Goal: Task Accomplishment & Management: Complete application form

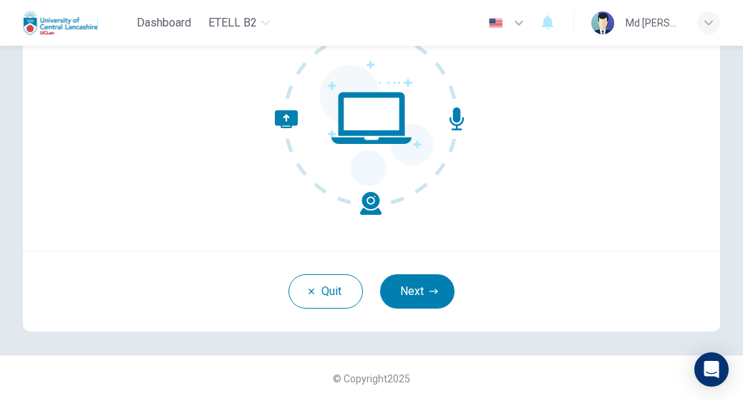
scroll to position [166, 0]
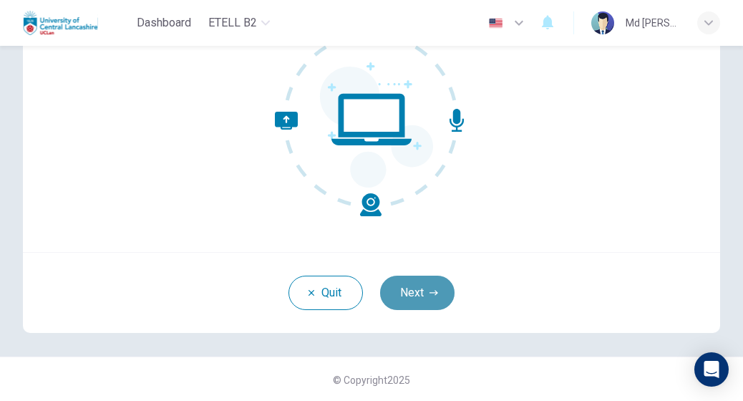
click at [412, 290] on button "Next" at bounding box center [417, 292] width 74 height 34
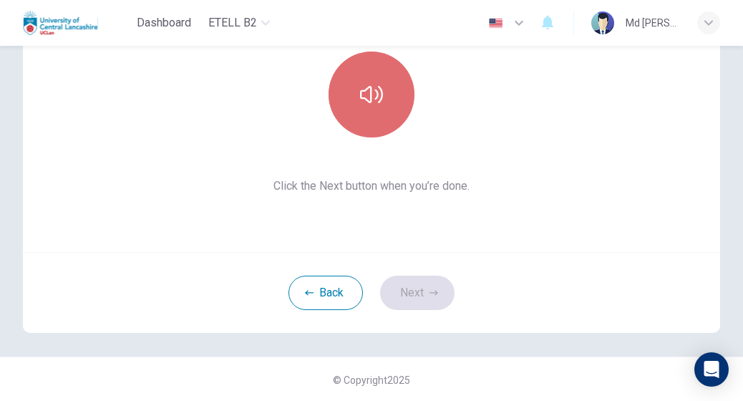
click at [368, 112] on button "button" at bounding box center [371, 95] width 86 height 86
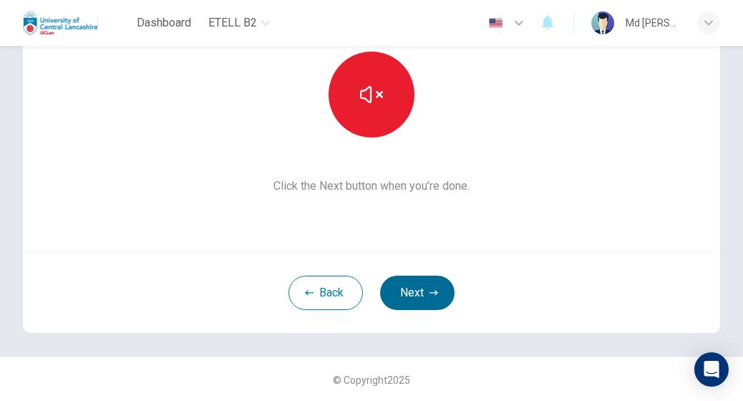
click at [419, 288] on button "Next" at bounding box center [417, 292] width 74 height 34
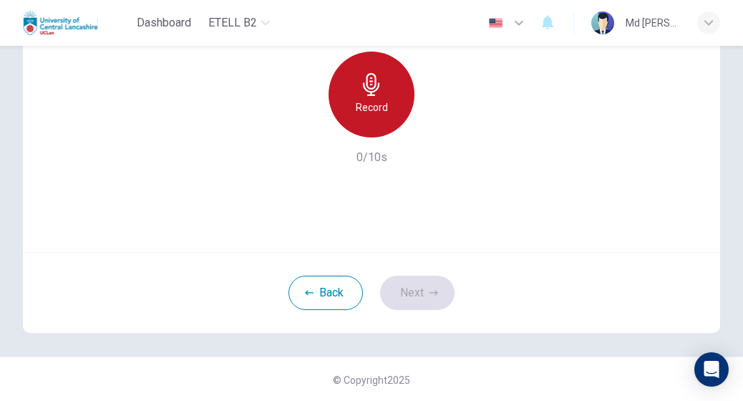
click at [378, 89] on icon "button" at bounding box center [371, 84] width 23 height 23
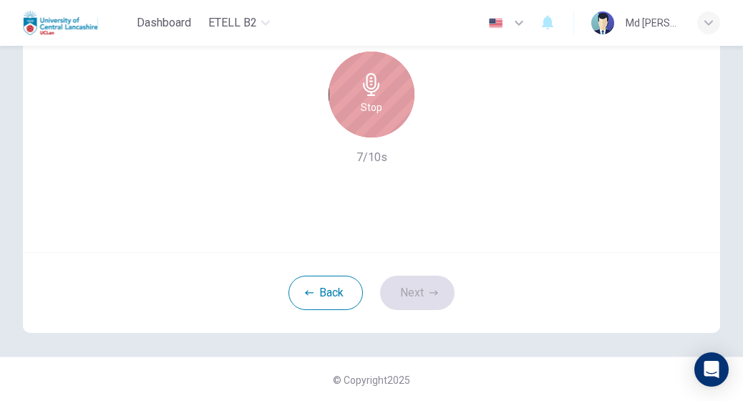
click at [363, 107] on h6 "Stop" at bounding box center [371, 107] width 21 height 17
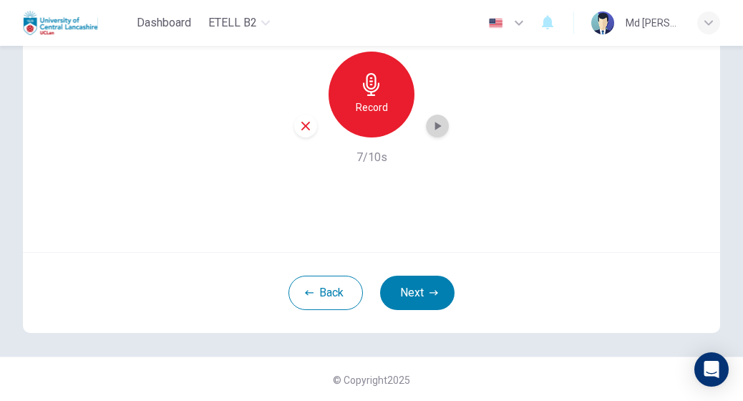
click at [435, 128] on icon "button" at bounding box center [438, 126] width 6 height 9
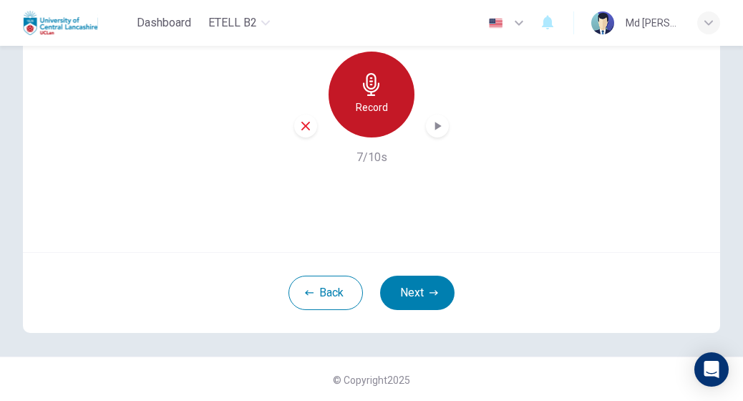
click at [365, 112] on h6 "Record" at bounding box center [372, 107] width 32 height 17
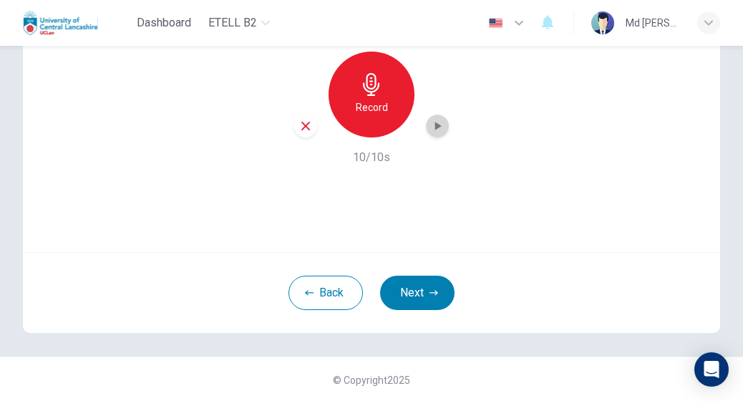
click at [434, 122] on icon "button" at bounding box center [437, 126] width 14 height 14
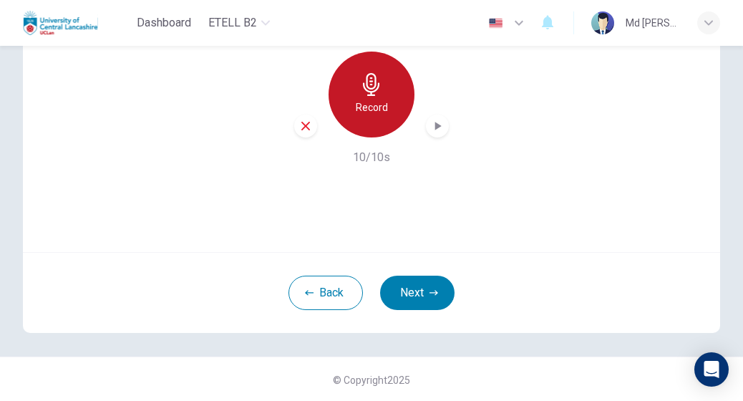
click at [381, 72] on div "Record" at bounding box center [371, 95] width 86 height 86
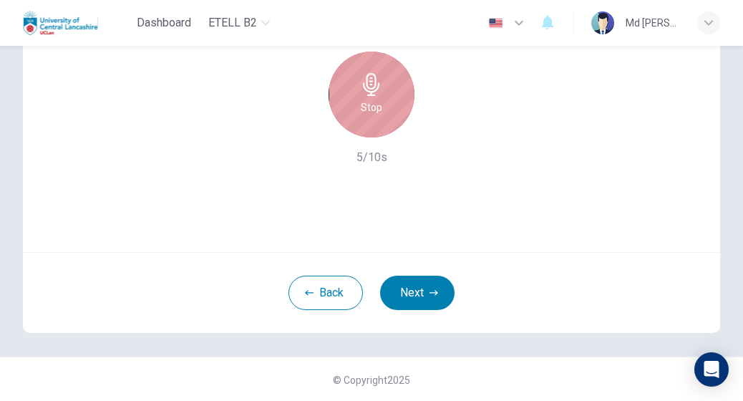
click at [381, 72] on div "Stop" at bounding box center [371, 95] width 86 height 86
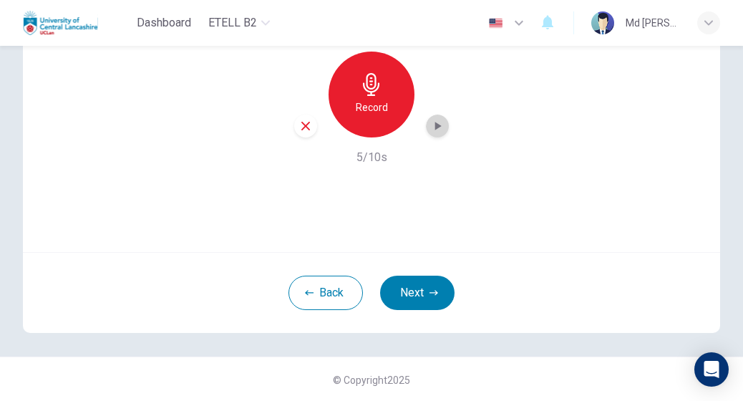
click at [430, 127] on icon "button" at bounding box center [437, 126] width 14 height 14
click at [300, 131] on icon "button" at bounding box center [305, 125] width 13 height 13
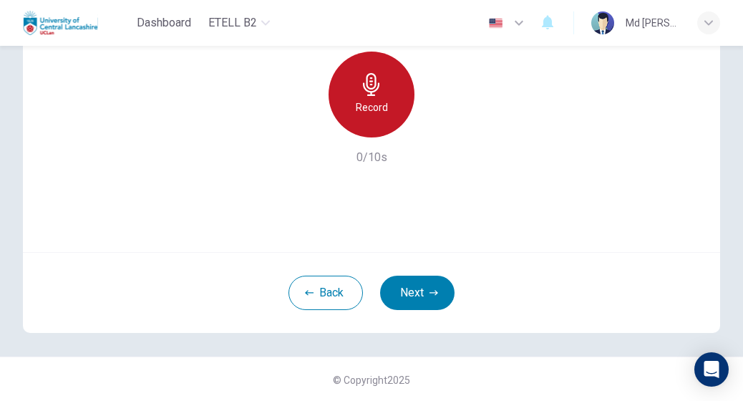
click at [369, 94] on icon "button" at bounding box center [371, 84] width 23 height 23
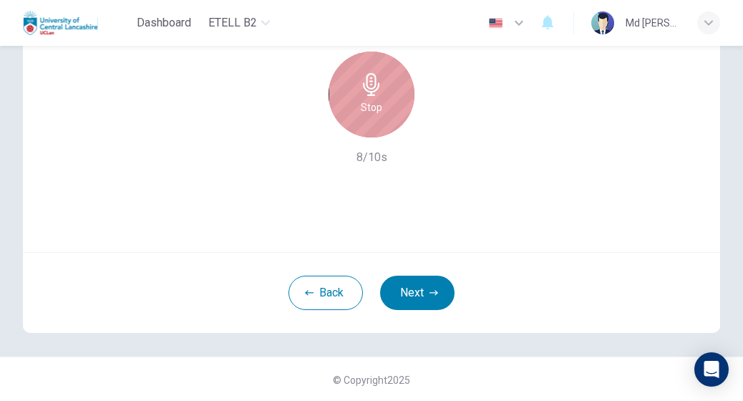
click at [371, 127] on div "Stop" at bounding box center [371, 95] width 86 height 86
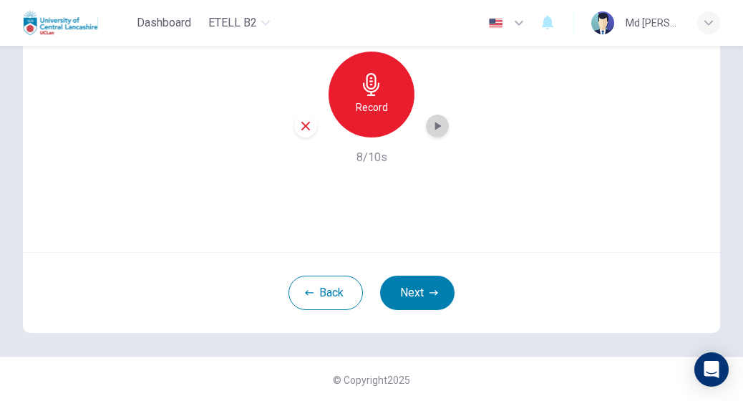
click at [431, 130] on icon "button" at bounding box center [437, 126] width 14 height 14
click at [301, 127] on icon "button" at bounding box center [305, 126] width 9 height 9
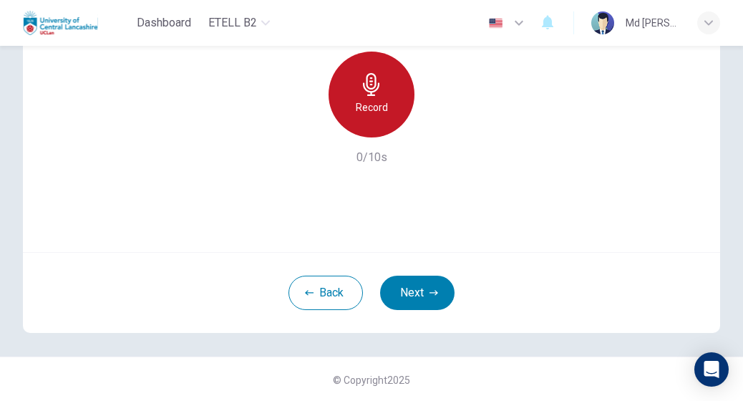
click at [358, 107] on h6 "Record" at bounding box center [372, 107] width 32 height 17
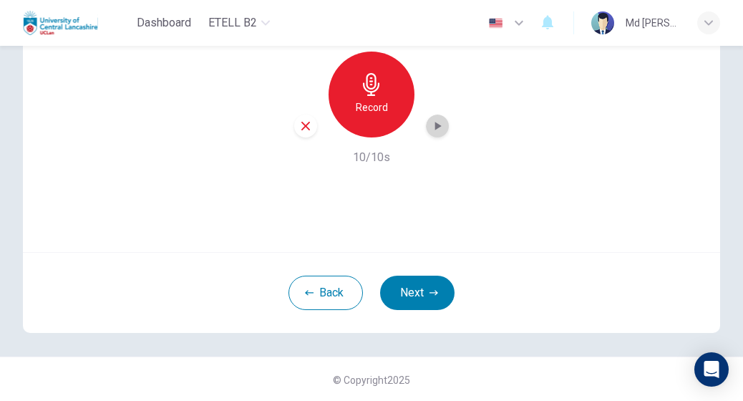
click at [430, 129] on icon "button" at bounding box center [437, 126] width 14 height 14
click at [302, 129] on icon "button" at bounding box center [305, 125] width 13 height 13
click at [420, 286] on button "Next" at bounding box center [417, 292] width 74 height 34
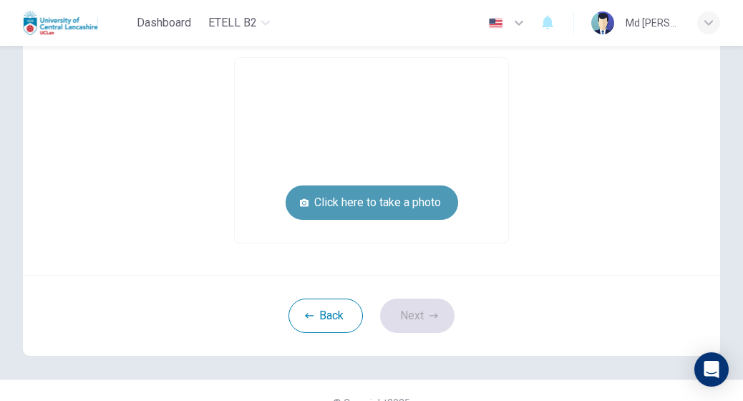
click at [349, 202] on button "Click here to take a photo" at bounding box center [371, 202] width 172 height 34
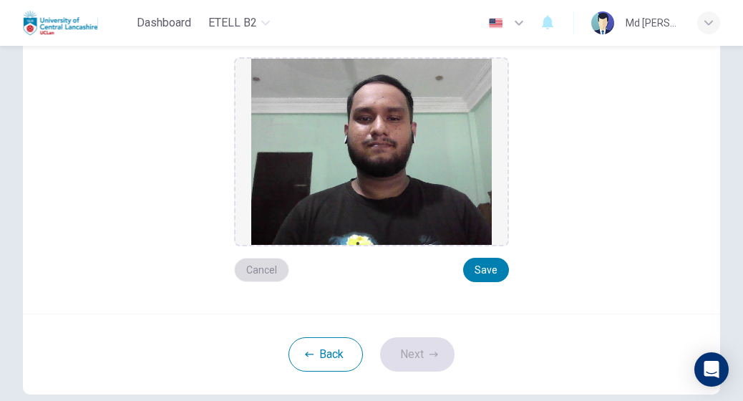
click at [260, 268] on button "Cancel" at bounding box center [261, 270] width 55 height 24
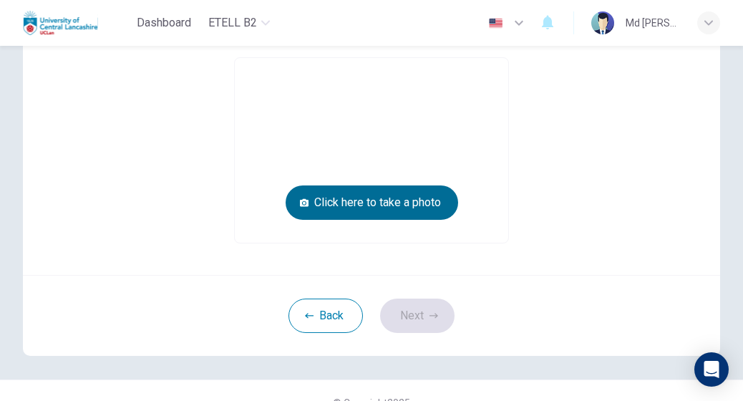
click at [404, 204] on button "Click here to take a photo" at bounding box center [371, 202] width 172 height 34
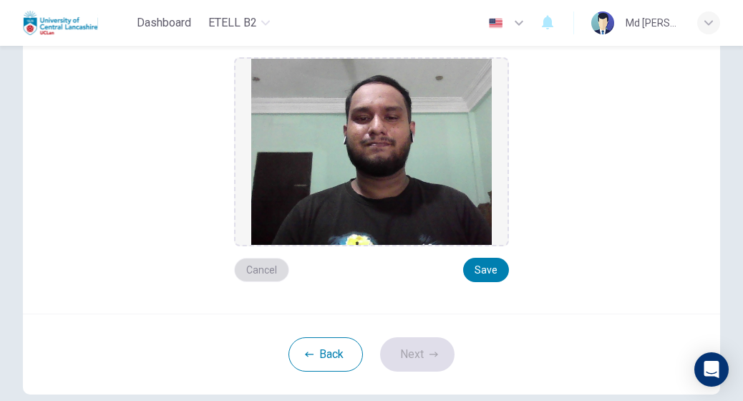
click at [265, 270] on button "Cancel" at bounding box center [261, 270] width 55 height 24
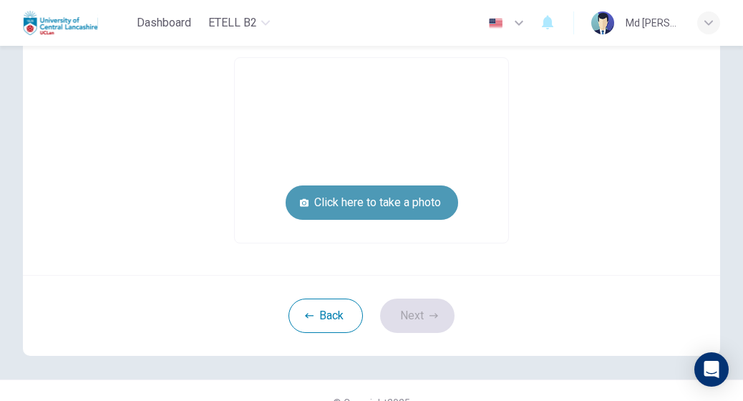
click at [341, 205] on button "Click here to take a photo" at bounding box center [371, 202] width 172 height 34
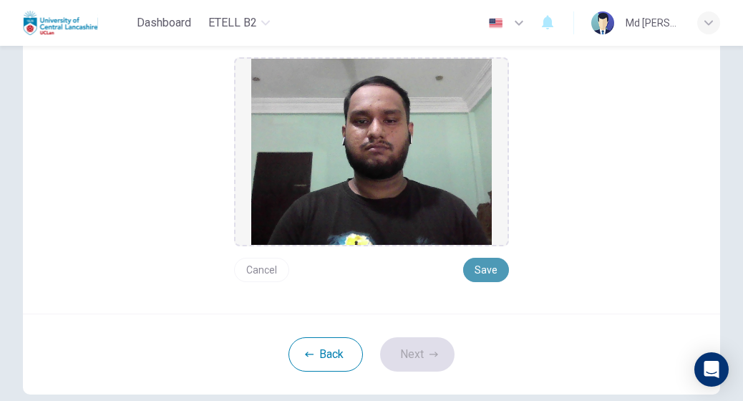
click at [477, 270] on button "Save" at bounding box center [486, 270] width 46 height 24
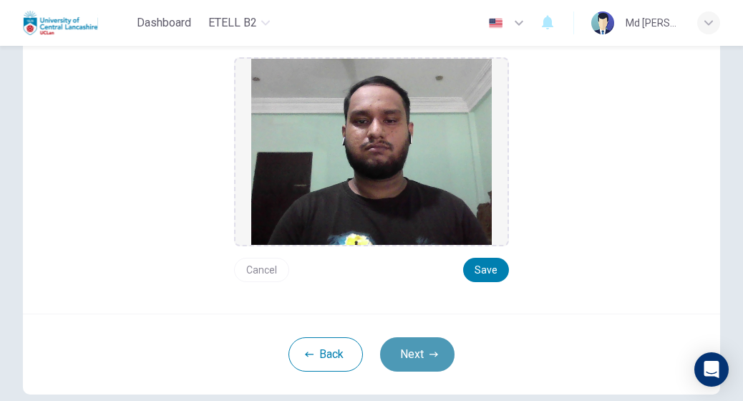
click at [429, 350] on icon "button" at bounding box center [433, 354] width 9 height 9
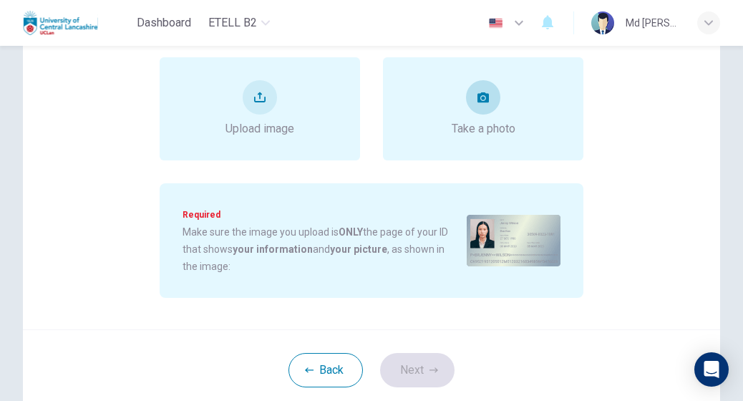
click at [493, 108] on div "Take a photo" at bounding box center [483, 108] width 64 height 57
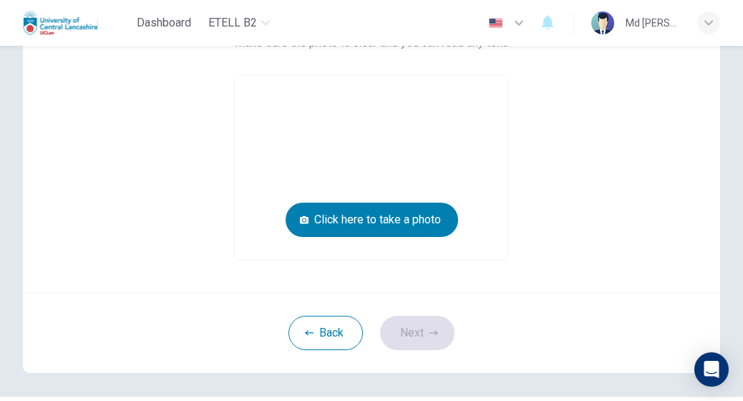
click at [493, 108] on video at bounding box center [371, 167] width 273 height 185
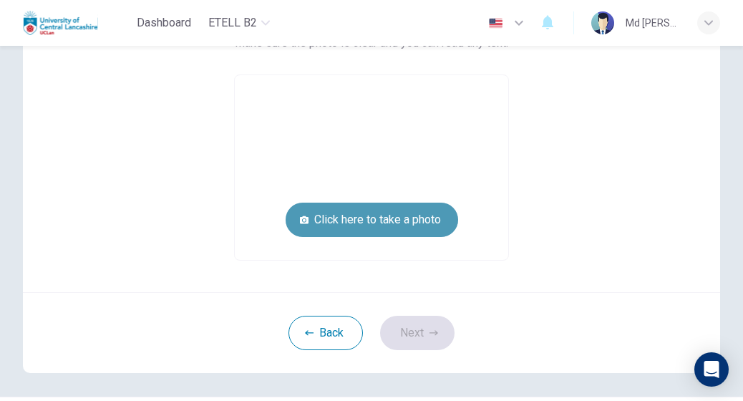
click at [386, 221] on button "Click here to take a photo" at bounding box center [371, 219] width 172 height 34
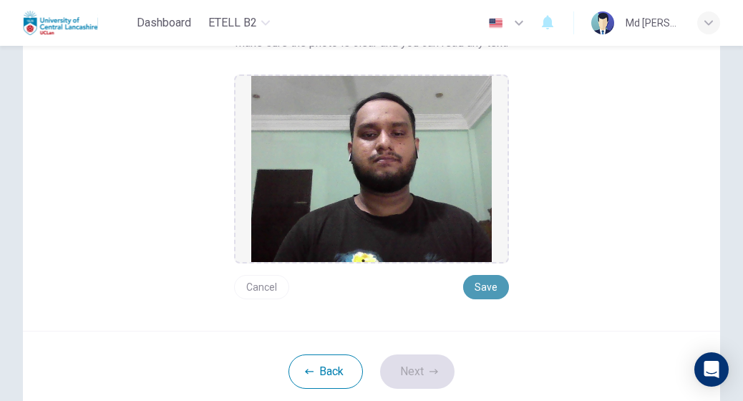
click at [491, 287] on button "Save" at bounding box center [486, 287] width 46 height 24
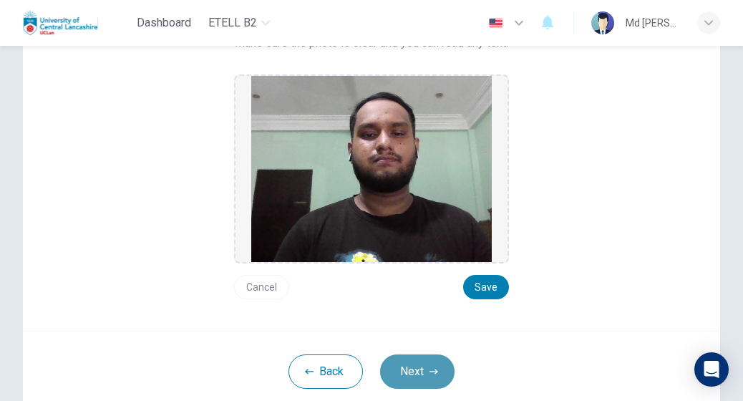
click at [421, 370] on button "Next" at bounding box center [417, 371] width 74 height 34
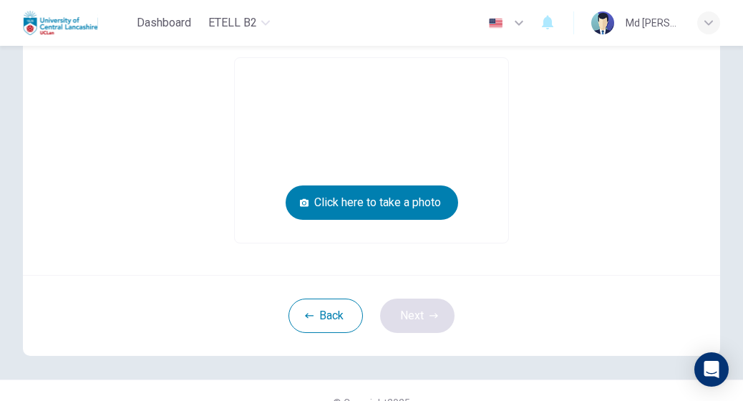
click at [421, 370] on div "Take a picture of yourself next to your ID. Click the button below to take a pi…" at bounding box center [371, 129] width 743 height 499
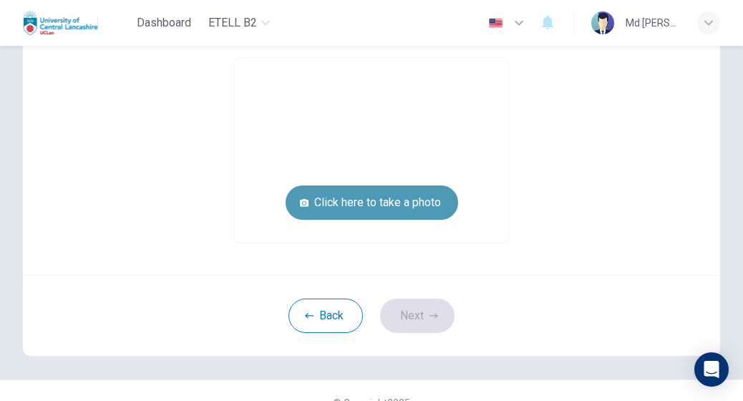
click at [403, 205] on button "Click here to take a photo" at bounding box center [371, 202] width 172 height 34
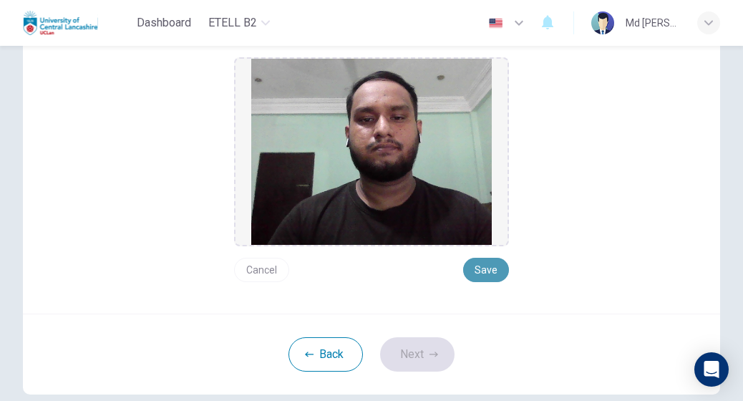
click at [481, 271] on button "Save" at bounding box center [486, 270] width 46 height 24
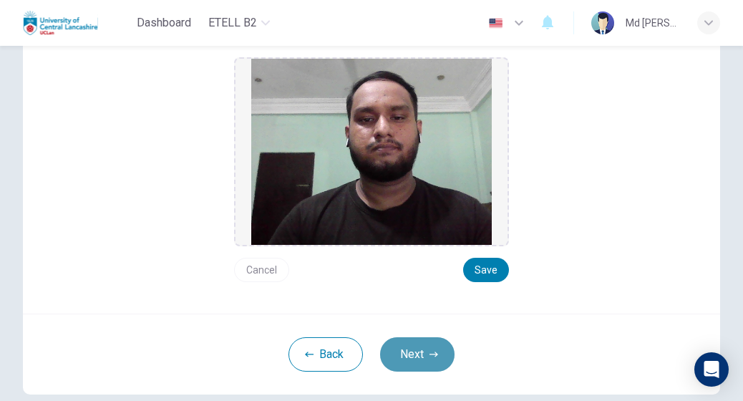
click at [422, 349] on button "Next" at bounding box center [417, 354] width 74 height 34
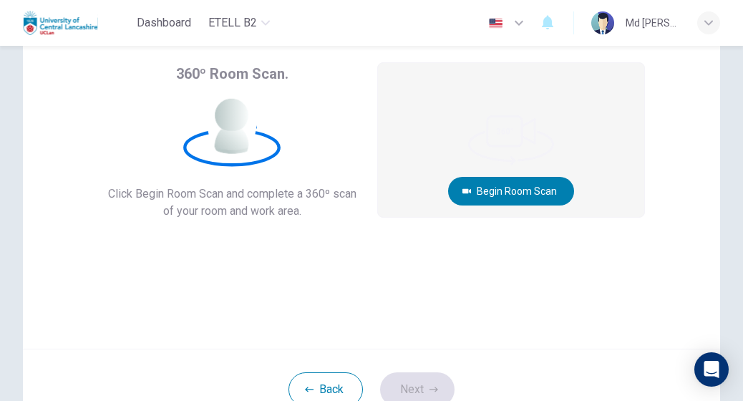
scroll to position [70, 0]
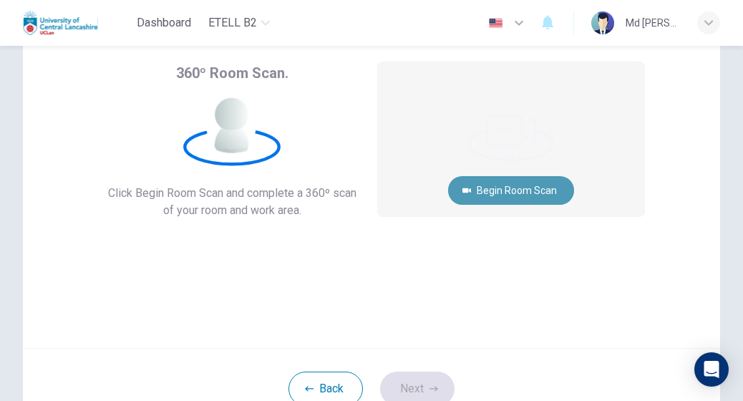
click at [527, 185] on button "Begin Room Scan" at bounding box center [511, 190] width 126 height 29
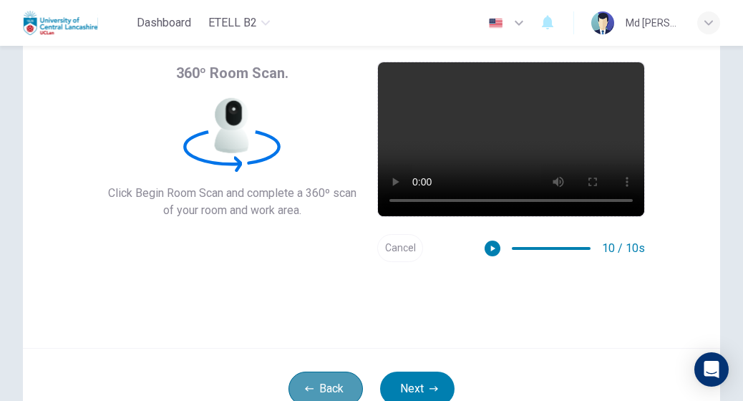
click at [305, 377] on button "Back" at bounding box center [325, 388] width 74 height 34
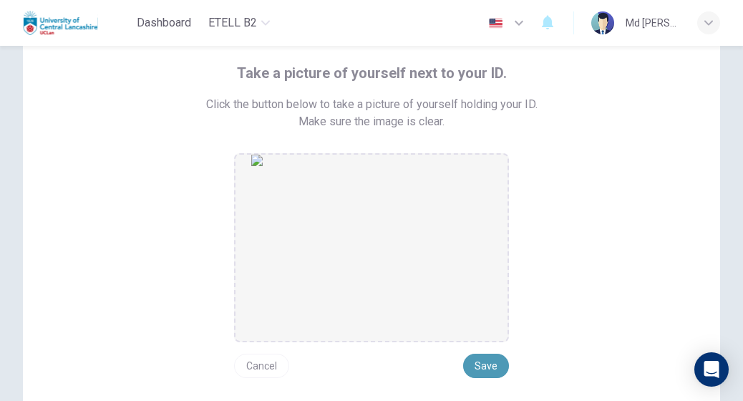
click at [484, 368] on button "Save" at bounding box center [486, 365] width 46 height 24
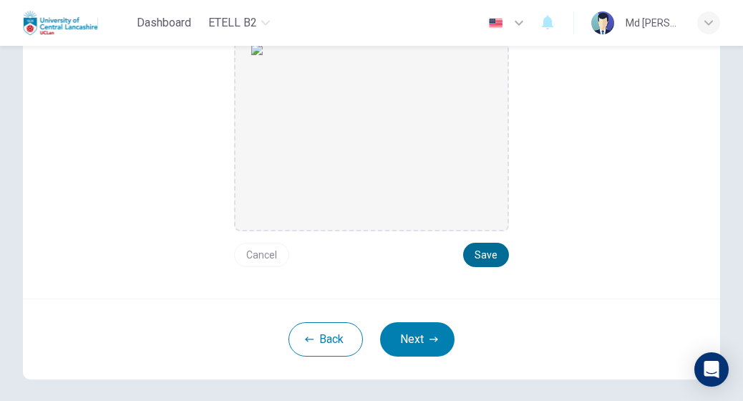
scroll to position [182, 0]
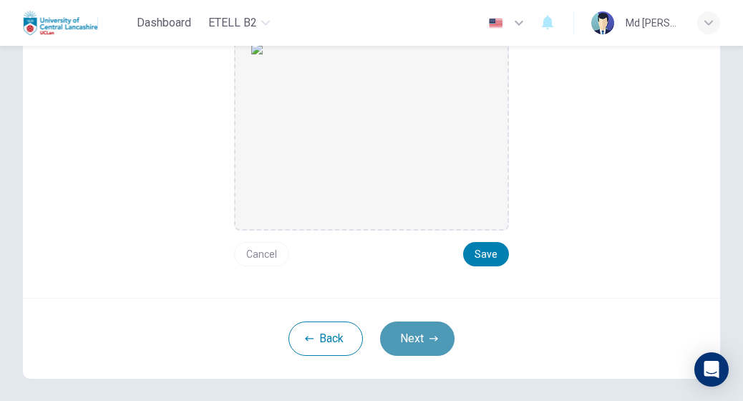
click at [406, 338] on button "Next" at bounding box center [417, 338] width 74 height 34
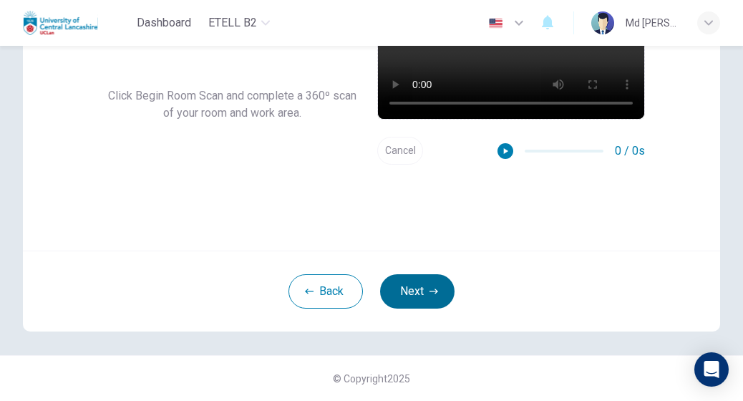
scroll to position [167, 0]
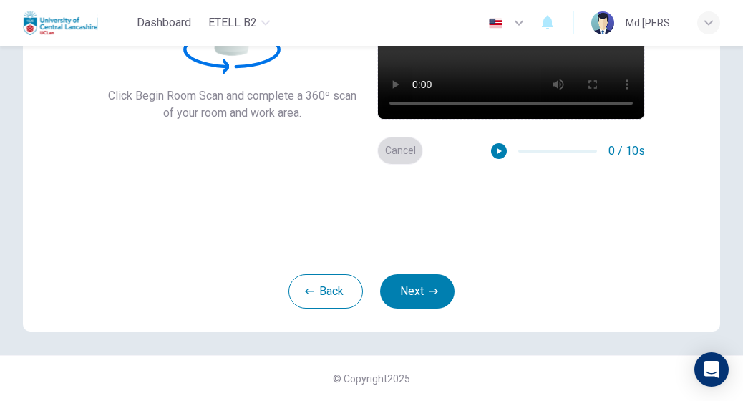
click at [397, 150] on button "Cancel" at bounding box center [400, 151] width 46 height 28
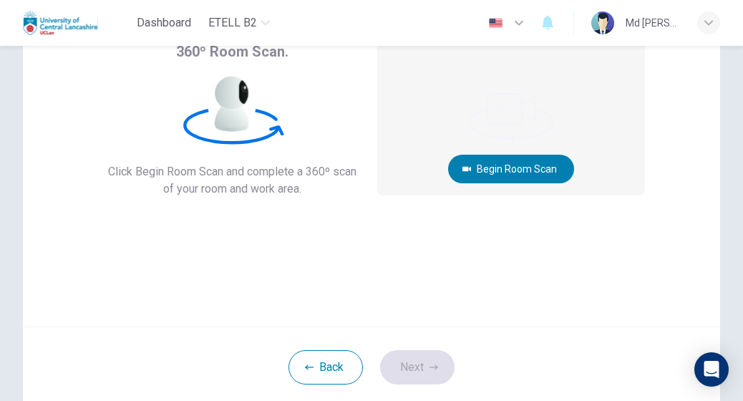
scroll to position [89, 0]
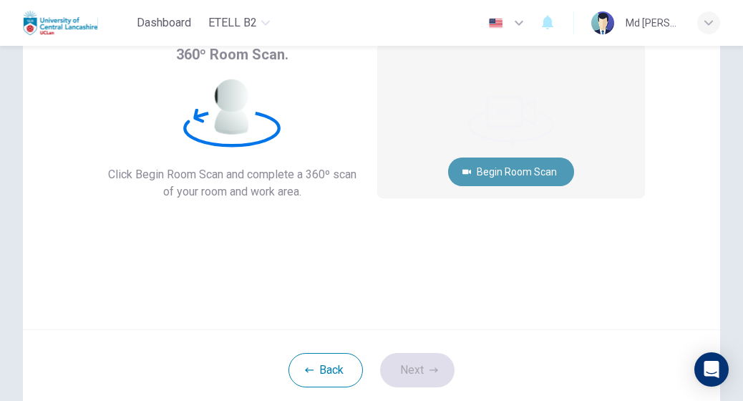
click at [468, 170] on button "Begin Room Scan" at bounding box center [511, 171] width 126 height 29
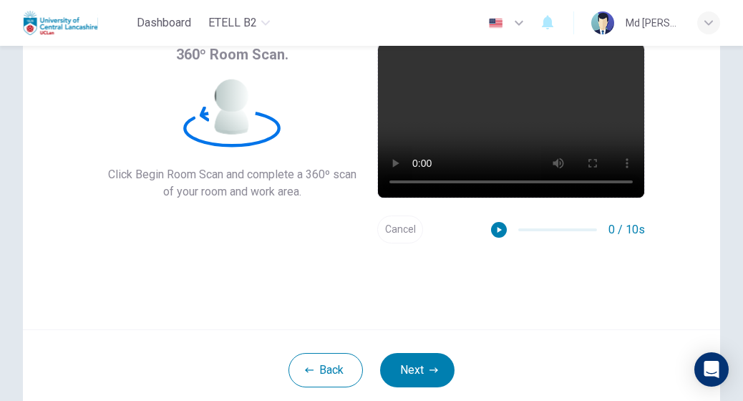
click at [396, 230] on button "Cancel" at bounding box center [400, 229] width 46 height 28
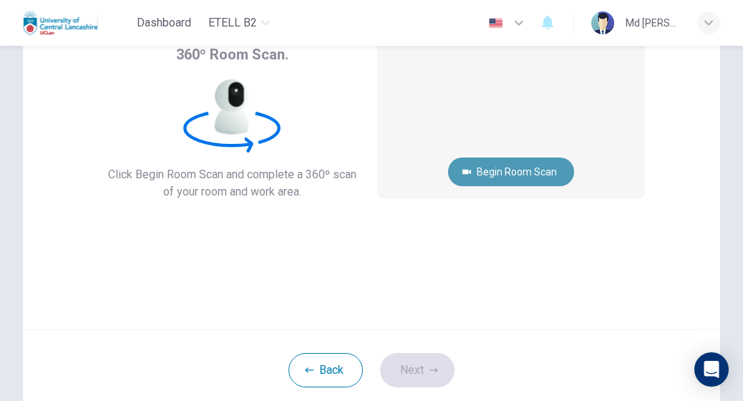
click at [498, 167] on button "Begin Room Scan" at bounding box center [511, 171] width 126 height 29
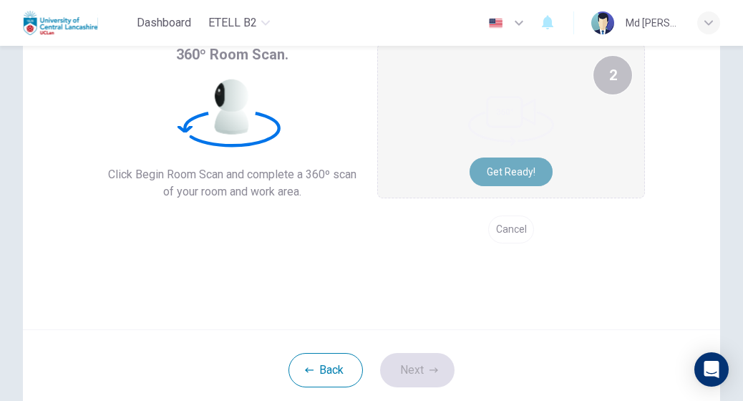
click at [498, 167] on button "Get ready!" at bounding box center [510, 171] width 83 height 29
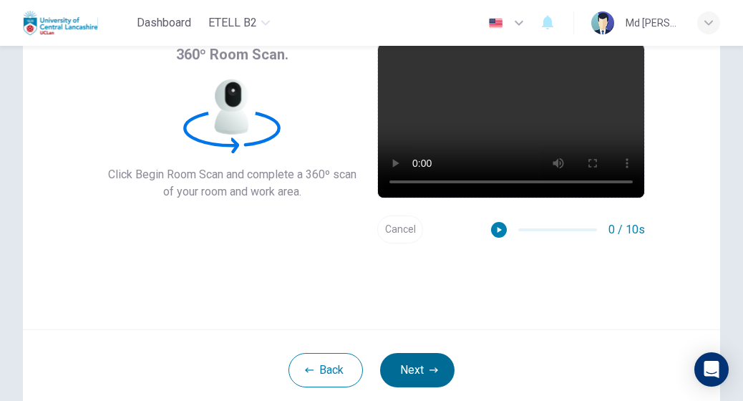
click at [412, 361] on button "Next" at bounding box center [417, 370] width 74 height 34
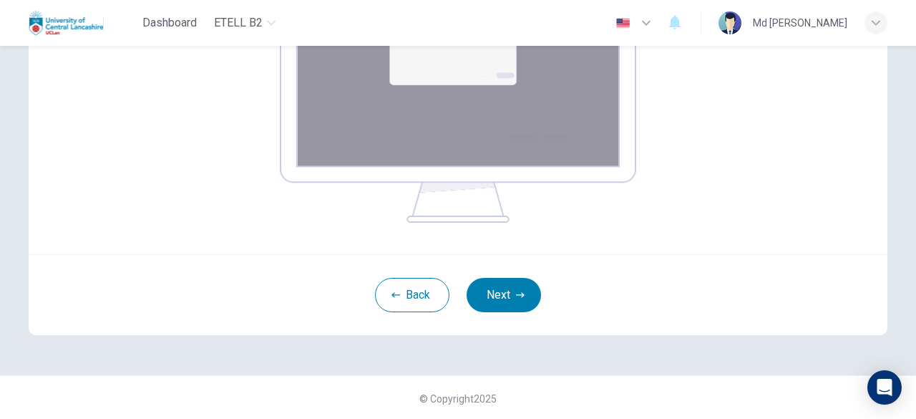
scroll to position [321, 0]
click at [508, 291] on button "Next" at bounding box center [503, 295] width 74 height 34
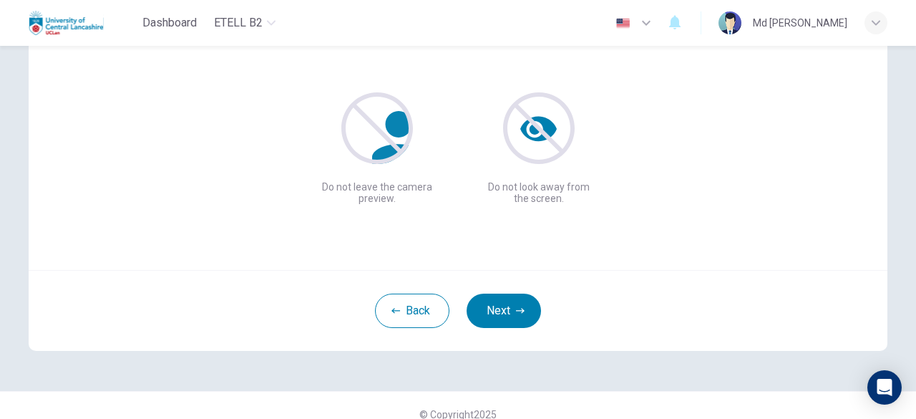
scroll to position [163, 0]
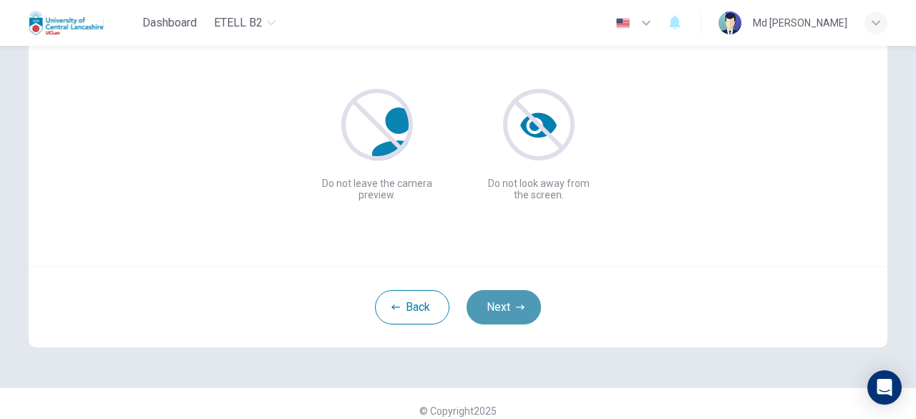
click at [522, 304] on button "Next" at bounding box center [503, 307] width 74 height 34
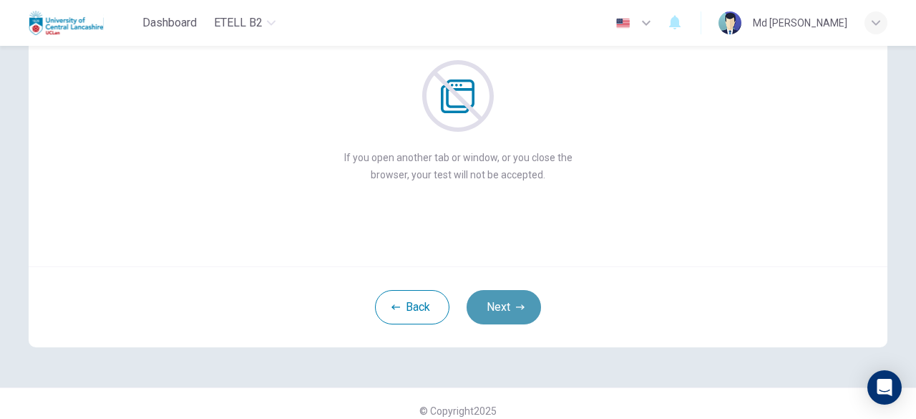
click at [522, 304] on button "Next" at bounding box center [503, 307] width 74 height 34
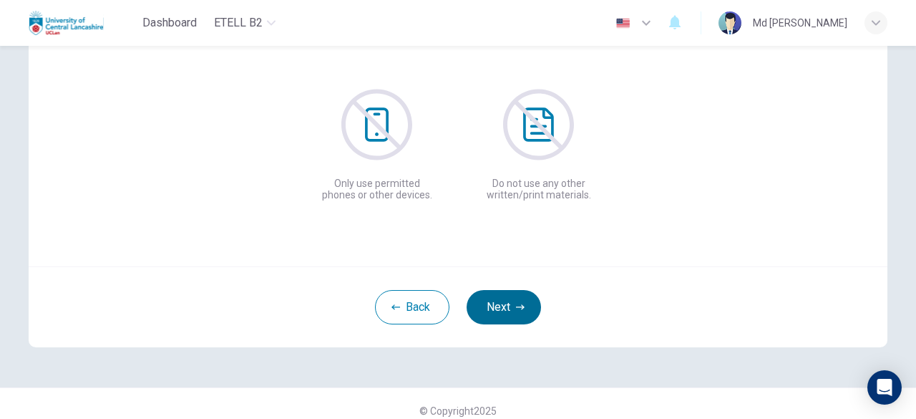
click at [522, 304] on button "Next" at bounding box center [503, 307] width 74 height 34
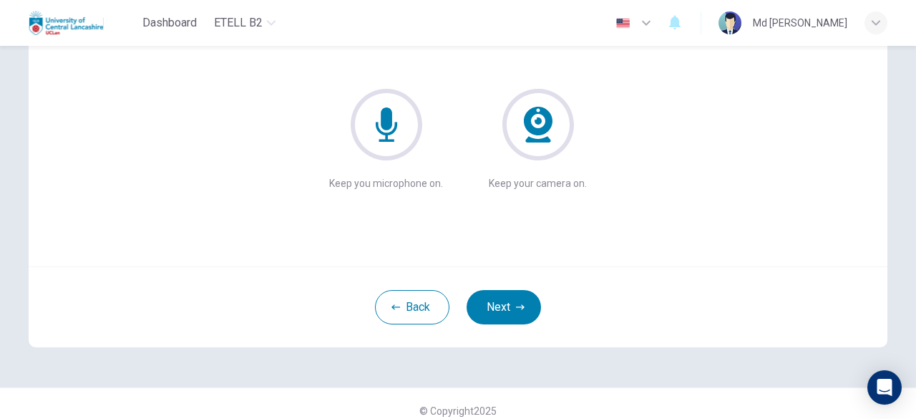
click at [385, 135] on icon at bounding box center [387, 125] width 72 height 72
click at [497, 297] on button "Next" at bounding box center [503, 307] width 74 height 34
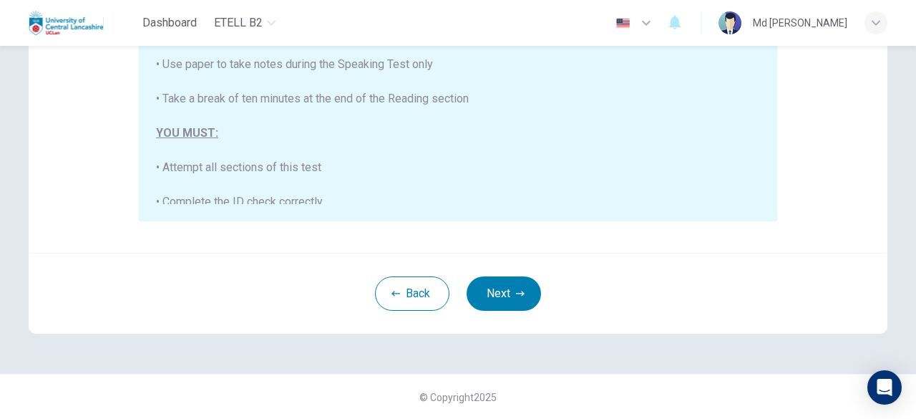
scroll to position [28, 0]
click at [488, 302] on button "Next" at bounding box center [503, 293] width 74 height 34
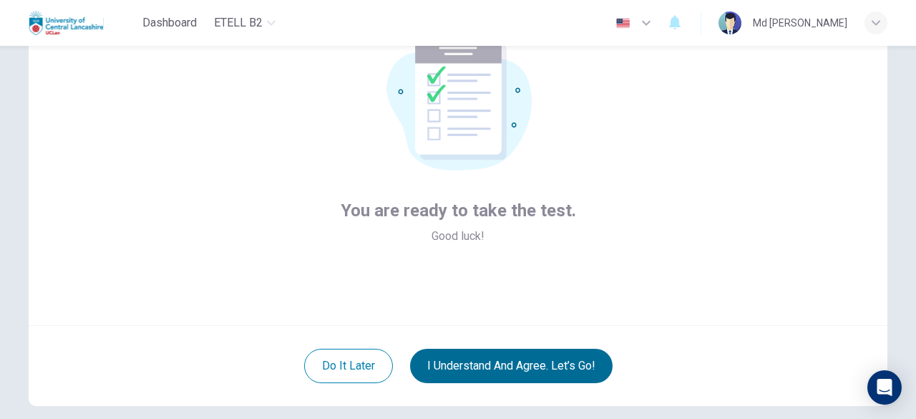
scroll to position [177, 0]
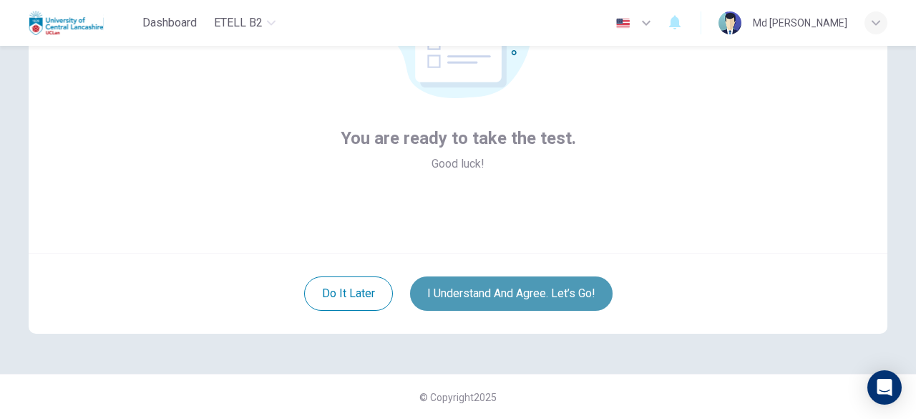
click at [501, 293] on button "I understand and agree. Let’s go!" at bounding box center [511, 293] width 202 height 34
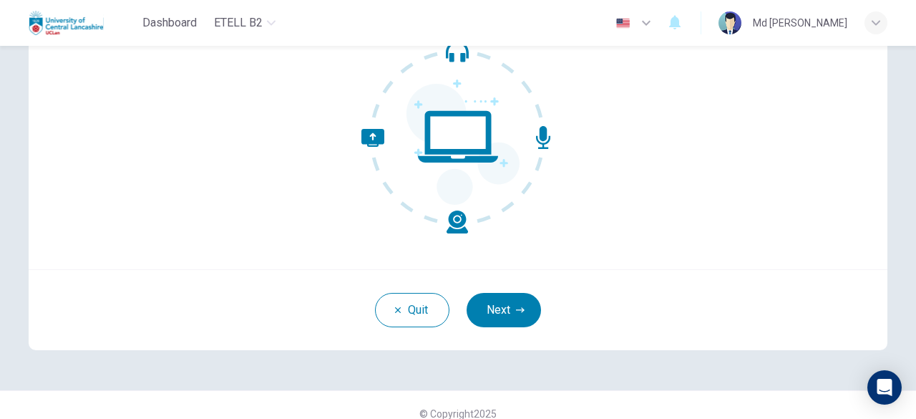
scroll to position [177, 0]
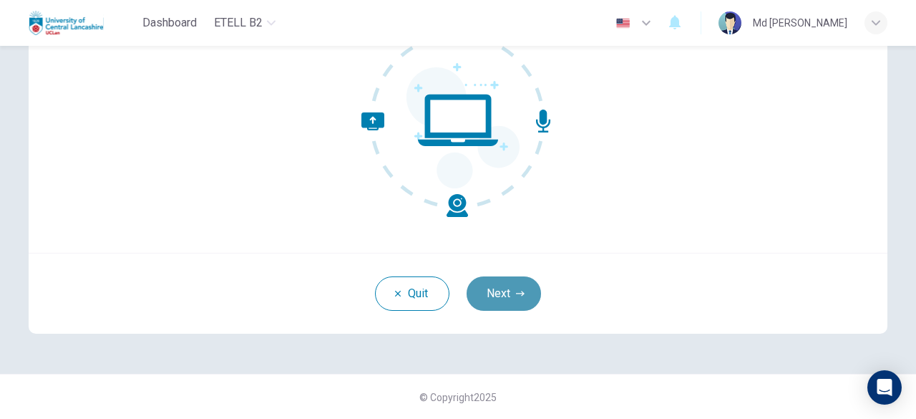
click at [499, 287] on button "Next" at bounding box center [503, 293] width 74 height 34
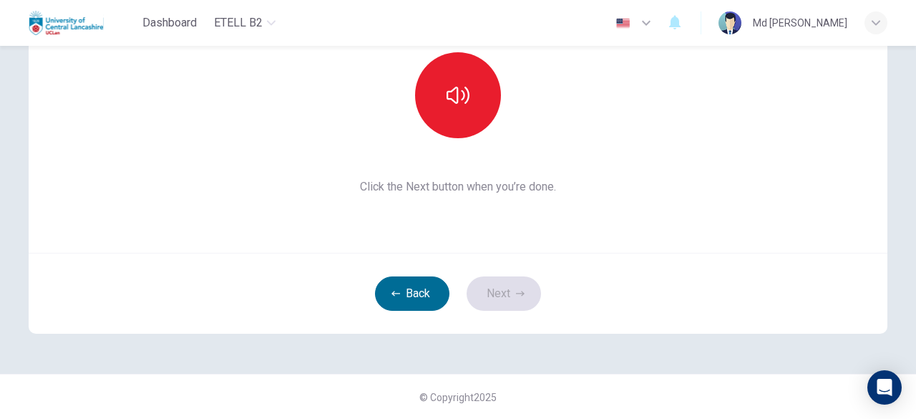
click at [401, 292] on button "Back" at bounding box center [412, 293] width 74 height 34
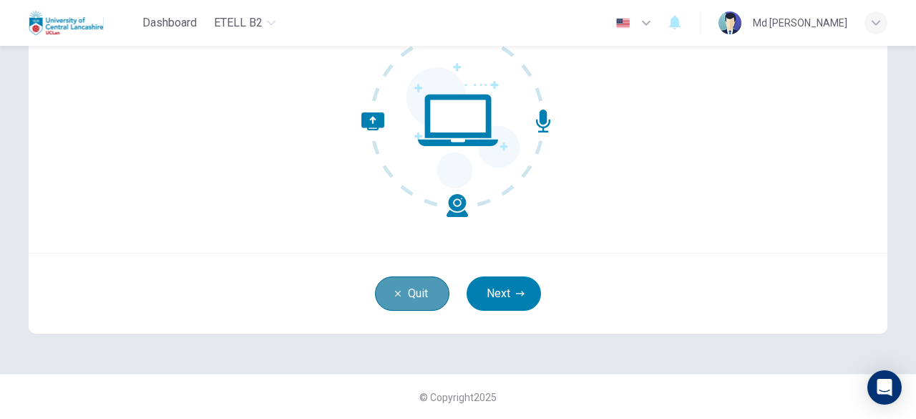
click at [401, 292] on button "Quit" at bounding box center [412, 293] width 74 height 34
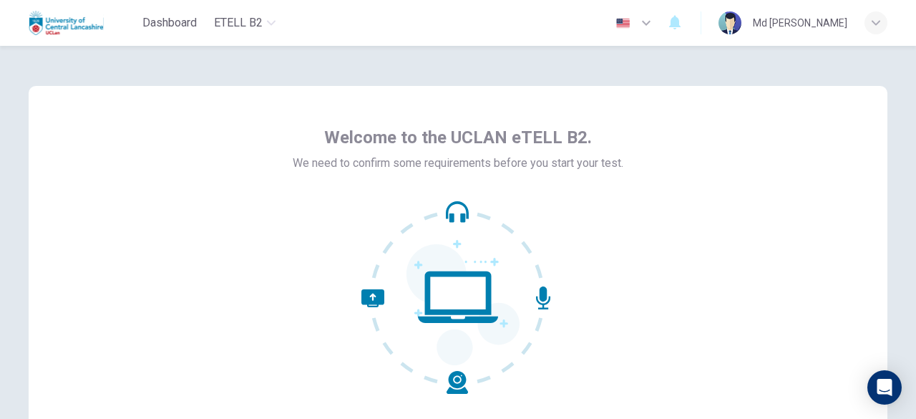
click at [465, 236] on icon at bounding box center [457, 296] width 193 height 193
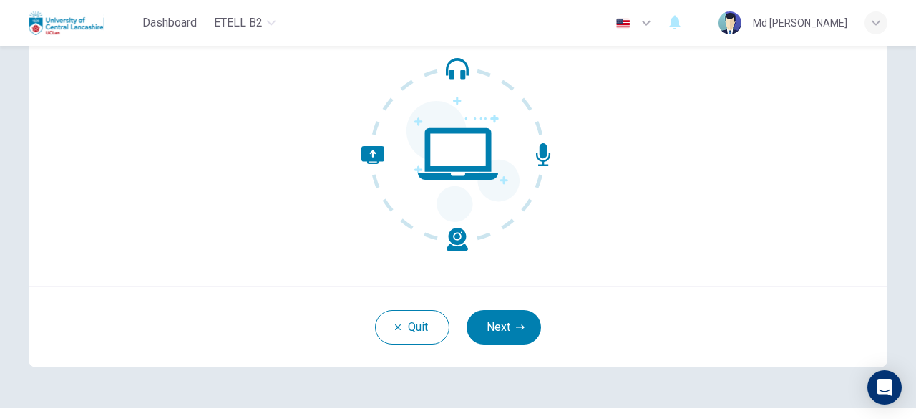
scroll to position [177, 0]
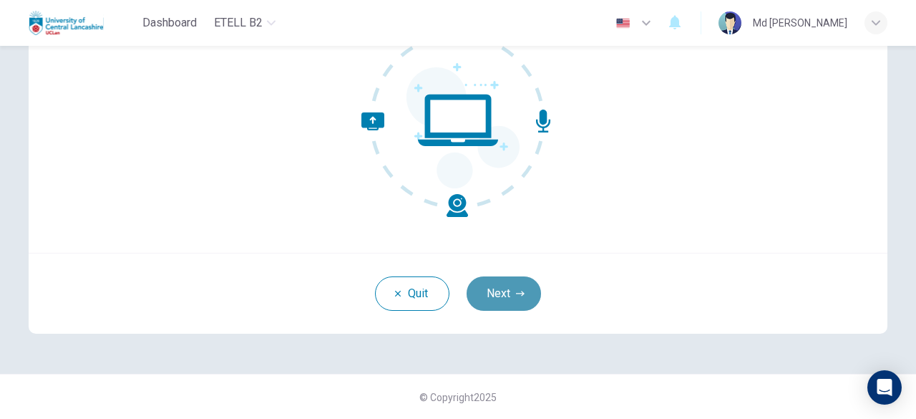
click at [505, 288] on button "Next" at bounding box center [503, 293] width 74 height 34
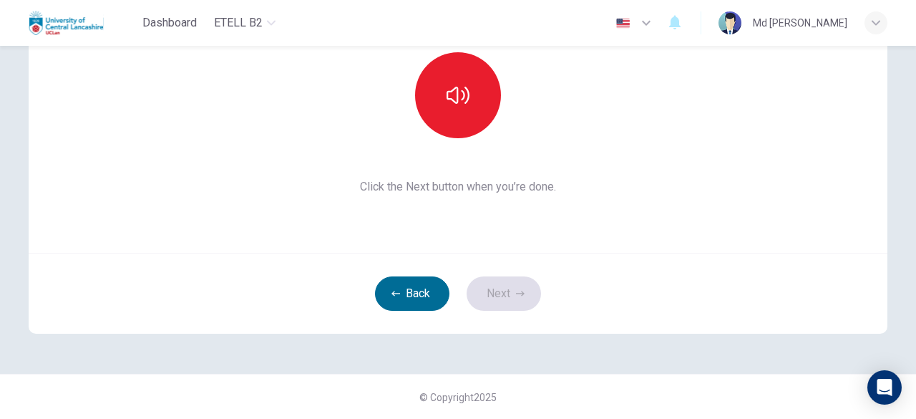
click at [384, 292] on button "Back" at bounding box center [412, 293] width 74 height 34
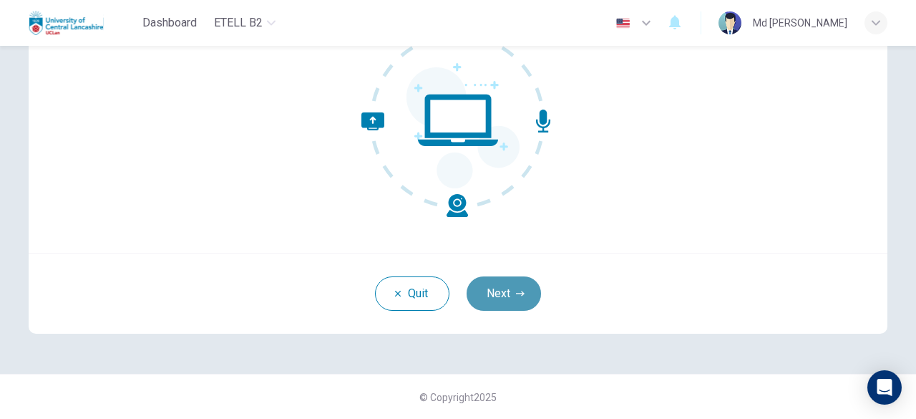
click at [471, 301] on button "Next" at bounding box center [503, 293] width 74 height 34
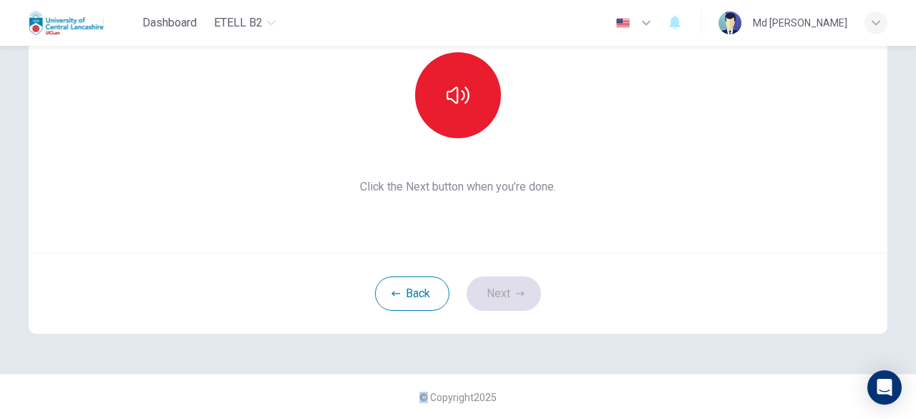
click at [471, 301] on div "Back Next" at bounding box center [458, 293] width 859 height 81
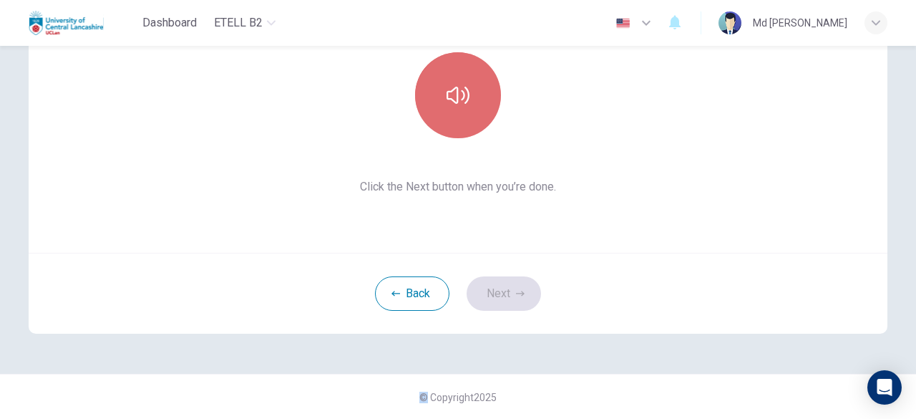
click at [476, 120] on button "button" at bounding box center [458, 95] width 86 height 86
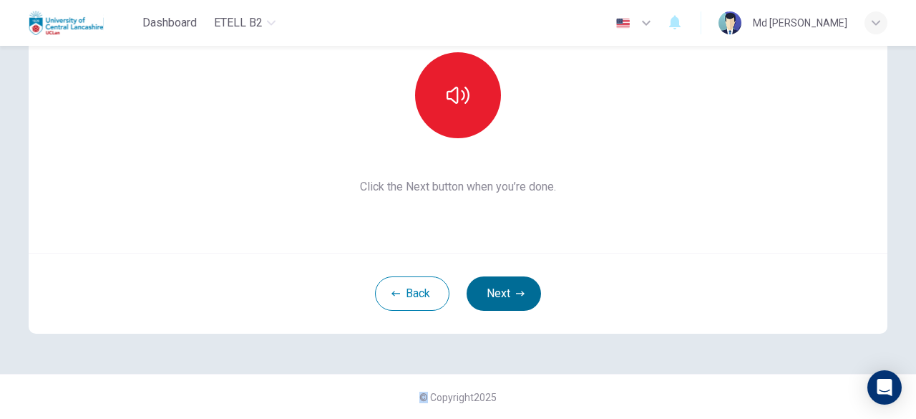
click at [499, 285] on button "Next" at bounding box center [503, 293] width 74 height 34
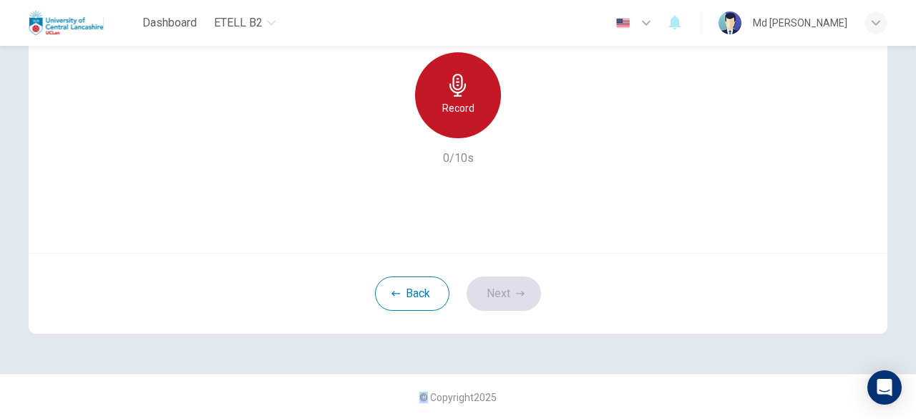
click at [465, 107] on h6 "Record" at bounding box center [458, 107] width 32 height 17
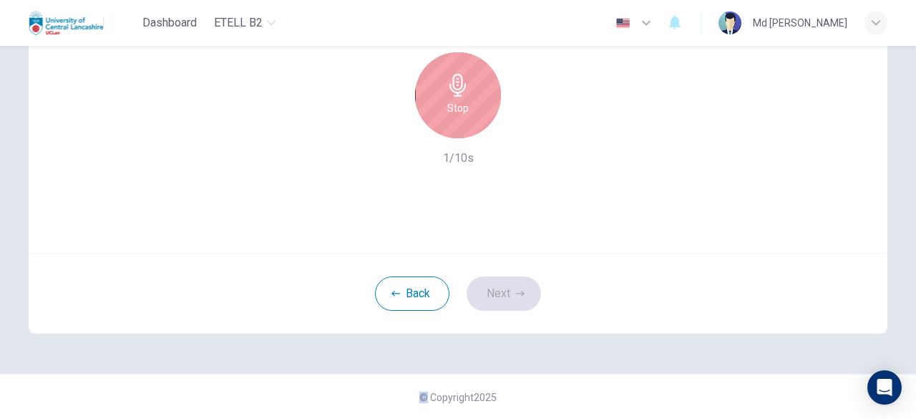
click at [469, 116] on div "Stop" at bounding box center [458, 95] width 86 height 86
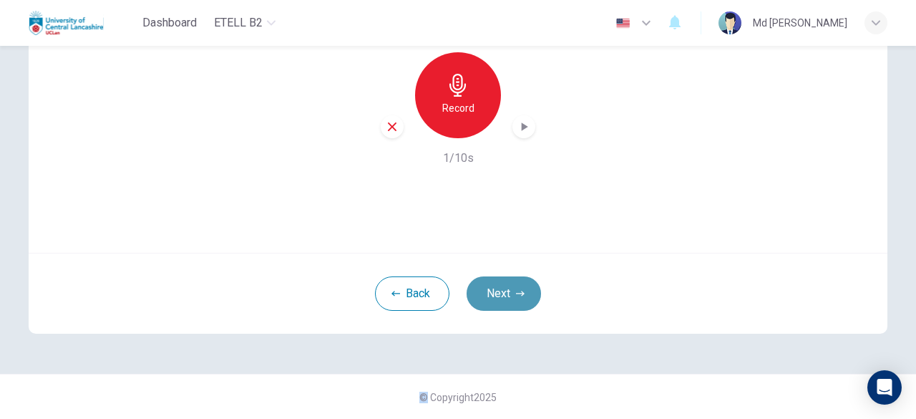
click at [499, 293] on button "Next" at bounding box center [503, 293] width 74 height 34
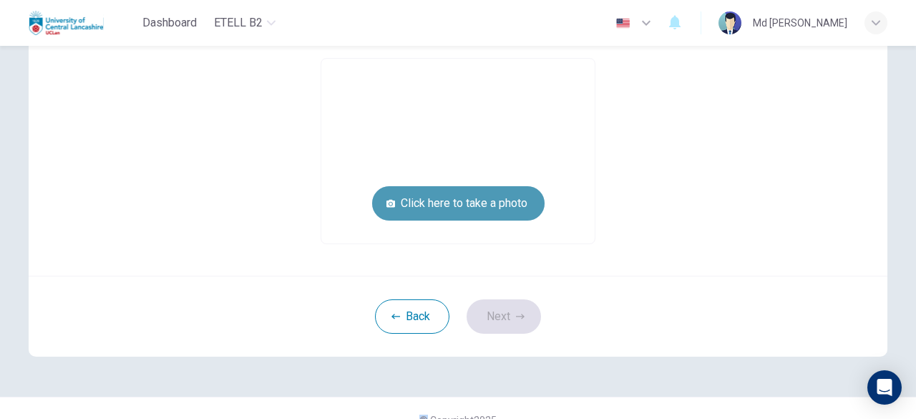
click at [475, 205] on button "Click here to take a photo" at bounding box center [458, 203] width 172 height 34
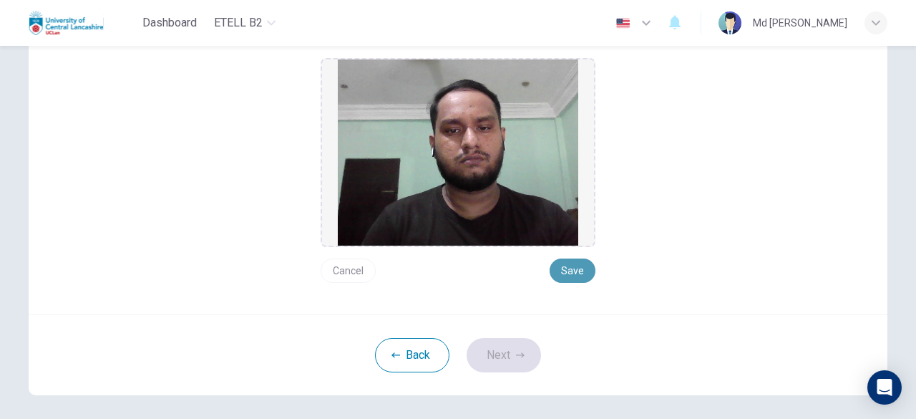
click at [572, 275] on button "Save" at bounding box center [572, 270] width 46 height 24
click at [503, 356] on button "Next" at bounding box center [503, 355] width 74 height 34
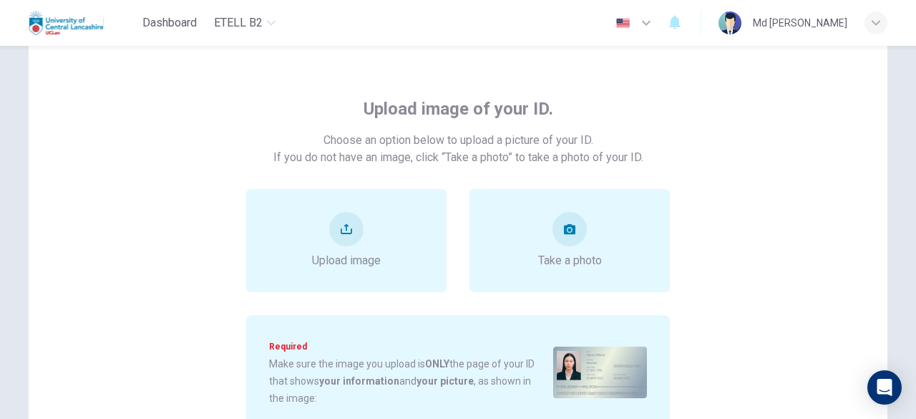
scroll to position [45, 0]
click at [341, 227] on icon "upload" at bounding box center [346, 229] width 11 height 11
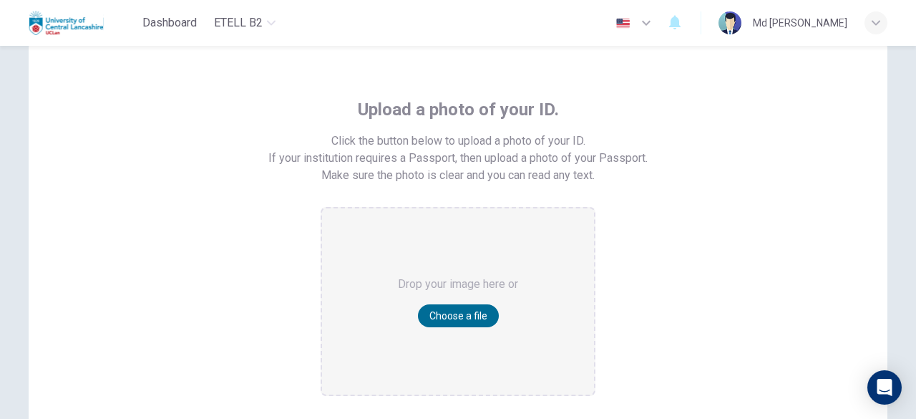
scroll to position [220, 0]
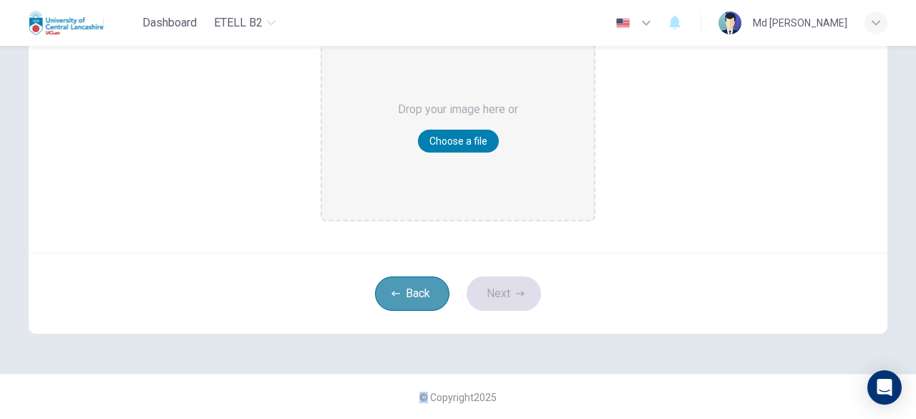
click at [411, 289] on button "Back" at bounding box center [412, 293] width 74 height 34
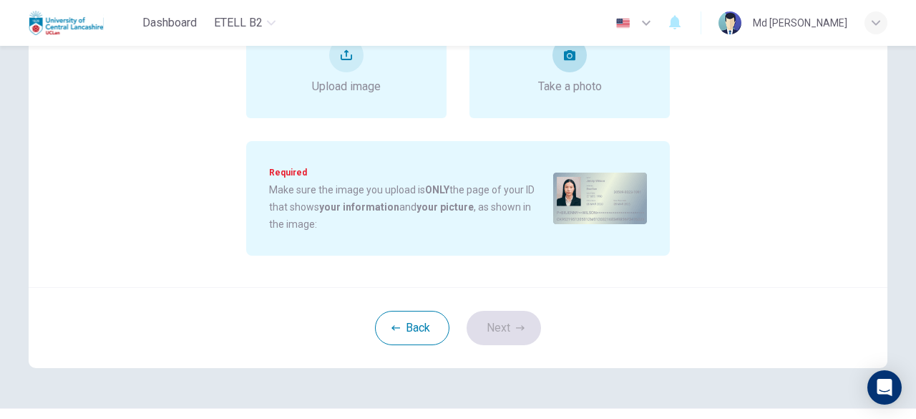
click at [559, 88] on span "Take a photo" at bounding box center [570, 86] width 64 height 17
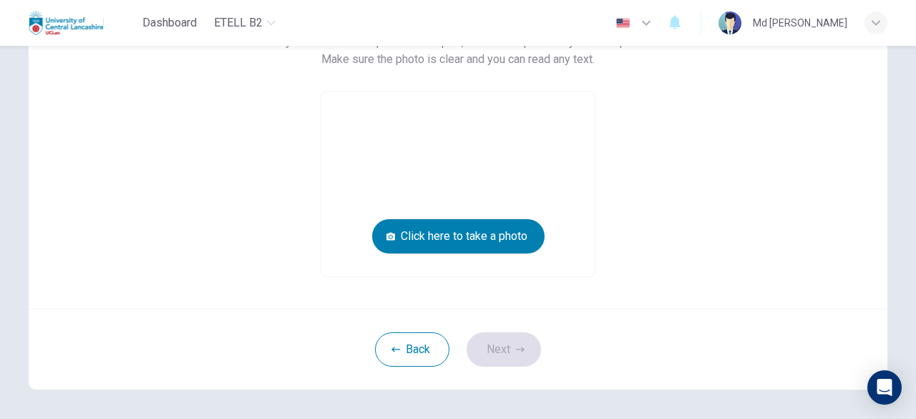
scroll to position [160, 0]
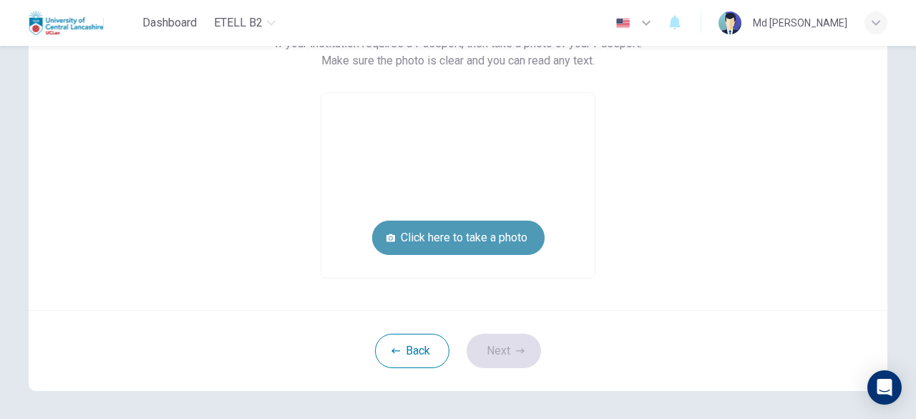
click at [487, 231] on button "Click here to take a photo" at bounding box center [458, 237] width 172 height 34
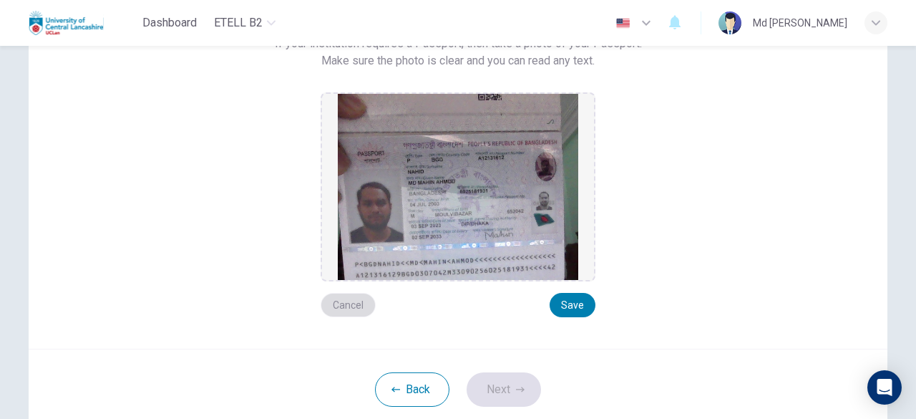
click at [349, 300] on button "Cancel" at bounding box center [348, 305] width 55 height 24
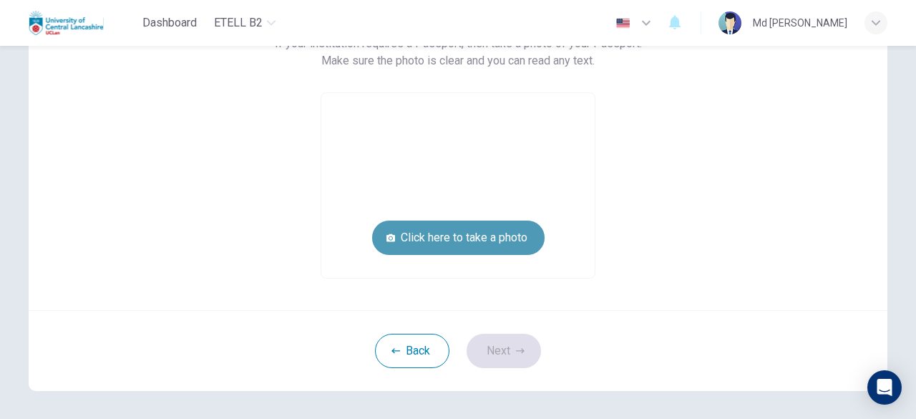
click at [404, 234] on button "Click here to take a photo" at bounding box center [458, 237] width 172 height 34
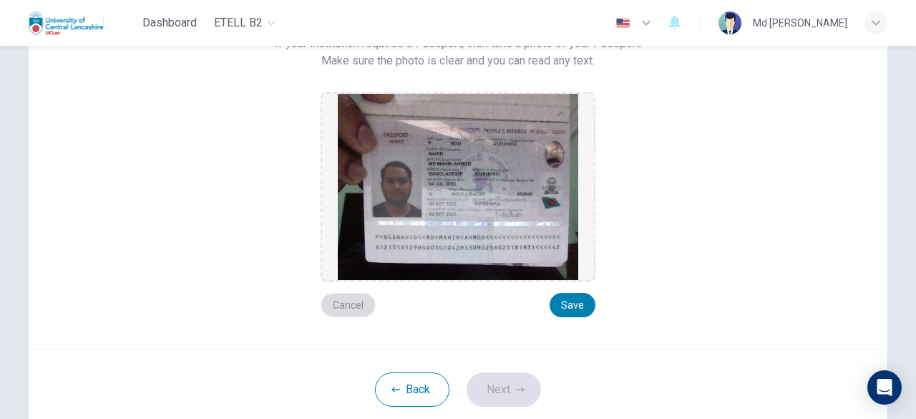
click at [346, 300] on button "Cancel" at bounding box center [348, 305] width 55 height 24
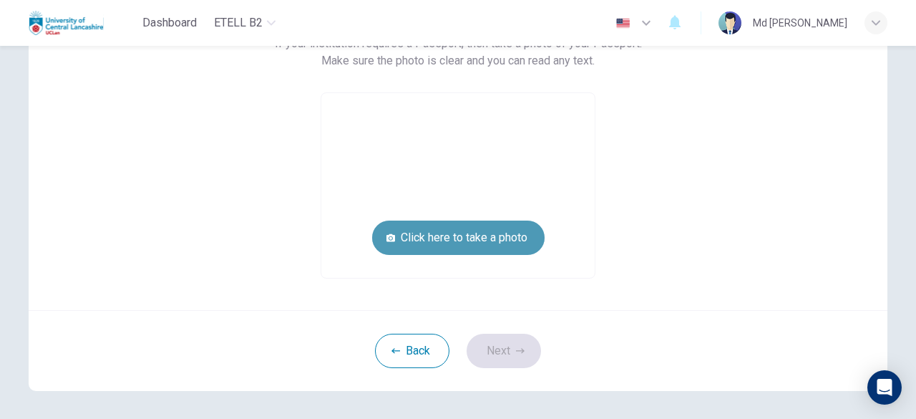
click at [409, 248] on button "Click here to take a photo" at bounding box center [458, 237] width 172 height 34
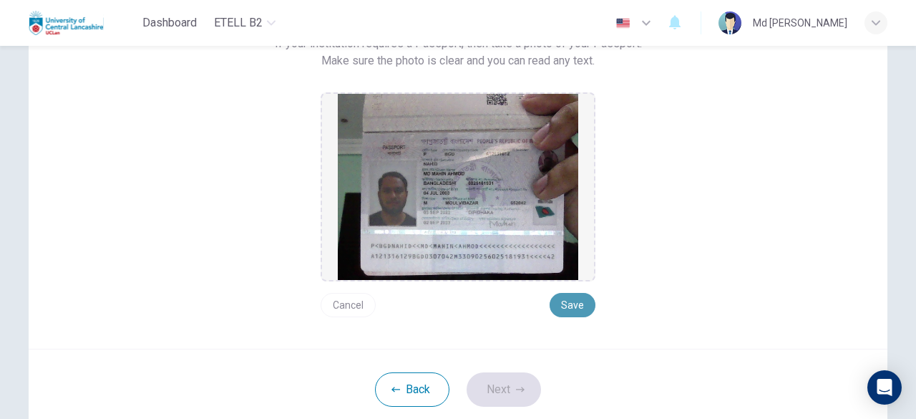
click at [566, 312] on button "Save" at bounding box center [572, 305] width 46 height 24
click at [572, 300] on button "Save" at bounding box center [572, 305] width 46 height 24
click at [494, 393] on button "Next" at bounding box center [503, 389] width 74 height 34
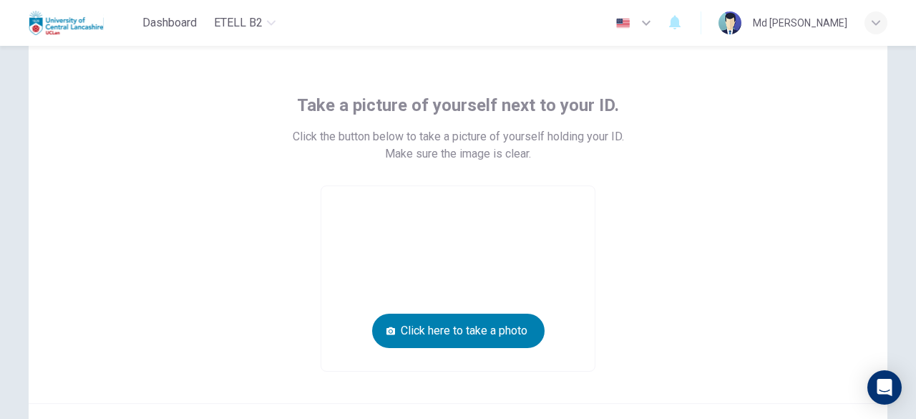
scroll to position [52, 0]
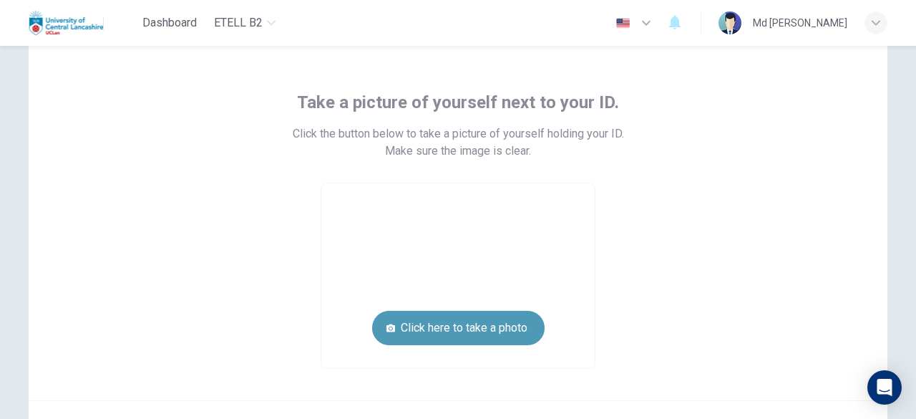
click at [454, 327] on button "Click here to take a photo" at bounding box center [458, 328] width 172 height 34
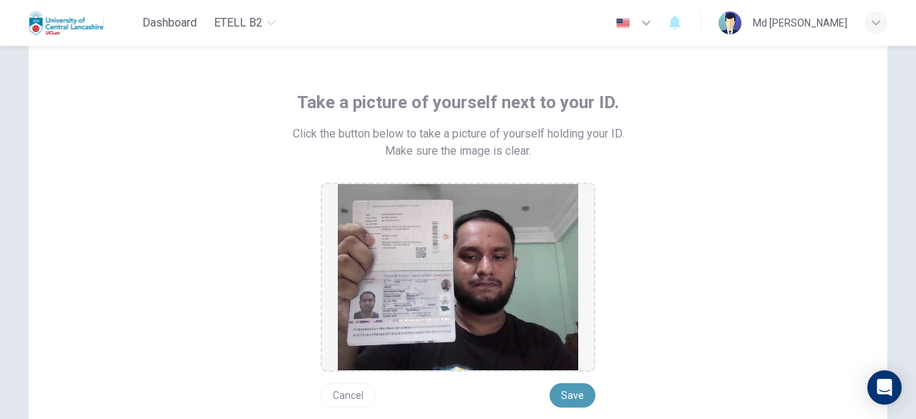
click at [570, 399] on button "Save" at bounding box center [572, 395] width 46 height 24
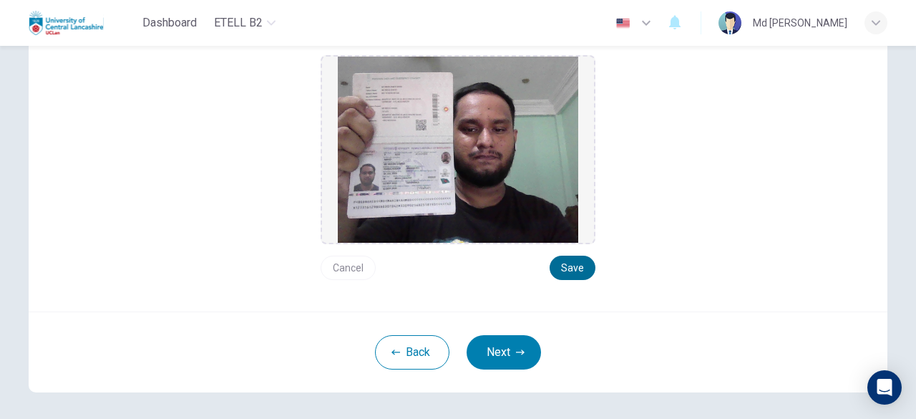
scroll to position [187, 0]
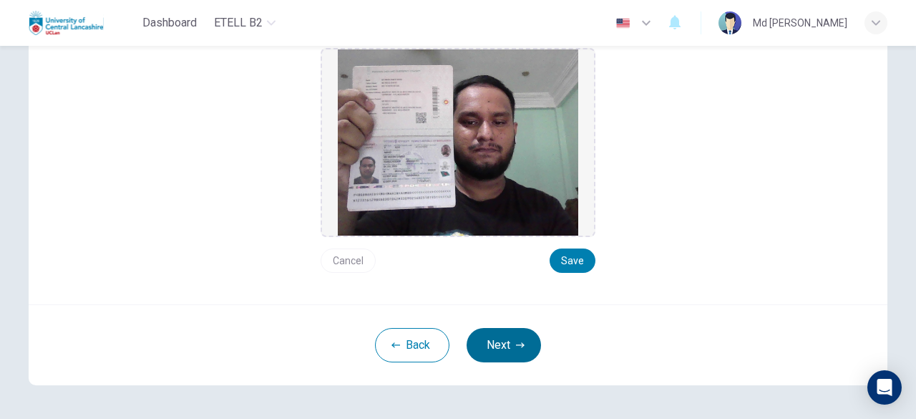
click at [502, 341] on button "Next" at bounding box center [503, 345] width 74 height 34
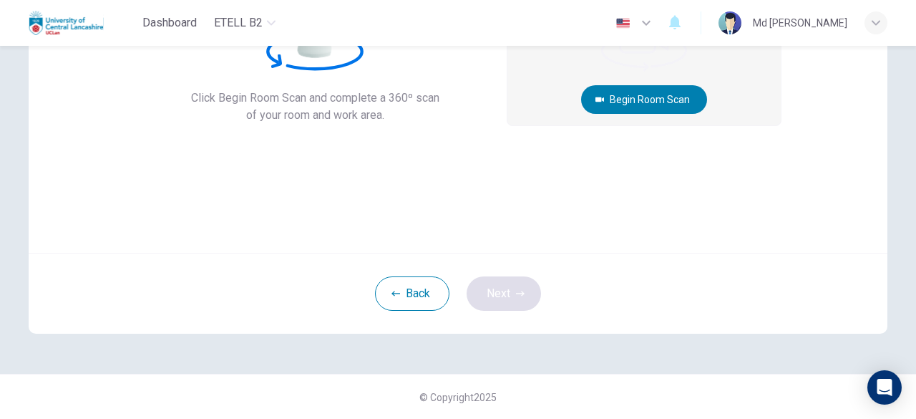
scroll to position [32, 0]
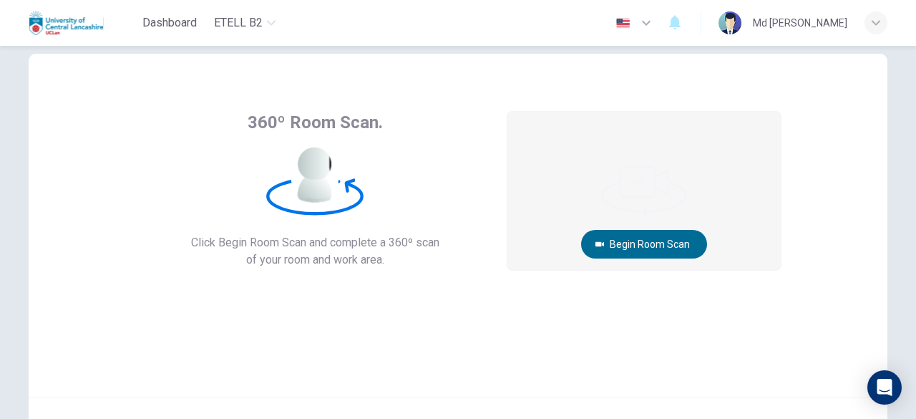
click at [629, 244] on button "Begin Room Scan" at bounding box center [644, 244] width 126 height 29
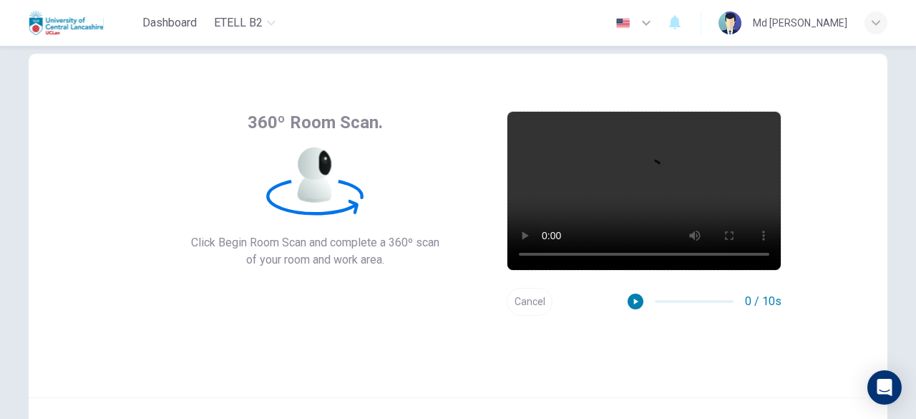
scroll to position [177, 0]
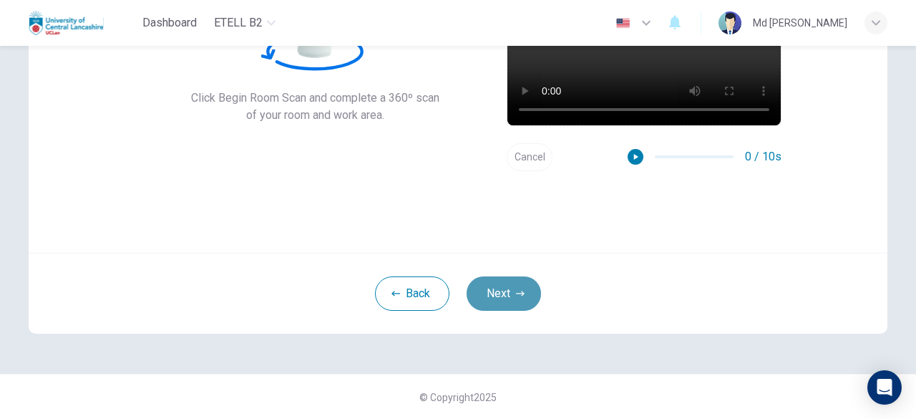
click at [516, 294] on icon "button" at bounding box center [520, 293] width 9 height 9
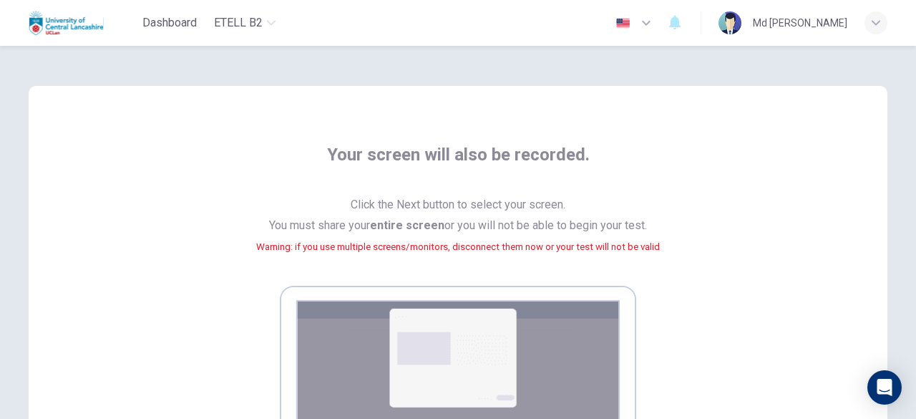
scroll to position [324, 0]
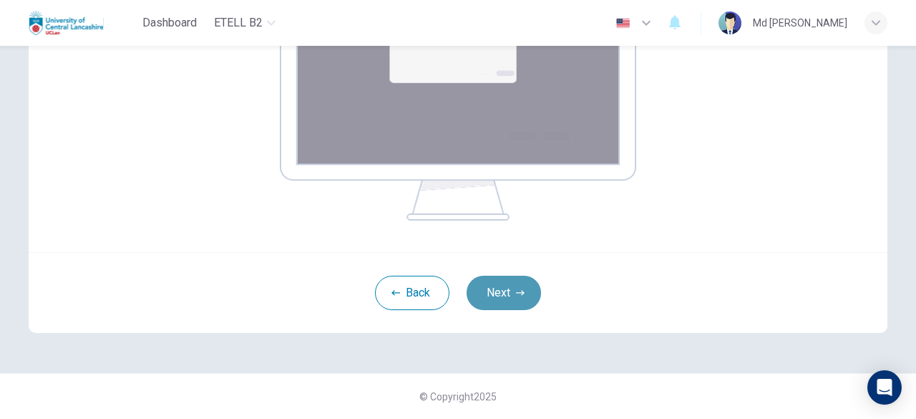
click at [498, 287] on button "Next" at bounding box center [503, 292] width 74 height 34
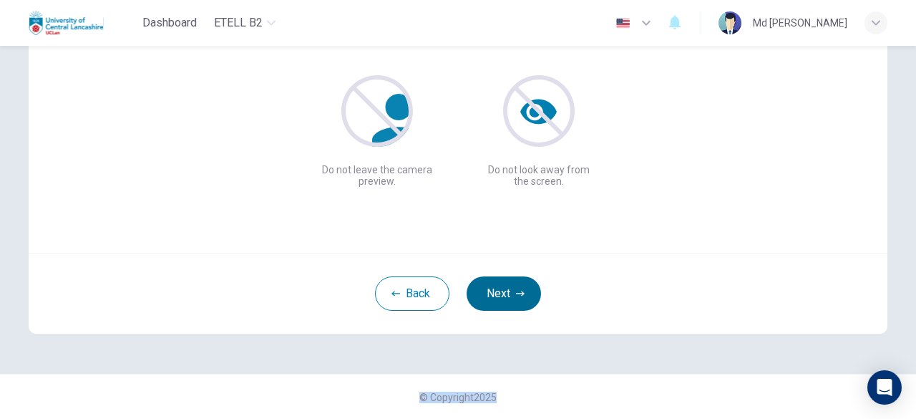
drag, startPoint x: 587, startPoint y: 391, endPoint x: 513, endPoint y: 291, distance: 124.3
click at [513, 291] on div "Ensure you are always fully visible If you cannot be seen or heard, your test w…" at bounding box center [458, 232] width 916 height 373
click at [516, 291] on icon "button" at bounding box center [520, 293] width 9 height 9
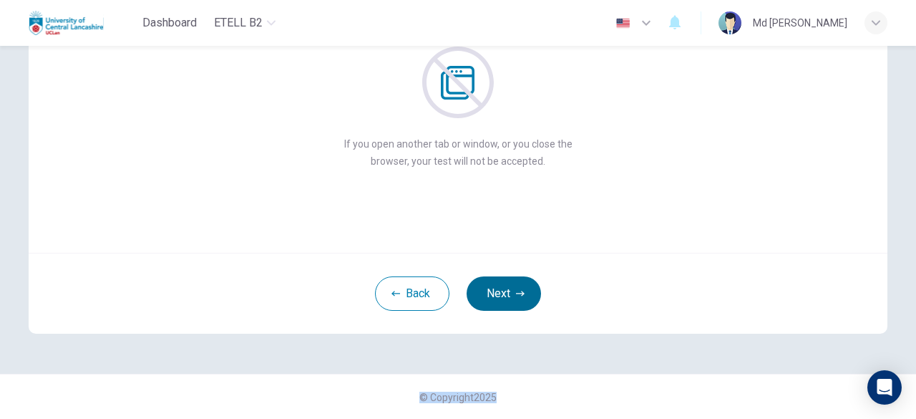
click at [516, 291] on icon "button" at bounding box center [520, 293] width 9 height 9
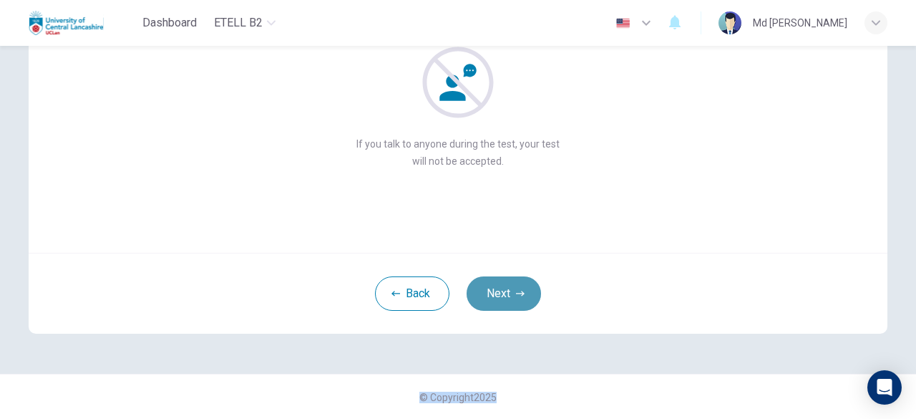
click at [516, 291] on icon "button" at bounding box center [520, 293] width 9 height 9
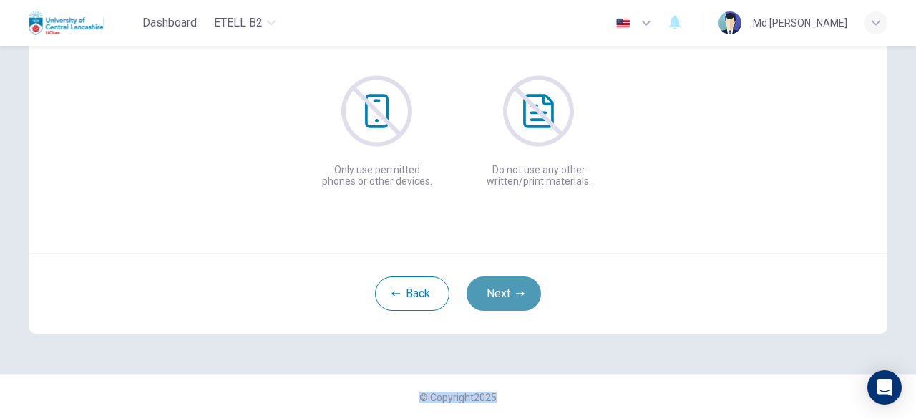
click at [516, 291] on icon "button" at bounding box center [520, 293] width 9 height 9
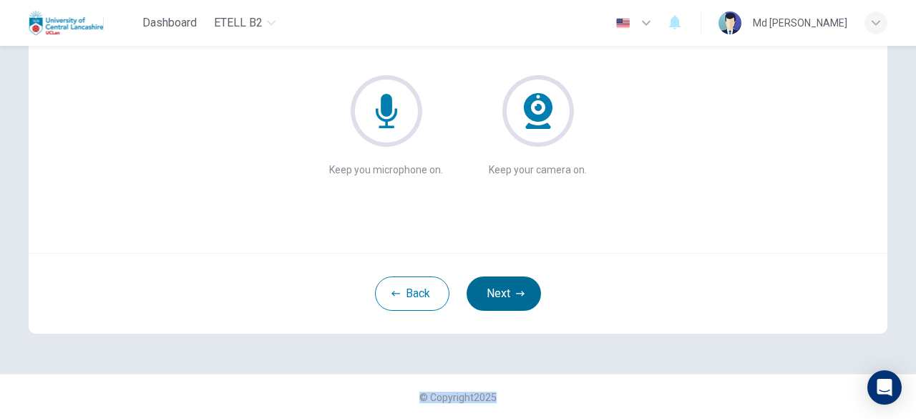
click at [516, 291] on icon "button" at bounding box center [520, 293] width 9 height 9
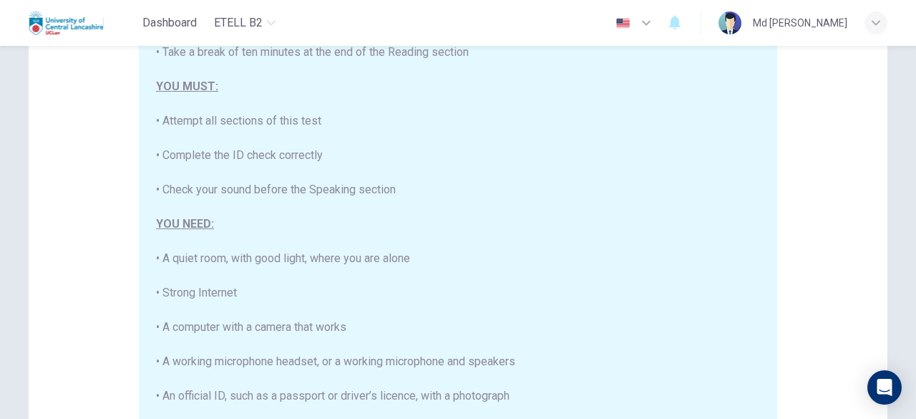
scroll to position [376, 0]
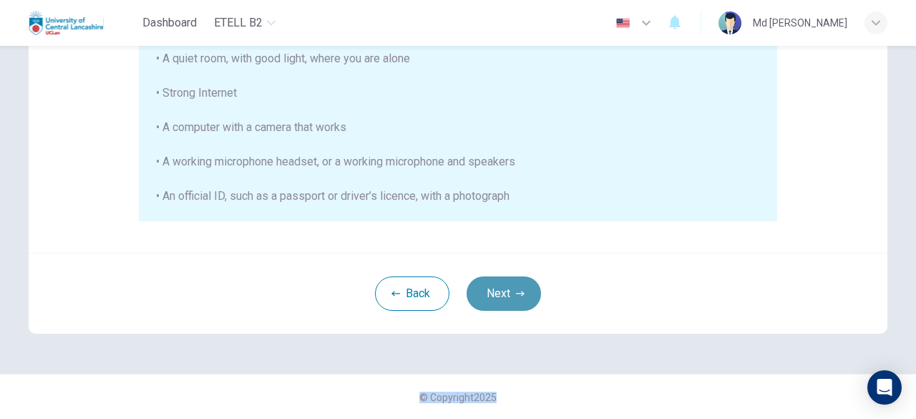
click at [516, 291] on icon "button" at bounding box center [520, 293] width 9 height 9
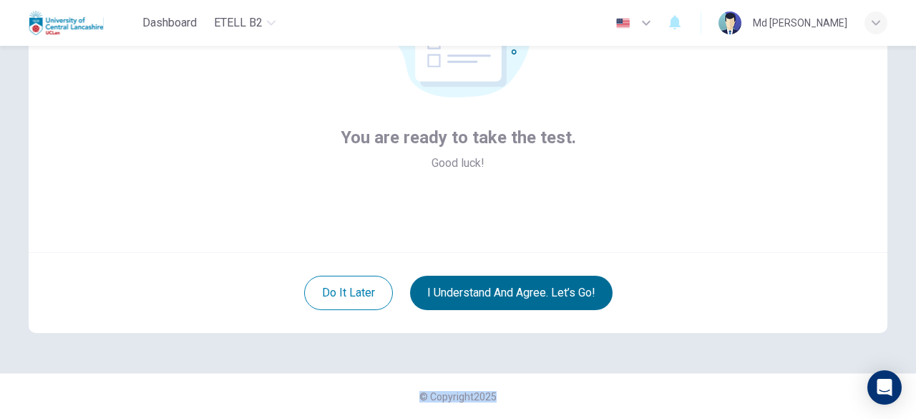
scroll to position [177, 0]
click at [512, 291] on button "I understand and agree. Let’s go!" at bounding box center [511, 293] width 202 height 34
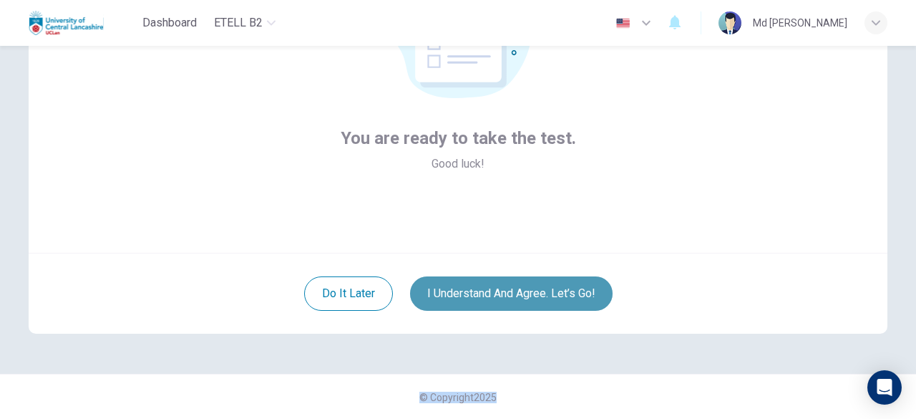
click at [512, 291] on button "I understand and agree. Let’s go!" at bounding box center [511, 293] width 202 height 34
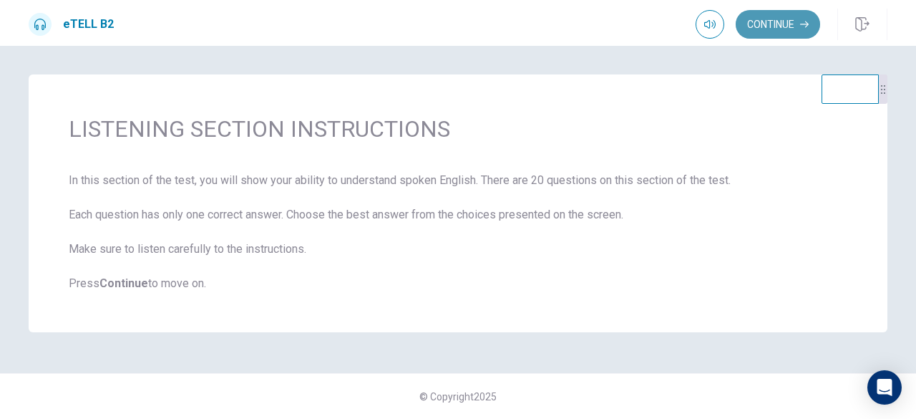
click at [767, 29] on button "Continue" at bounding box center [777, 24] width 84 height 29
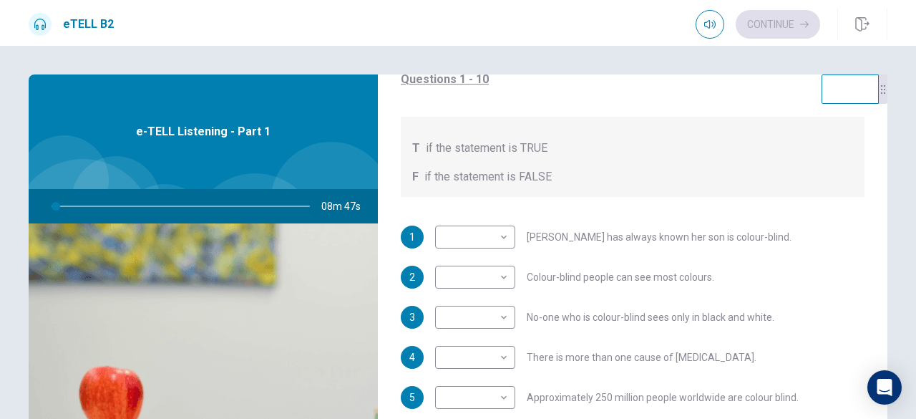
scroll to position [179, 0]
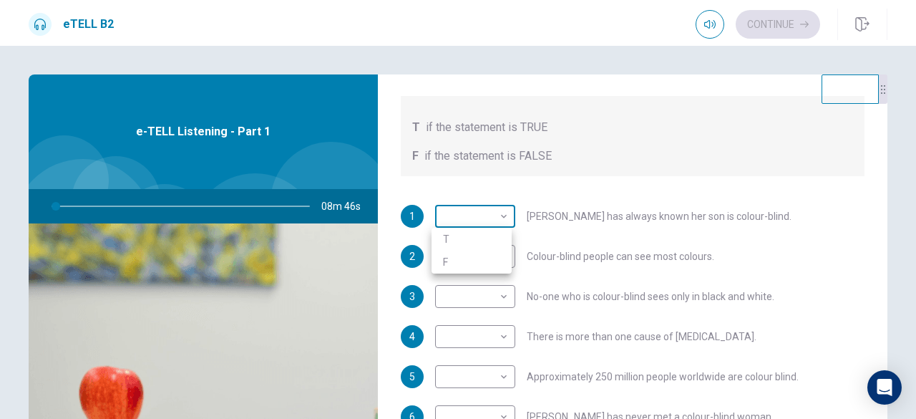
click at [481, 210] on body "This site uses cookies, as explained in our Privacy Policy . If you agree to th…" at bounding box center [458, 209] width 916 height 419
click at [481, 210] on div at bounding box center [458, 209] width 916 height 419
click at [538, 90] on div "For questions 1 – 10, mark each statement True (T) or False (F). You will hear …" at bounding box center [633, 70] width 464 height 212
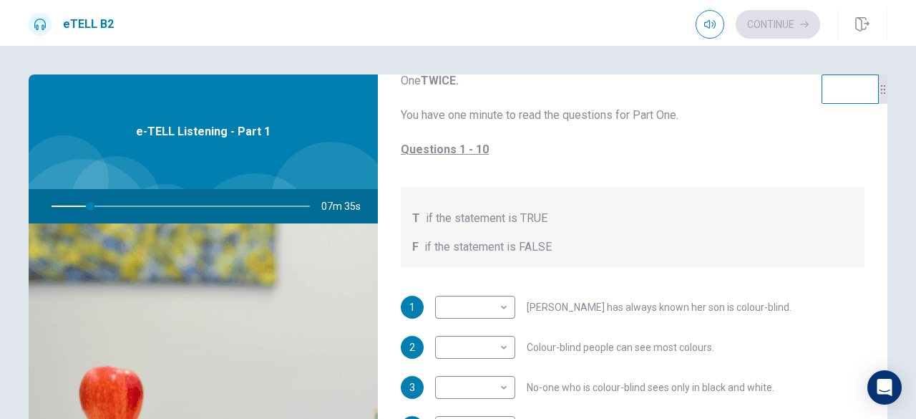
scroll to position [107, 0]
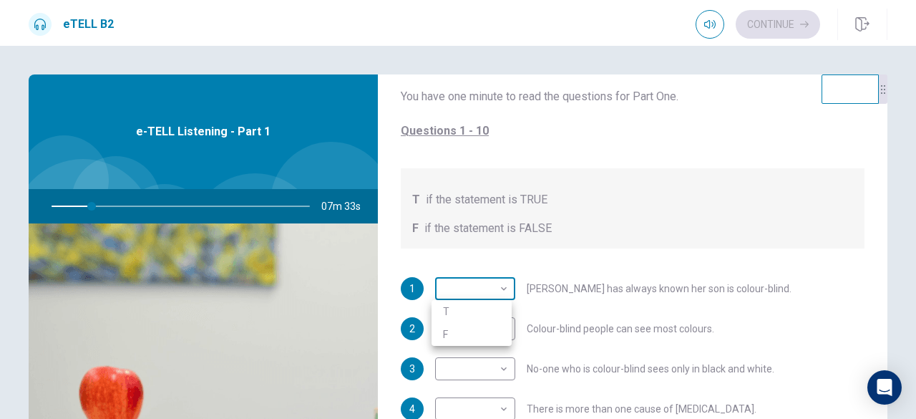
click at [475, 287] on body "This site uses cookies, as explained in our Privacy Policy . If you agree to th…" at bounding box center [458, 209] width 916 height 419
type input "**"
click at [469, 327] on li "F" at bounding box center [471, 334] width 80 height 23
type input "*"
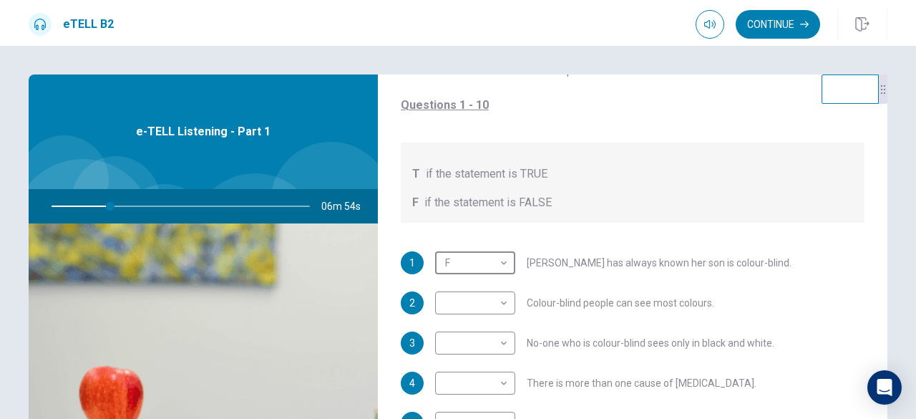
scroll to position [137, 0]
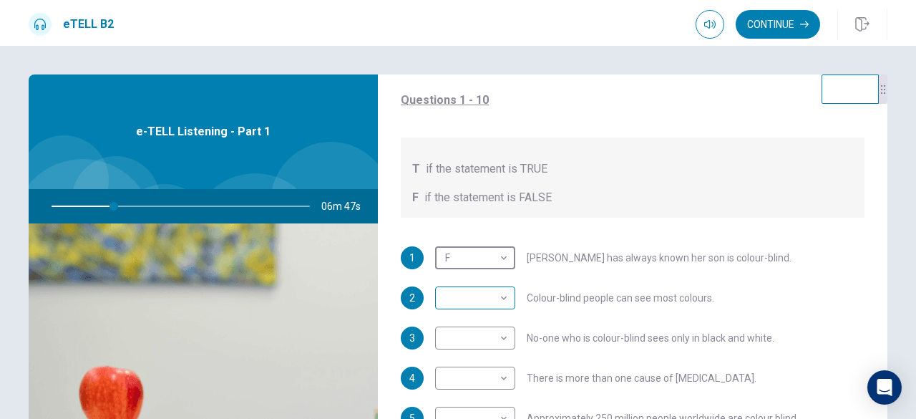
click at [483, 295] on body "This site uses cookies, as explained in our Privacy Policy . If you agree to th…" at bounding box center [458, 209] width 916 height 419
type input "**"
click at [456, 341] on li "F" at bounding box center [471, 343] width 80 height 23
type input "*"
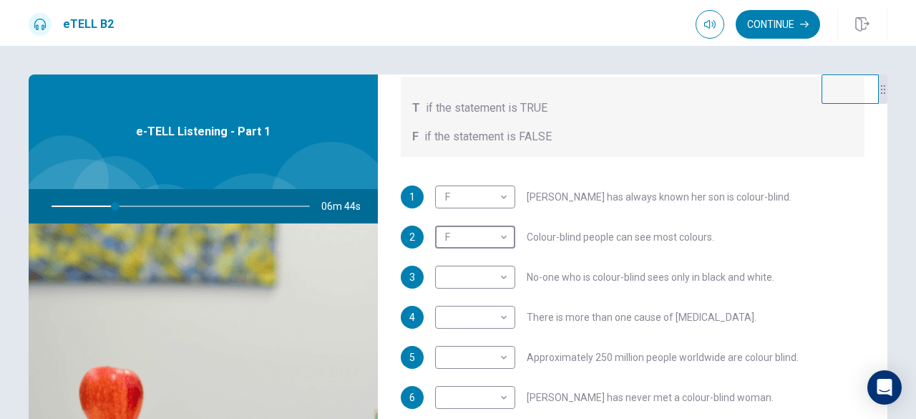
scroll to position [199, 0]
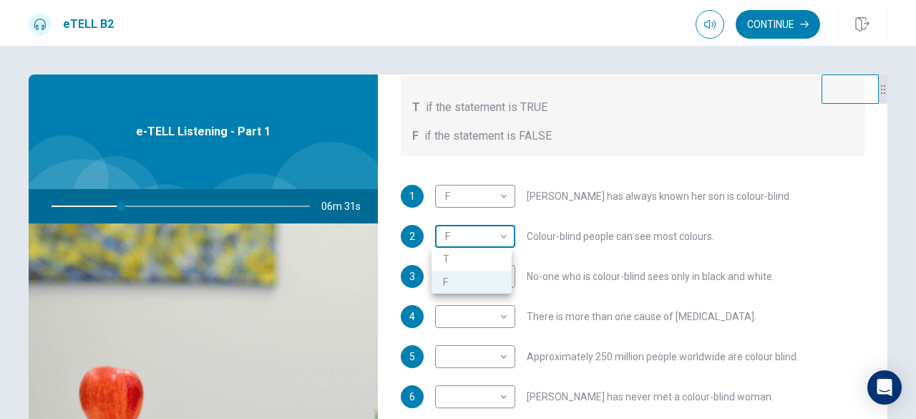
click at [481, 238] on body "This site uses cookies, as explained in our Privacy Policy . If you agree to th…" at bounding box center [458, 209] width 916 height 419
type input "**"
click at [461, 251] on li "T" at bounding box center [471, 259] width 80 height 23
type input "*"
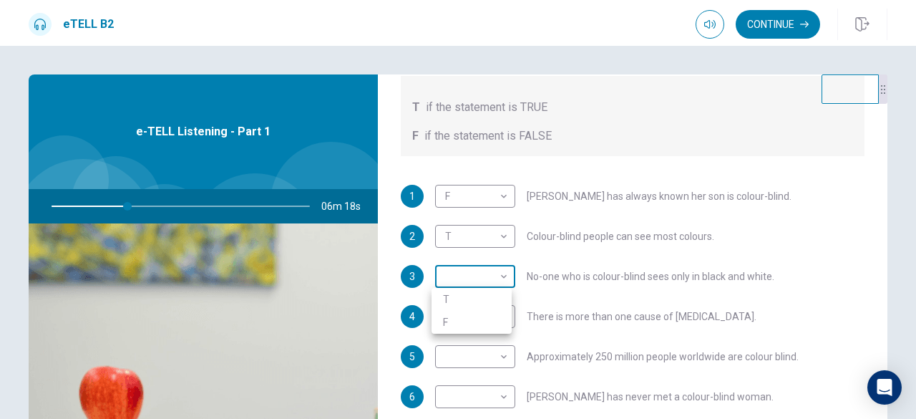
click at [478, 273] on body "This site uses cookies, as explained in our Privacy Policy . If you agree to th…" at bounding box center [458, 209] width 916 height 419
type input "**"
click at [452, 316] on li "F" at bounding box center [471, 322] width 80 height 23
type input "*"
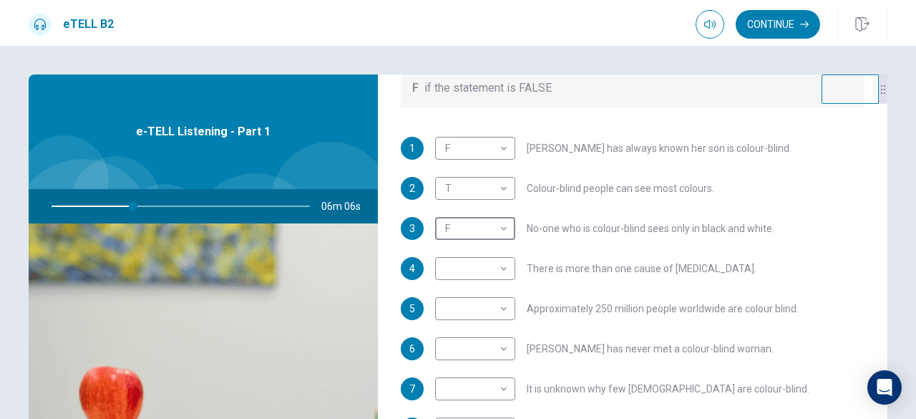
scroll to position [252, 0]
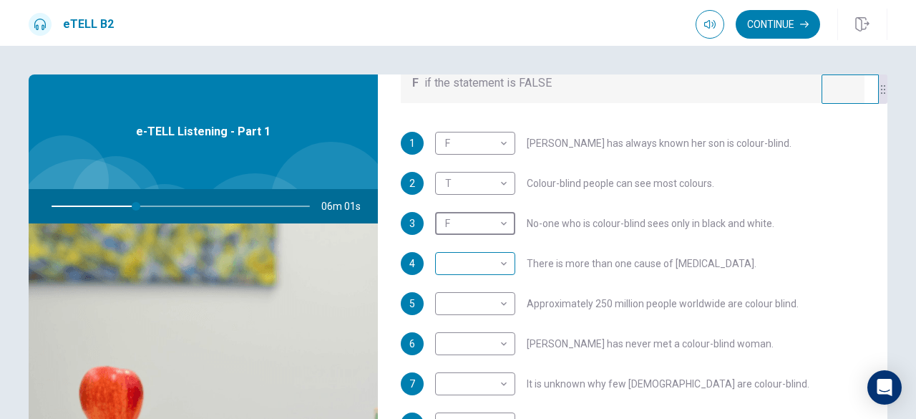
click at [494, 265] on body "This site uses cookies, as explained in our Privacy Policy . If you agree to th…" at bounding box center [458, 209] width 916 height 419
type input "**"
click at [469, 283] on li "T" at bounding box center [471, 285] width 80 height 23
type input "*"
click at [474, 292] on body "This site uses cookies, as explained in our Privacy Policy . If you agree to th…" at bounding box center [458, 209] width 916 height 419
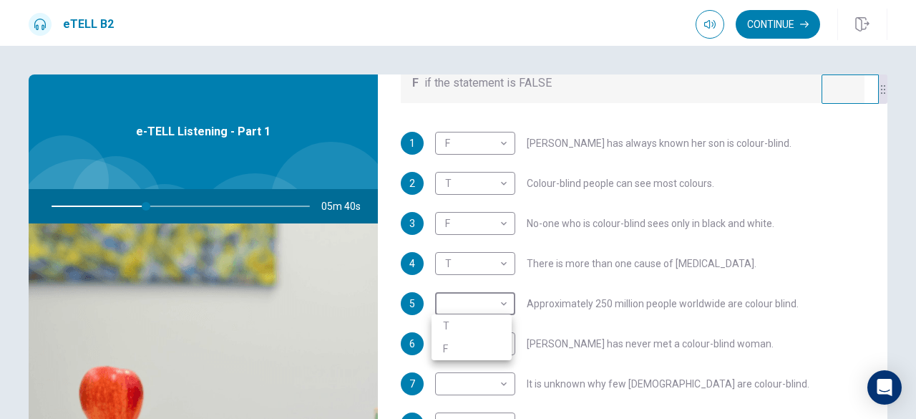
type input "**"
click at [451, 328] on li "T" at bounding box center [471, 325] width 80 height 23
type input "*"
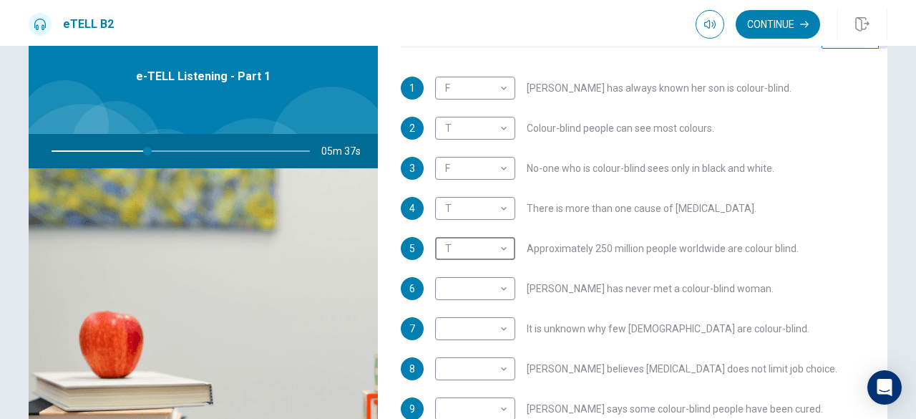
scroll to position [71, 0]
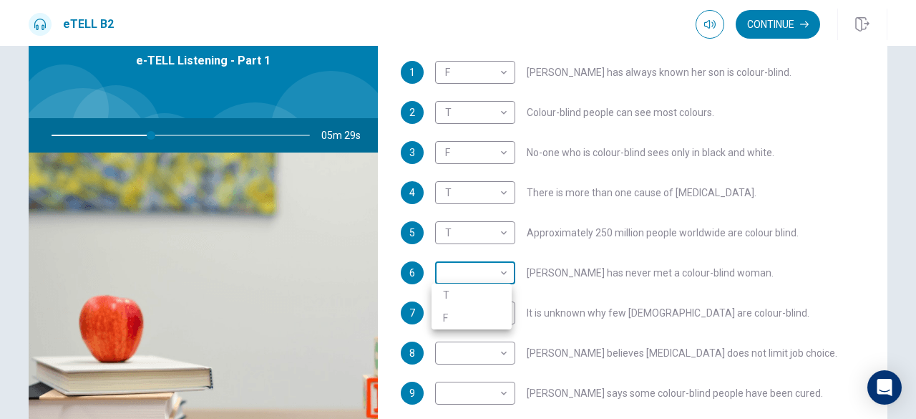
click at [486, 269] on body "This site uses cookies, as explained in our Privacy Policy . If you agree to th…" at bounding box center [458, 209] width 916 height 419
type input "**"
click at [451, 313] on li "F" at bounding box center [471, 317] width 80 height 23
type input "*"
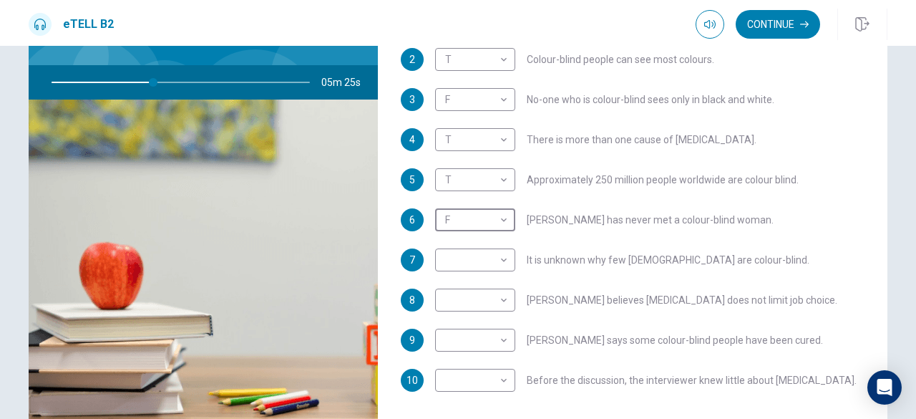
scroll to position [125, 0]
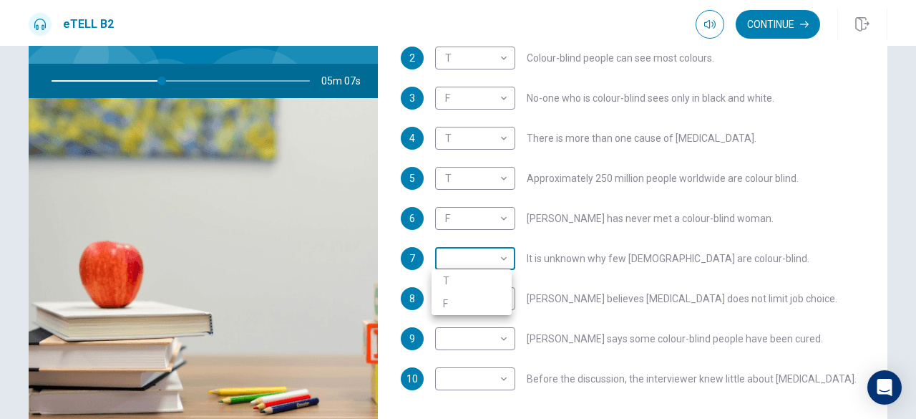
click at [469, 263] on body "This site uses cookies, as explained in our Privacy Policy . If you agree to th…" at bounding box center [458, 209] width 916 height 419
type input "**"
click at [452, 280] on li "T" at bounding box center [471, 280] width 80 height 23
type input "*"
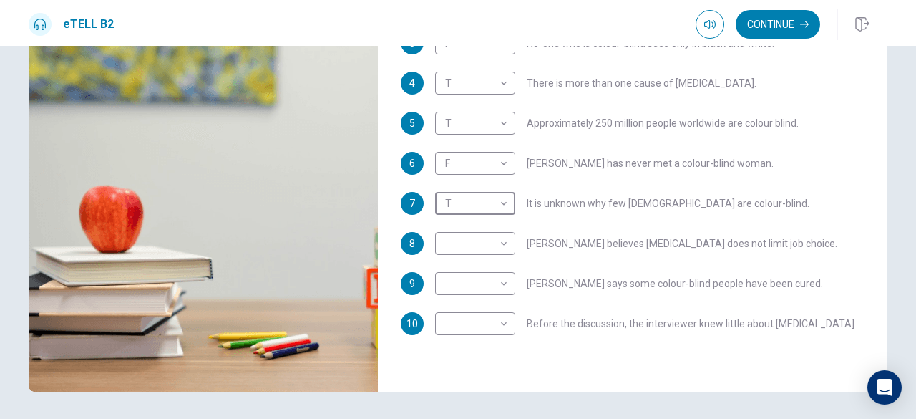
scroll to position [181, 0]
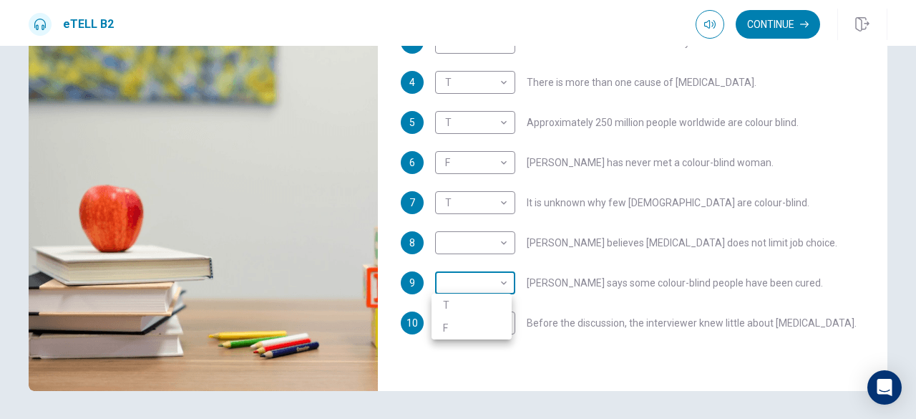
click at [464, 278] on body "This site uses cookies, as explained in our Privacy Policy . If you agree to th…" at bounding box center [458, 209] width 916 height 419
type input "**"
click at [444, 323] on li "F" at bounding box center [471, 327] width 80 height 23
type input "*"
click at [452, 318] on body "This site uses cookies, as explained in our Privacy Policy . If you agree to th…" at bounding box center [458, 209] width 916 height 419
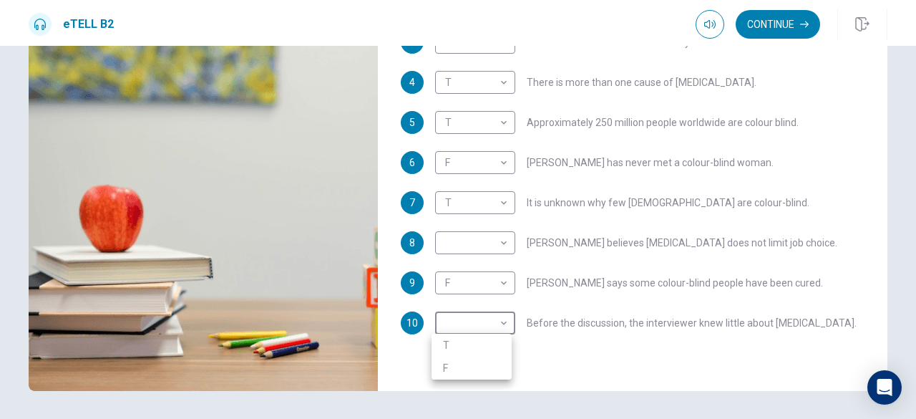
type input "**"
click at [445, 342] on li "T" at bounding box center [471, 344] width 80 height 23
type input "*"
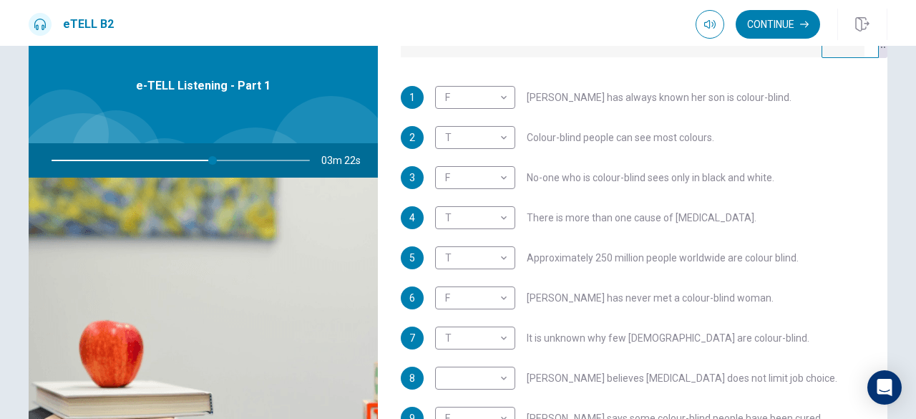
scroll to position [49, 0]
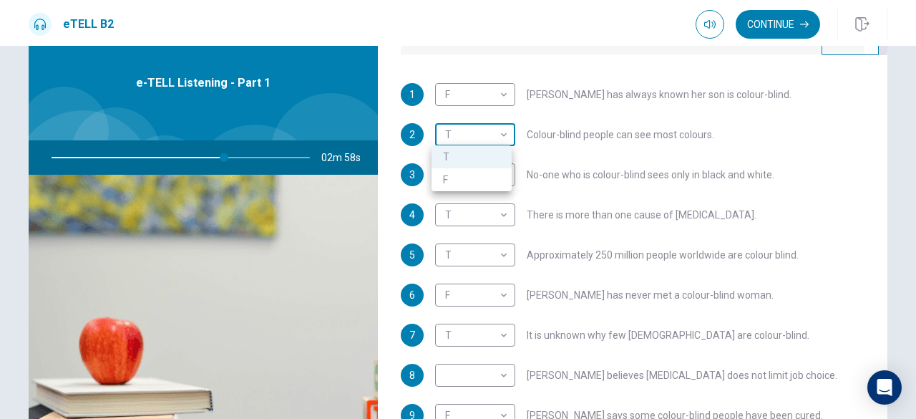
click at [476, 130] on body "This site uses cookies, as explained in our Privacy Policy . If you agree to th…" at bounding box center [458, 209] width 916 height 419
type input "**"
click at [455, 171] on li "F" at bounding box center [471, 179] width 80 height 23
type input "*"
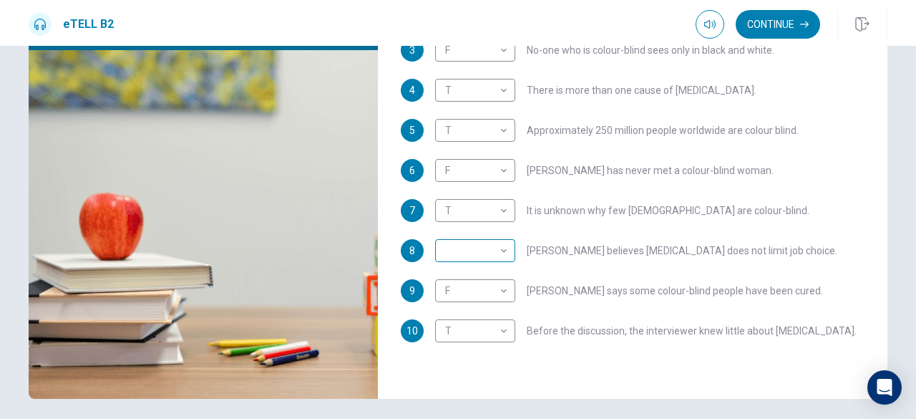
scroll to position [175, 0]
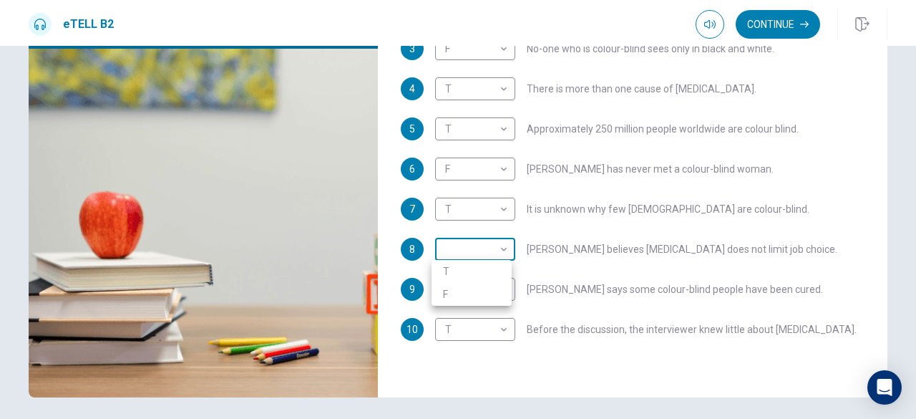
click at [484, 244] on body "This site uses cookies, as explained in our Privacy Policy . If you agree to th…" at bounding box center [458, 209] width 916 height 419
type input "**"
click at [444, 291] on li "F" at bounding box center [471, 294] width 80 height 23
type input "*"
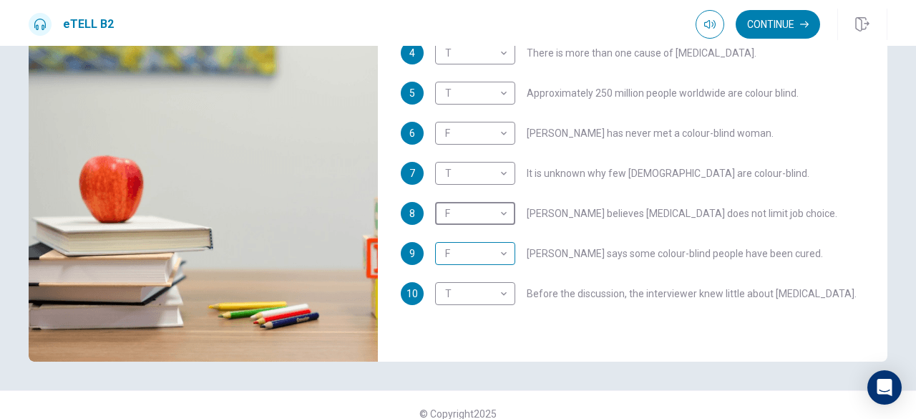
scroll to position [226, 0]
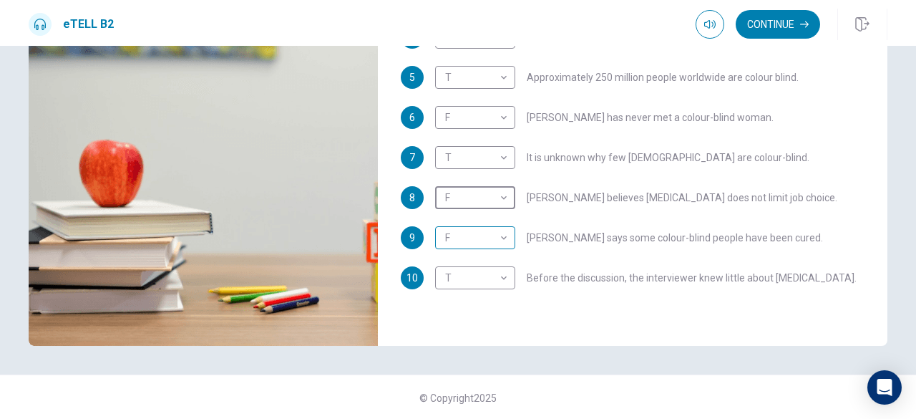
click at [500, 234] on body "This site uses cookies, as explained in our Privacy Policy . If you agree to th…" at bounding box center [458, 209] width 916 height 419
type input "**"
click at [466, 255] on li "T" at bounding box center [471, 259] width 80 height 23
type input "*"
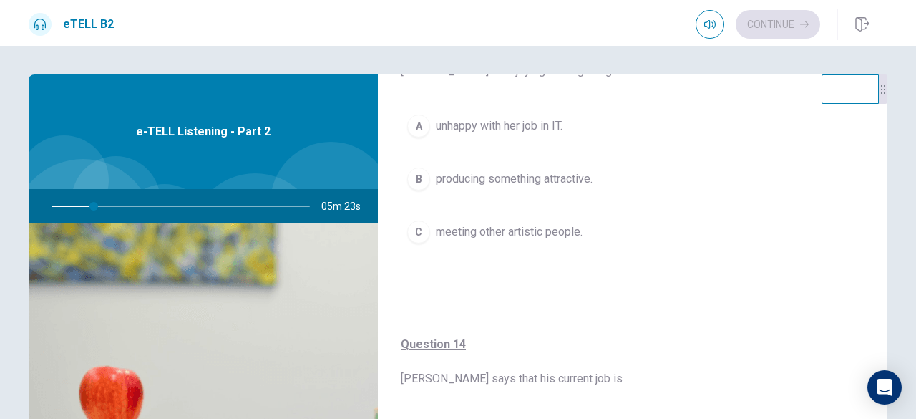
scroll to position [777, 0]
click at [422, 357] on span "Question 14 [PERSON_NAME] says that his current job is" at bounding box center [633, 361] width 464 height 52
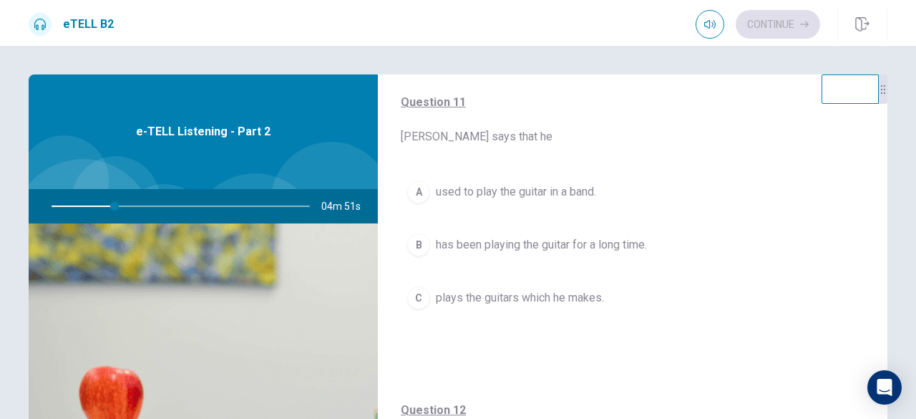
scroll to position [101, 0]
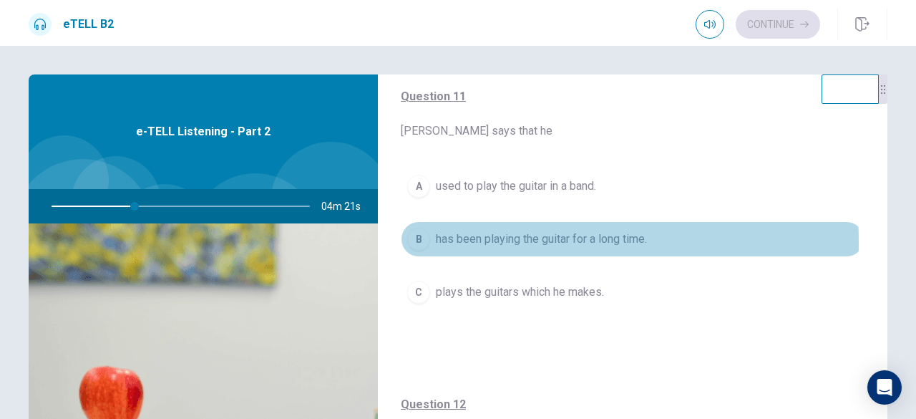
click at [417, 241] on div "B" at bounding box center [418, 239] width 23 height 23
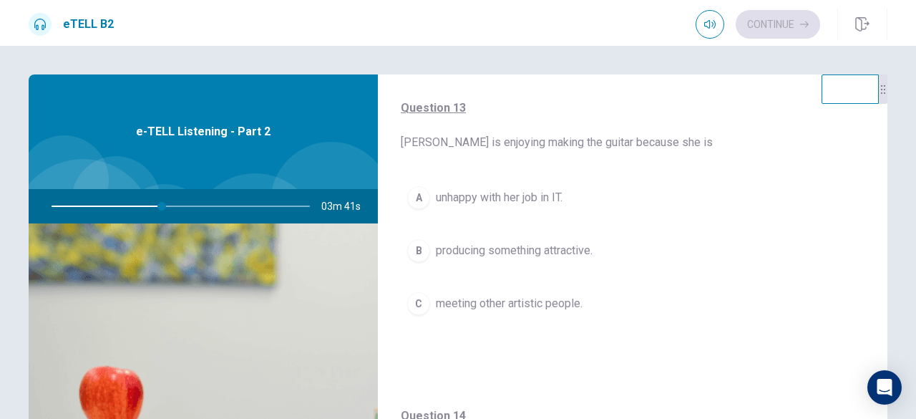
scroll to position [728, 0]
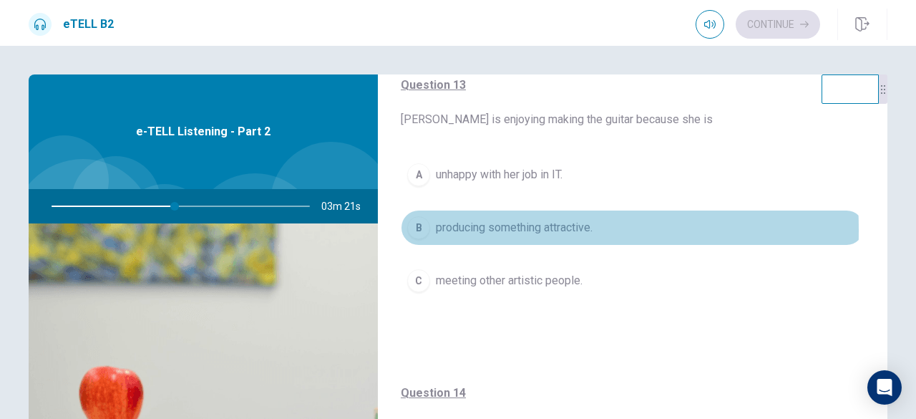
click at [415, 226] on div "B" at bounding box center [418, 227] width 23 height 23
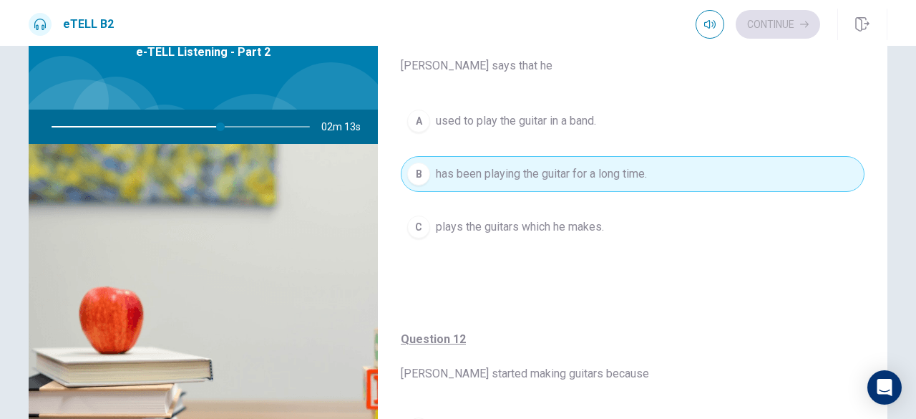
scroll to position [87, 0]
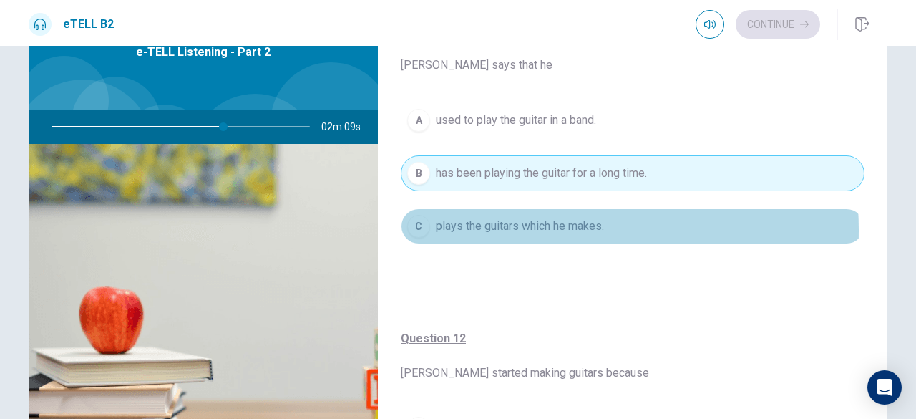
click at [492, 229] on span "plays the guitars which he makes." at bounding box center [520, 225] width 168 height 17
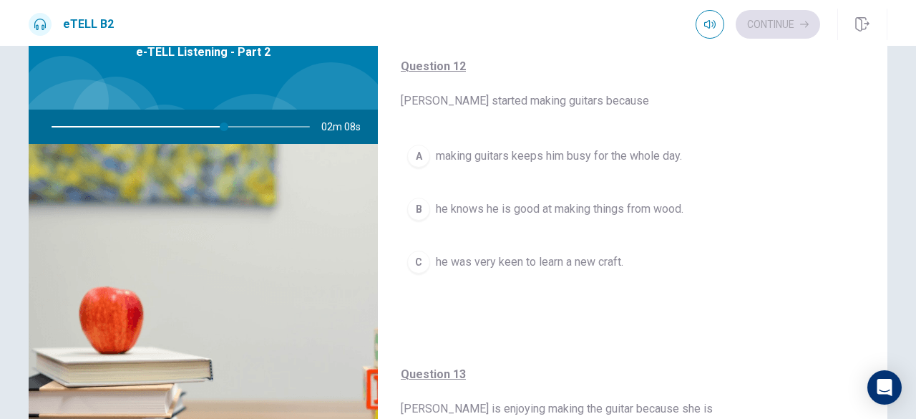
scroll to position [369, 0]
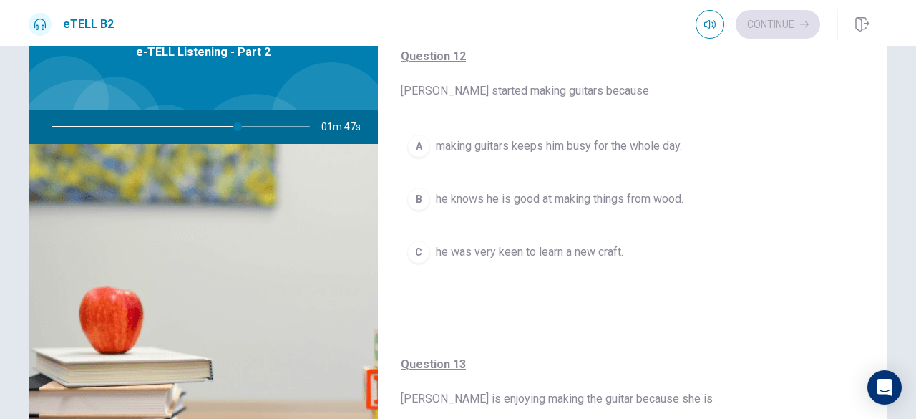
click at [416, 249] on div "C" at bounding box center [418, 251] width 23 height 23
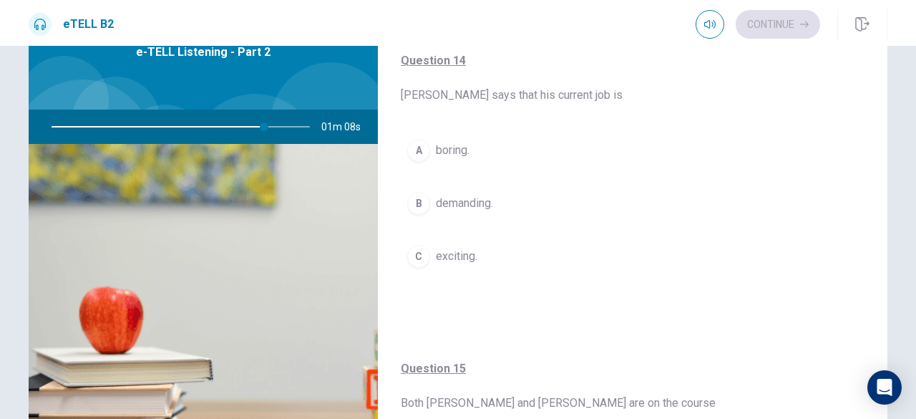
scroll to position [982, 0]
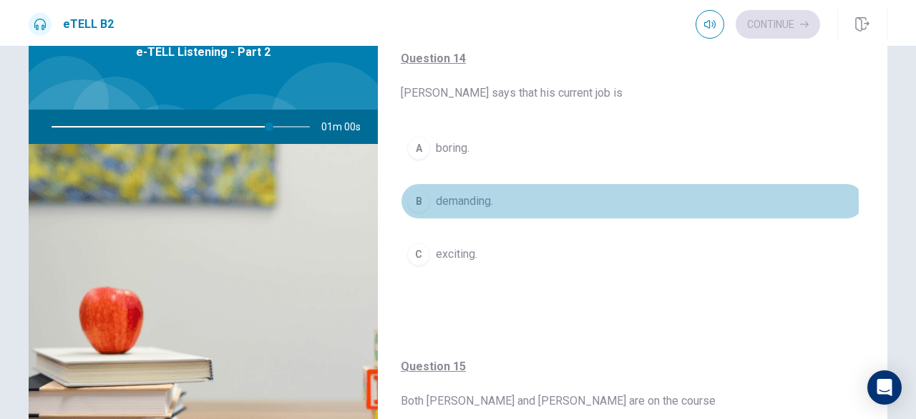
click at [429, 197] on button "B demanding." at bounding box center [633, 201] width 464 height 36
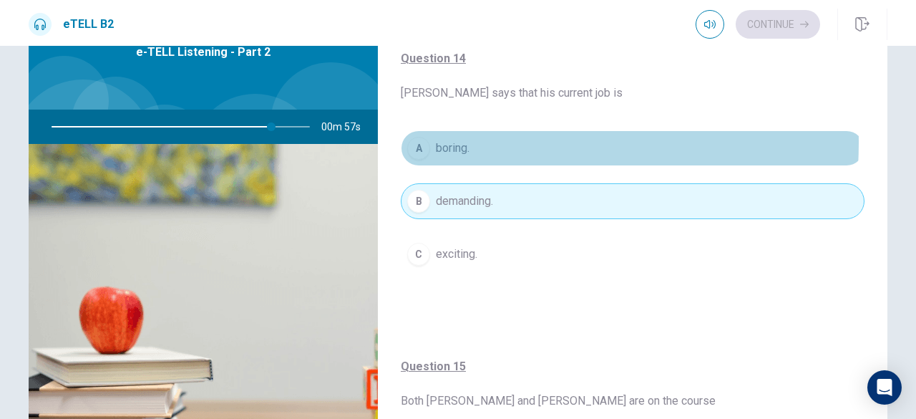
click at [440, 140] on span "boring." at bounding box center [453, 148] width 34 height 17
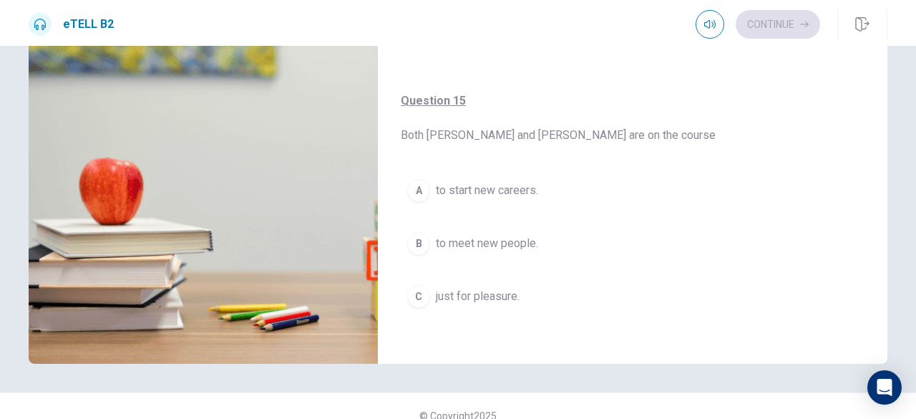
scroll to position [209, 0]
click at [442, 288] on span "just for pleasure." at bounding box center [478, 295] width 84 height 17
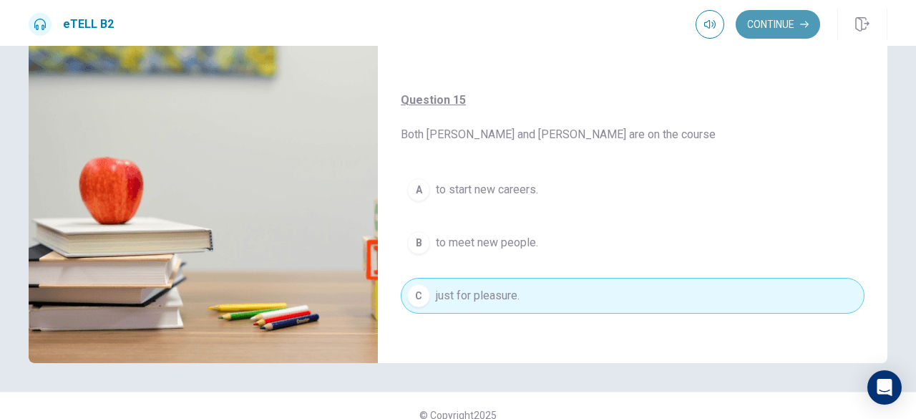
click at [776, 19] on button "Continue" at bounding box center [777, 24] width 84 height 29
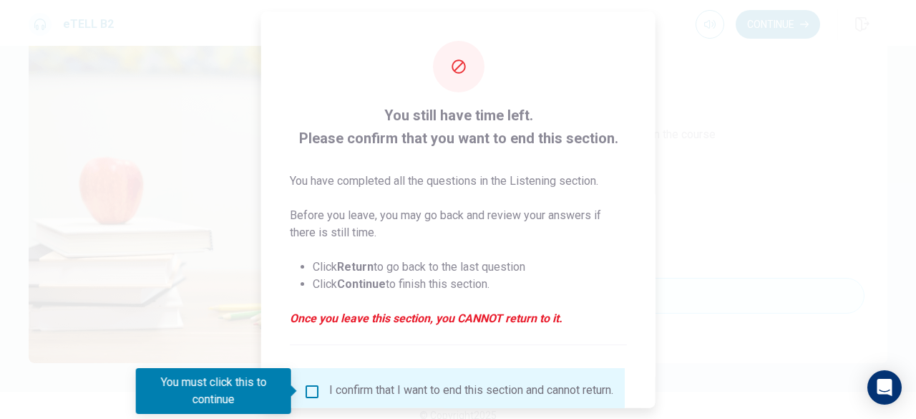
click at [229, 247] on div at bounding box center [458, 209] width 916 height 419
click at [434, 55] on div at bounding box center [458, 66] width 52 height 52
click at [464, 60] on div at bounding box center [458, 66] width 52 height 52
click at [267, 399] on div "You must click this to continue" at bounding box center [213, 391] width 155 height 46
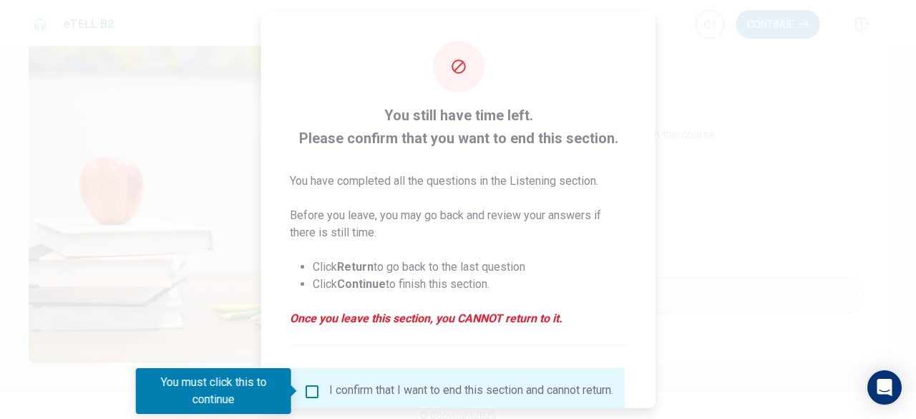
click at [791, 228] on div at bounding box center [458, 209] width 916 height 419
click at [240, 399] on div "You must click this to continue" at bounding box center [213, 391] width 155 height 46
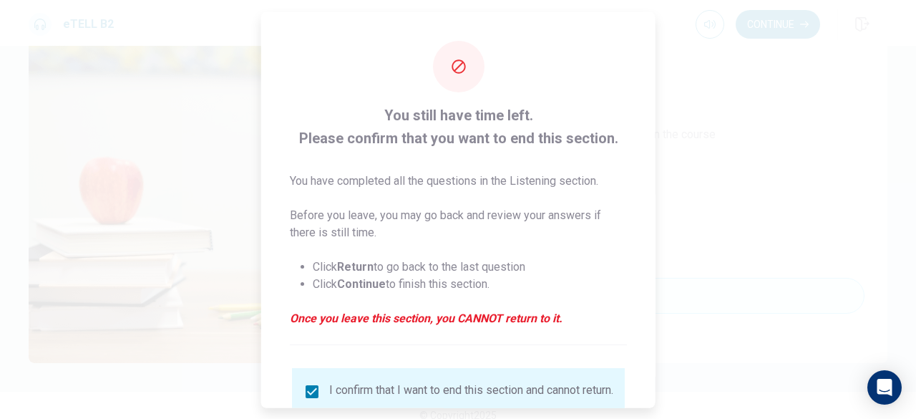
scroll to position [114, 0]
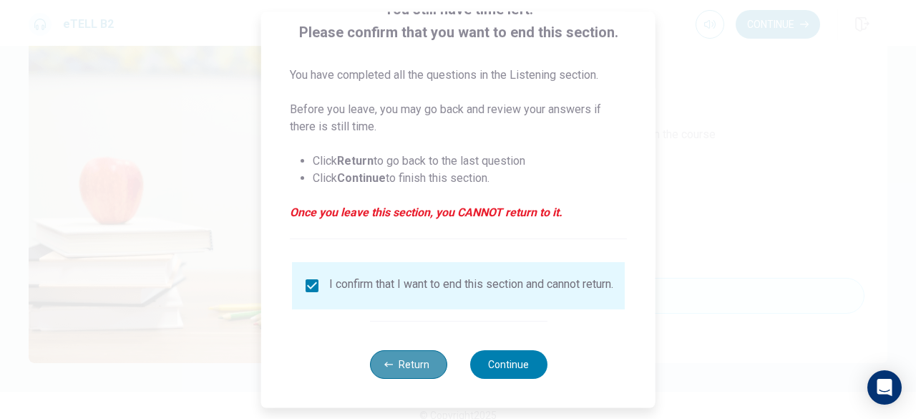
click at [388, 359] on button "Return" at bounding box center [407, 364] width 77 height 29
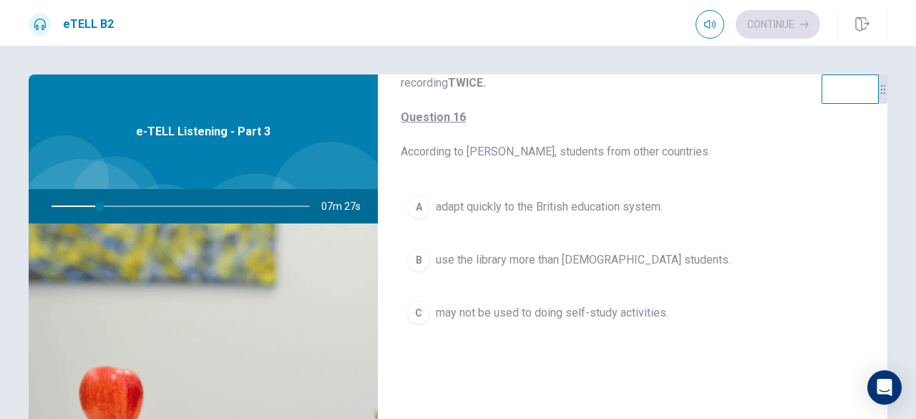
scroll to position [45, 0]
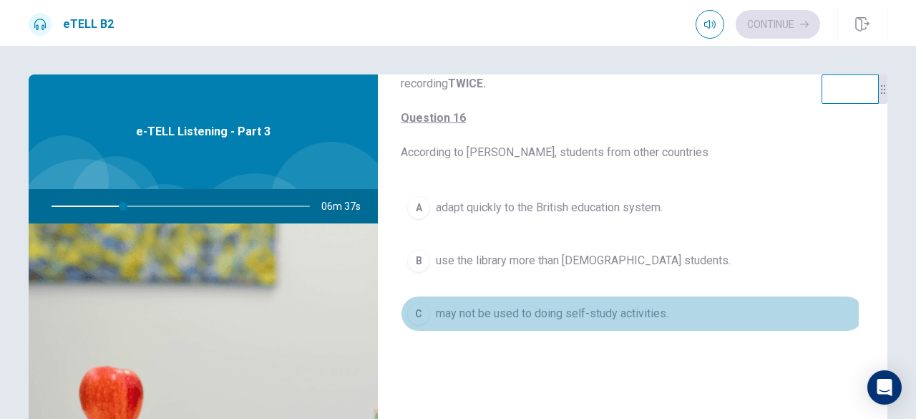
click at [422, 313] on div "C" at bounding box center [418, 313] width 23 height 23
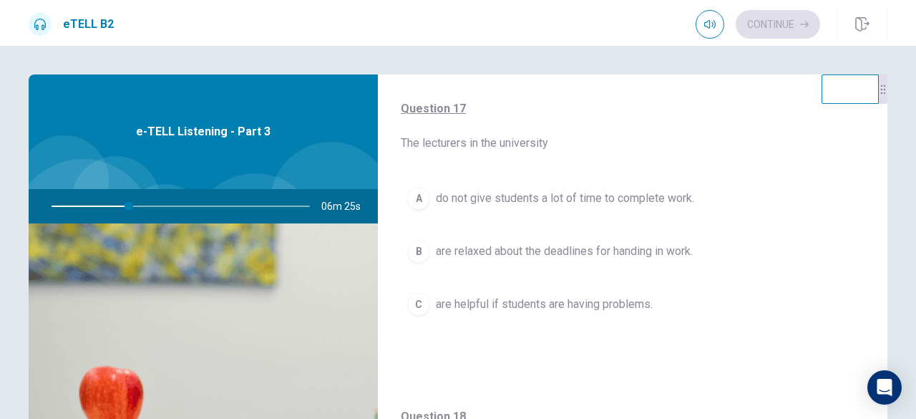
scroll to position [374, 0]
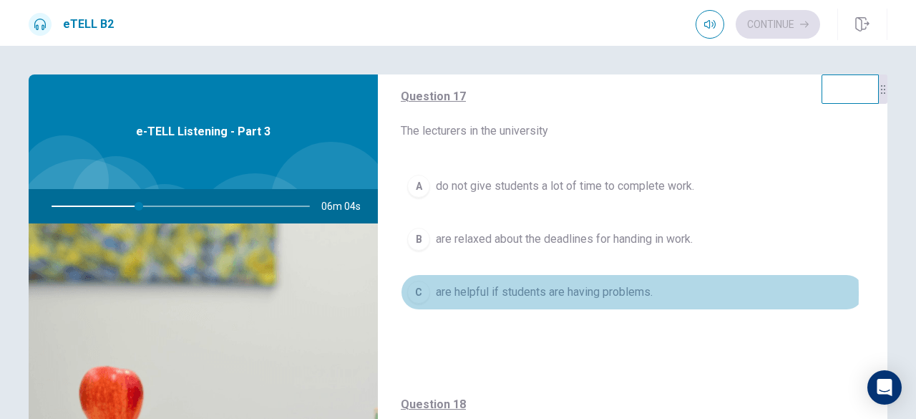
click at [454, 290] on span "are helpful if students are having problems." at bounding box center [544, 291] width 217 height 17
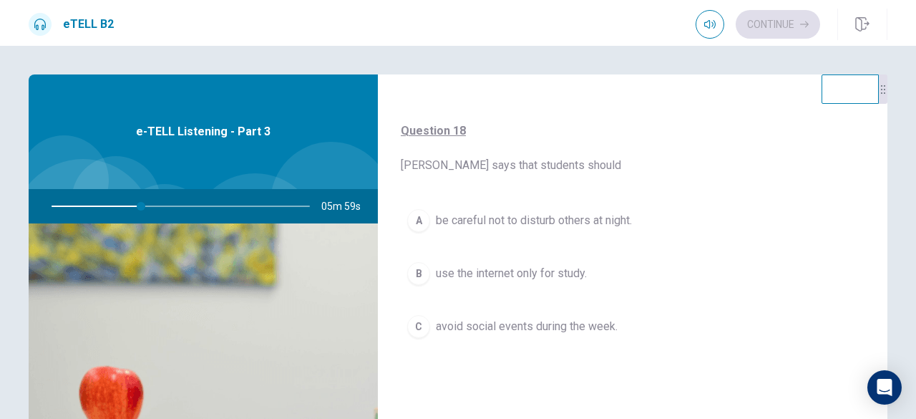
scroll to position [657, 0]
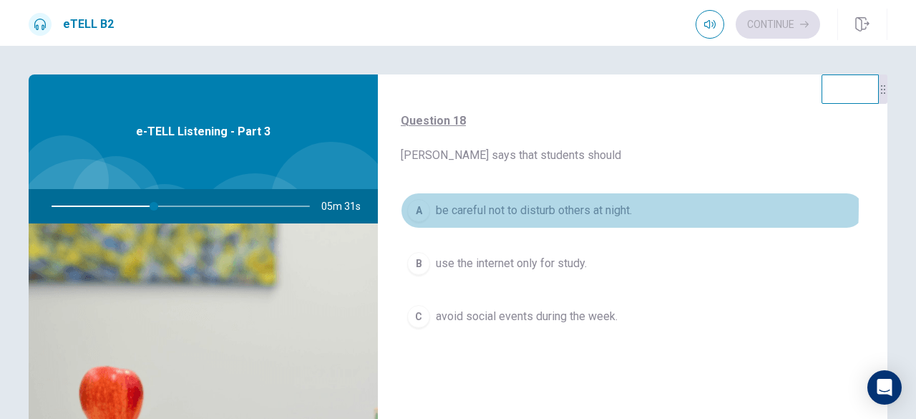
click at [421, 202] on div "A" at bounding box center [418, 210] width 23 height 23
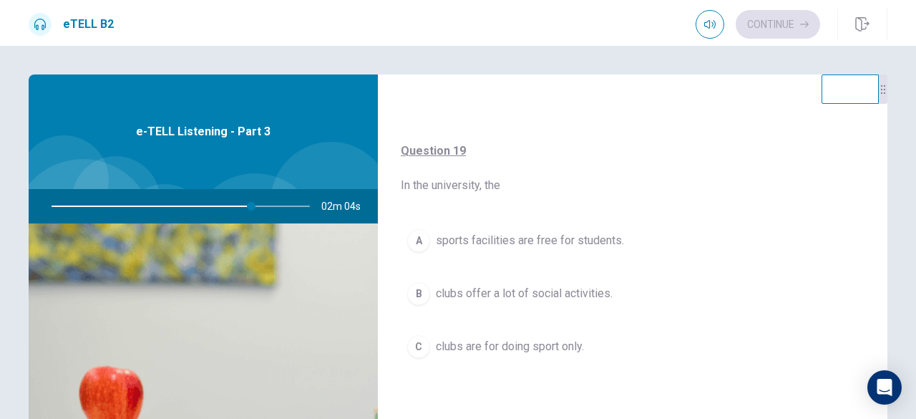
scroll to position [941, 0]
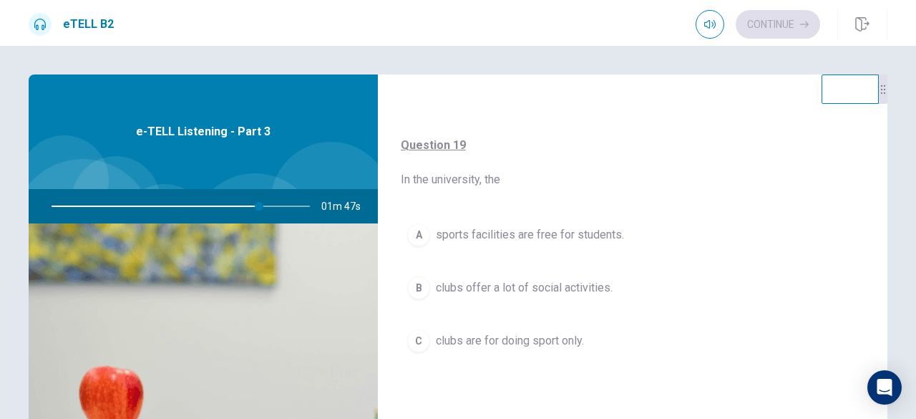
click at [416, 233] on div "A" at bounding box center [418, 234] width 23 height 23
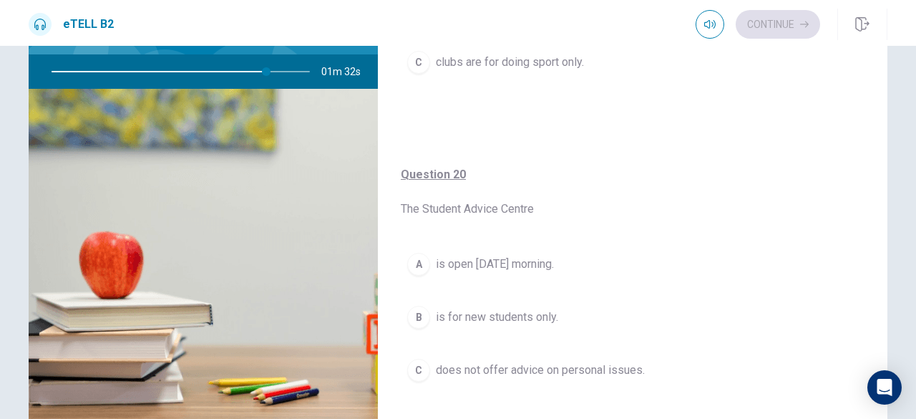
scroll to position [228, 0]
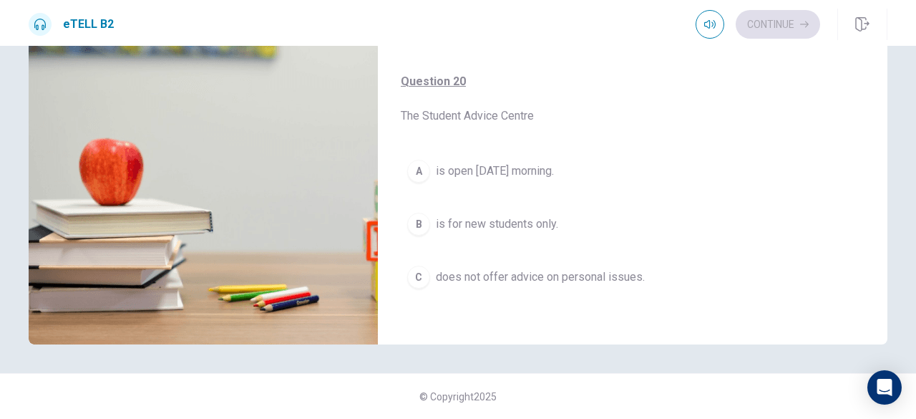
click at [491, 165] on span "is open [DATE] morning." at bounding box center [495, 170] width 118 height 17
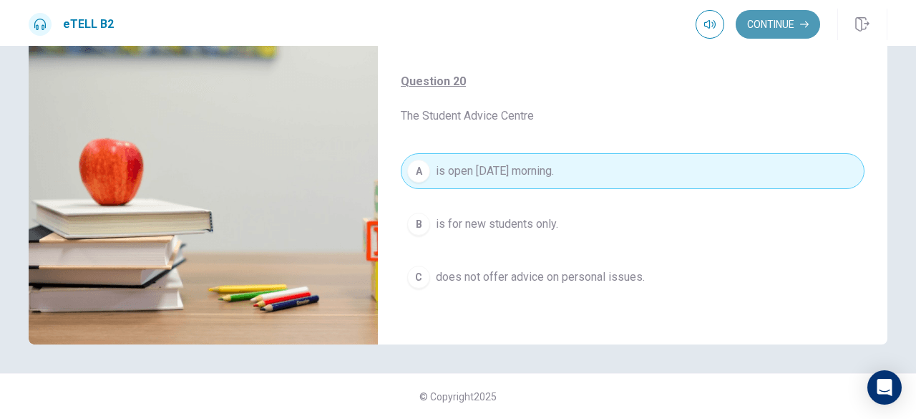
click at [793, 19] on button "Continue" at bounding box center [777, 24] width 84 height 29
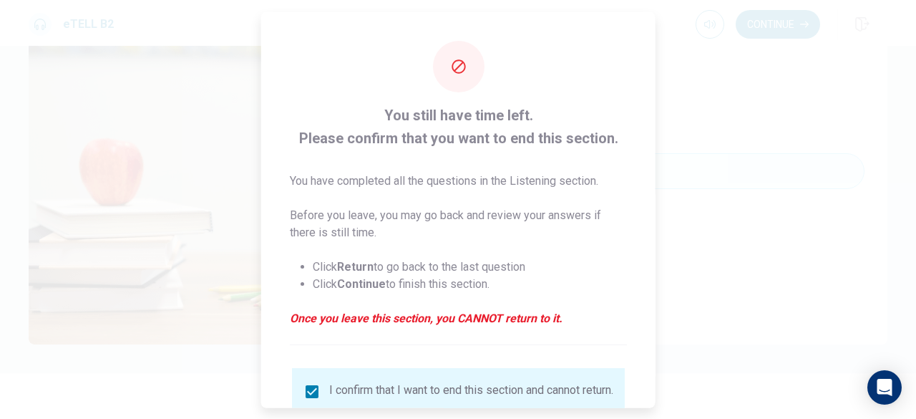
scroll to position [114, 0]
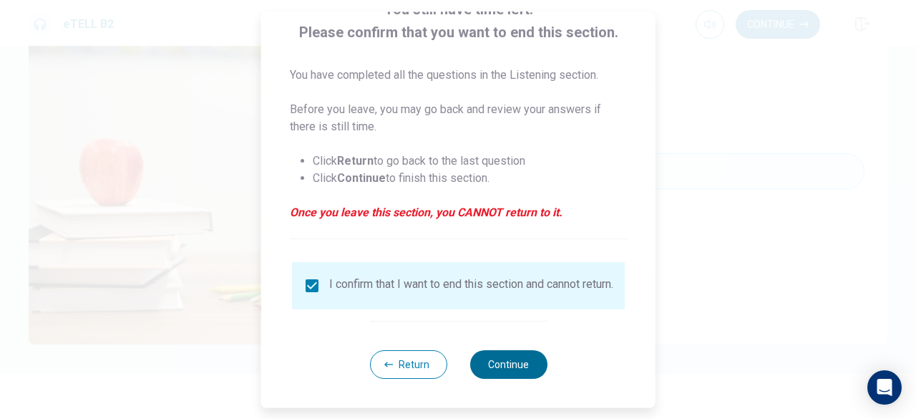
click at [511, 361] on button "Continue" at bounding box center [507, 364] width 77 height 29
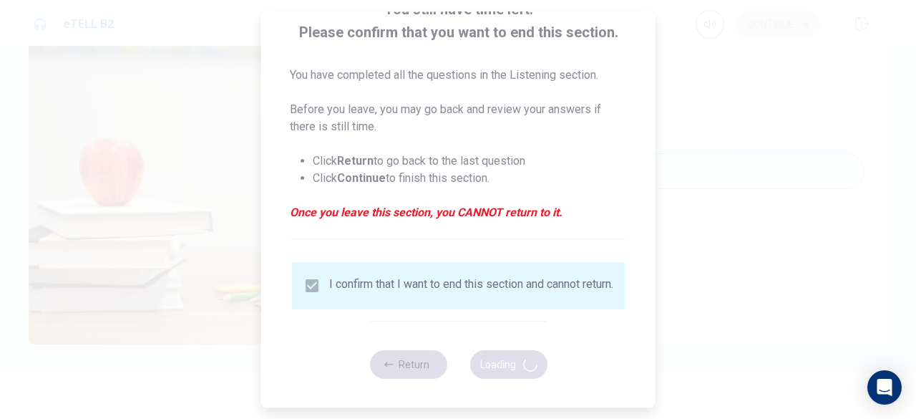
type input "**"
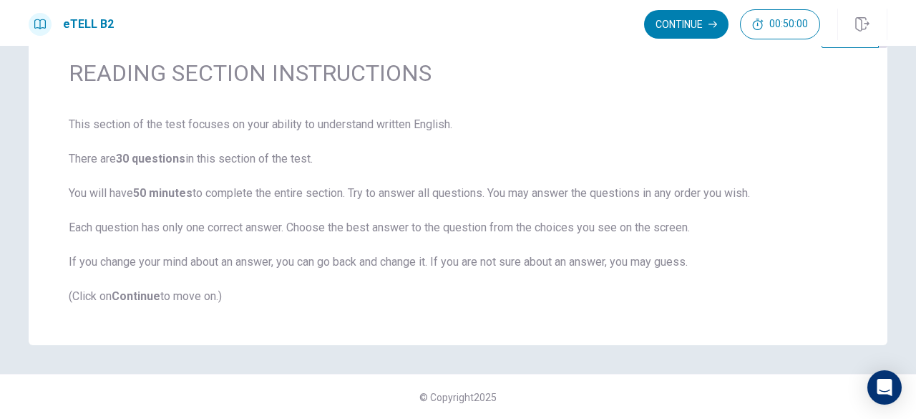
scroll to position [0, 0]
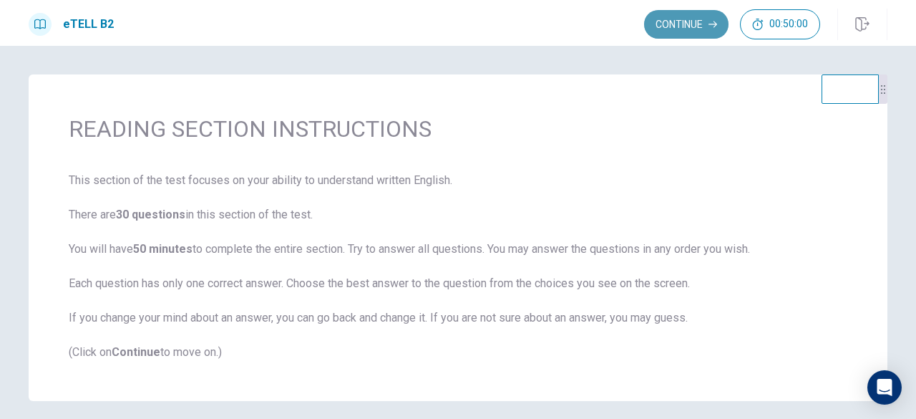
click at [678, 19] on button "Continue" at bounding box center [686, 24] width 84 height 29
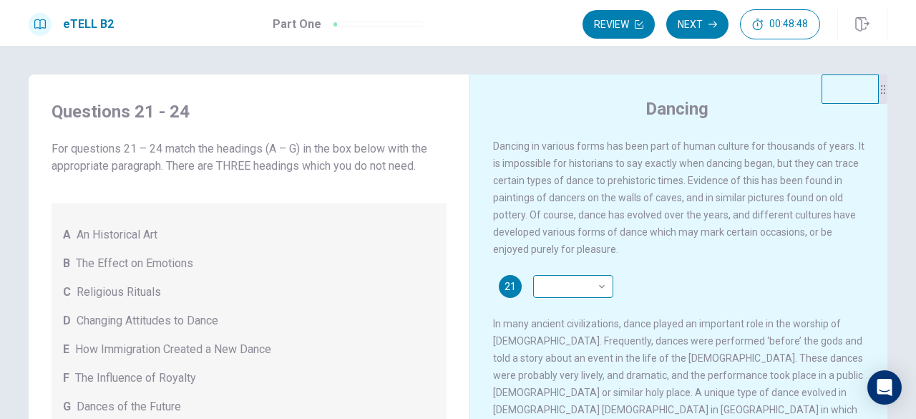
click at [568, 293] on body "This site uses cookies, as explained in our Privacy Policy . If you agree to th…" at bounding box center [458, 209] width 916 height 419
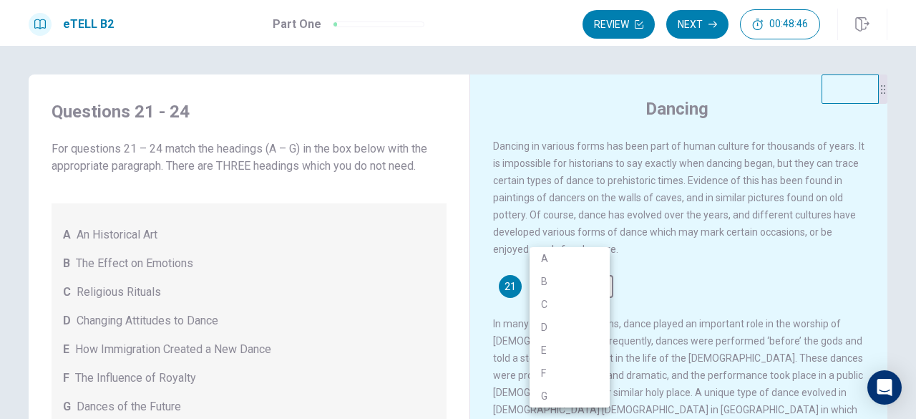
click at [381, 278] on div at bounding box center [458, 209] width 916 height 419
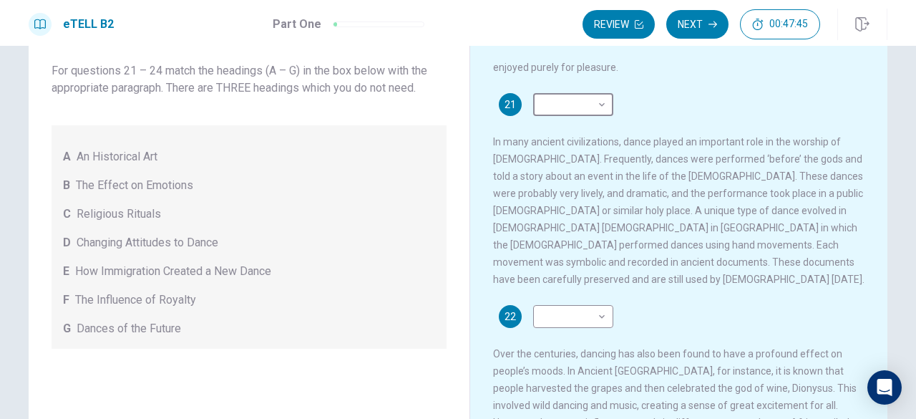
scroll to position [104, 0]
drag, startPoint x: 96, startPoint y: 220, endPoint x: 223, endPoint y: 226, distance: 126.8
click at [223, 226] on div "A An Historical Art B The Effect on Emotions C Religious Rituals D Changing Att…" at bounding box center [249, 236] width 395 height 223
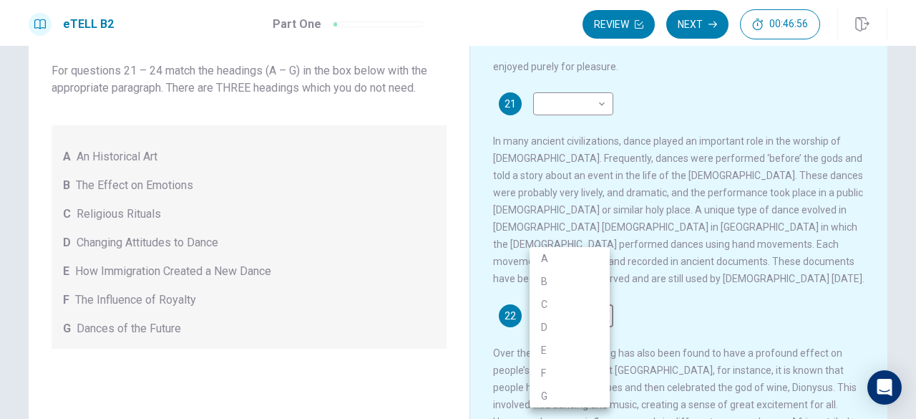
drag, startPoint x: 538, startPoint y: 308, endPoint x: 547, endPoint y: 303, distance: 10.6
click at [547, 303] on body "This site uses cookies, as explained in our Privacy Policy . If you agree to th…" at bounding box center [458, 209] width 916 height 419
click at [547, 303] on li "C" at bounding box center [569, 304] width 80 height 23
type input "*"
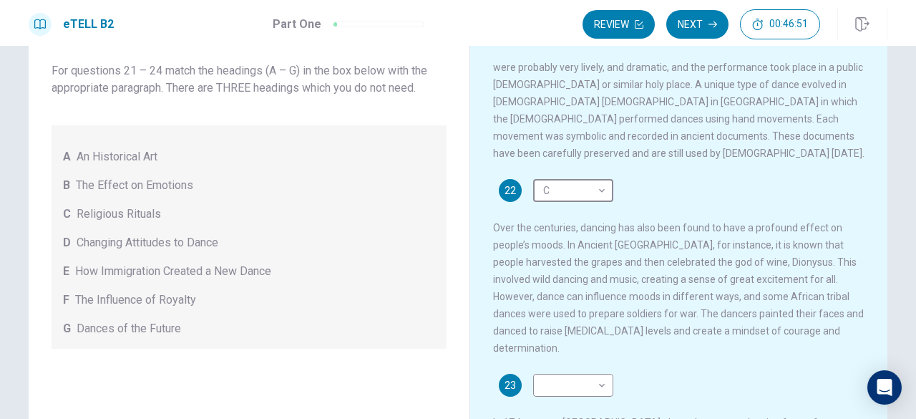
scroll to position [255, 0]
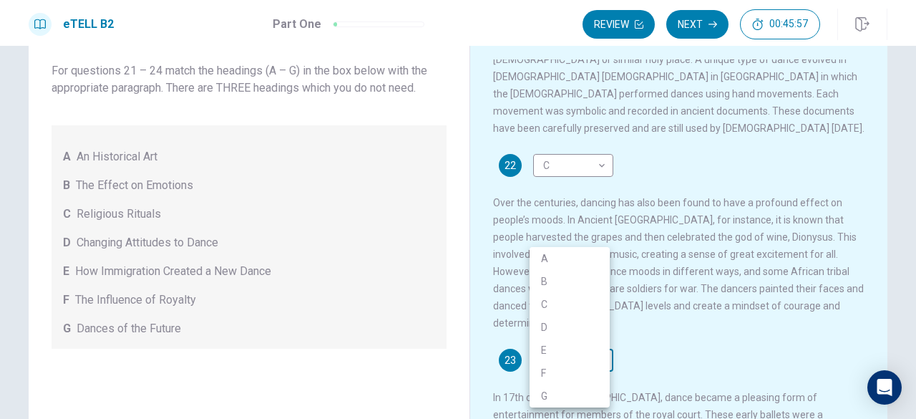
click at [582, 337] on body "This site uses cookies, as explained in our Privacy Policy . If you agree to th…" at bounding box center [458, 209] width 916 height 419
click at [549, 279] on li "B" at bounding box center [569, 281] width 80 height 23
type input "*"
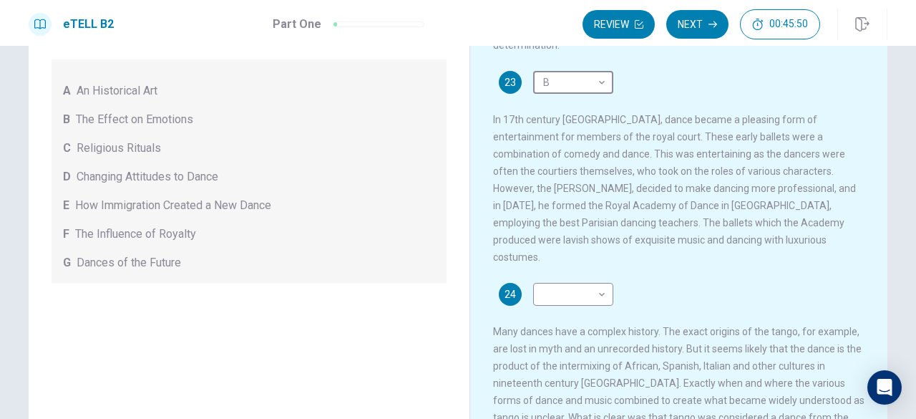
scroll to position [142, 0]
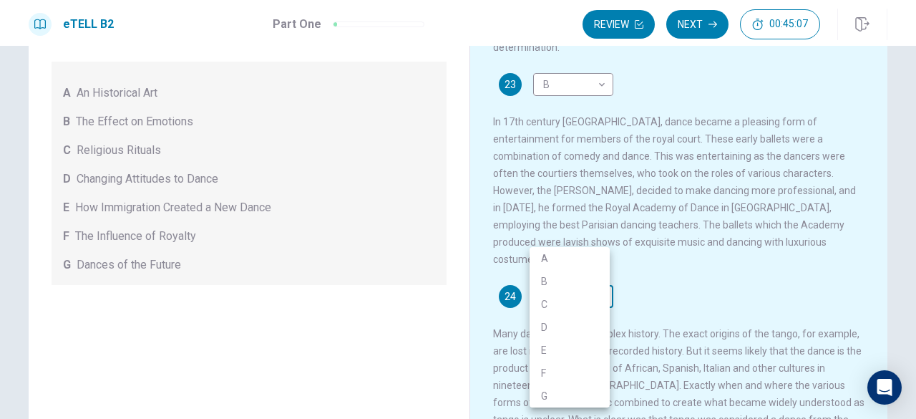
click at [575, 270] on body "This site uses cookies, as explained in our Privacy Policy . If you agree to th…" at bounding box center [458, 209] width 916 height 419
click at [537, 371] on li "F" at bounding box center [569, 372] width 80 height 23
type input "*"
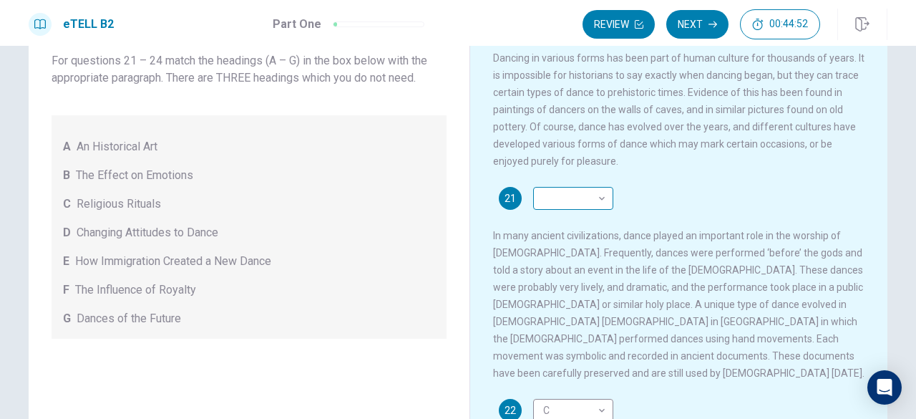
scroll to position [87, 0]
click at [588, 204] on body "This site uses cookies, as explained in our Privacy Policy . If you agree to th…" at bounding box center [458, 209] width 916 height 419
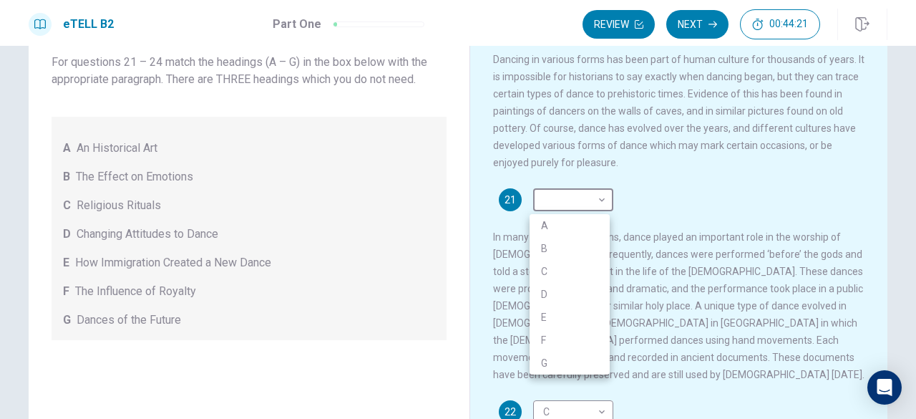
click at [374, 168] on div at bounding box center [458, 209] width 916 height 419
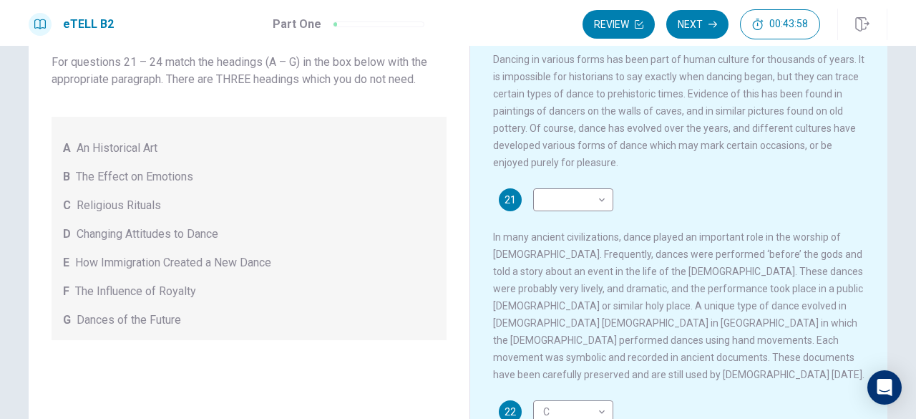
click at [96, 151] on span "An Historical Art" at bounding box center [117, 148] width 81 height 17
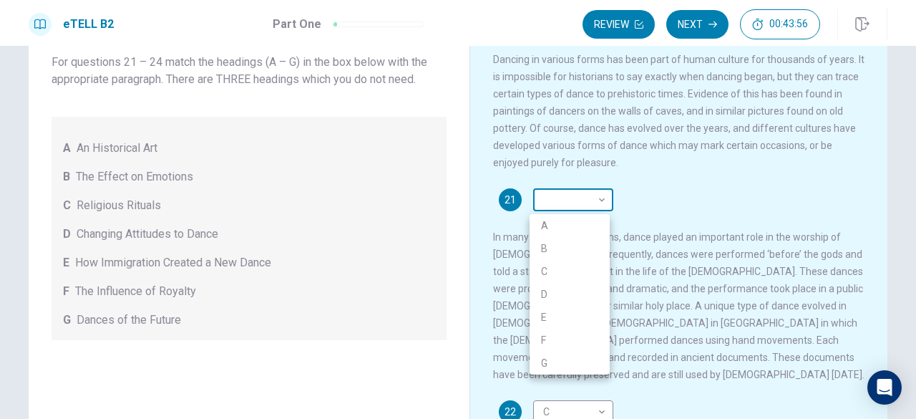
click at [587, 202] on body "This site uses cookies, as explained in our Privacy Policy . If you agree to th…" at bounding box center [458, 209] width 916 height 419
click at [542, 228] on li "A" at bounding box center [569, 225] width 80 height 23
type input "*"
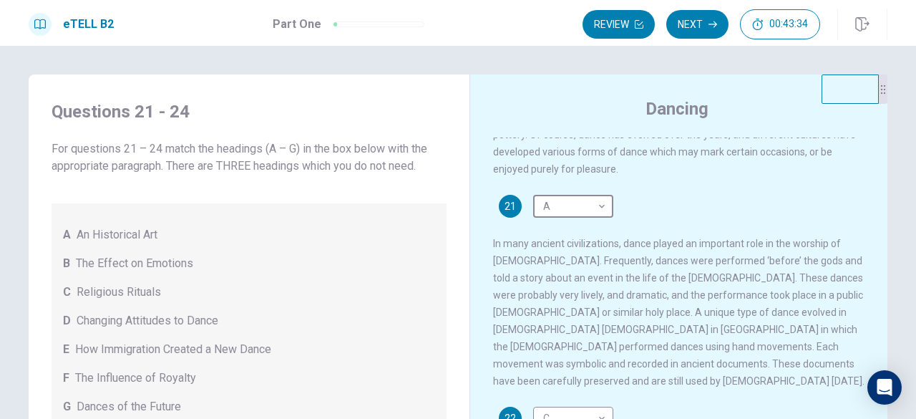
scroll to position [0, 0]
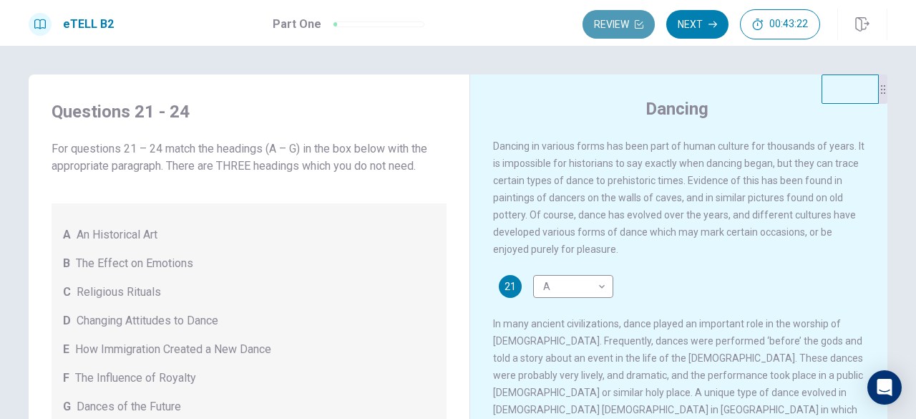
click at [621, 16] on button "Review" at bounding box center [618, 24] width 72 height 29
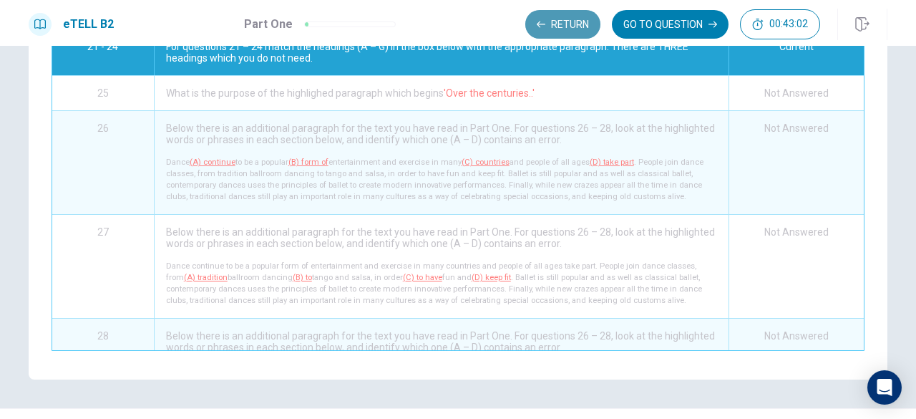
click at [555, 22] on button "Return" at bounding box center [562, 24] width 75 height 29
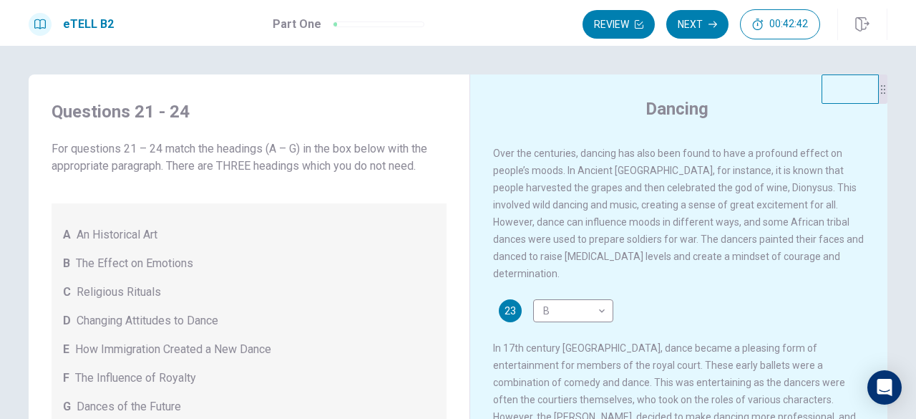
scroll to position [466, 0]
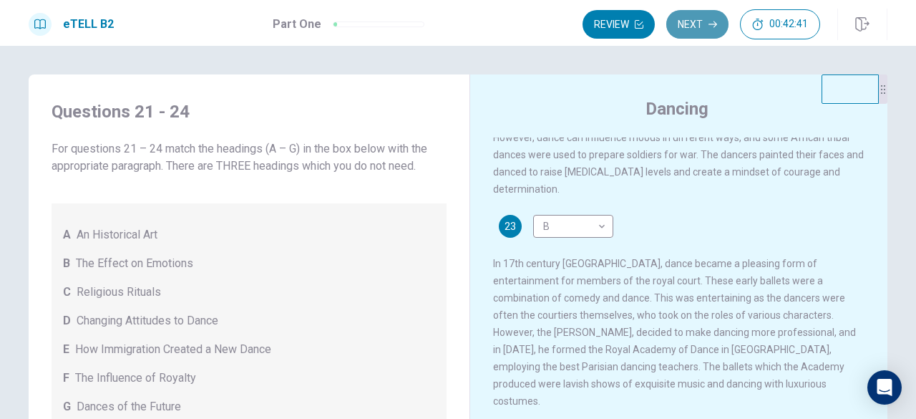
click at [703, 25] on button "Next" at bounding box center [697, 24] width 62 height 29
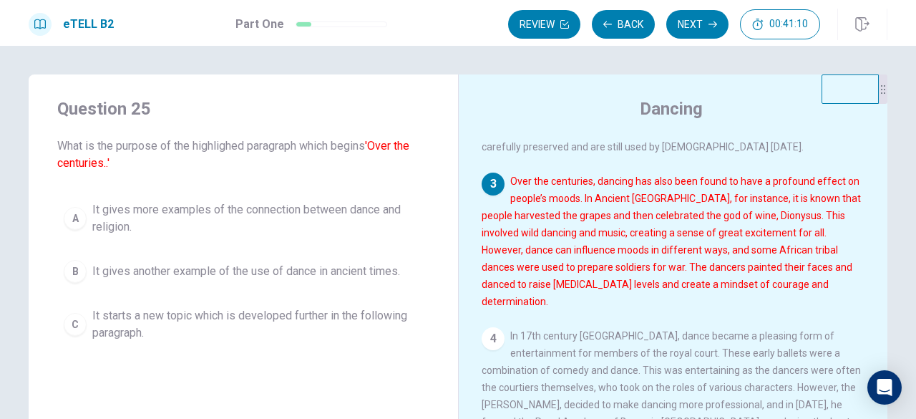
scroll to position [273, 0]
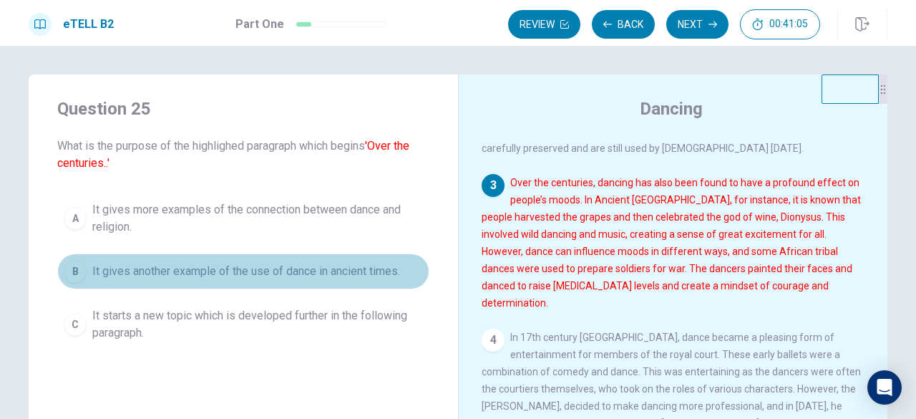
click at [69, 261] on div "B" at bounding box center [75, 271] width 23 height 23
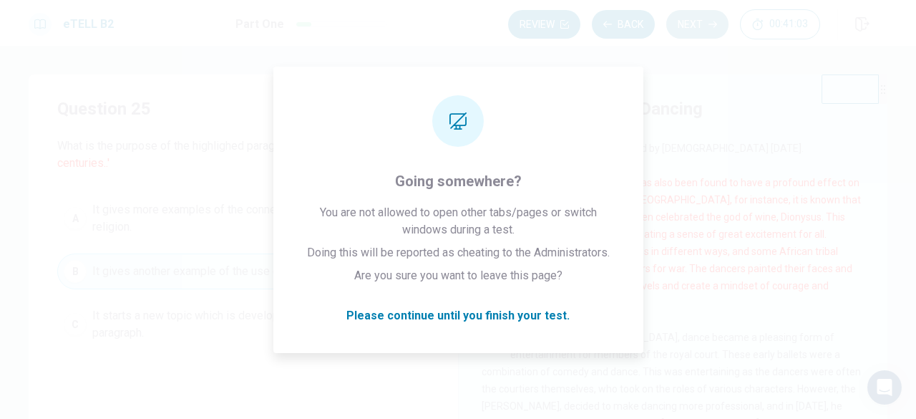
click at [715, 19] on button "Next" at bounding box center [697, 24] width 62 height 29
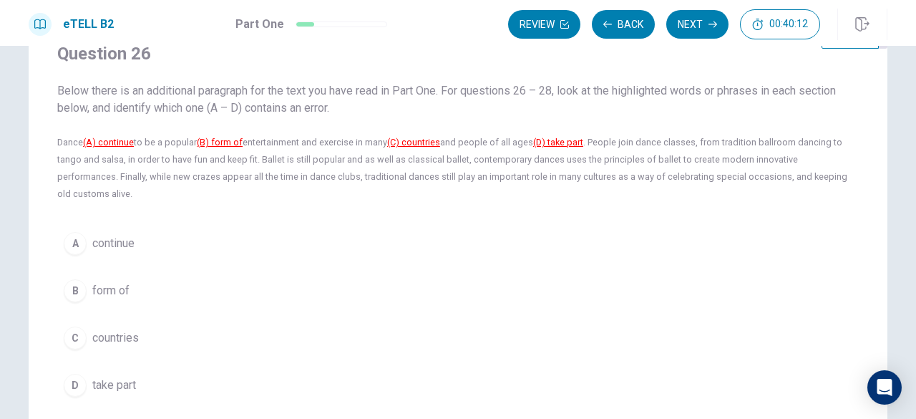
scroll to position [53, 0]
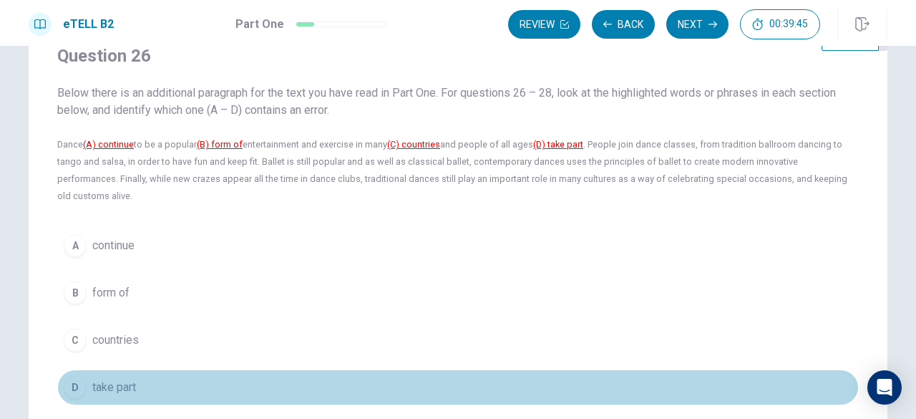
click at [104, 378] on span "take part" at bounding box center [114, 386] width 44 height 17
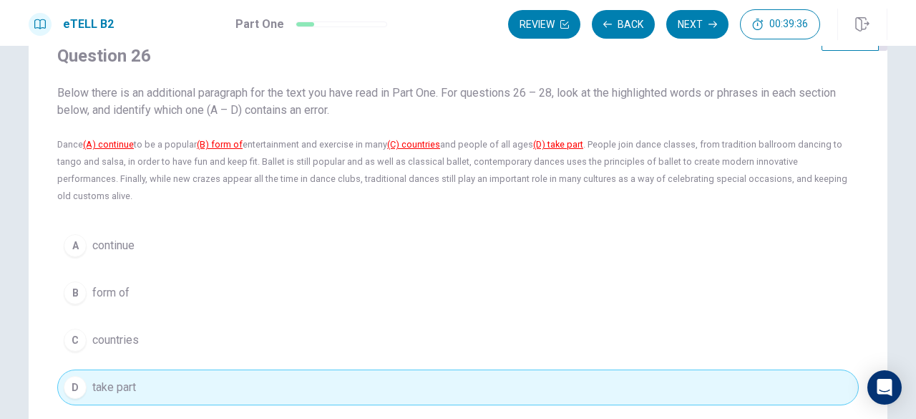
scroll to position [0, 0]
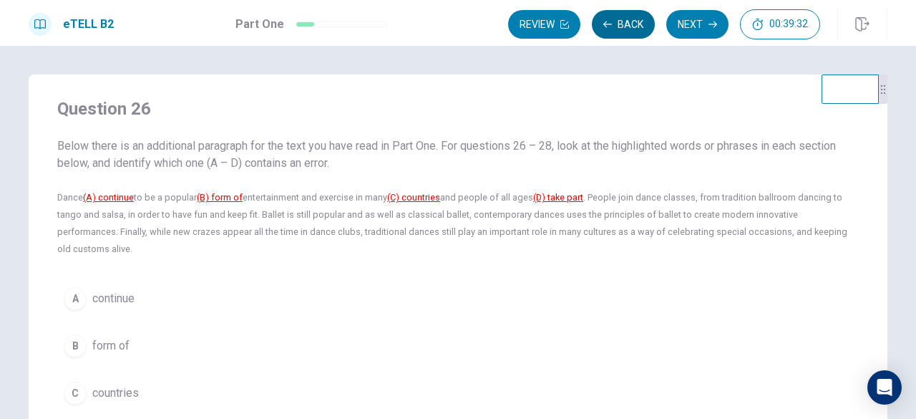
click at [631, 21] on button "Back" at bounding box center [623, 24] width 63 height 29
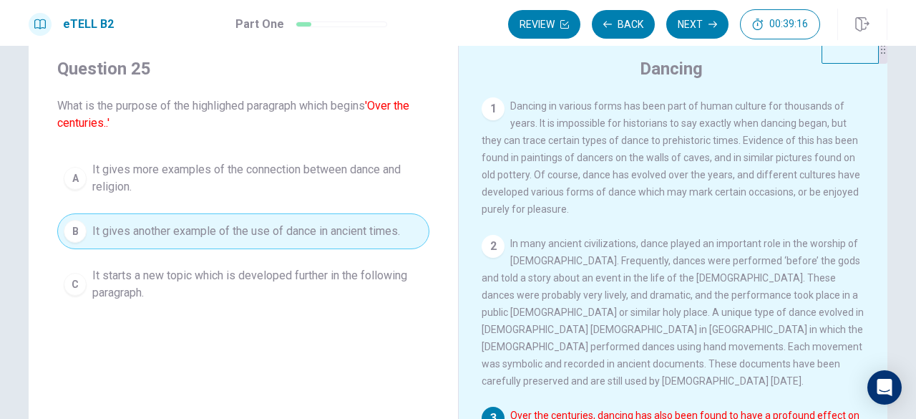
scroll to position [34, 0]
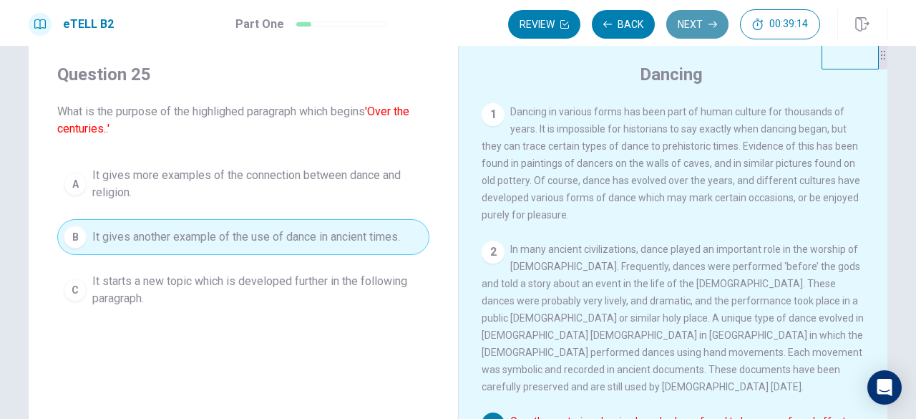
click at [698, 19] on button "Next" at bounding box center [697, 24] width 62 height 29
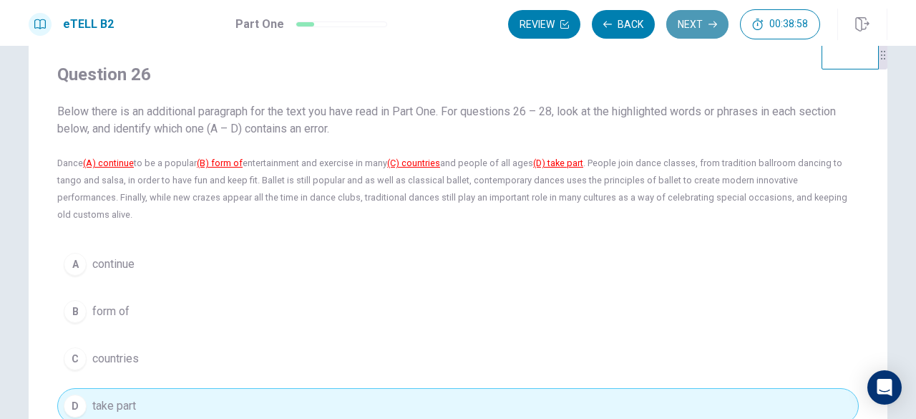
click at [704, 16] on button "Next" at bounding box center [697, 24] width 62 height 29
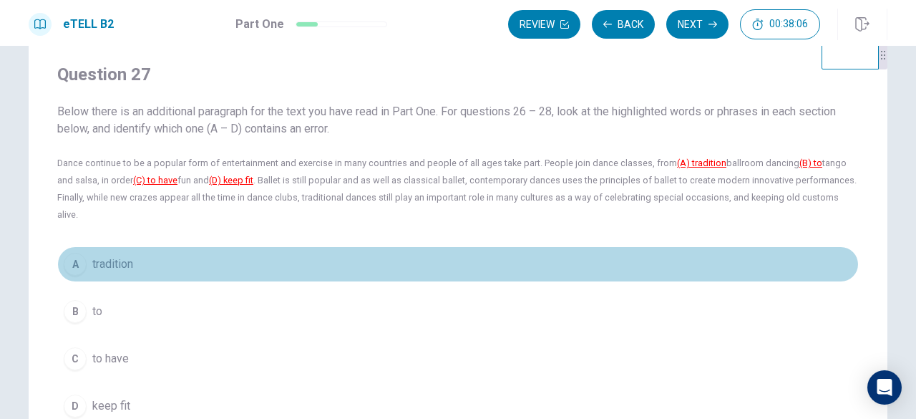
click at [113, 255] on span "tradition" at bounding box center [112, 263] width 41 height 17
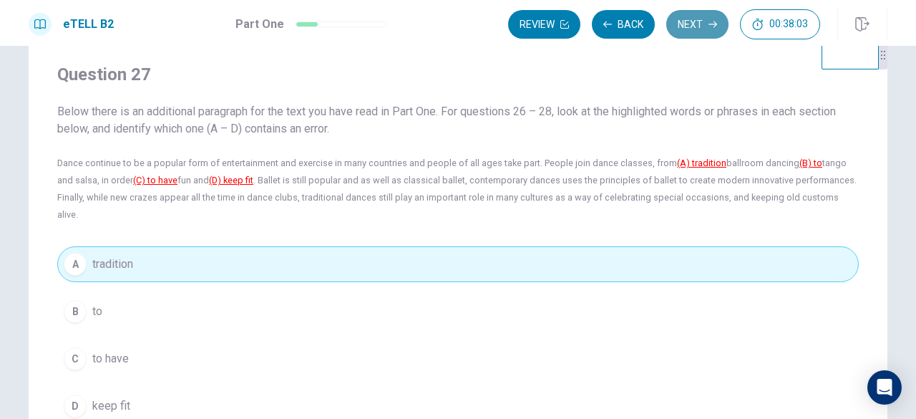
click at [691, 21] on button "Next" at bounding box center [697, 24] width 62 height 29
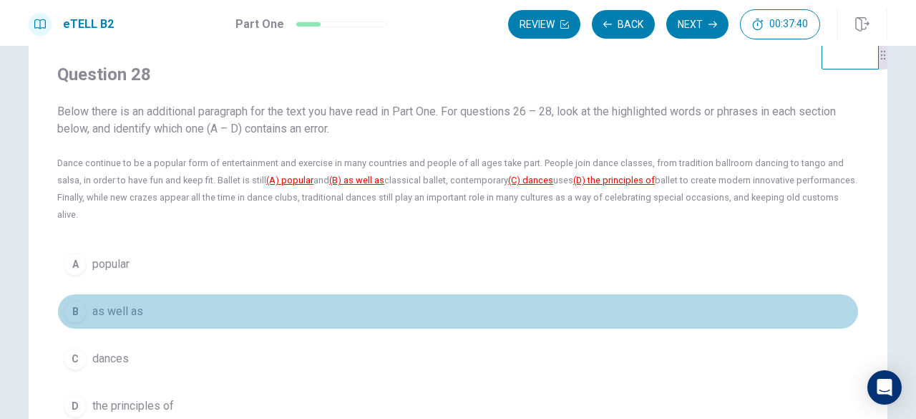
click at [117, 303] on span "as well as" at bounding box center [117, 311] width 51 height 17
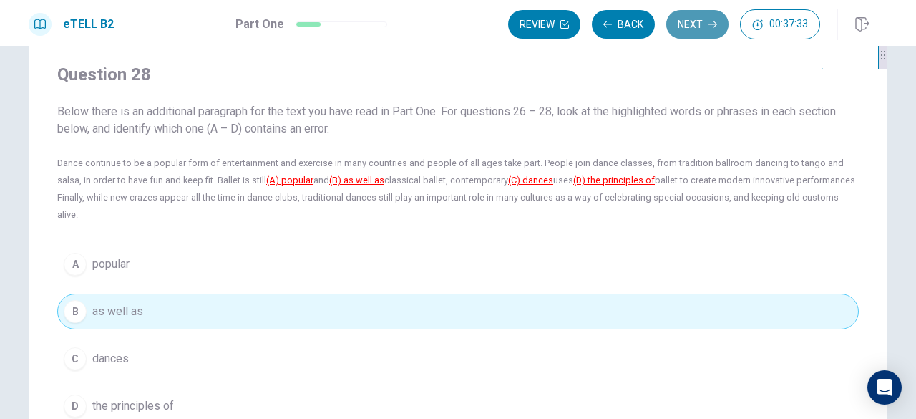
click at [710, 18] on button "Next" at bounding box center [697, 24] width 62 height 29
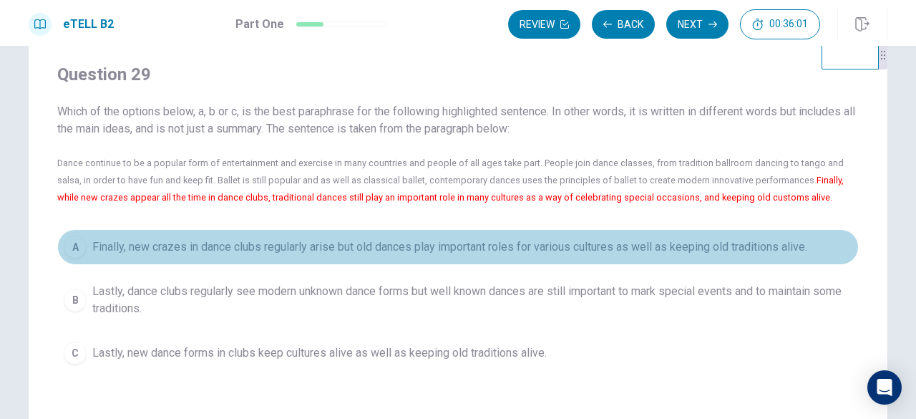
click at [338, 243] on span "Finally, new crazes in dance clubs regularly arise but old dances play importan…" at bounding box center [449, 246] width 715 height 17
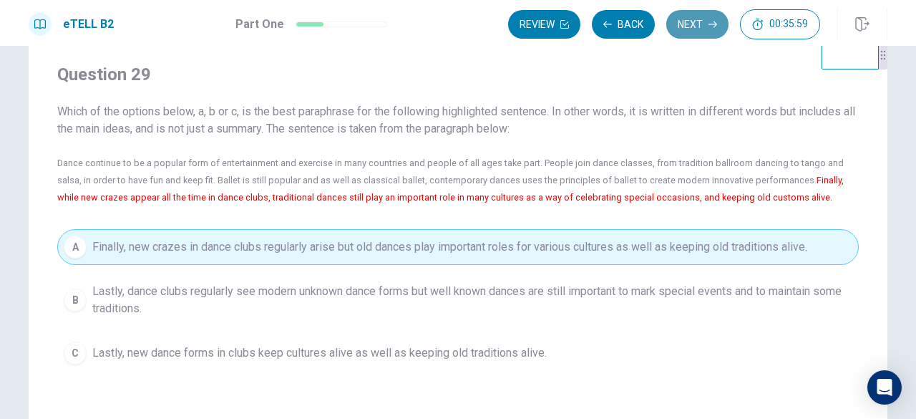
click at [700, 24] on button "Next" at bounding box center [697, 24] width 62 height 29
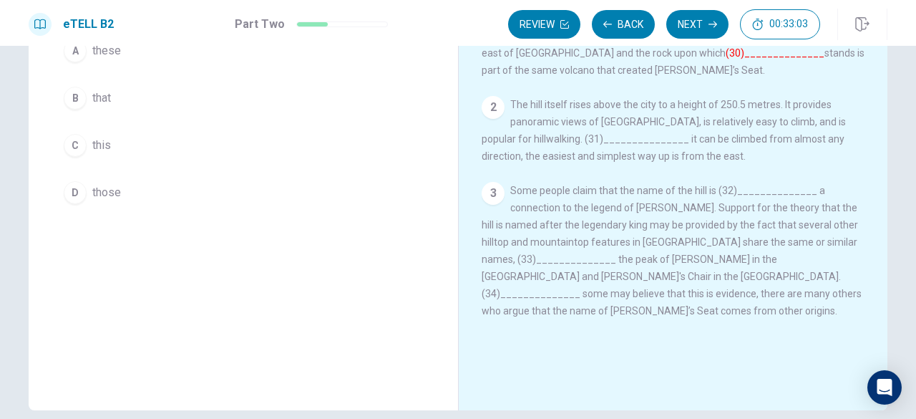
scroll to position [0, 0]
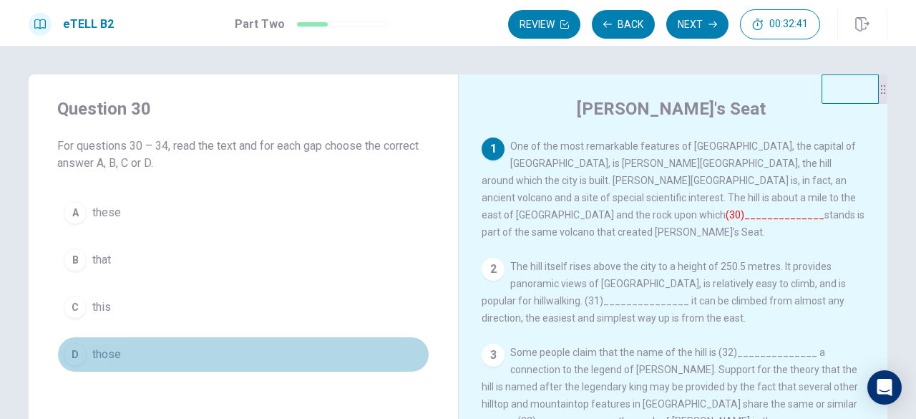
click at [103, 358] on span "those" at bounding box center [106, 354] width 29 height 17
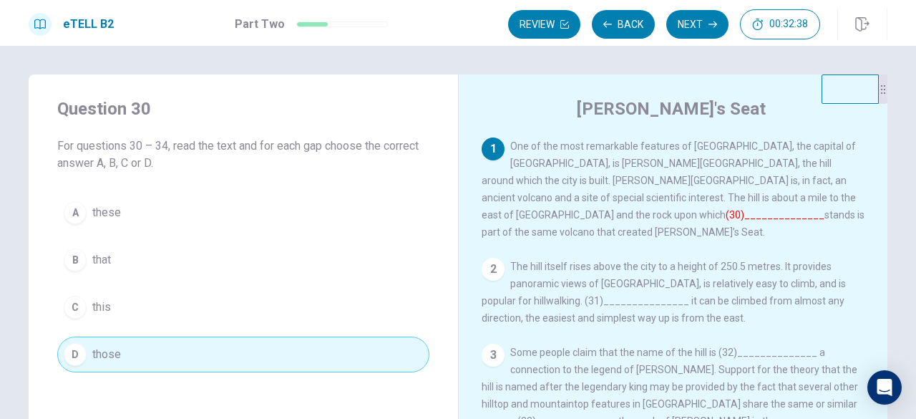
click at [725, 209] on font "(30)______________" at bounding box center [774, 214] width 99 height 11
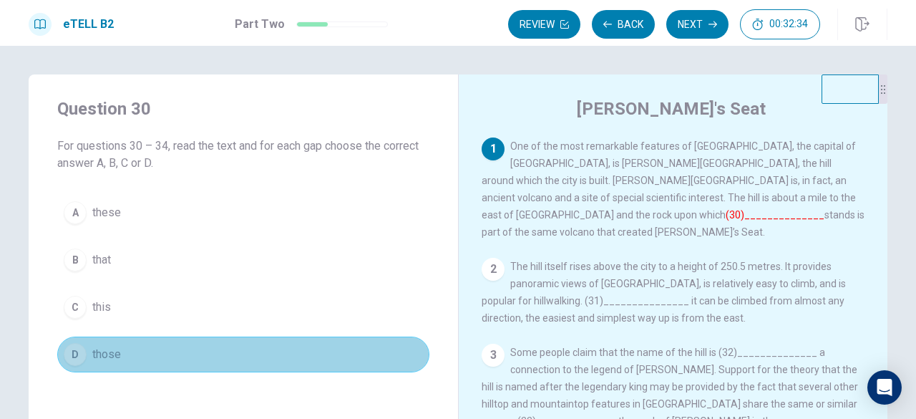
drag, startPoint x: 103, startPoint y: 339, endPoint x: 524, endPoint y: 204, distance: 441.9
click at [363, 267] on div "A these B that C this D those" at bounding box center [243, 283] width 372 height 177
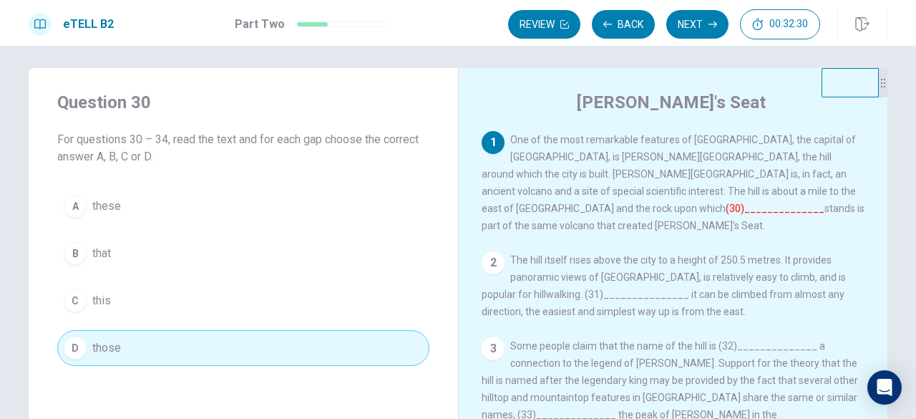
scroll to position [16, 0]
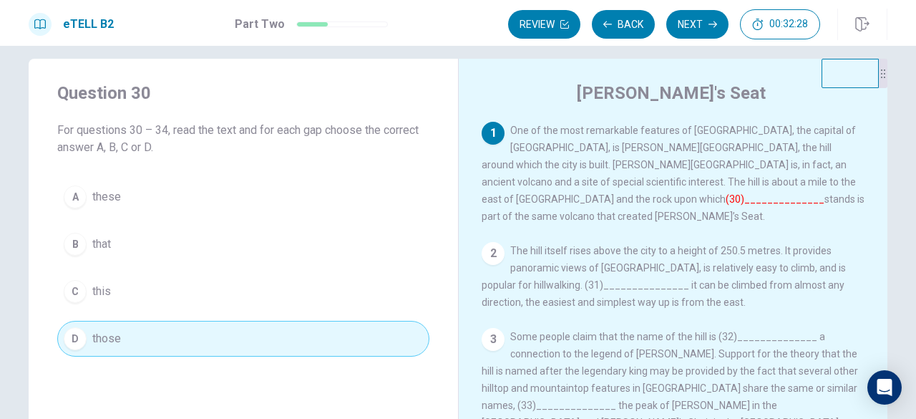
drag, startPoint x: 84, startPoint y: 342, endPoint x: 427, endPoint y: 251, distance: 355.2
click at [427, 251] on div "Question 30 For questions 30 – 34, read the text and for each gap choose the co…" at bounding box center [243, 219] width 429 height 321
click at [732, 193] on font "(30)______________" at bounding box center [774, 198] width 99 height 11
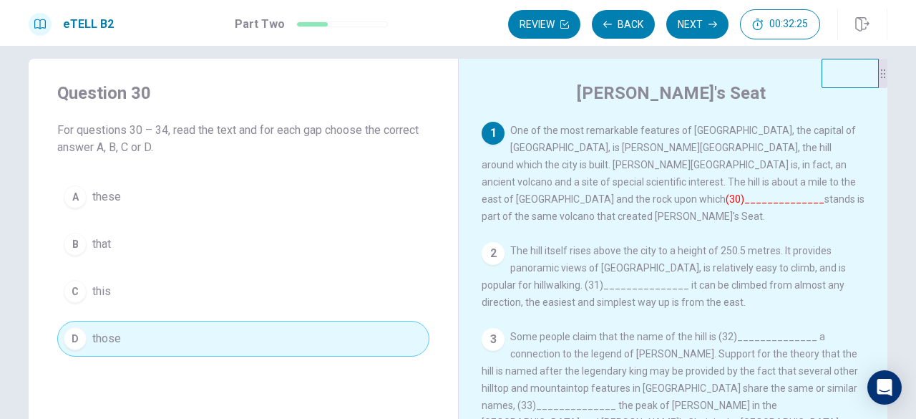
click at [732, 193] on font "(30)______________" at bounding box center [774, 198] width 99 height 11
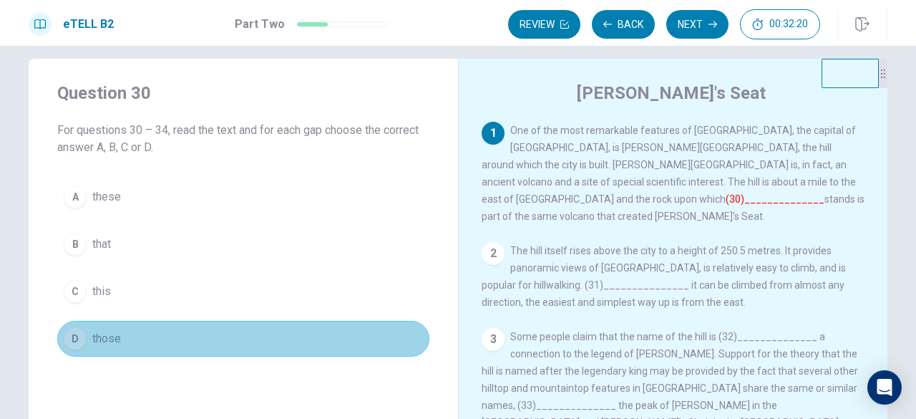
click at [390, 343] on button "D those" at bounding box center [243, 339] width 372 height 36
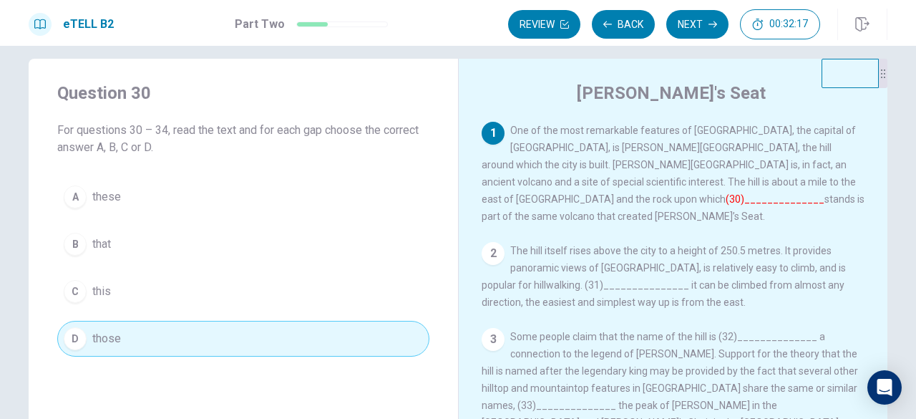
click at [490, 242] on div "2" at bounding box center [492, 253] width 23 height 23
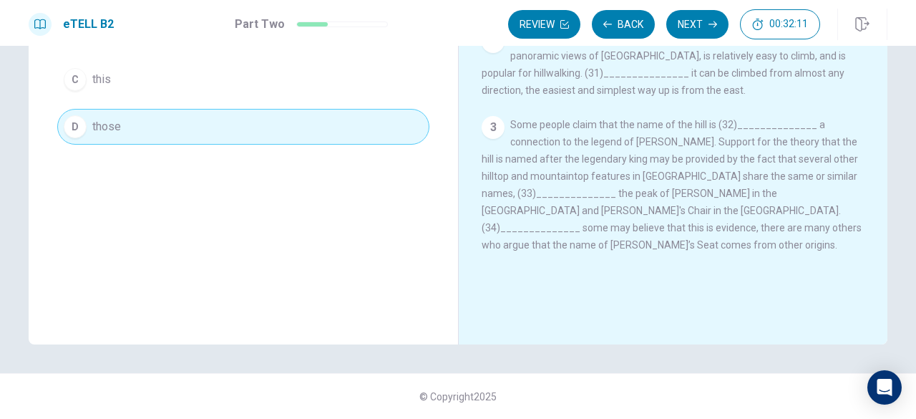
scroll to position [0, 0]
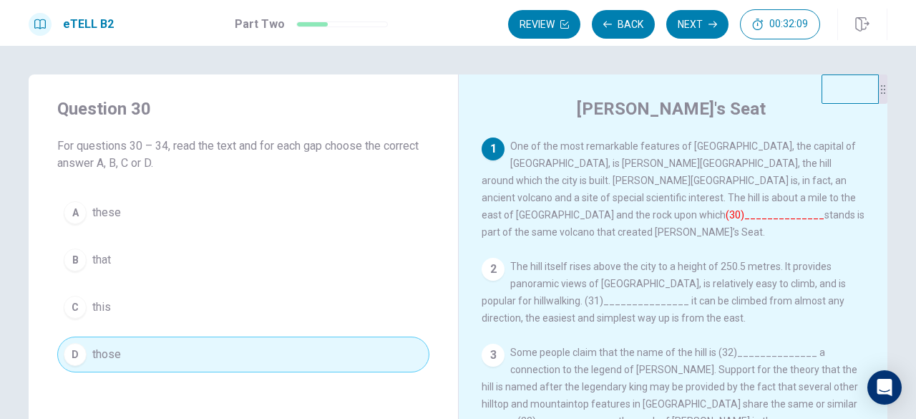
click at [494, 258] on div "2" at bounding box center [492, 269] width 23 height 23
click at [748, 209] on font "(30)______________" at bounding box center [774, 214] width 99 height 11
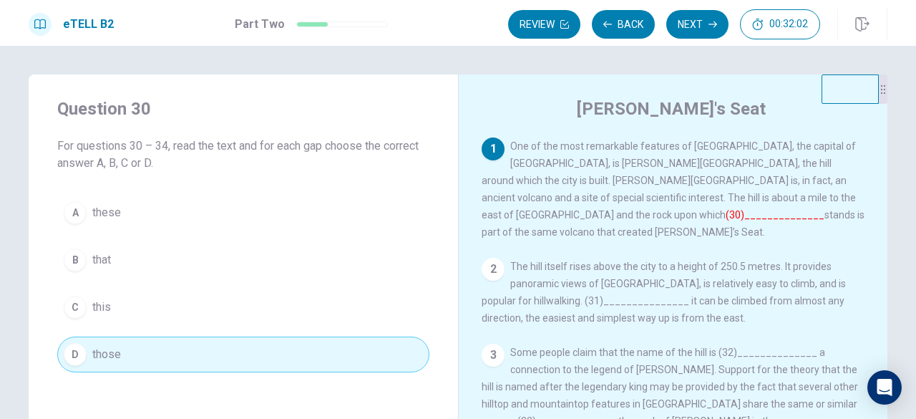
click at [748, 209] on font "(30)______________" at bounding box center [774, 214] width 99 height 11
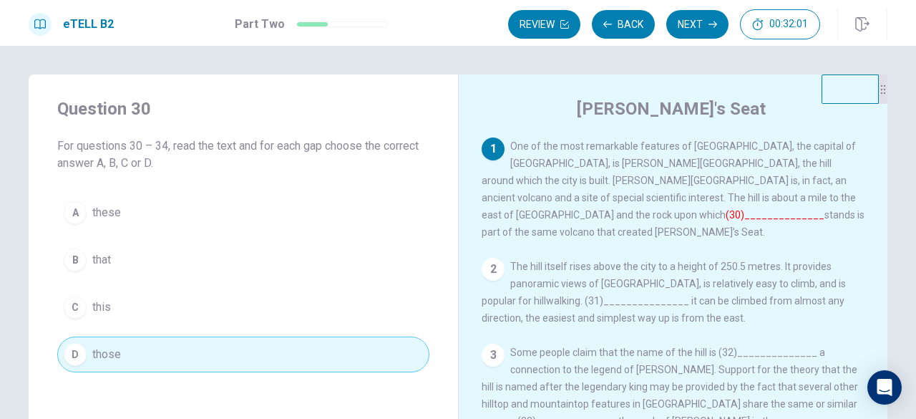
click at [748, 209] on font "(30)______________" at bounding box center [774, 214] width 99 height 11
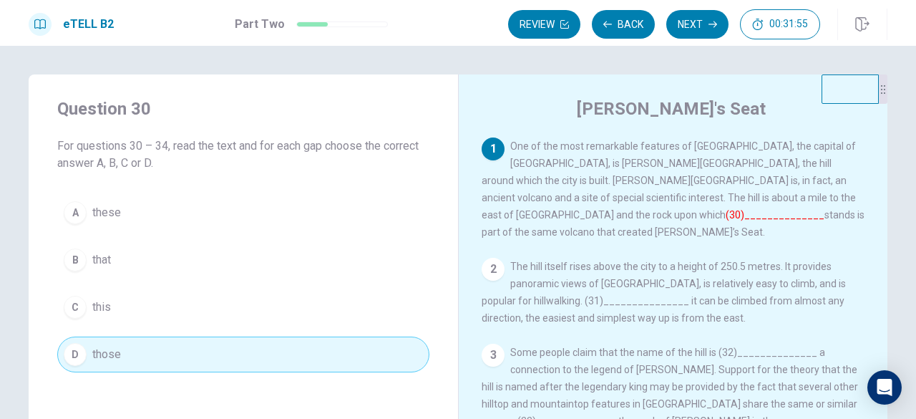
click at [547, 279] on div "2 The hill itself rises above the city to a height of 250.5 metres. It provides…" at bounding box center [672, 292] width 383 height 69
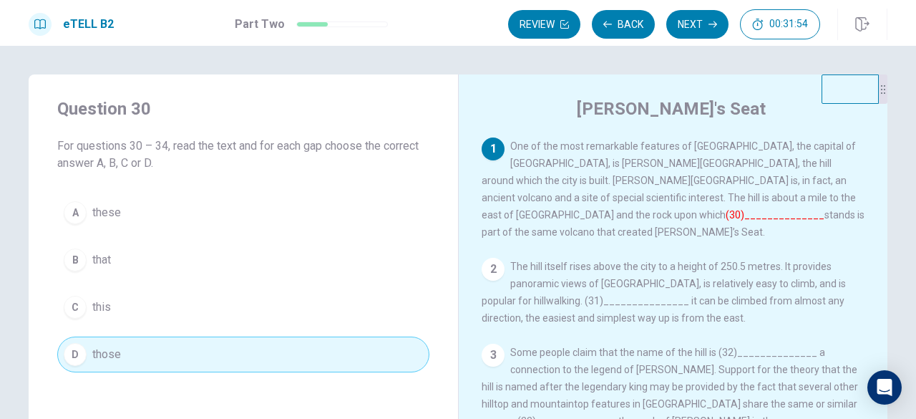
click at [547, 279] on div "2 The hill itself rises above the city to a height of 250.5 metres. It provides…" at bounding box center [672, 292] width 383 height 69
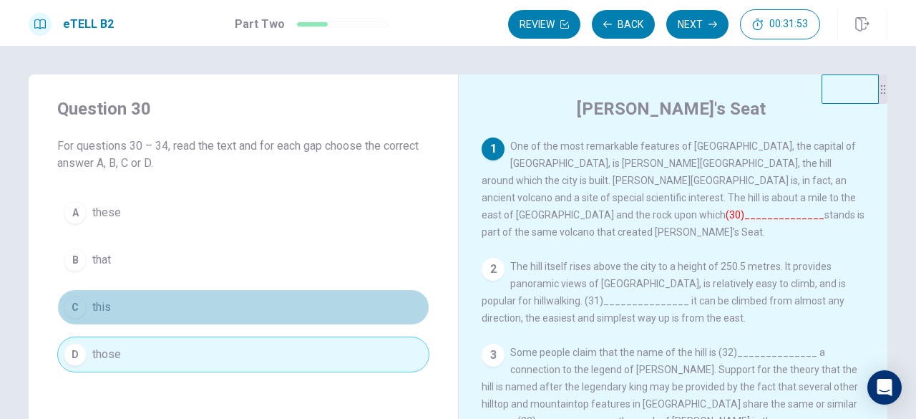
click at [250, 310] on button "C this" at bounding box center [243, 307] width 372 height 36
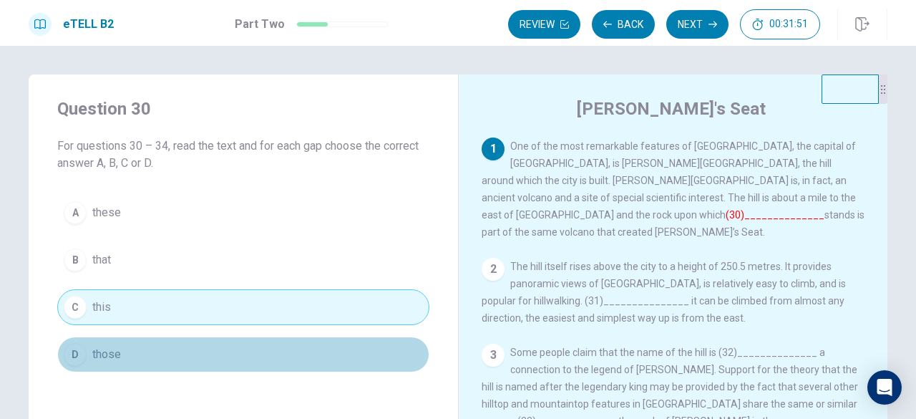
click at [223, 348] on button "D those" at bounding box center [243, 354] width 372 height 36
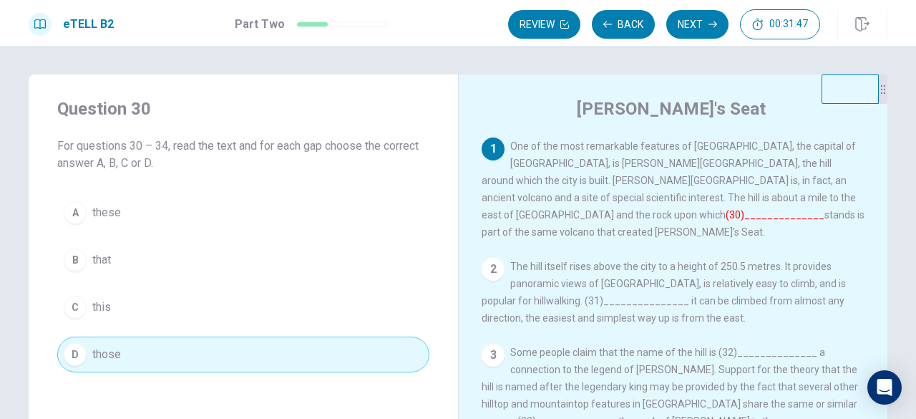
drag, startPoint x: 67, startPoint y: 355, endPoint x: 778, endPoint y: 191, distance: 729.8
click at [778, 191] on div "Question 30 For questions 30 – 34, read the text and for each gap choose the co…" at bounding box center [458, 322] width 859 height 497
drag, startPoint x: 283, startPoint y: 343, endPoint x: 694, endPoint y: 162, distance: 449.7
click at [694, 162] on div "Question 30 For questions 30 – 34, read the text and for each gap choose the co…" at bounding box center [458, 322] width 859 height 497
click at [560, 19] on button "Review" at bounding box center [544, 24] width 72 height 29
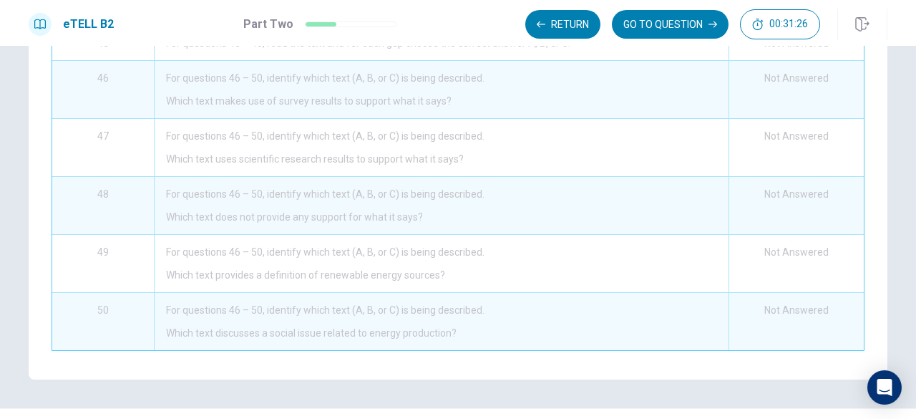
scroll to position [303, 0]
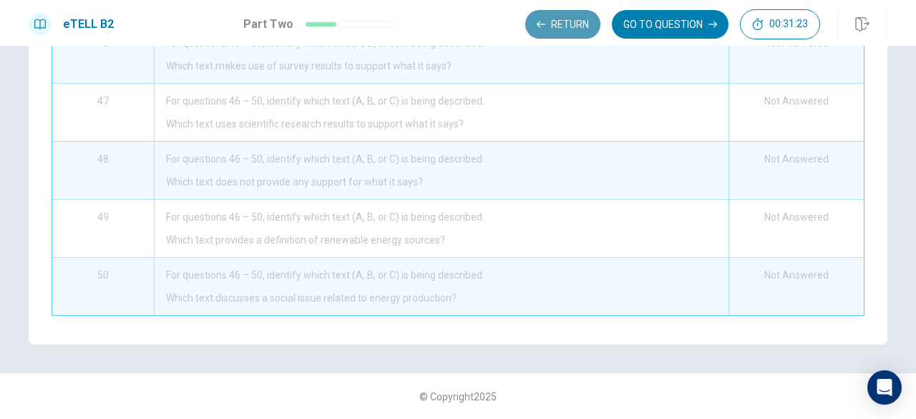
click at [545, 19] on button "Return" at bounding box center [562, 24] width 75 height 29
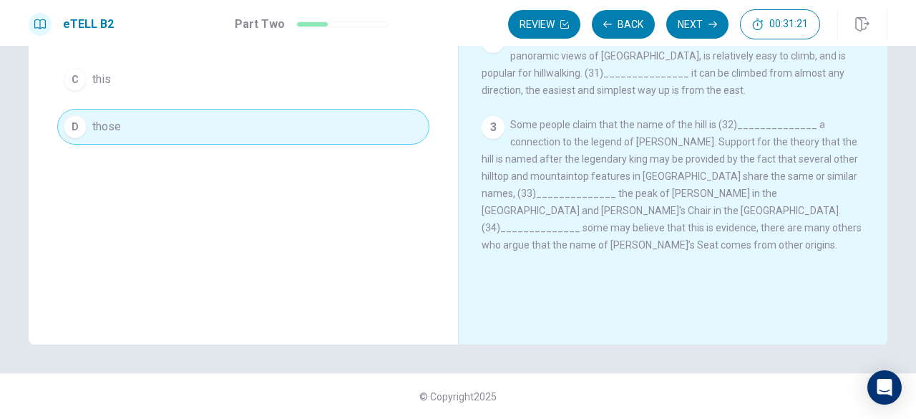
scroll to position [0, 0]
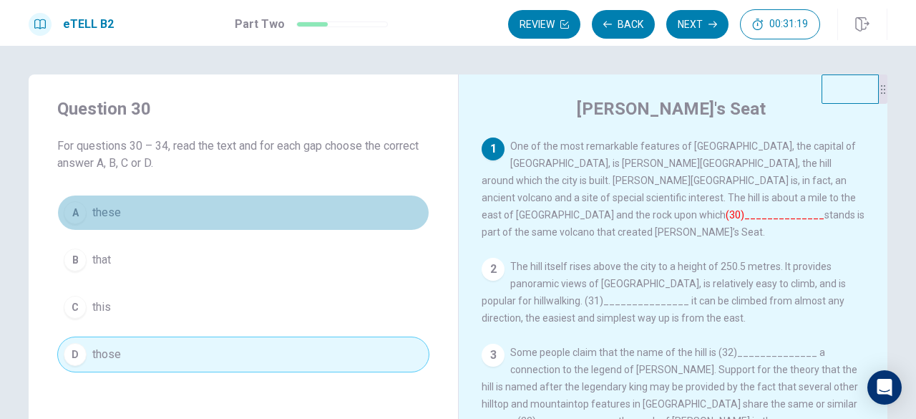
drag, startPoint x: 89, startPoint y: 217, endPoint x: 723, endPoint y: 205, distance: 634.0
click at [735, 205] on div "Question 30 For questions 30 – 34, read the text and for each gap choose the co…" at bounding box center [458, 322] width 859 height 497
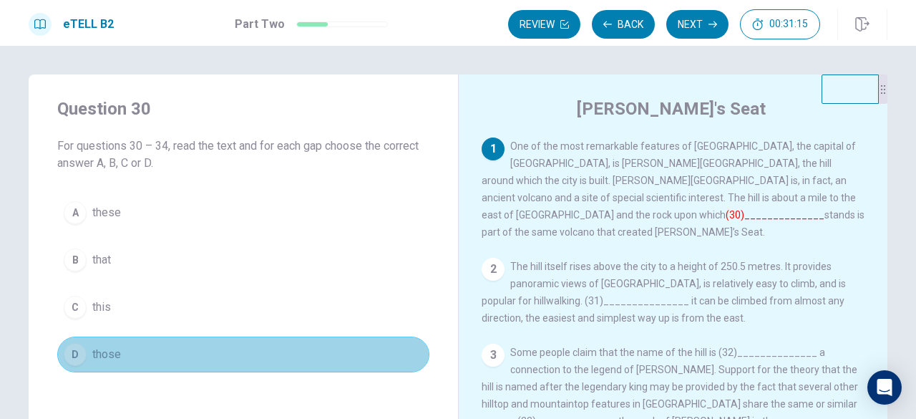
click at [106, 355] on span "those" at bounding box center [106, 354] width 29 height 17
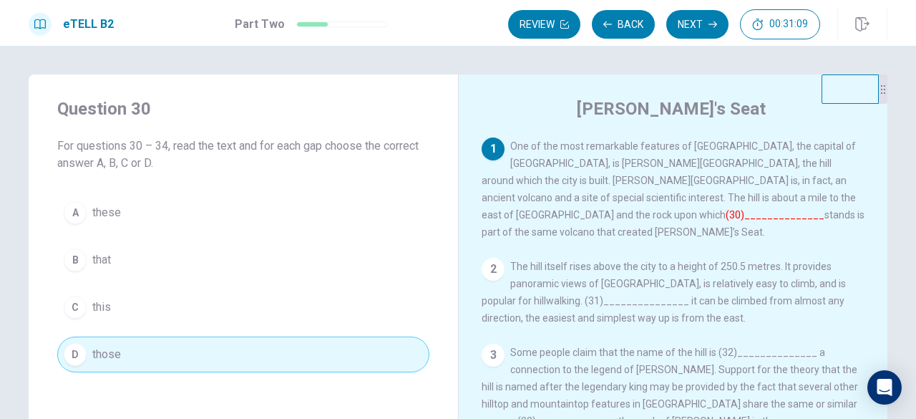
click at [725, 209] on font "(30)______________" at bounding box center [774, 214] width 99 height 11
click at [738, 209] on font "(30)______________" at bounding box center [774, 214] width 99 height 11
click at [870, 378] on div "Open Intercom Messenger" at bounding box center [885, 387] width 38 height 38
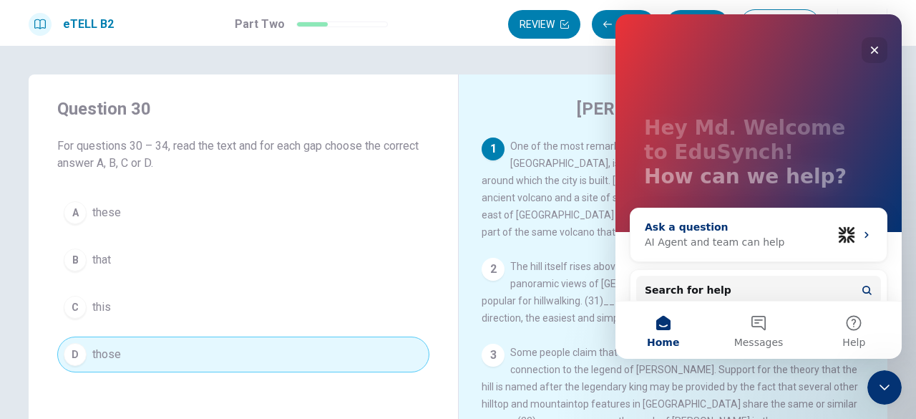
scroll to position [89, 0]
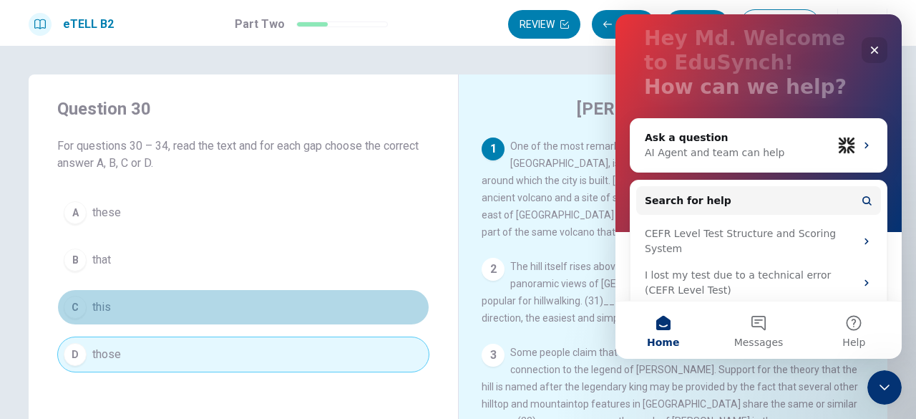
click at [371, 303] on button "C this" at bounding box center [243, 307] width 372 height 36
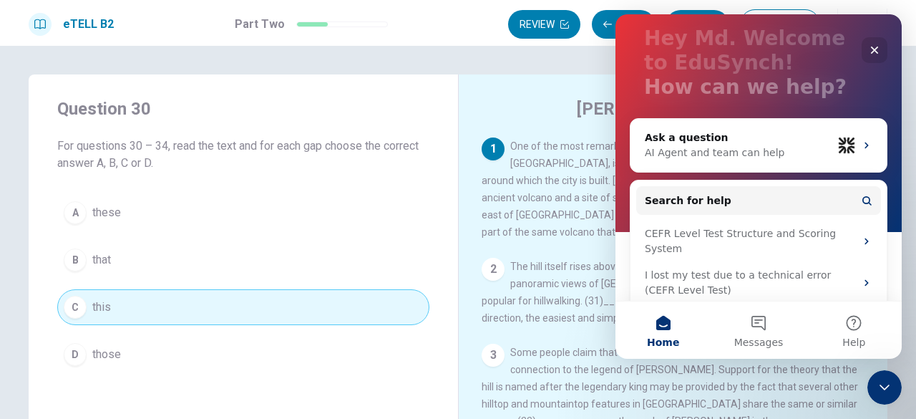
click at [582, 326] on div "1 One of the most remarkable features of [GEOGRAPHIC_DATA], the capital of [GEO…" at bounding box center [682, 317] width 402 height 361
click at [880, 50] on div "Close" at bounding box center [874, 50] width 26 height 26
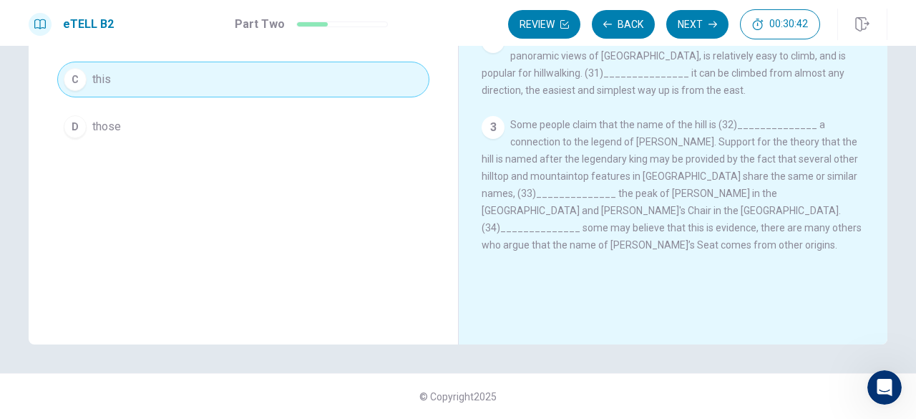
scroll to position [0, 0]
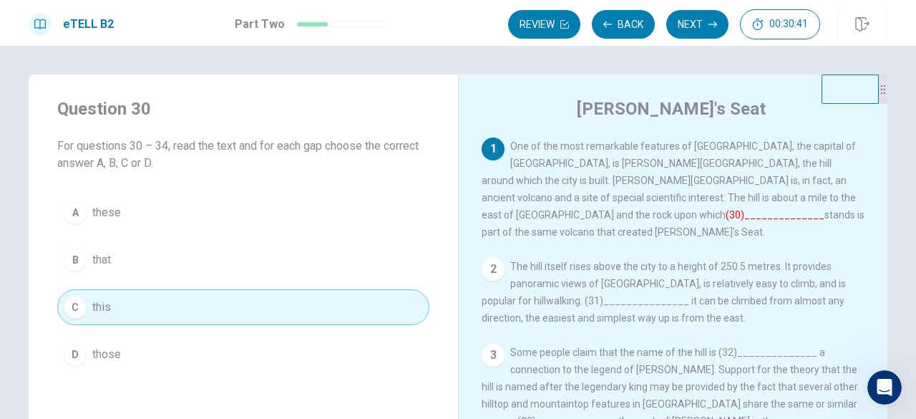
click at [725, 209] on font "(30)______________" at bounding box center [774, 214] width 99 height 11
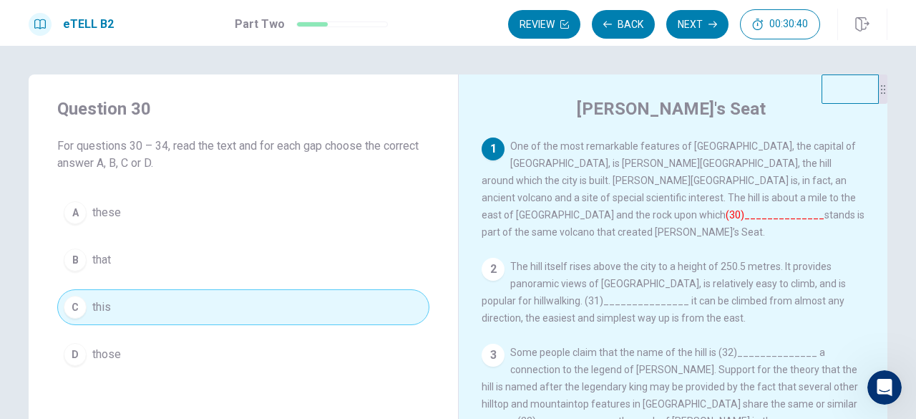
click at [725, 209] on font "(30)______________" at bounding box center [774, 214] width 99 height 11
click at [732, 209] on font "(30)______________" at bounding box center [774, 214] width 99 height 11
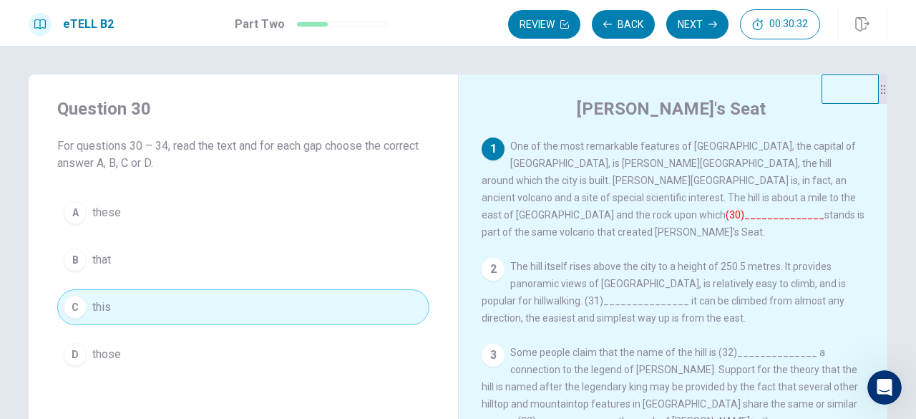
click at [732, 209] on font "(30)______________" at bounding box center [774, 214] width 99 height 11
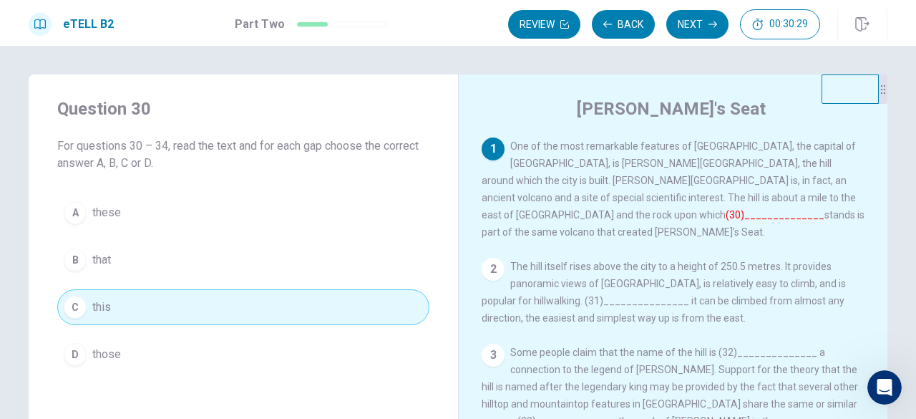
click at [732, 209] on font "(30)______________" at bounding box center [774, 214] width 99 height 11
drag, startPoint x: 727, startPoint y: 207, endPoint x: 720, endPoint y: 200, distance: 9.1
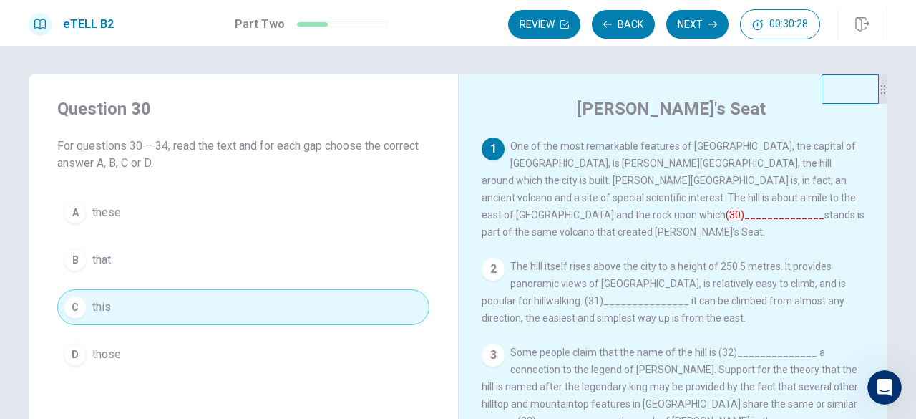
click at [720, 200] on div "1 One of the most remarkable features of [GEOGRAPHIC_DATA], the capital of [GEO…" at bounding box center [672, 188] width 383 height 103
click at [725, 209] on font "(30)______________" at bounding box center [774, 214] width 99 height 11
drag, startPoint x: 720, startPoint y: 202, endPoint x: 718, endPoint y: 224, distance: 21.6
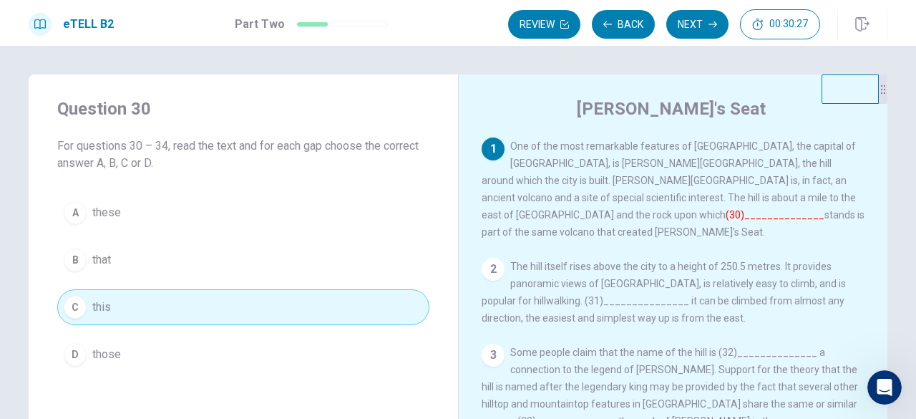
click at [718, 224] on div "1 One of the most remarkable features of [GEOGRAPHIC_DATA], the capital of [GEO…" at bounding box center [672, 188] width 383 height 103
click at [725, 209] on font "(30)______________" at bounding box center [774, 214] width 99 height 11
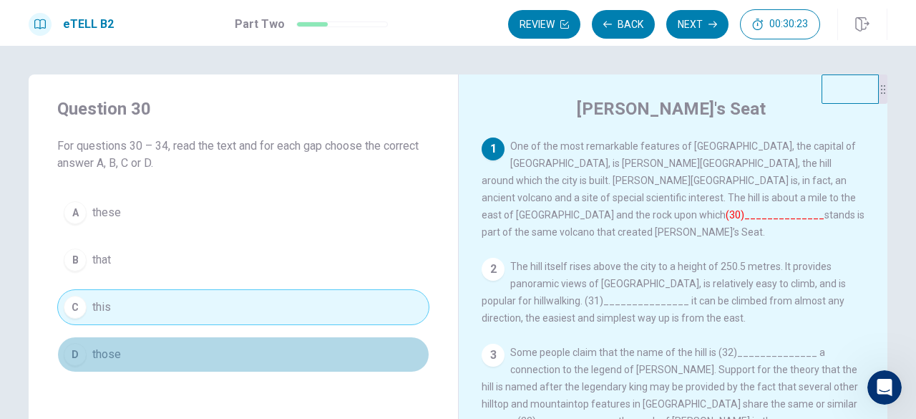
click at [240, 336] on button "D those" at bounding box center [243, 354] width 372 height 36
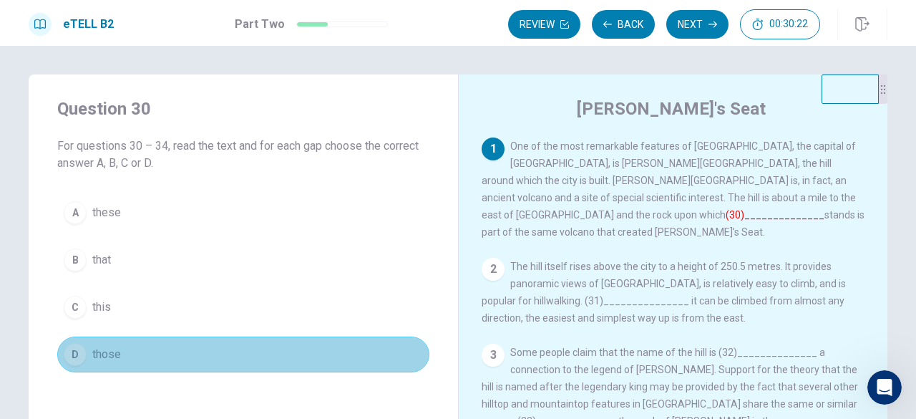
click at [240, 336] on button "D those" at bounding box center [243, 354] width 372 height 36
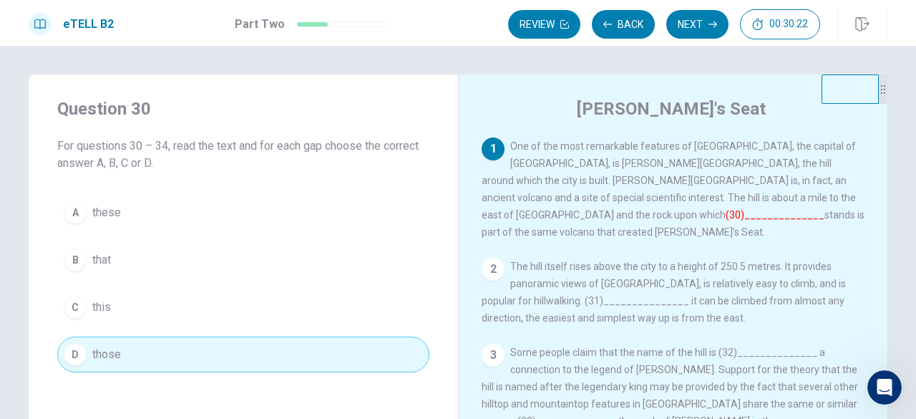
click at [240, 336] on button "D those" at bounding box center [243, 354] width 372 height 36
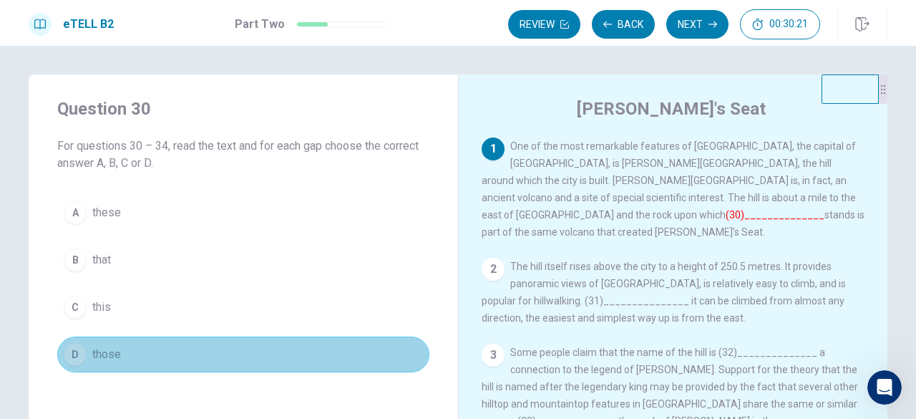
click at [240, 336] on button "D those" at bounding box center [243, 354] width 372 height 36
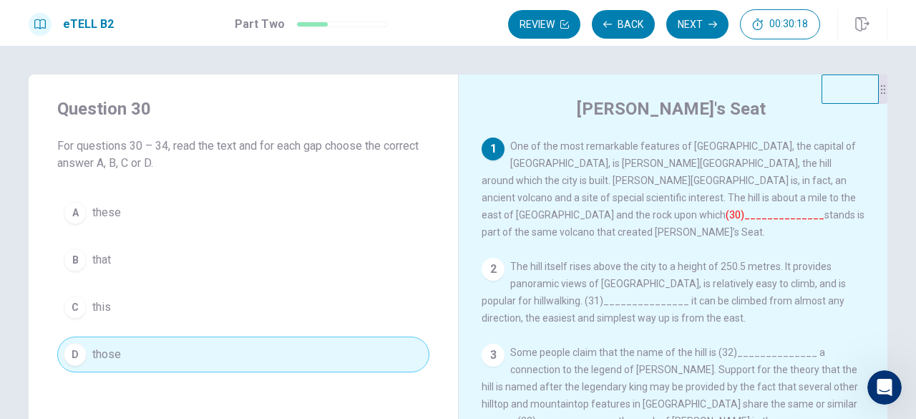
drag, startPoint x: 240, startPoint y: 335, endPoint x: 744, endPoint y: 196, distance: 523.1
click at [744, 196] on div "Question 30 For questions 30 – 34, read the text and for each gap choose the co…" at bounding box center [458, 322] width 859 height 497
click at [332, 26] on div at bounding box center [342, 24] width 92 height 6
click at [701, 29] on button "Next" at bounding box center [697, 24] width 62 height 29
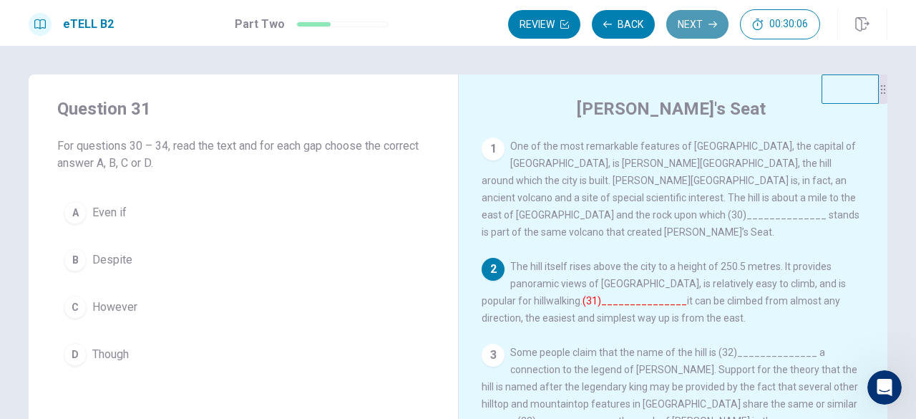
click at [701, 29] on button "Next" at bounding box center [697, 24] width 62 height 29
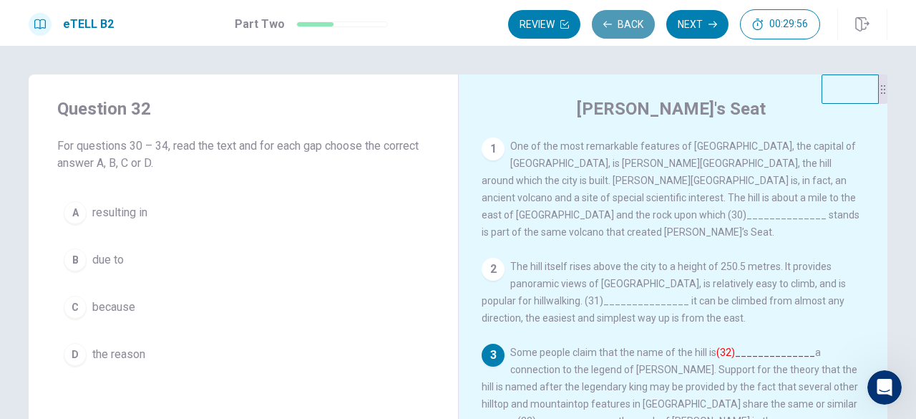
click at [617, 22] on button "Back" at bounding box center [623, 24] width 63 height 29
click at [605, 13] on button "Back" at bounding box center [623, 24] width 63 height 29
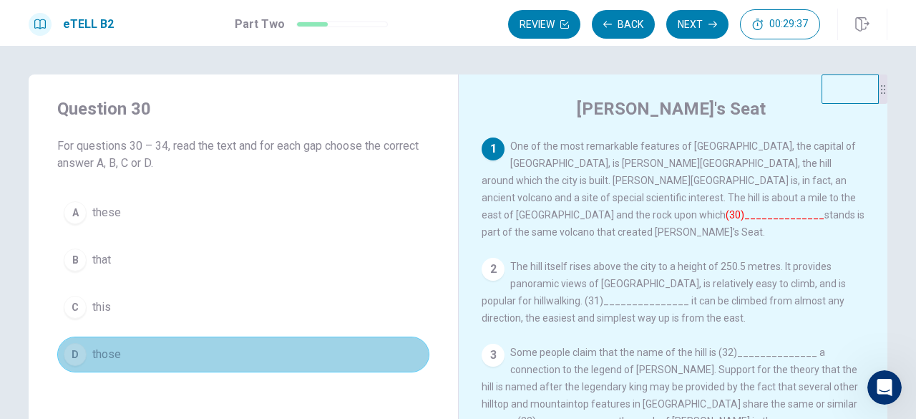
click at [356, 349] on button "D those" at bounding box center [243, 354] width 372 height 36
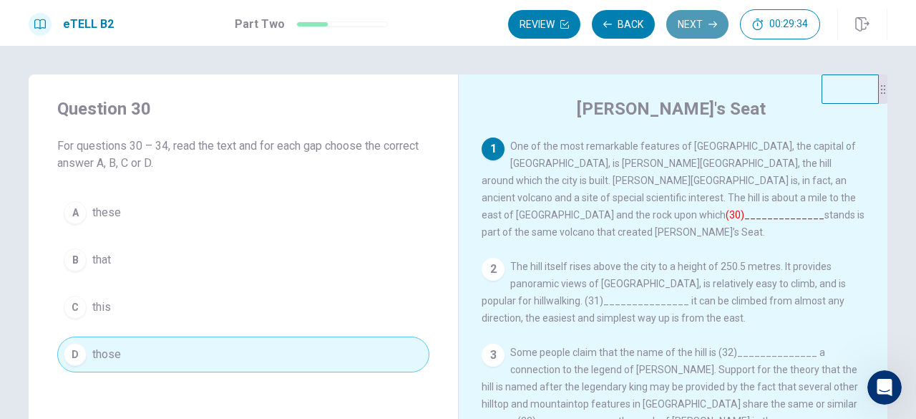
click at [694, 16] on button "Next" at bounding box center [697, 24] width 62 height 29
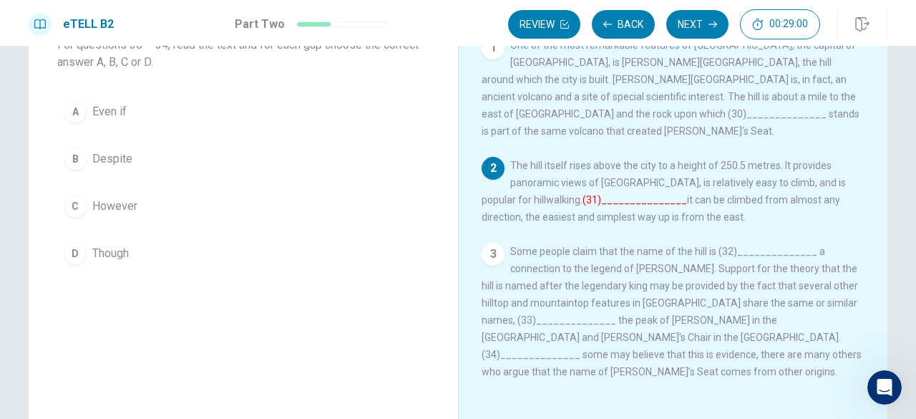
scroll to position [102, 0]
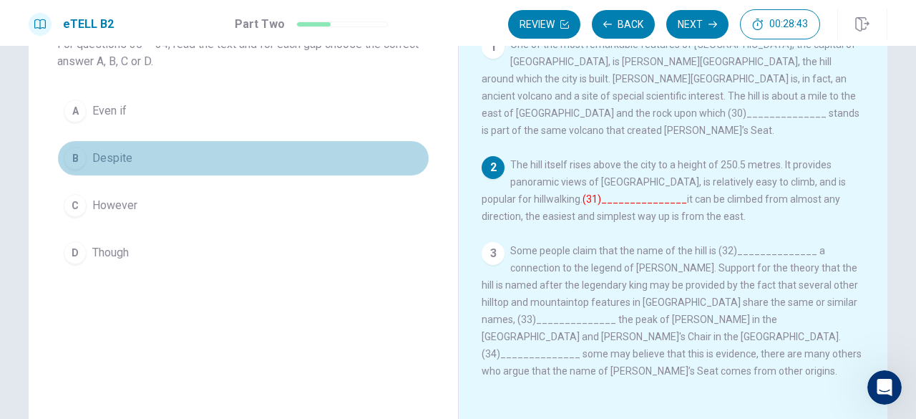
click at [106, 161] on span "Despite" at bounding box center [112, 158] width 40 height 17
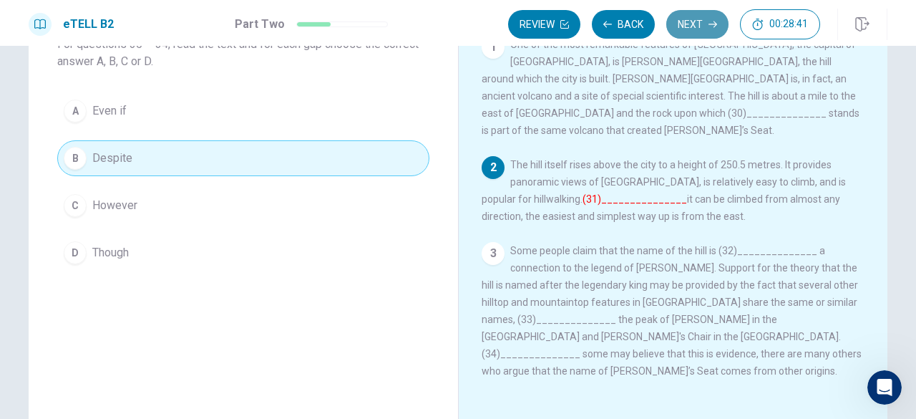
click at [696, 26] on button "Next" at bounding box center [697, 24] width 62 height 29
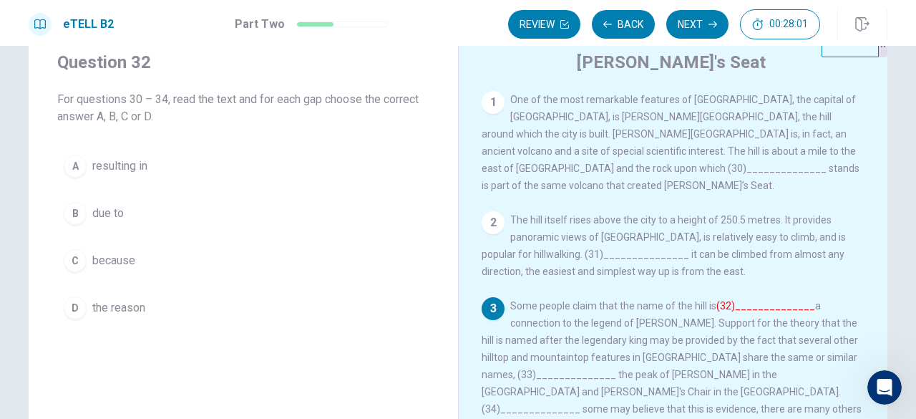
scroll to position [45, 0]
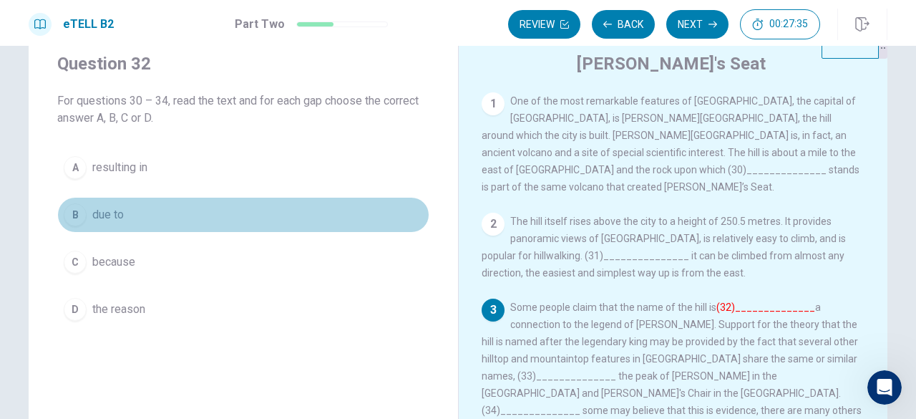
click at [107, 220] on span "due to" at bounding box center [107, 214] width 31 height 17
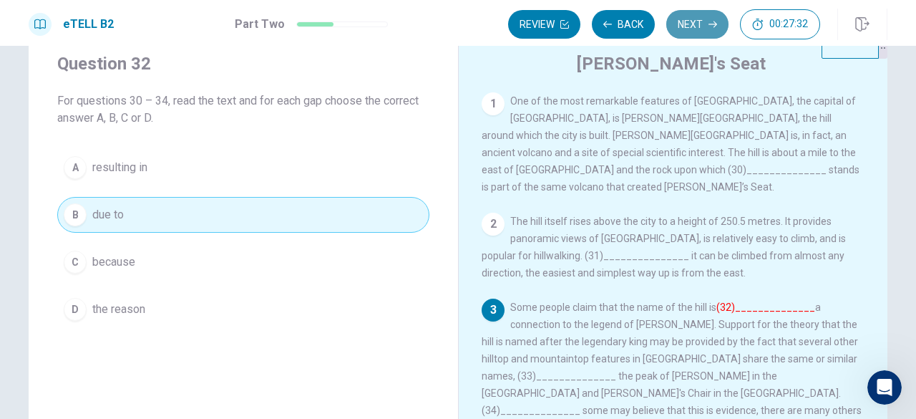
click at [691, 21] on button "Next" at bounding box center [697, 24] width 62 height 29
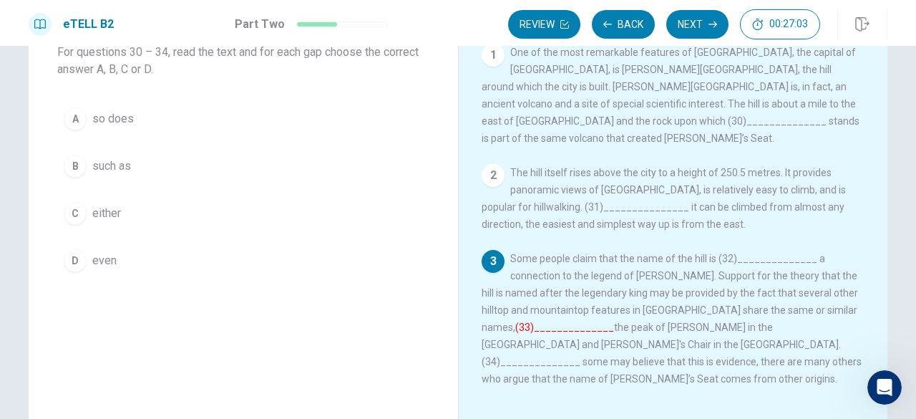
scroll to position [87, 0]
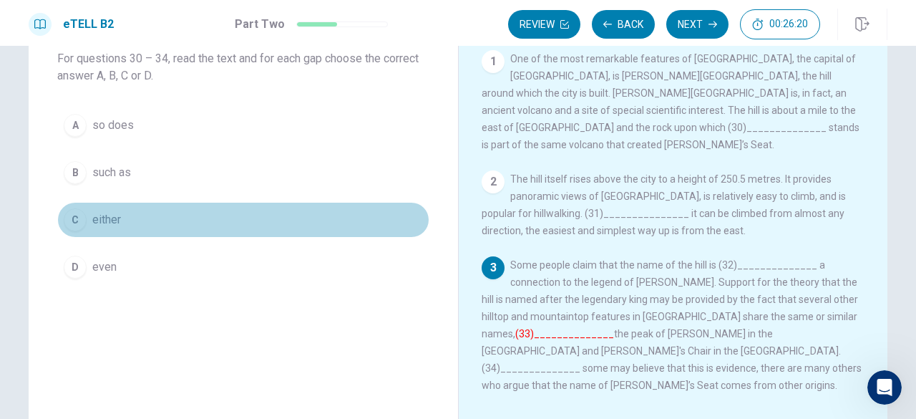
click at [110, 225] on span "either" at bounding box center [106, 219] width 29 height 17
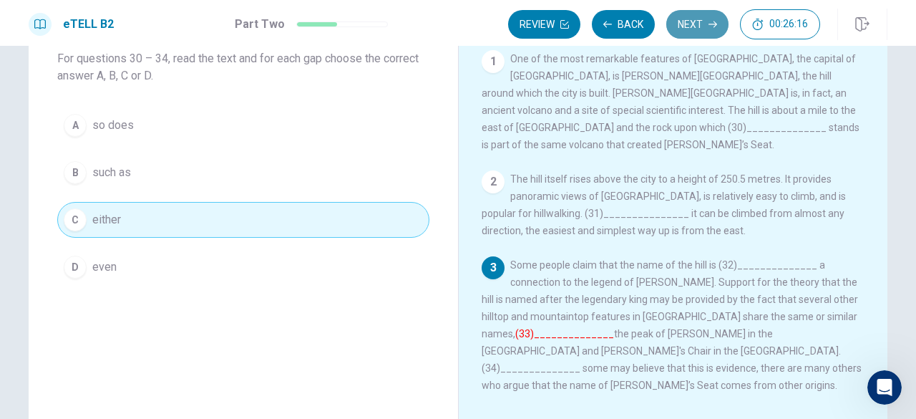
click at [698, 24] on button "Next" at bounding box center [697, 24] width 62 height 29
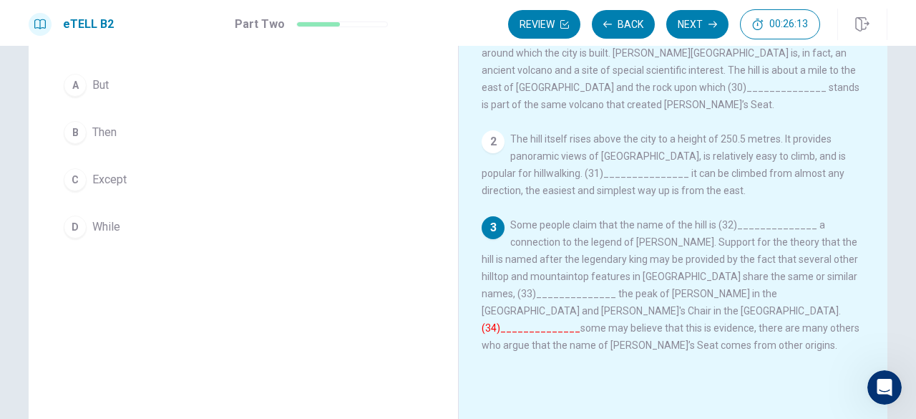
scroll to position [129, 0]
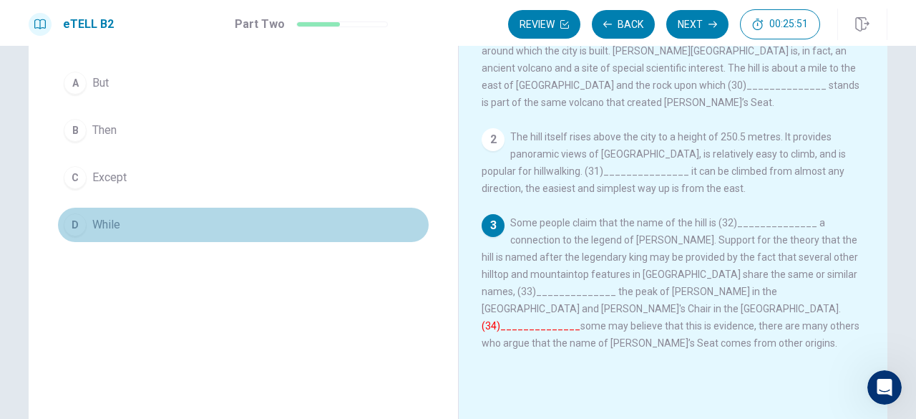
click at [102, 225] on span "While" at bounding box center [106, 224] width 28 height 17
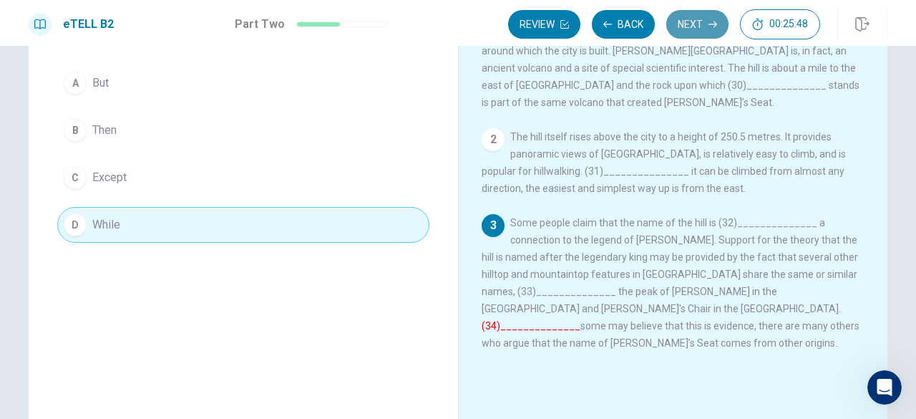
click at [711, 20] on icon "button" at bounding box center [712, 24] width 9 height 9
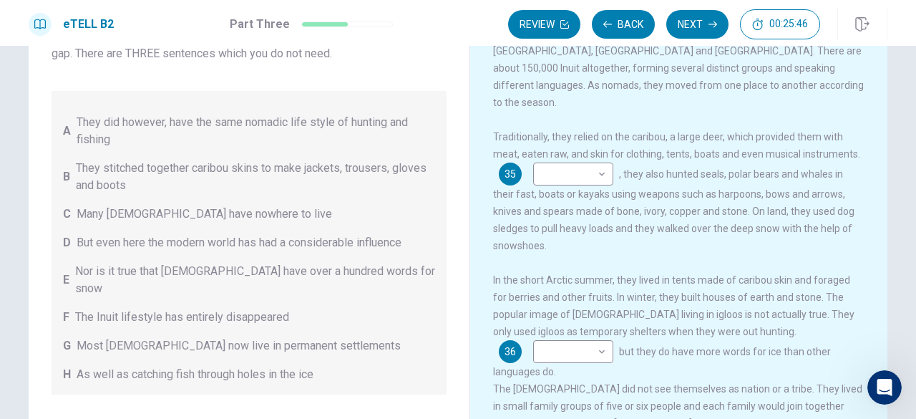
scroll to position [0, 0]
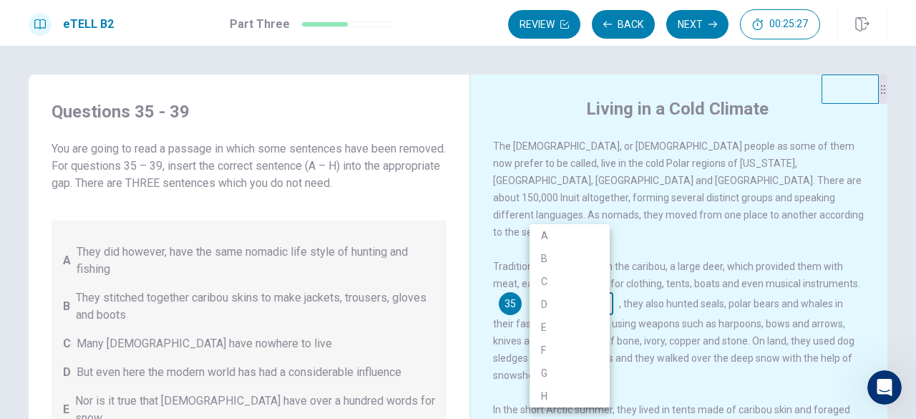
click at [578, 290] on body "This site uses cookies, as explained in our Privacy Policy . If you agree to th…" at bounding box center [458, 209] width 916 height 419
click at [513, 108] on div at bounding box center [458, 209] width 916 height 419
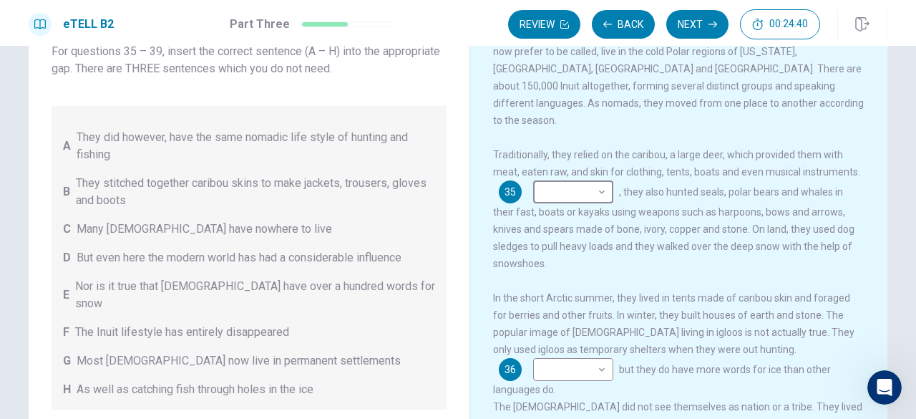
scroll to position [111, 0]
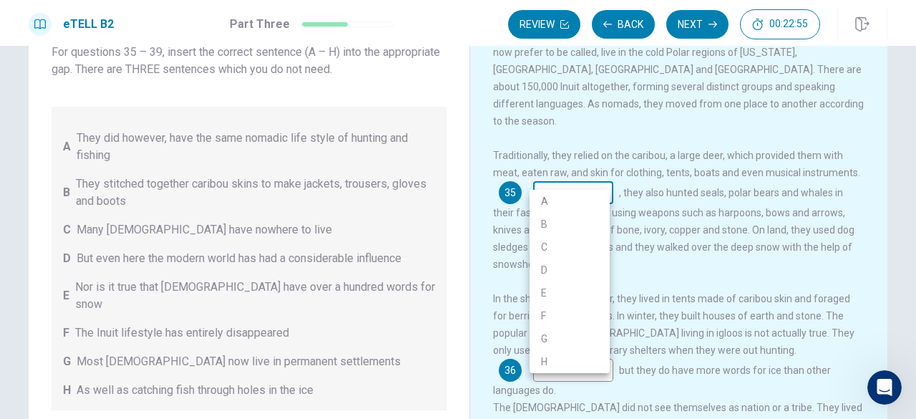
click at [580, 185] on body "This site uses cookies, as explained in our Privacy Policy . If you agree to th…" at bounding box center [458, 209] width 916 height 419
click at [545, 365] on li "H" at bounding box center [569, 361] width 80 height 23
type input "*"
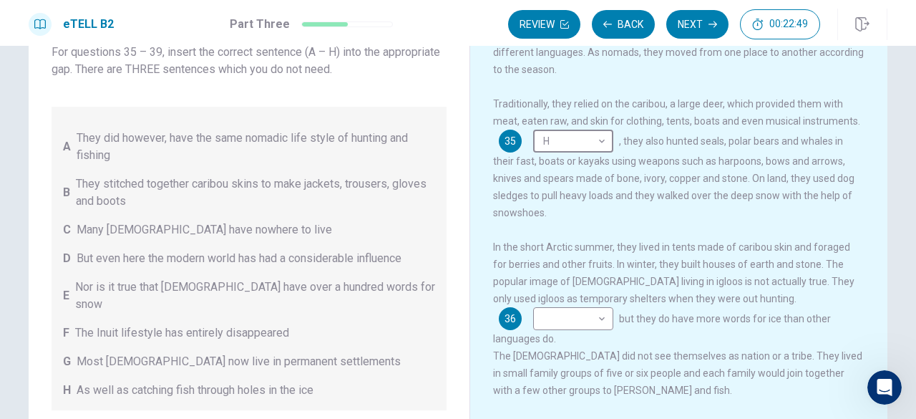
scroll to position [63, 0]
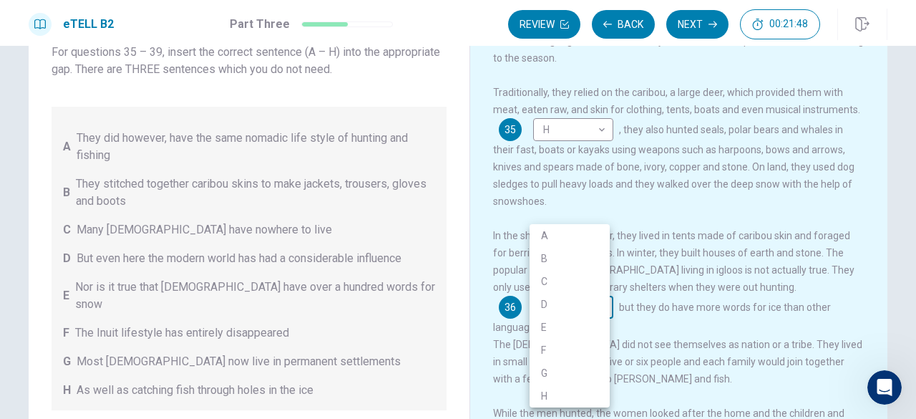
click at [593, 304] on body "This site uses cookies, as explained in our Privacy Policy . If you agree to th…" at bounding box center [458, 209] width 916 height 419
click at [547, 323] on li "E" at bounding box center [569, 327] width 80 height 23
type input "*"
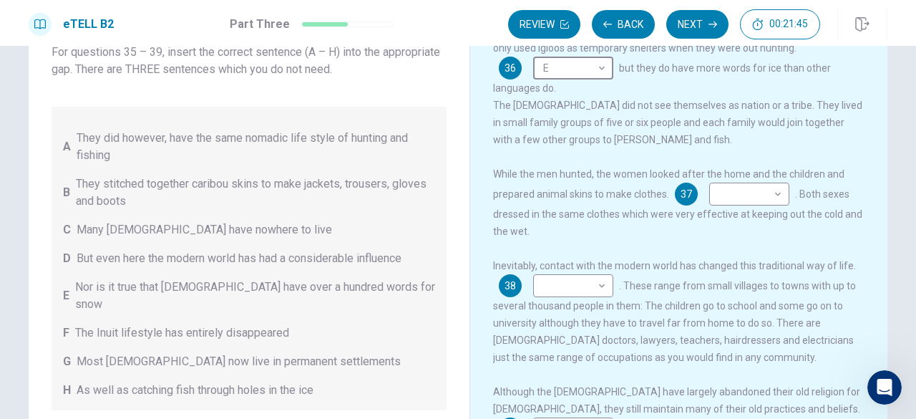
scroll to position [303, 0]
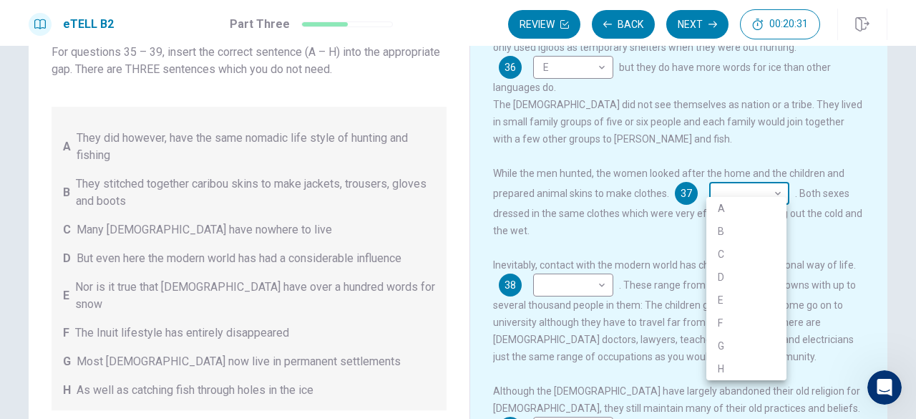
click at [748, 183] on body "This site uses cookies, as explained in our Privacy Policy . If you agree to th…" at bounding box center [458, 209] width 916 height 419
click at [719, 234] on li "B" at bounding box center [746, 231] width 80 height 23
type input "*"
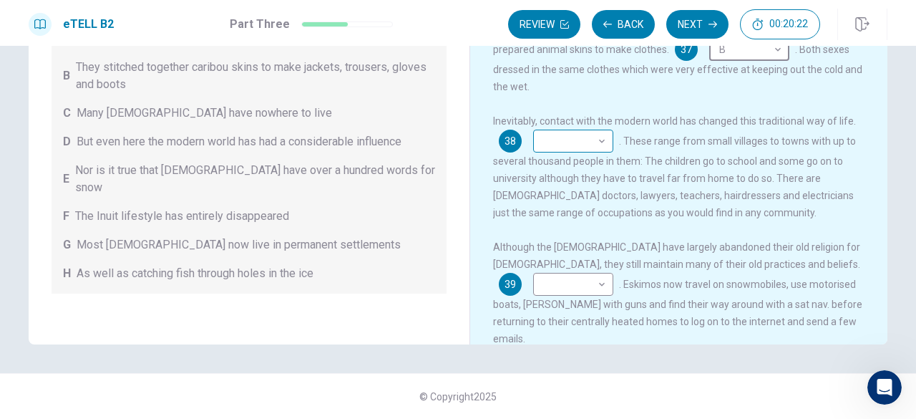
scroll to position [329, 0]
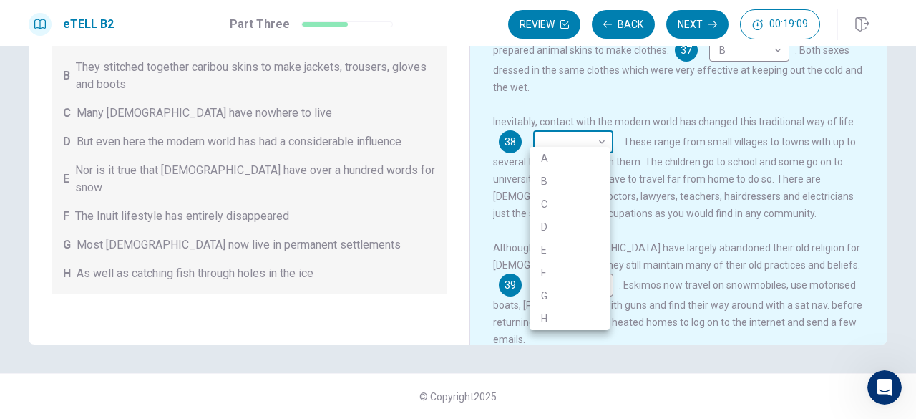
click at [565, 140] on body "This site uses cookies, as explained in our Privacy Policy . If you agree to th…" at bounding box center [458, 209] width 916 height 419
click at [584, 356] on div at bounding box center [458, 209] width 916 height 419
click at [574, 125] on body "This site uses cookies, as explained in our Privacy Policy . If you agree to th…" at bounding box center [458, 209] width 916 height 419
click at [547, 295] on li "G" at bounding box center [569, 295] width 80 height 23
type input "*"
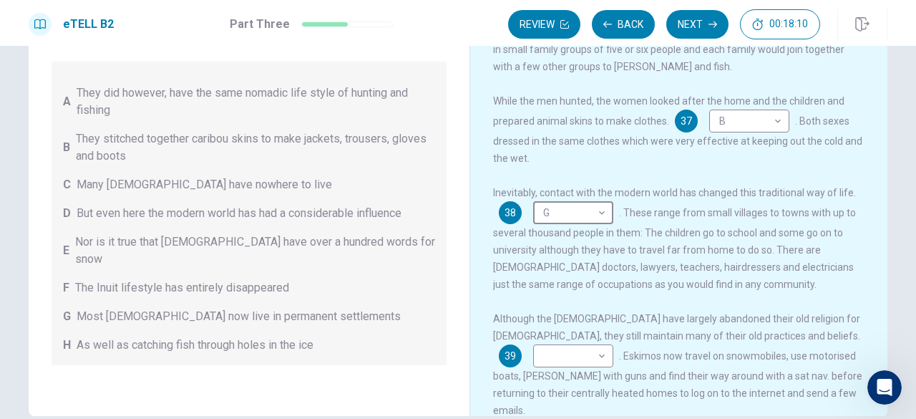
scroll to position [228, 0]
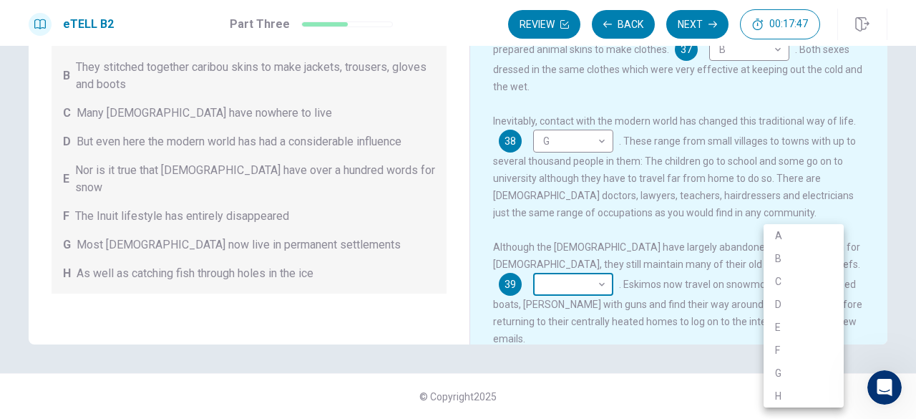
click at [798, 268] on body "This site uses cookies, as explained in our Privacy Policy . If you agree to th…" at bounding box center [458, 209] width 916 height 419
click at [364, 383] on div at bounding box center [458, 209] width 916 height 419
click at [801, 257] on body "This site uses cookies, as explained in our Privacy Policy . If you agree to th…" at bounding box center [458, 209] width 916 height 419
click at [778, 302] on li "D" at bounding box center [803, 304] width 80 height 23
type input "*"
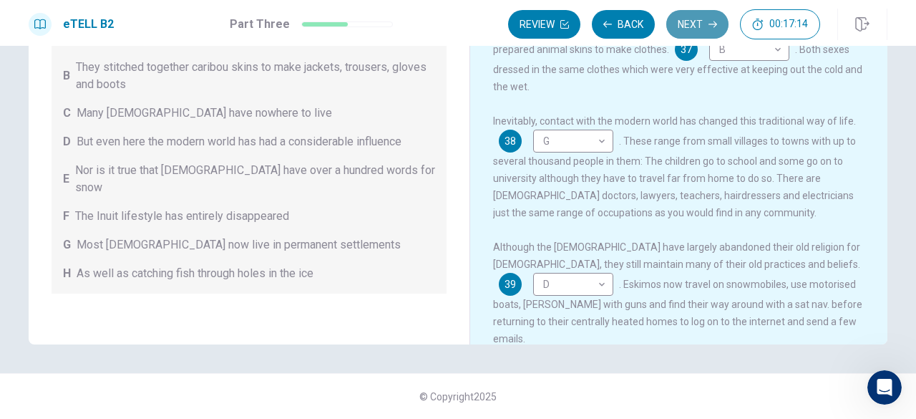
click at [698, 23] on button "Next" at bounding box center [697, 24] width 62 height 29
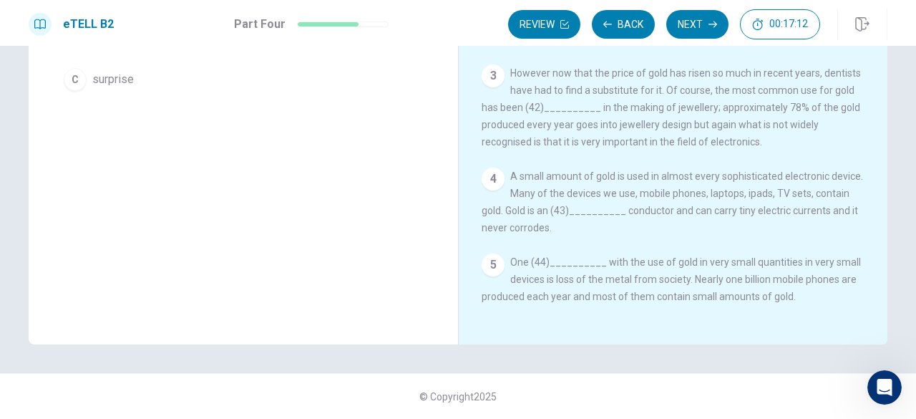
scroll to position [0, 0]
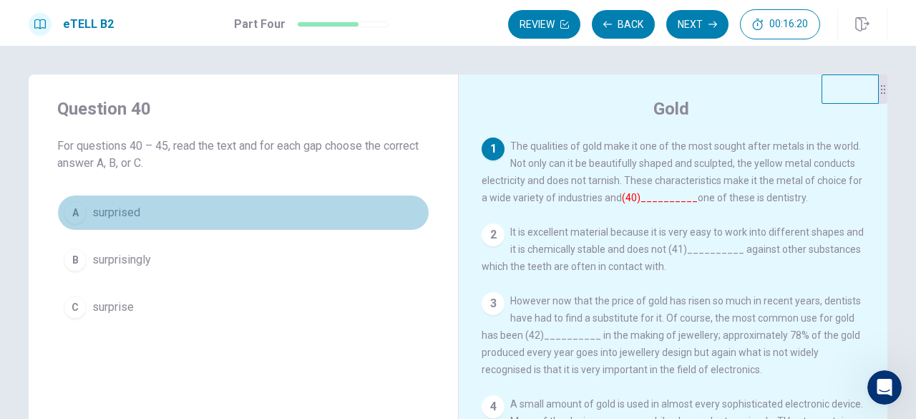
click at [119, 215] on span "surprised" at bounding box center [116, 212] width 48 height 17
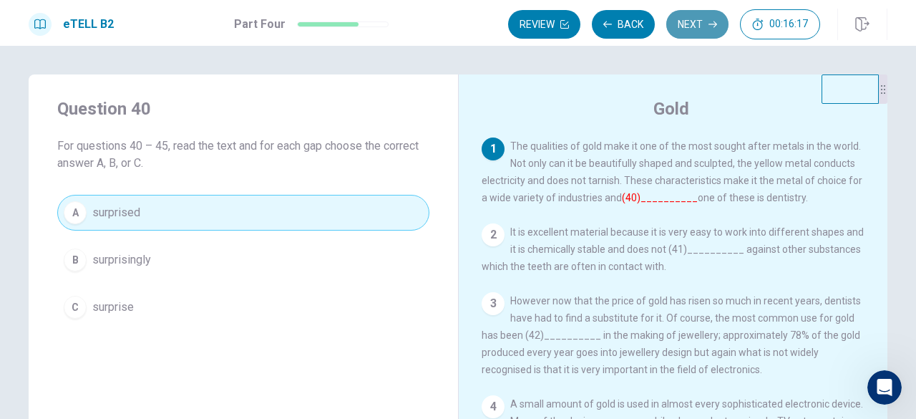
click at [706, 14] on button "Next" at bounding box center [697, 24] width 62 height 29
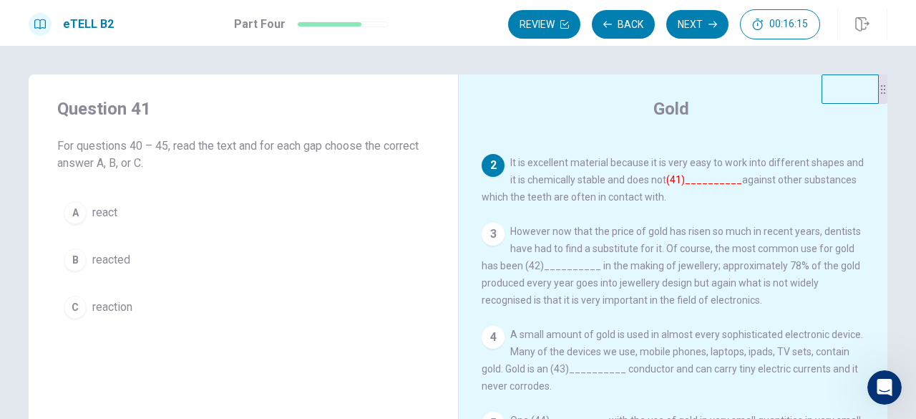
scroll to position [79, 0]
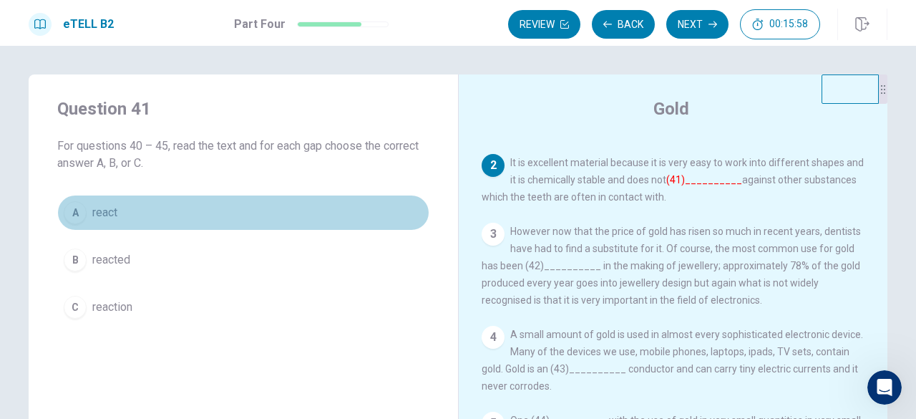
click at [97, 207] on span "react" at bounding box center [104, 212] width 25 height 17
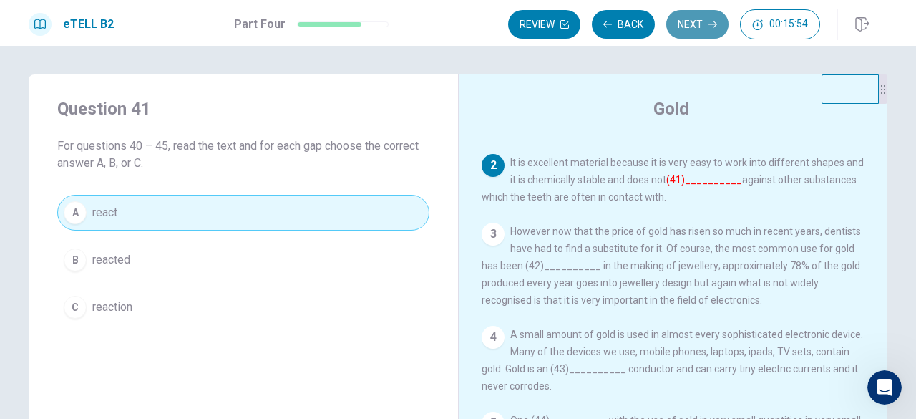
click at [695, 30] on button "Next" at bounding box center [697, 24] width 62 height 29
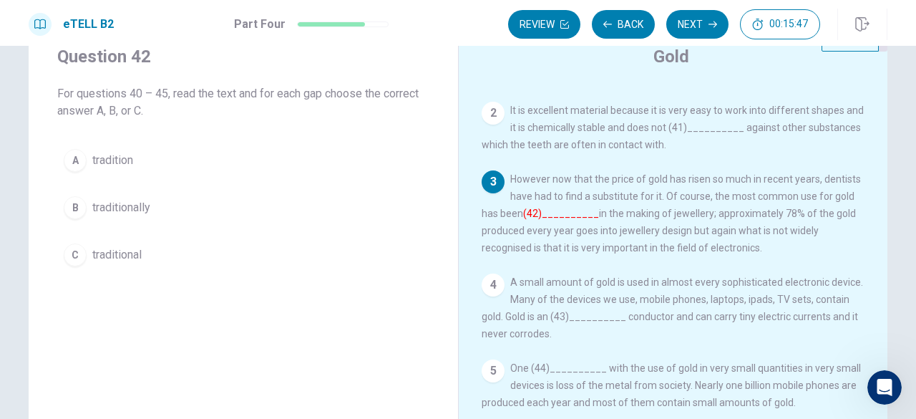
scroll to position [54, 0]
click at [107, 207] on span "traditionally" at bounding box center [121, 205] width 58 height 17
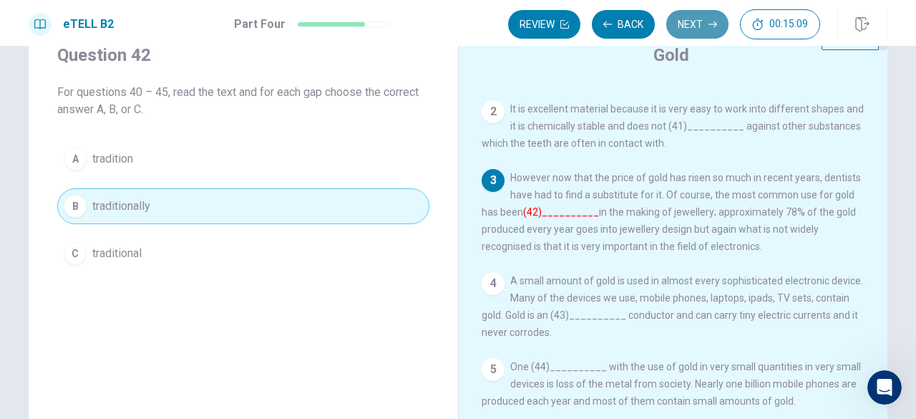
click at [690, 22] on button "Next" at bounding box center [697, 24] width 62 height 29
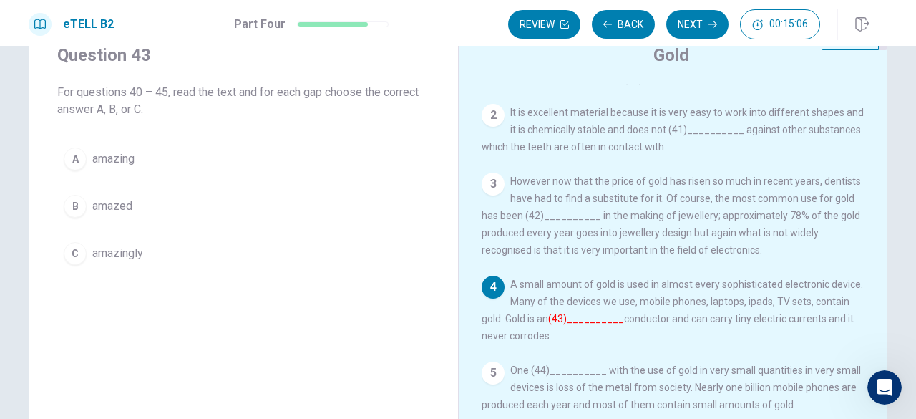
scroll to position [79, 0]
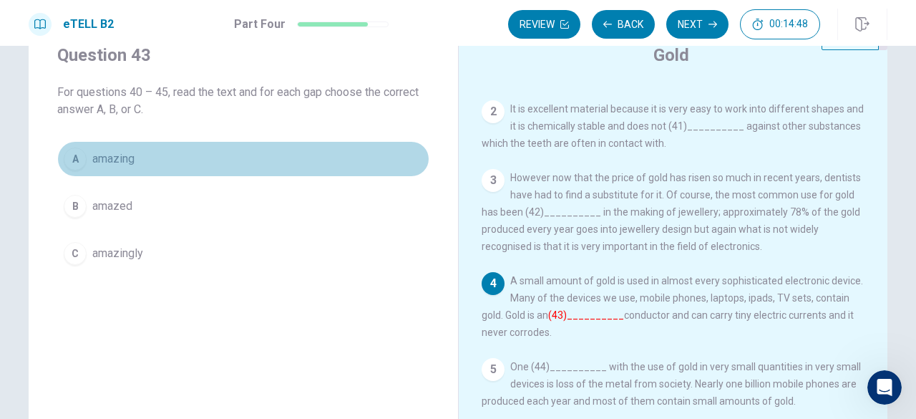
click at [117, 160] on span "amazing" at bounding box center [113, 158] width 42 height 17
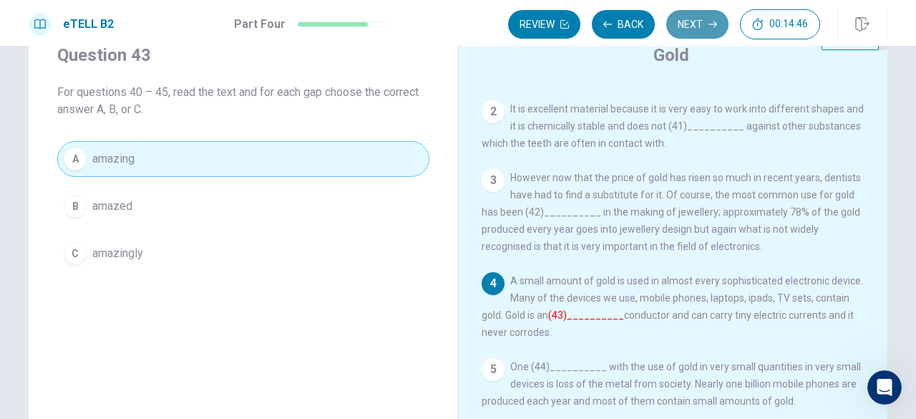
click at [693, 15] on button "Next" at bounding box center [697, 24] width 62 height 29
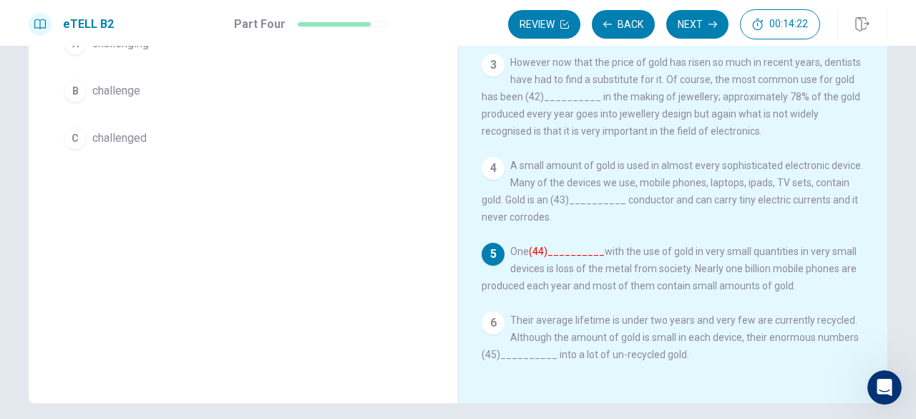
scroll to position [168, 0]
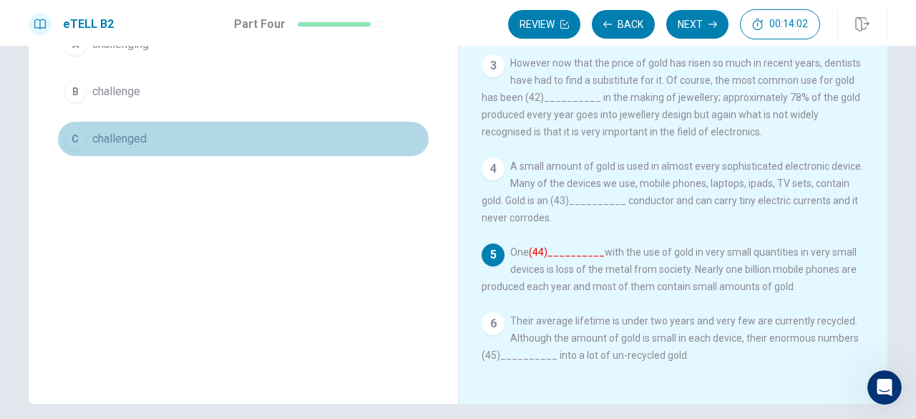
click at [123, 137] on span "challenged" at bounding box center [119, 138] width 54 height 17
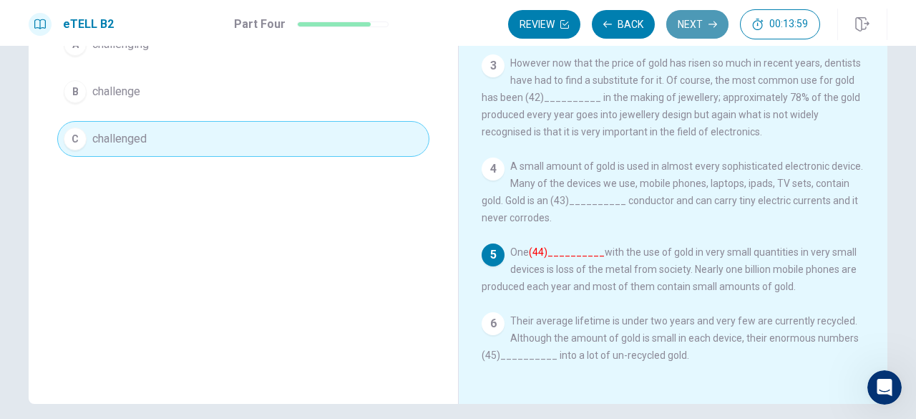
click at [709, 30] on button "Next" at bounding box center [697, 24] width 62 height 29
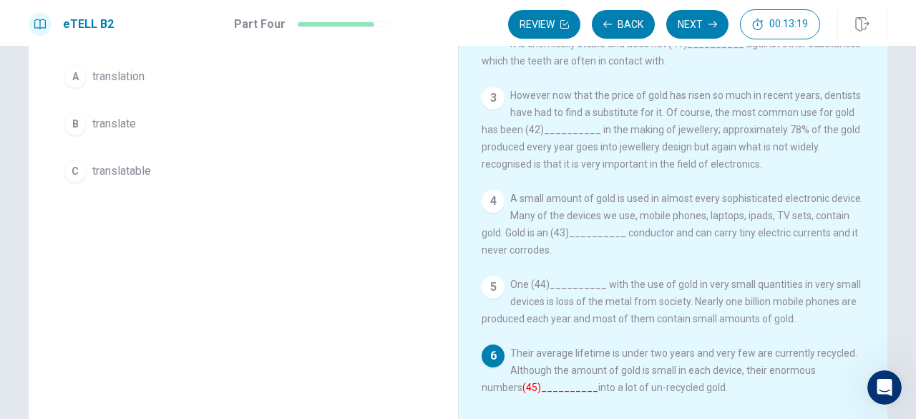
scroll to position [133, 0]
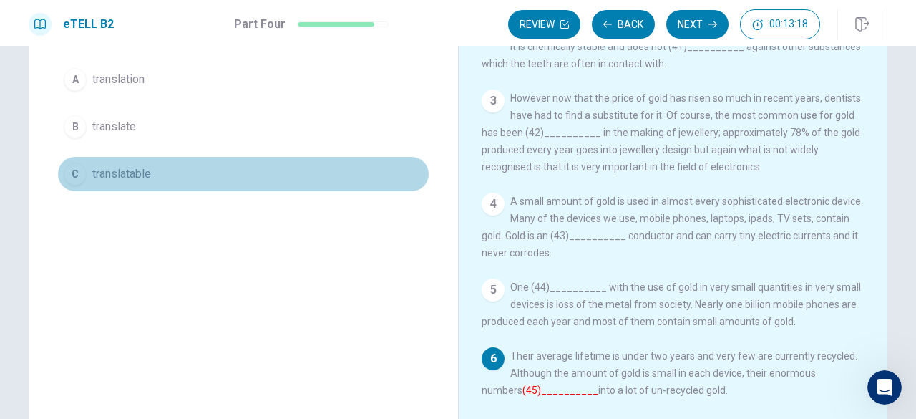
click at [112, 171] on span "translatable" at bounding box center [121, 173] width 59 height 17
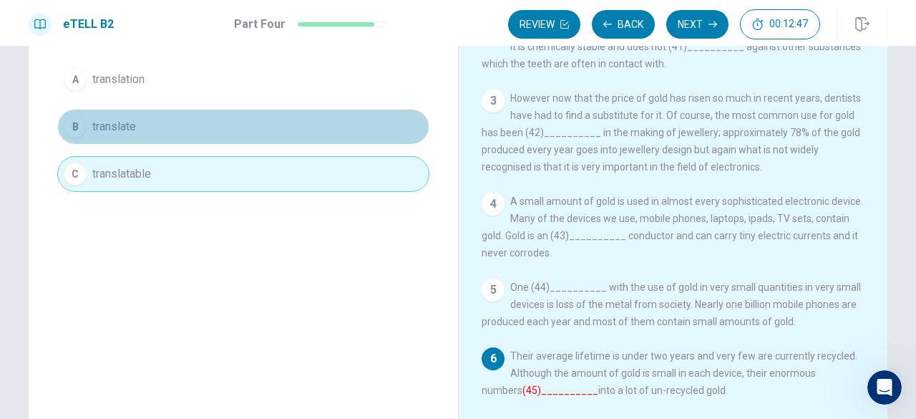
click at [185, 122] on button "B translate" at bounding box center [243, 127] width 372 height 36
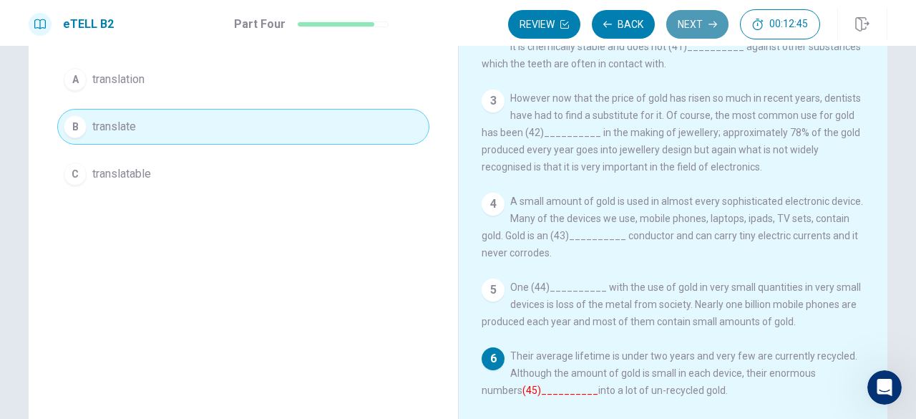
click at [715, 30] on button "Next" at bounding box center [697, 24] width 62 height 29
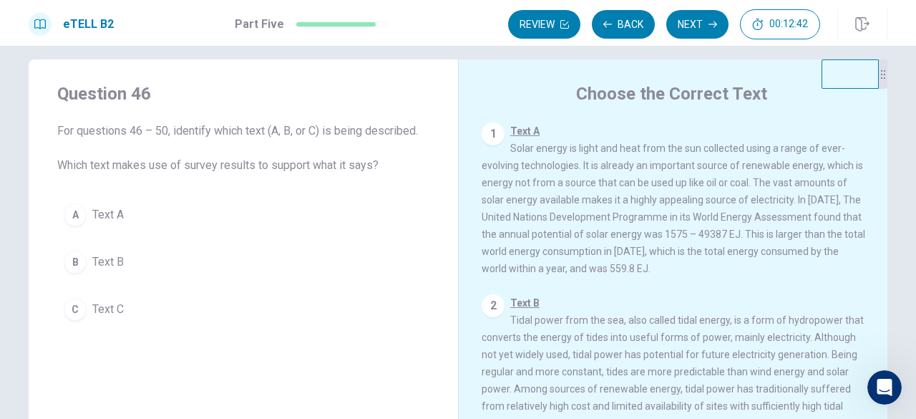
scroll to position [0, 0]
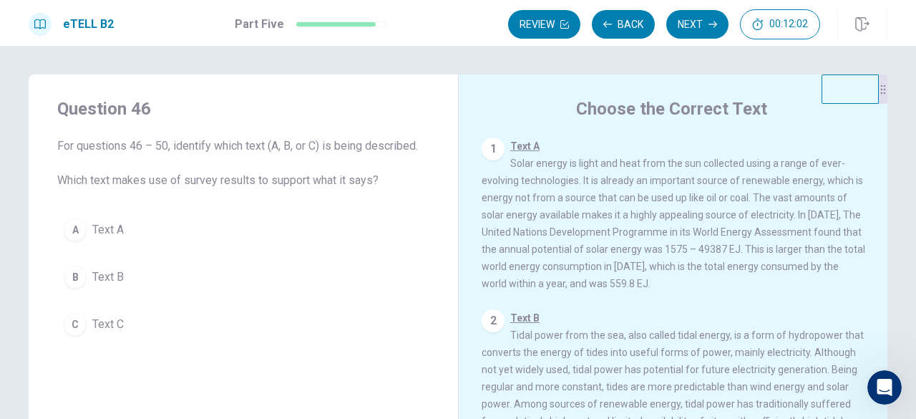
drag, startPoint x: 714, startPoint y: 197, endPoint x: 762, endPoint y: 200, distance: 48.0
click at [762, 200] on span "Text A Solar energy is light and heat from the sun collected using a range of e…" at bounding box center [672, 214] width 383 height 149
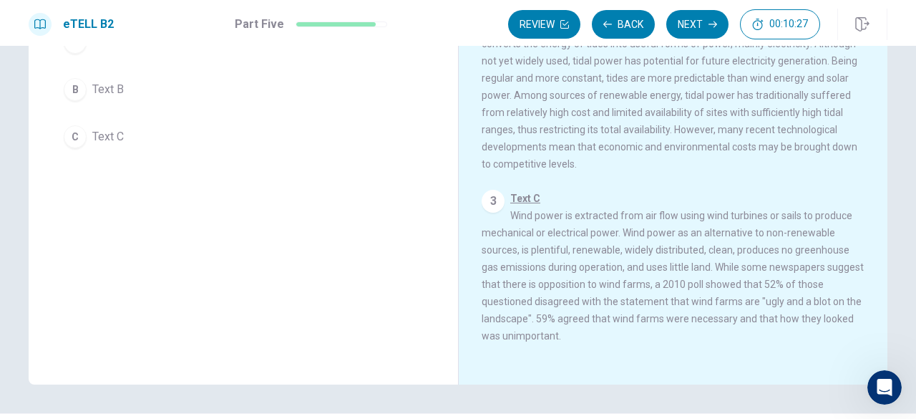
scroll to position [187, 0]
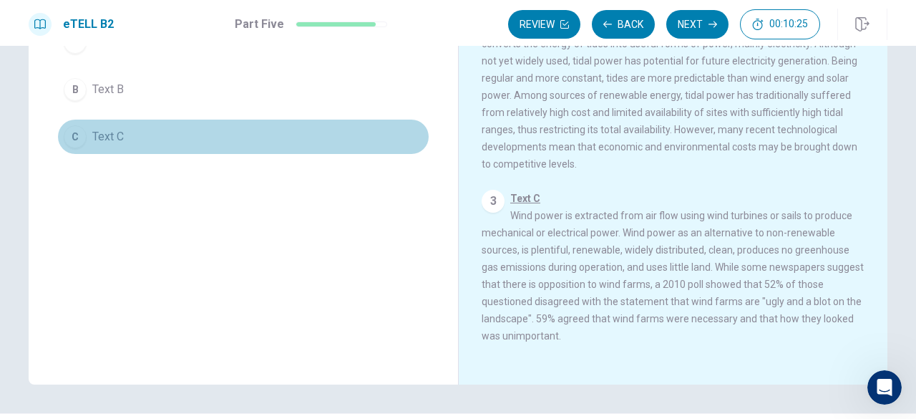
click at [110, 129] on span "Text C" at bounding box center [107, 136] width 31 height 17
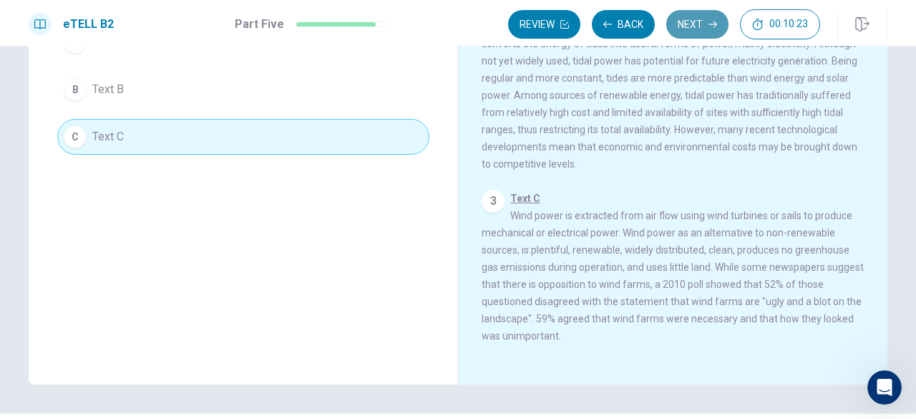
click at [700, 28] on button "Next" at bounding box center [697, 24] width 62 height 29
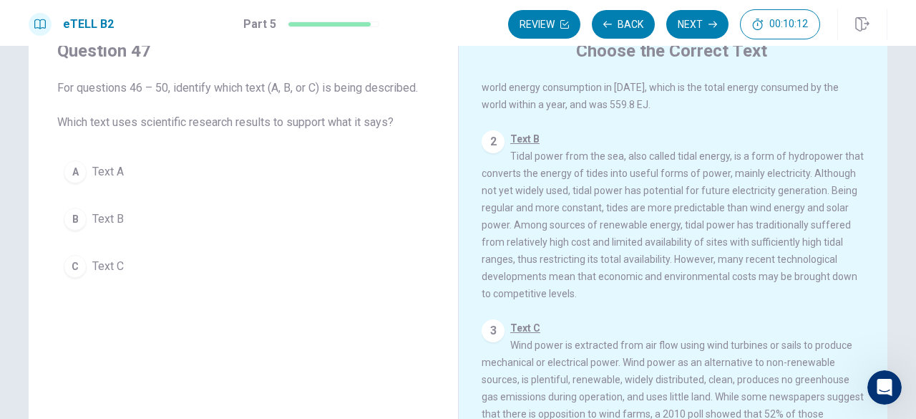
scroll to position [57, 0]
drag, startPoint x: 690, startPoint y: 173, endPoint x: 647, endPoint y: 150, distance: 49.0
click at [647, 150] on div "2 Text B Tidal power from the sea, also called tidal energy, is a form of hydro…" at bounding box center [672, 217] width 383 height 172
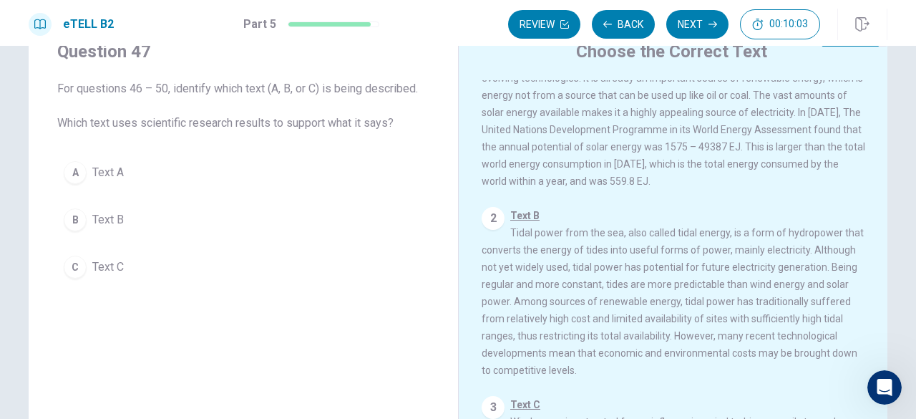
scroll to position [47, 0]
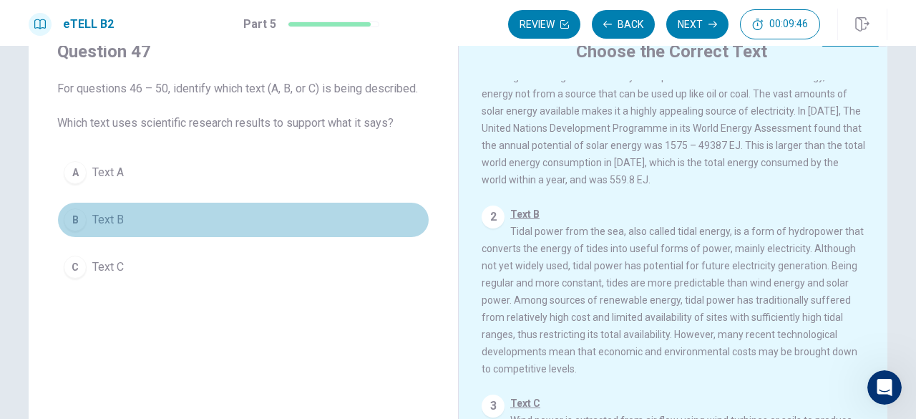
click at [82, 220] on div "B" at bounding box center [75, 219] width 23 height 23
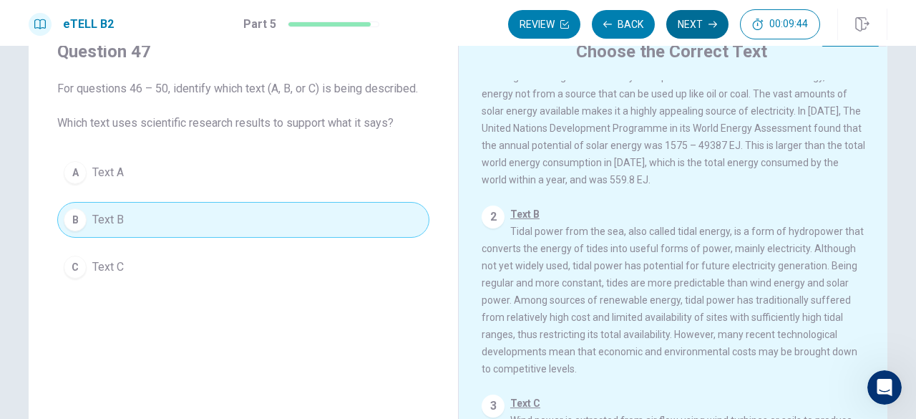
click at [711, 11] on button "Next" at bounding box center [697, 24] width 62 height 29
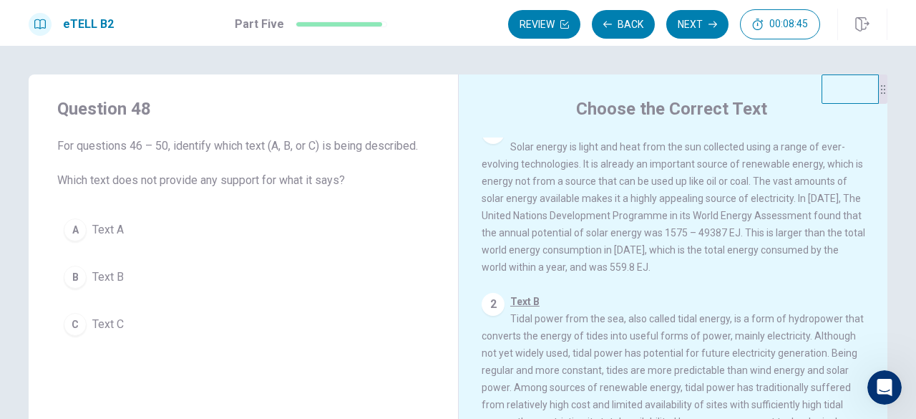
scroll to position [0, 0]
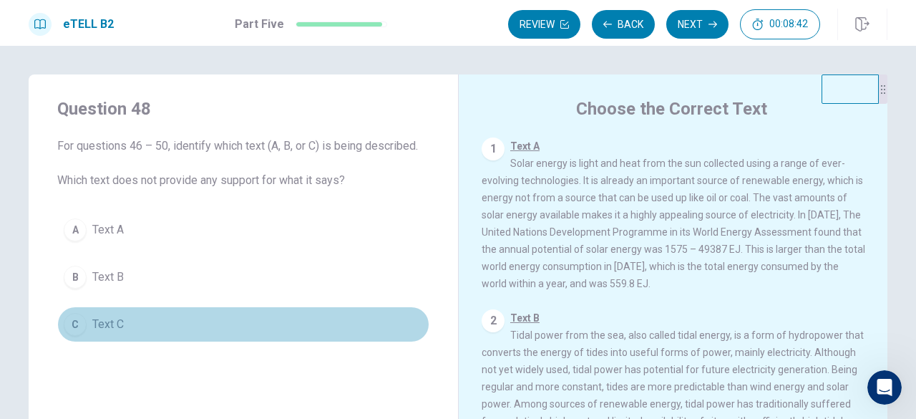
click at [93, 333] on button "C Text C" at bounding box center [243, 324] width 372 height 36
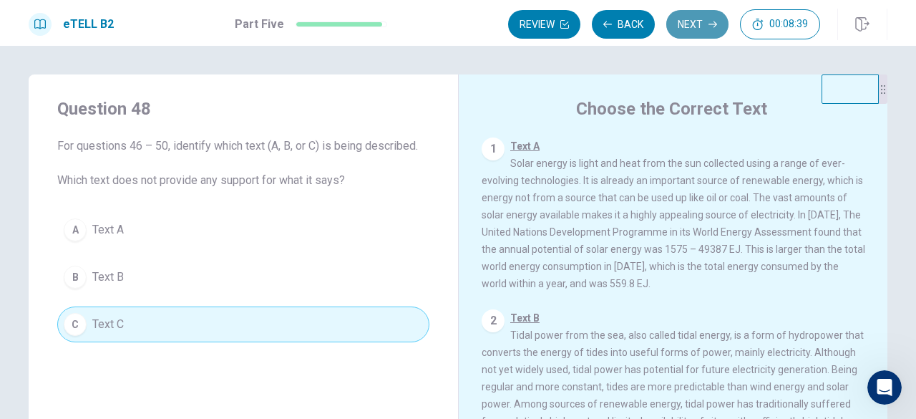
click at [705, 14] on button "Next" at bounding box center [697, 24] width 62 height 29
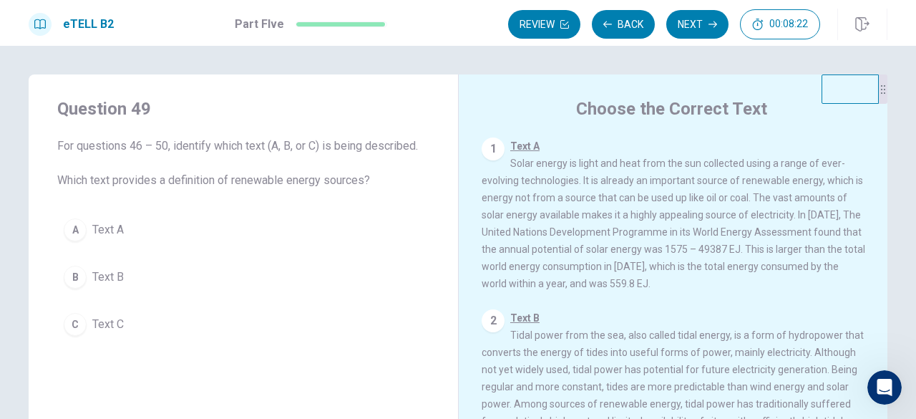
scroll to position [134, 0]
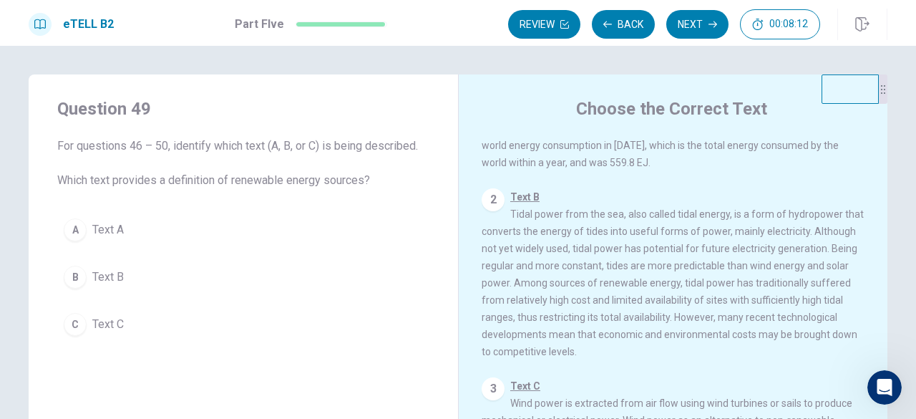
click at [738, 283] on div "2 Text B Tidal power from the sea, also called tidal energy, is a form of hydro…" at bounding box center [672, 274] width 383 height 172
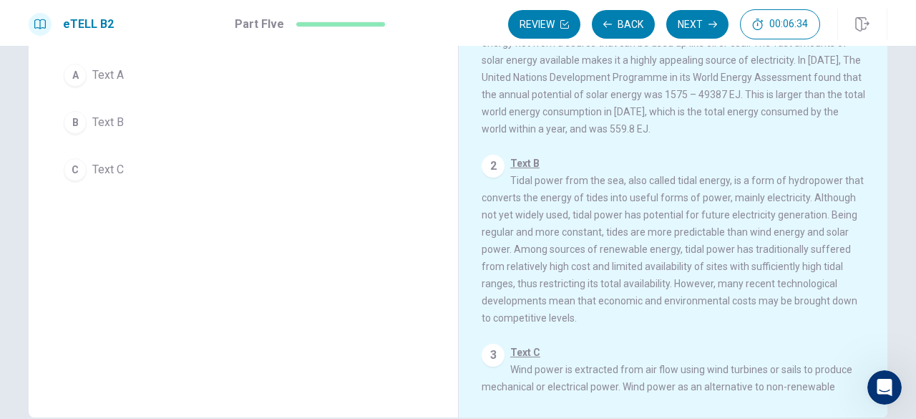
scroll to position [0, 0]
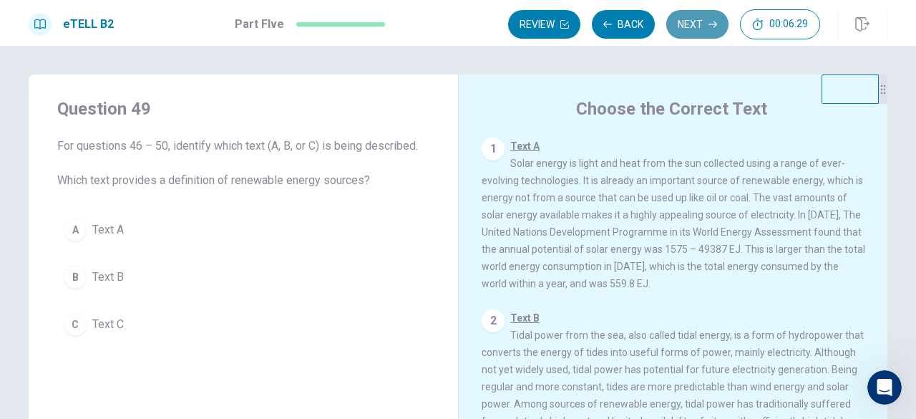
click at [708, 19] on button "Next" at bounding box center [697, 24] width 62 height 29
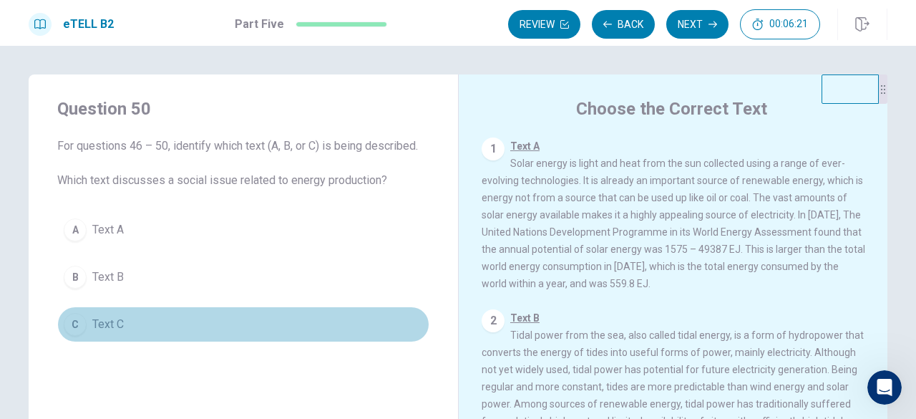
click at [103, 316] on span "Text C" at bounding box center [107, 324] width 31 height 17
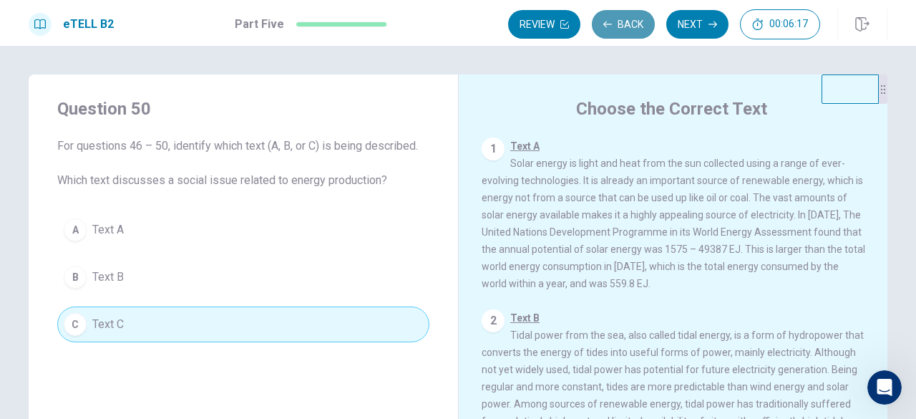
click at [621, 19] on button "Back" at bounding box center [623, 24] width 63 height 29
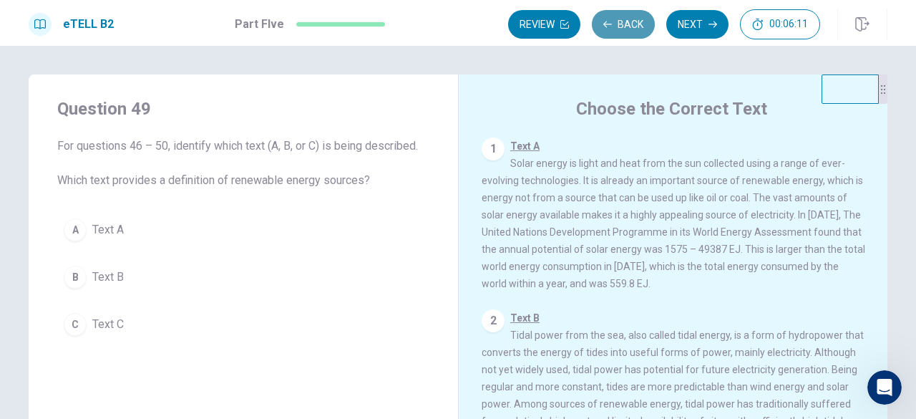
click at [632, 21] on button "Back" at bounding box center [623, 24] width 63 height 29
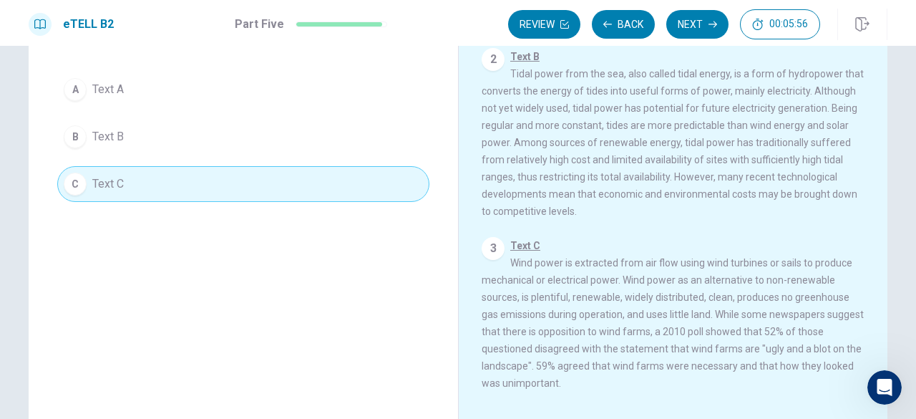
scroll to position [119, 0]
click at [710, 13] on button "Next" at bounding box center [697, 24] width 62 height 29
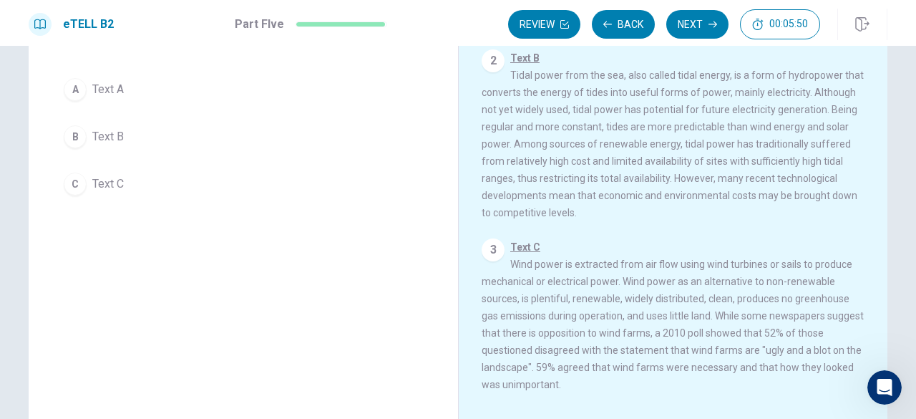
scroll to position [0, 0]
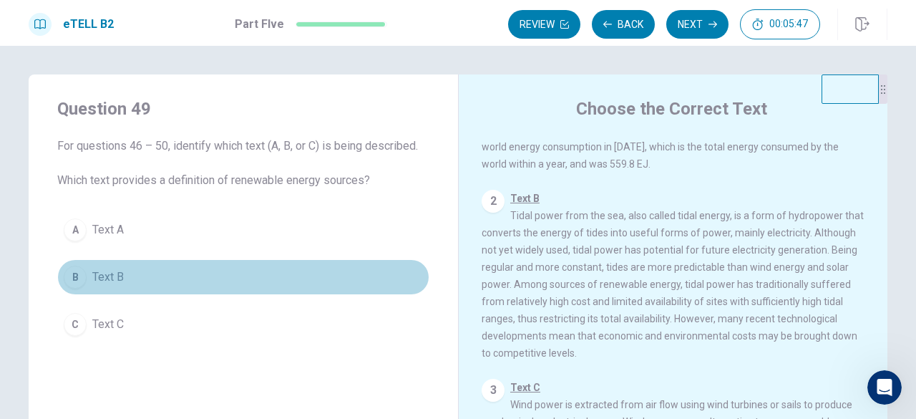
click at [112, 278] on span "Text B" at bounding box center [107, 276] width 31 height 17
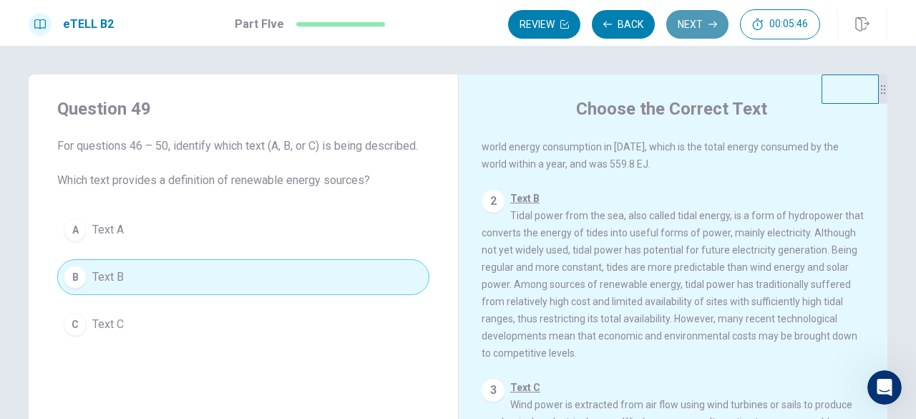
click at [695, 14] on button "Next" at bounding box center [697, 24] width 62 height 29
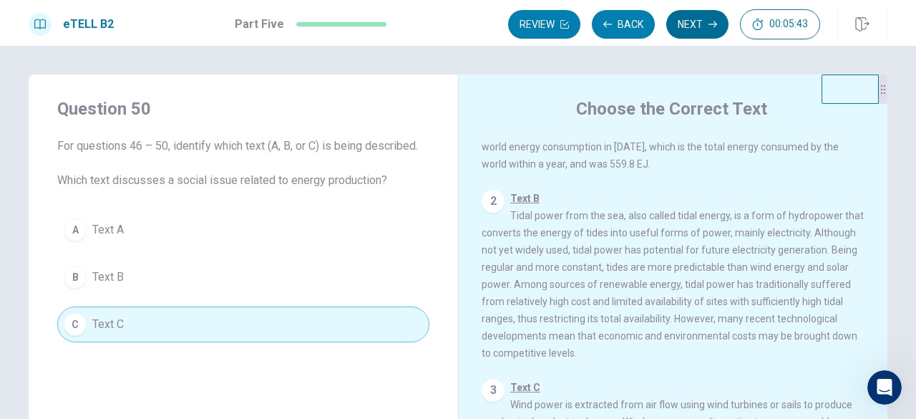
click at [708, 21] on button "Next" at bounding box center [697, 24] width 62 height 29
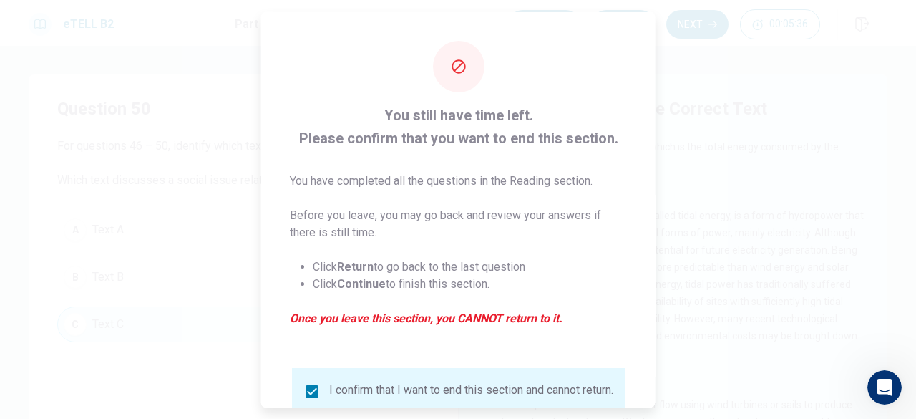
scroll to position [114, 0]
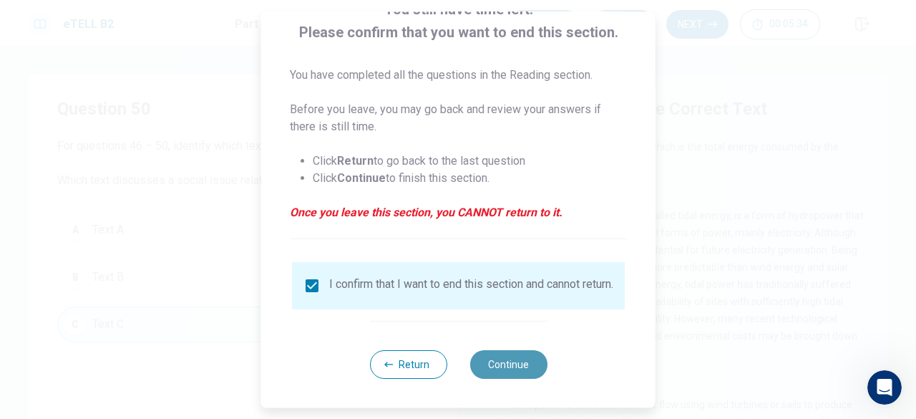
click at [514, 373] on button "Continue" at bounding box center [507, 364] width 77 height 29
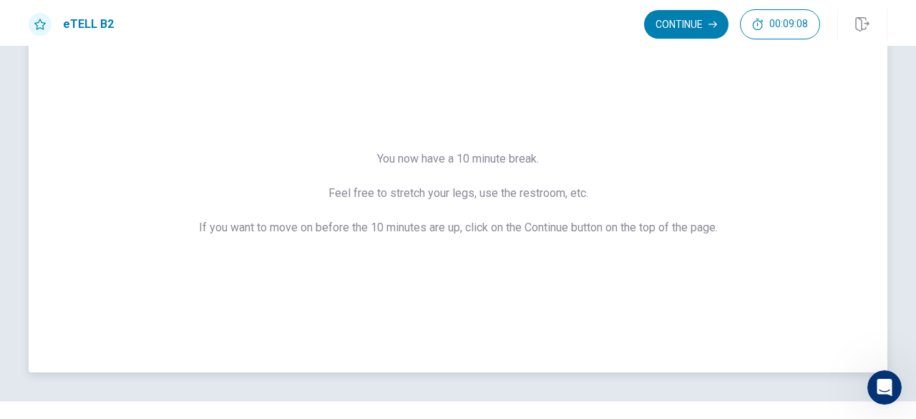
scroll to position [0, 0]
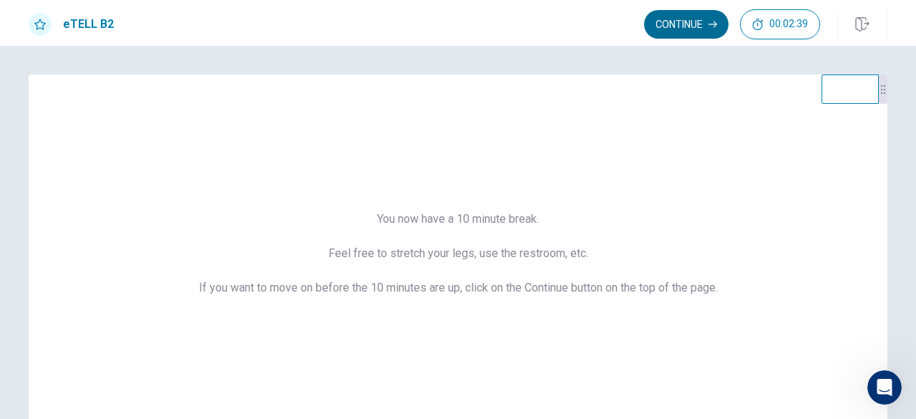
click at [700, 25] on button "Continue" at bounding box center [686, 24] width 84 height 29
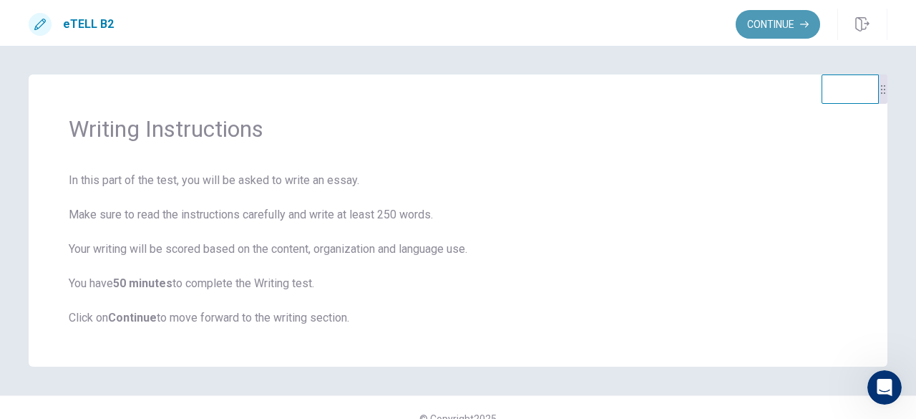
click at [764, 28] on button "Continue" at bounding box center [777, 24] width 84 height 29
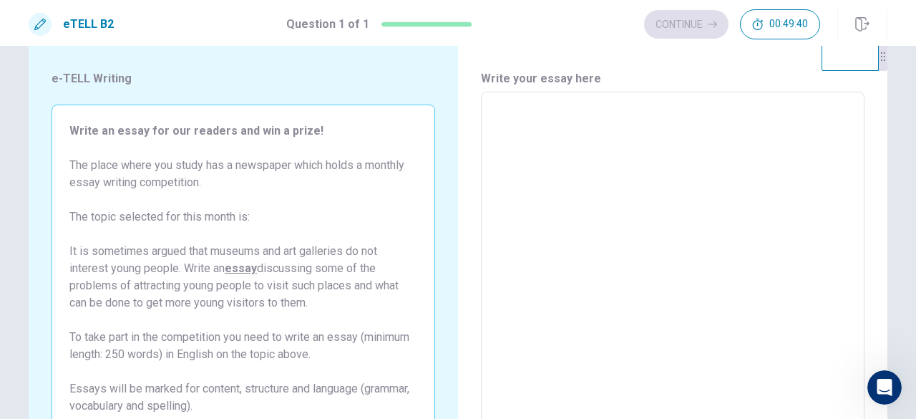
scroll to position [34, 0]
click at [230, 265] on u "essay" at bounding box center [241, 267] width 32 height 14
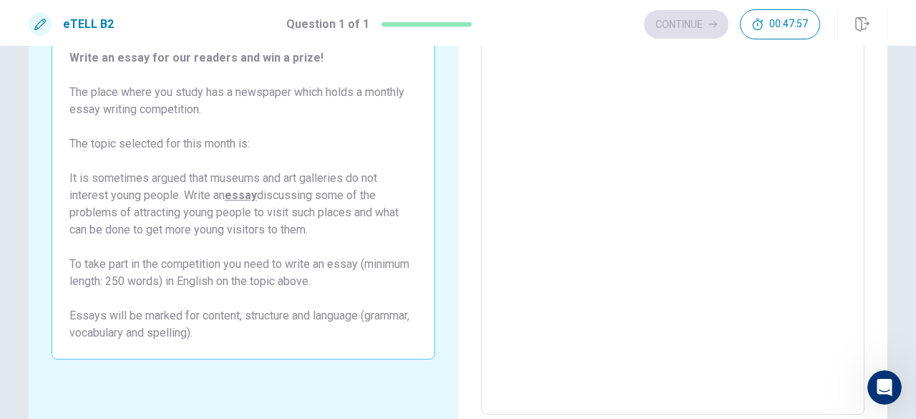
scroll to position [0, 0]
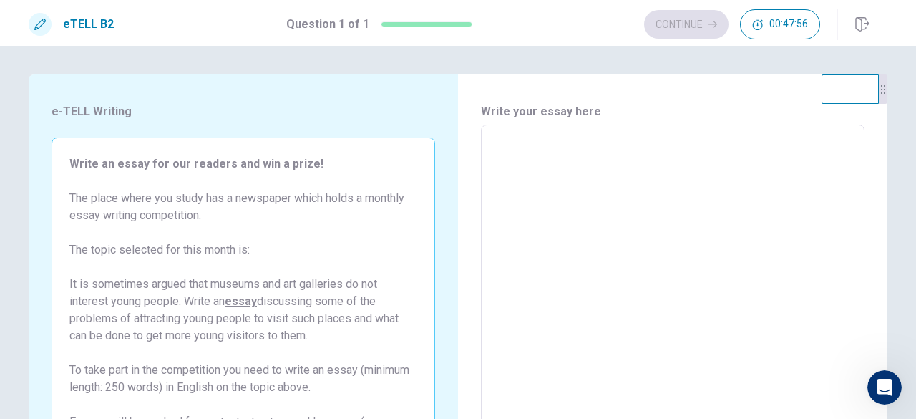
click at [530, 147] on textarea at bounding box center [672, 323] width 363 height 372
type textarea "*"
type textarea "**"
type textarea "*"
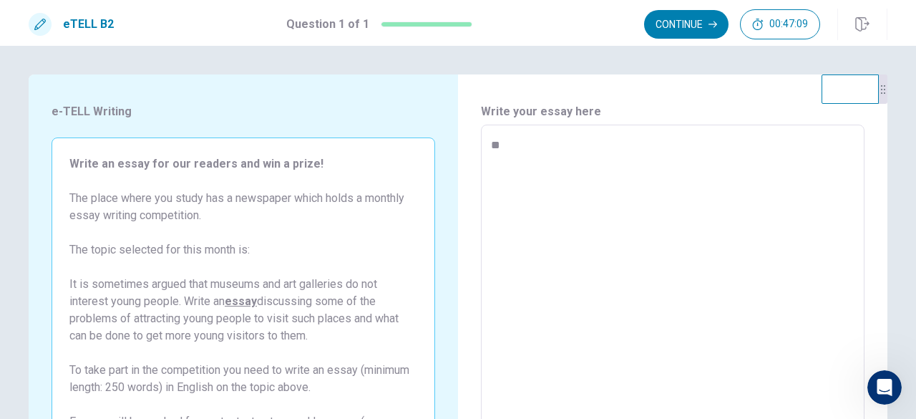
type textarea "*"
type textarea "**"
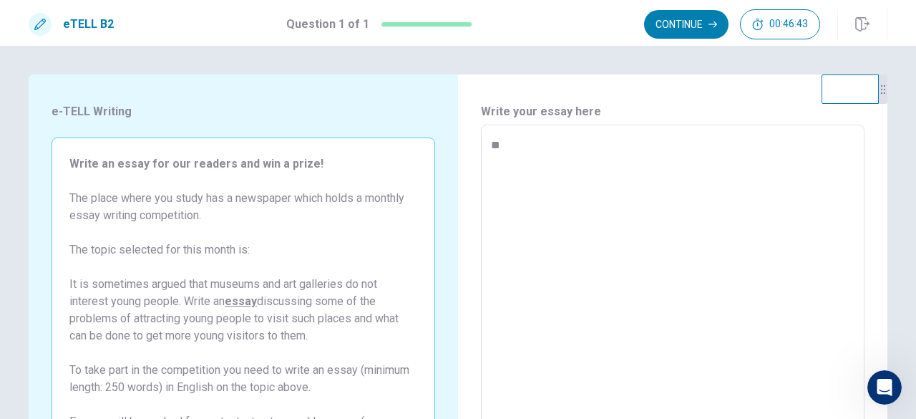
type textarea "*"
type textarea "**"
type textarea "*"
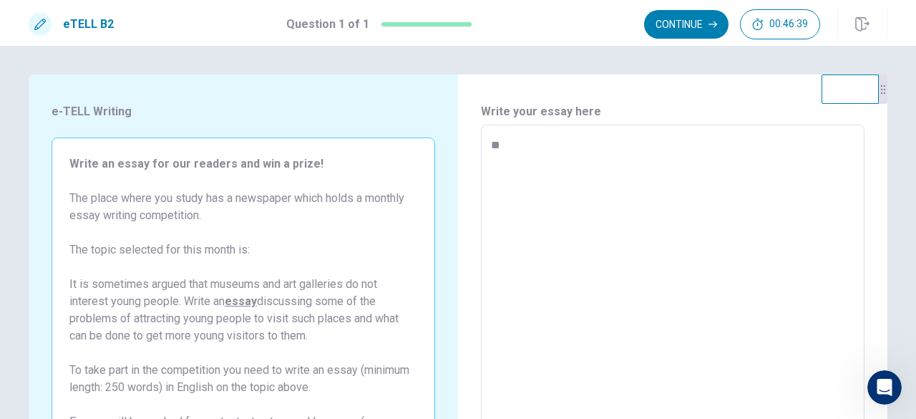
type textarea "*"
type textarea "**"
type textarea "*"
type textarea "**"
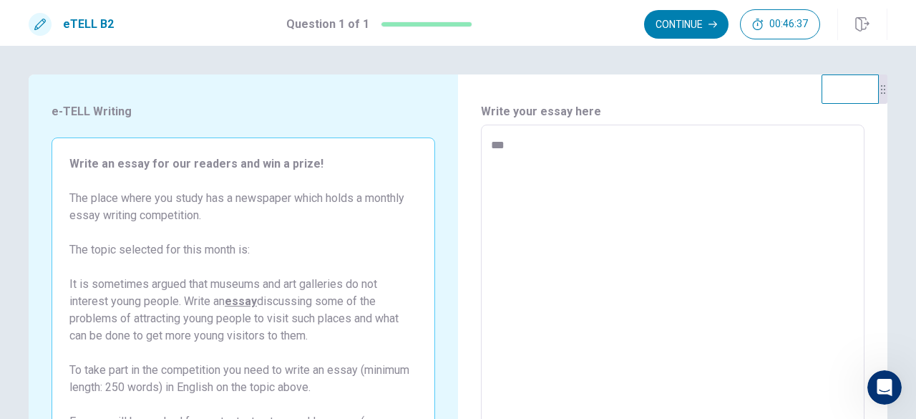
type textarea "*"
type textarea "****"
type textarea "*"
type textarea "*****"
type textarea "*"
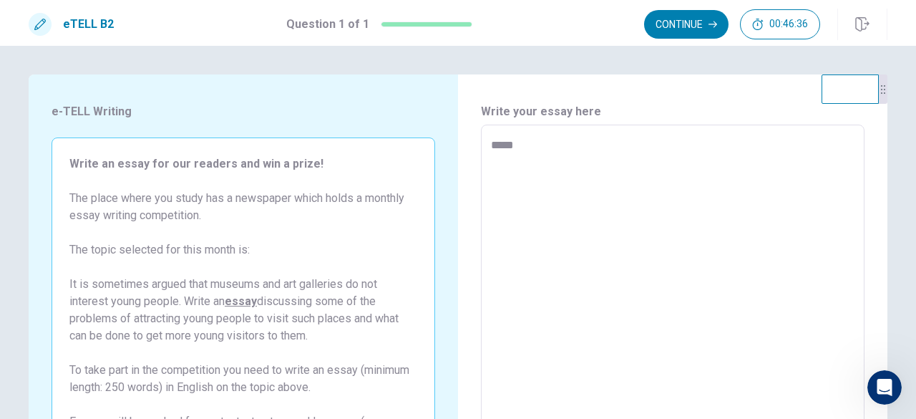
type textarea "*****"
type textarea "*"
type textarea "*******"
type textarea "*"
type textarea "********"
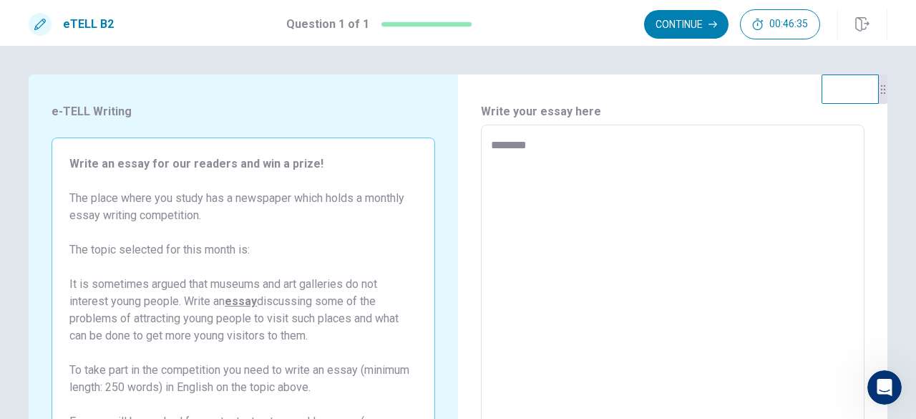
type textarea "*"
type textarea "*********"
type textarea "*"
type textarea "**********"
type textarea "*"
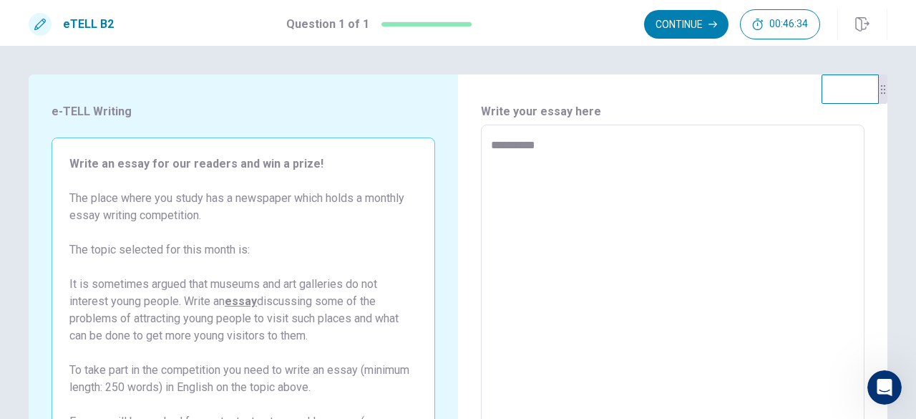
type textarea "**********"
type textarea "*"
type textarea "**********"
type textarea "*"
type textarea "**********"
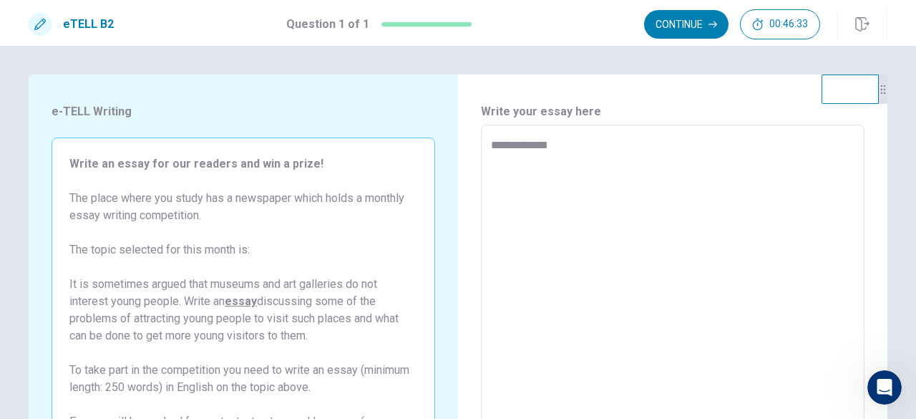
type textarea "*"
type textarea "**********"
type textarea "*"
type textarea "**********"
type textarea "*"
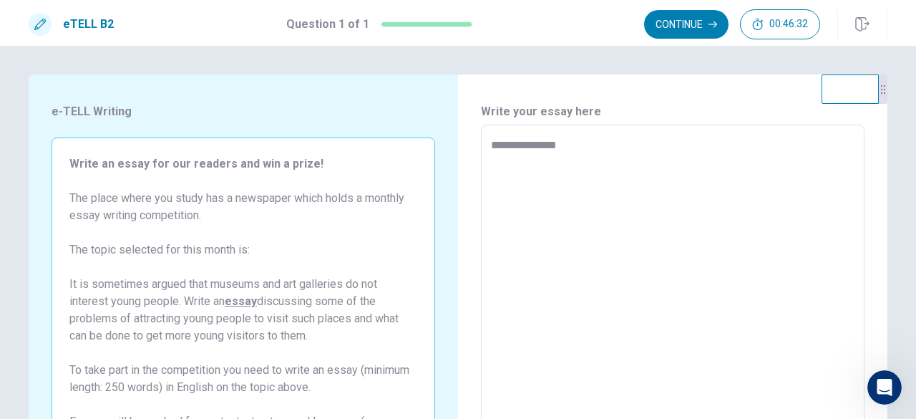
type textarea "**********"
type textarea "*"
type textarea "**********"
type textarea "*"
type textarea "**********"
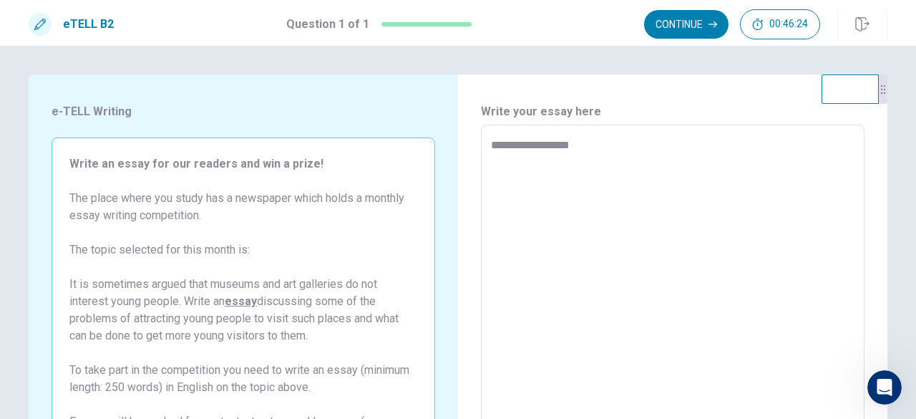
click at [539, 146] on textarea "**********" at bounding box center [672, 323] width 363 height 372
type textarea "*"
type textarea "**********"
click at [574, 140] on textarea "**********" at bounding box center [672, 323] width 363 height 372
type textarea "*"
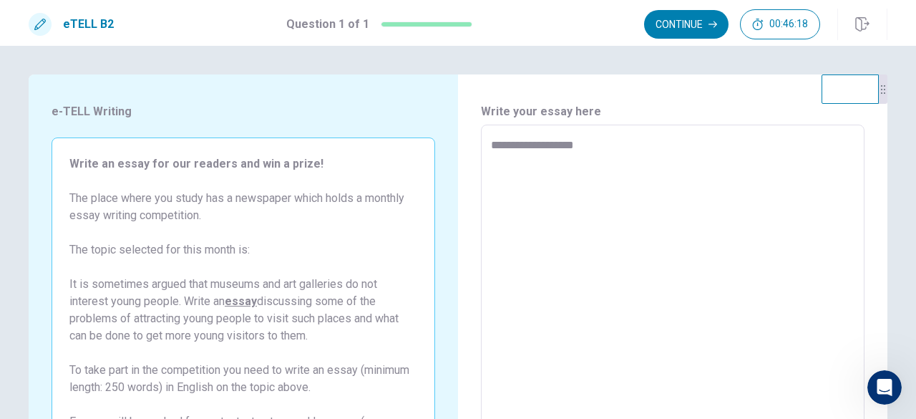
type textarea "**********"
type textarea "*"
type textarea "**********"
type textarea "*"
type textarea "**********"
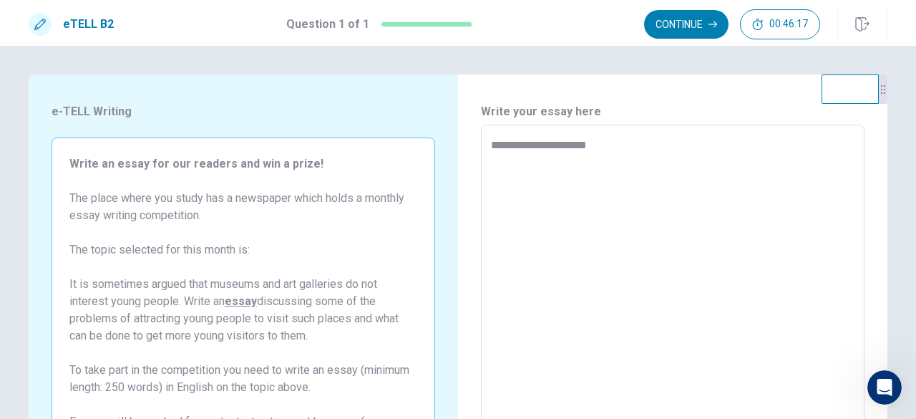
type textarea "*"
type textarea "**********"
type textarea "*"
type textarea "**********"
type textarea "*"
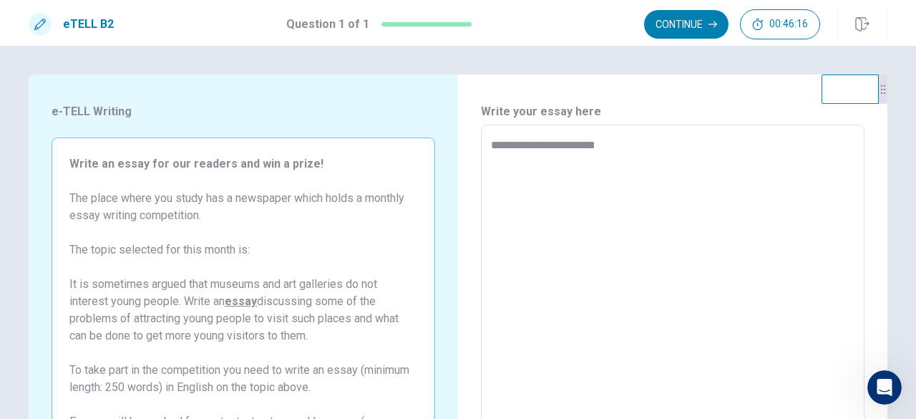
type textarea "**********"
type textarea "*"
type textarea "**********"
type textarea "*"
type textarea "**********"
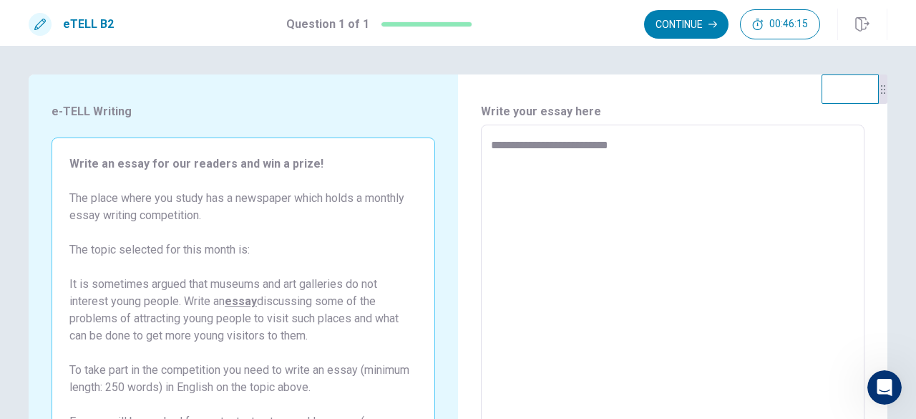
type textarea "*"
type textarea "**********"
type textarea "*"
type textarea "**********"
type textarea "*"
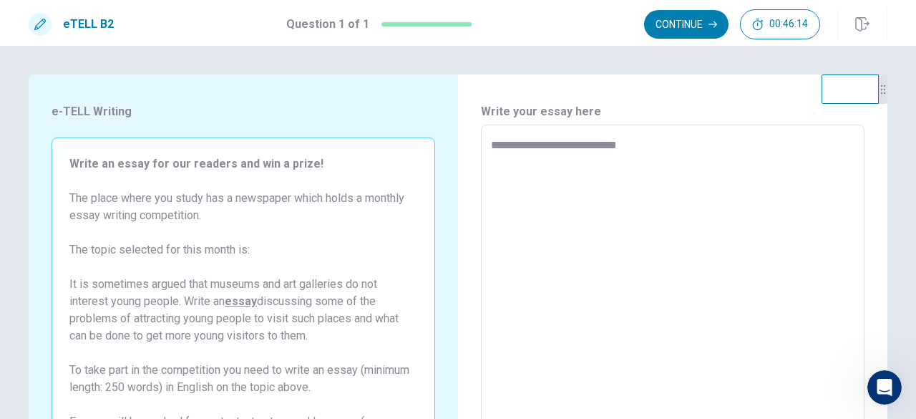
type textarea "**********"
type textarea "*"
type textarea "**********"
type textarea "*"
type textarea "**********"
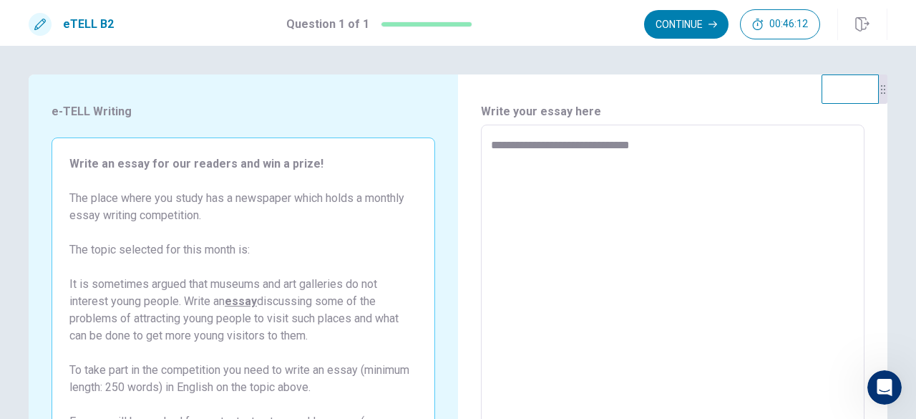
type textarea "*"
type textarea "**********"
type textarea "*"
type textarea "**********"
type textarea "*"
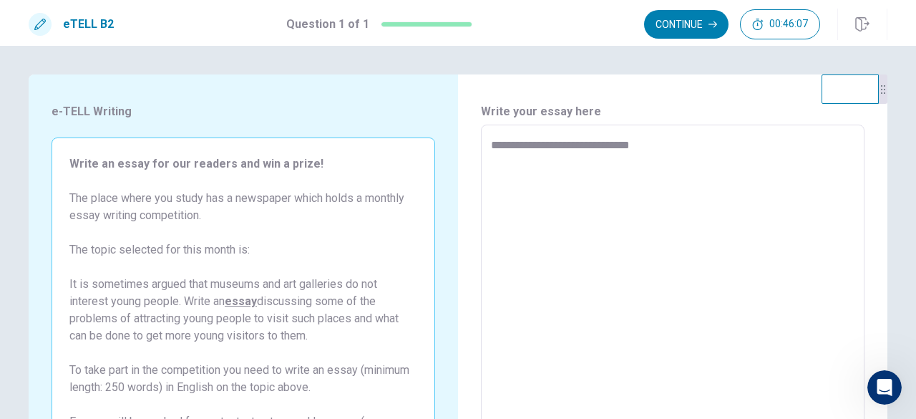
type textarea "**********"
type textarea "*"
type textarea "**********"
type textarea "*"
type textarea "**********"
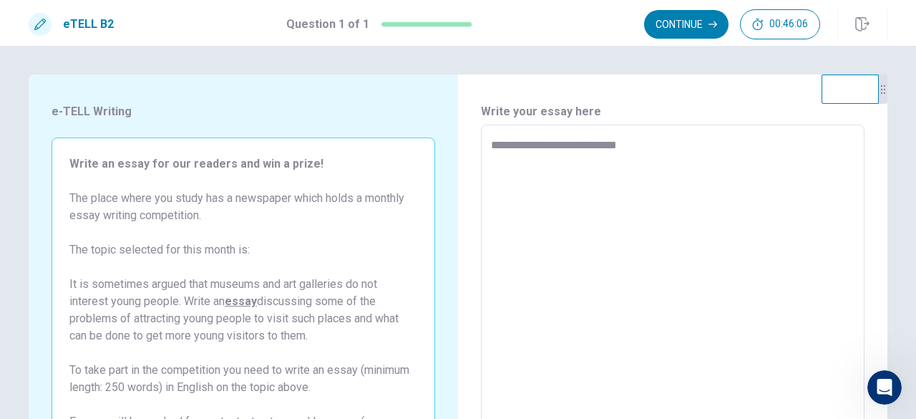
type textarea "*"
type textarea "**********"
type textarea "*"
type textarea "**********"
type textarea "*"
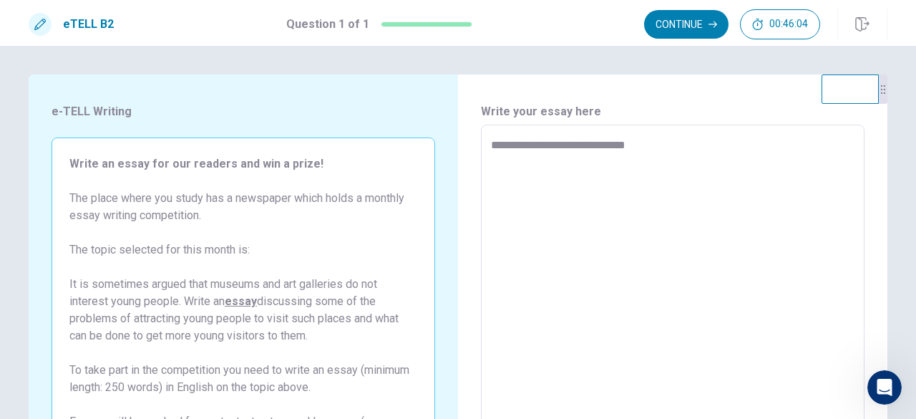
type textarea "**********"
type textarea "*"
type textarea "**********"
type textarea "*"
type textarea "**********"
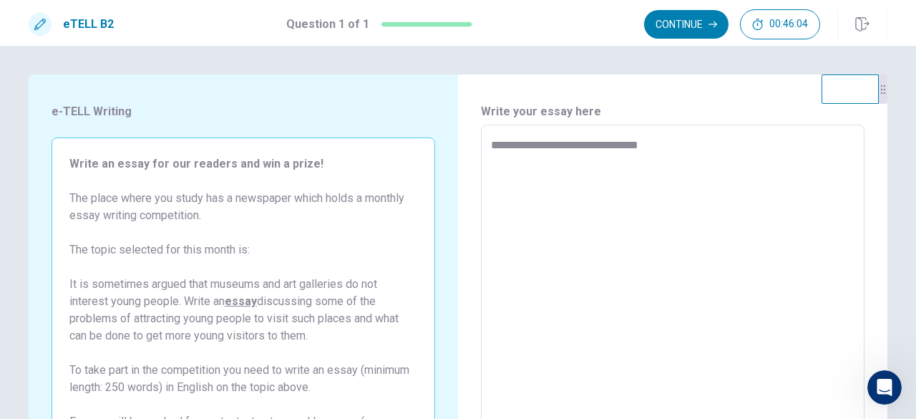
type textarea "*"
type textarea "**********"
type textarea "*"
type textarea "**********"
type textarea "*"
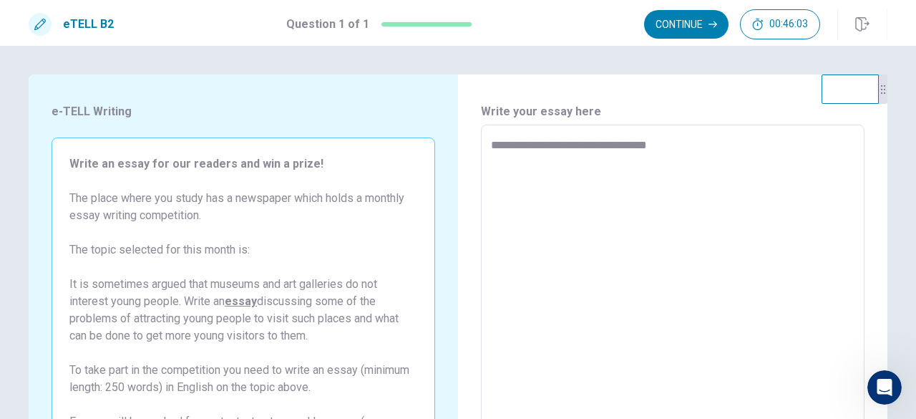
type textarea "**********"
type textarea "*"
type textarea "**********"
type textarea "*"
type textarea "**********"
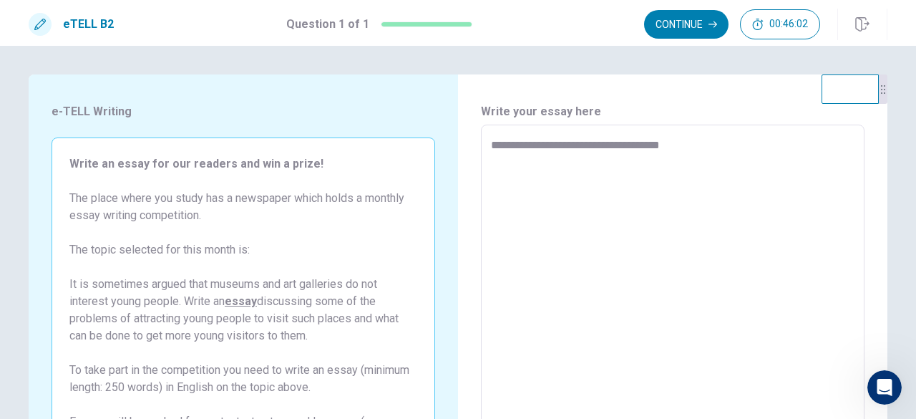
type textarea "*"
type textarea "**********"
type textarea "*"
type textarea "**********"
type textarea "*"
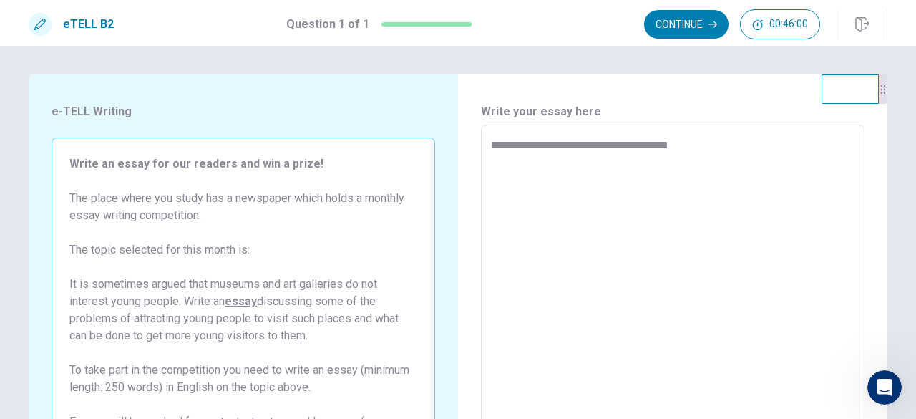
type textarea "**********"
type textarea "*"
type textarea "**********"
type textarea "*"
type textarea "**********"
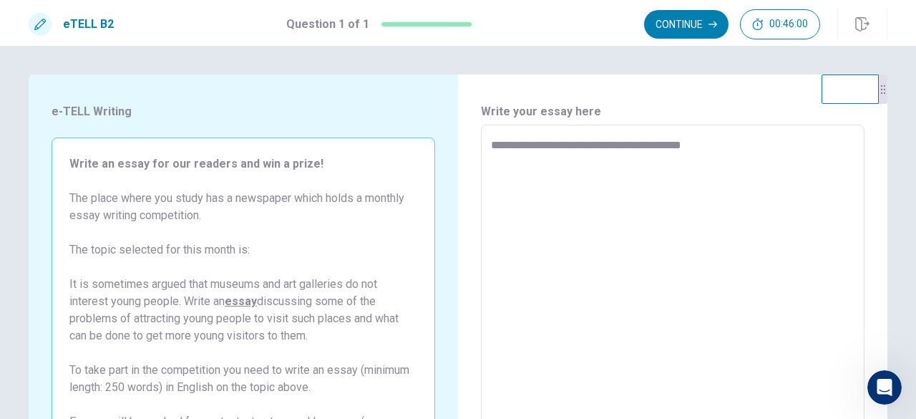
type textarea "*"
type textarea "**********"
type textarea "*"
type textarea "**********"
type textarea "*"
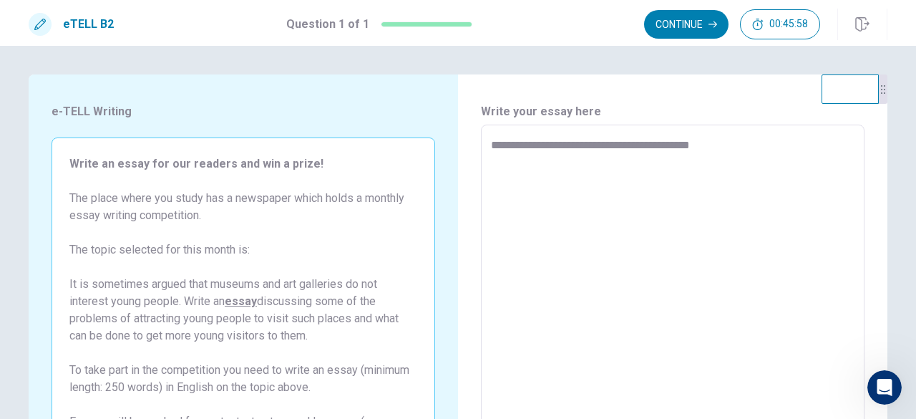
type textarea "**********"
type textarea "*"
type textarea "**********"
type textarea "*"
type textarea "**********"
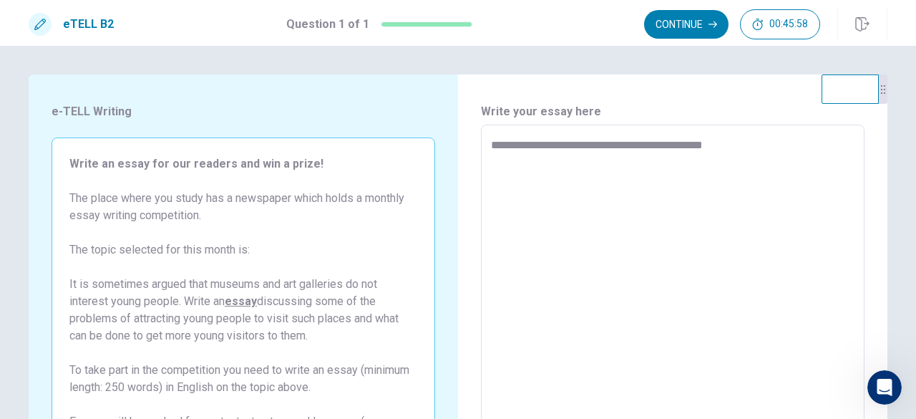
type textarea "*"
type textarea "**********"
type textarea "*"
type textarea "**********"
type textarea "*"
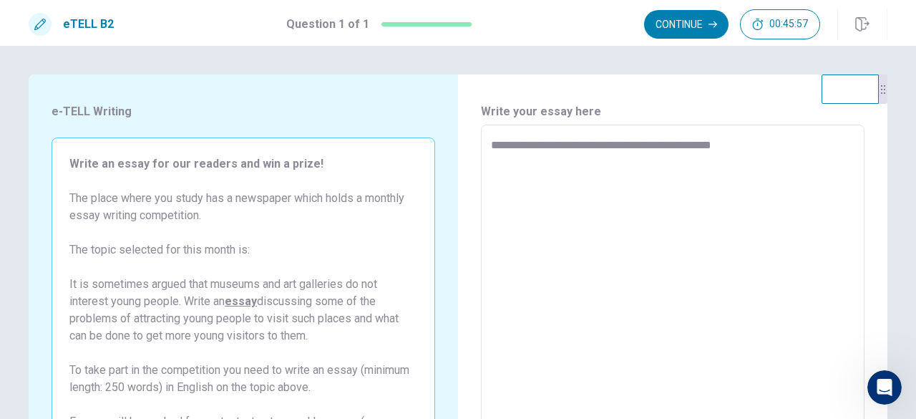
type textarea "**********"
type textarea "*"
type textarea "**********"
type textarea "*"
type textarea "**********"
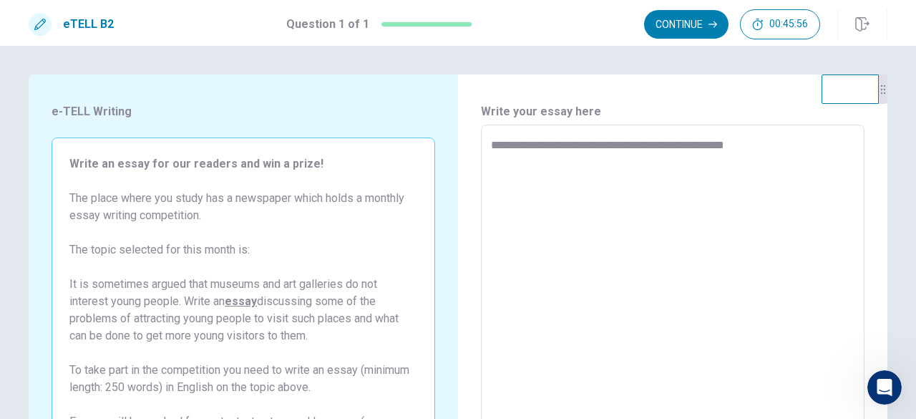
type textarea "*"
type textarea "**********"
type textarea "*"
type textarea "**********"
type textarea "*"
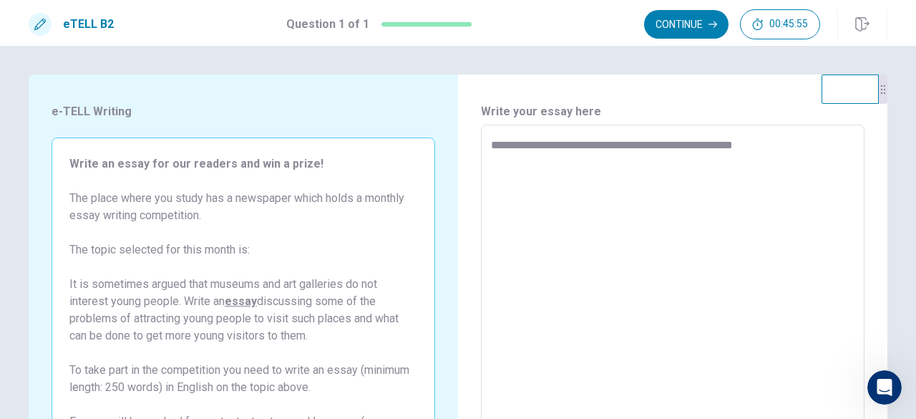
type textarea "**********"
type textarea "*"
type textarea "**********"
type textarea "*"
type textarea "**********"
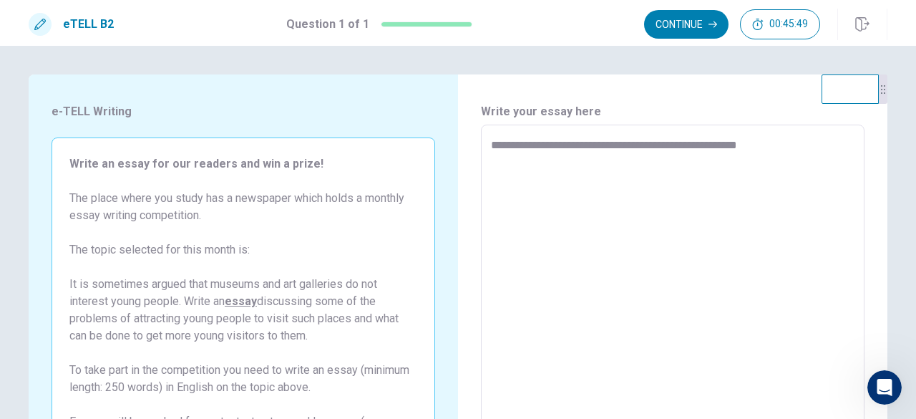
type textarea "*"
type textarea "**********"
type textarea "*"
type textarea "**********"
type textarea "*"
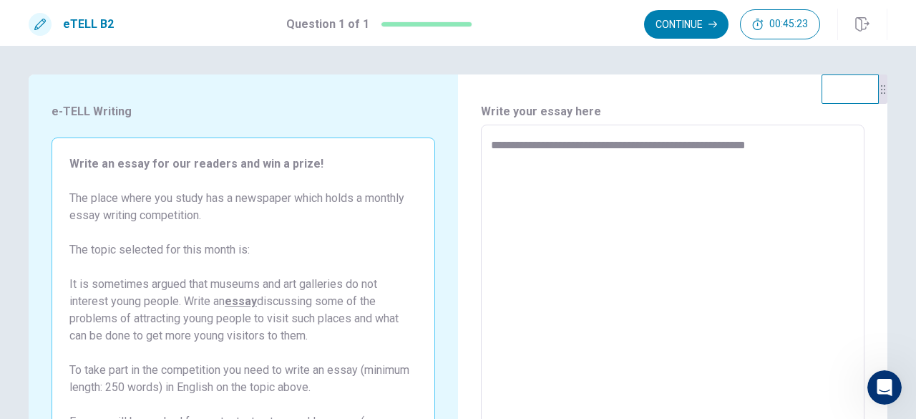
type textarea "**********"
type textarea "*"
type textarea "**********"
type textarea "*"
type textarea "**********"
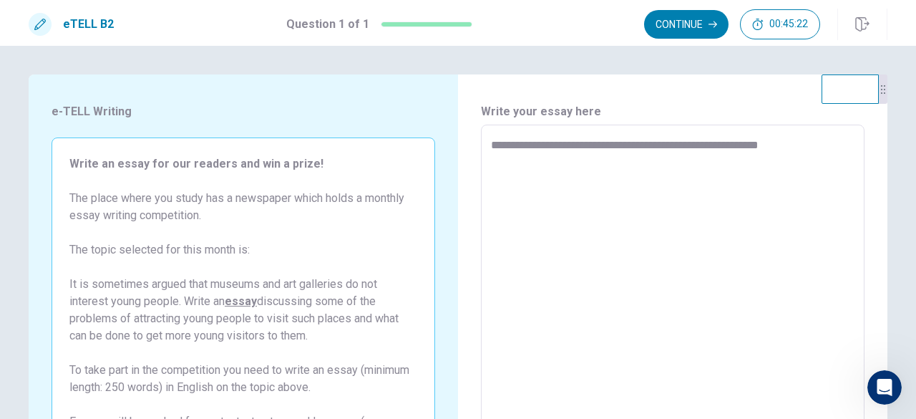
type textarea "*"
type textarea "**********"
type textarea "*"
type textarea "**********"
type textarea "*"
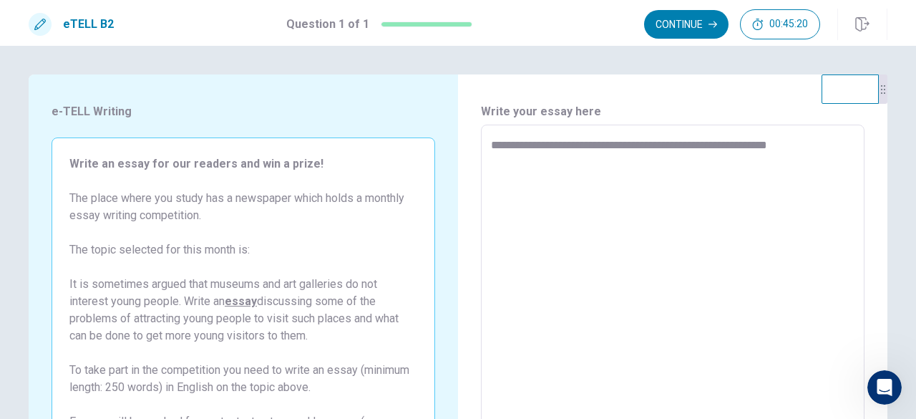
type textarea "**********"
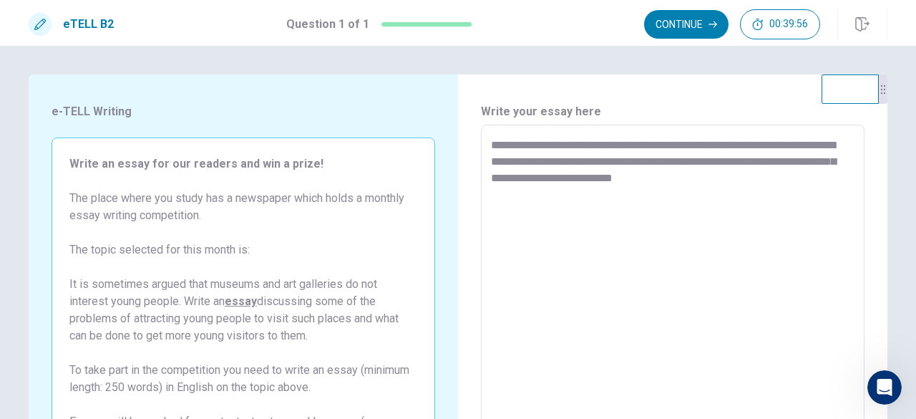
click at [765, 163] on textarea "**********" at bounding box center [672, 323] width 363 height 372
click at [843, 160] on textarea "**********" at bounding box center [672, 323] width 363 height 372
click at [806, 182] on textarea "**********" at bounding box center [672, 323] width 363 height 372
click at [801, 180] on textarea "**********" at bounding box center [672, 323] width 363 height 372
click at [568, 193] on textarea "**********" at bounding box center [672, 323] width 363 height 372
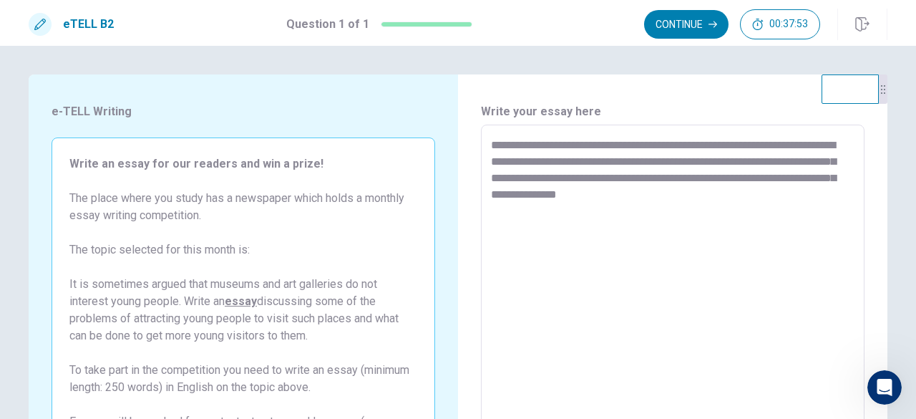
click at [568, 193] on textarea "**********" at bounding box center [672, 323] width 363 height 372
click at [771, 197] on textarea "**********" at bounding box center [672, 323] width 363 height 372
click at [567, 228] on textarea "**********" at bounding box center [672, 323] width 363 height 372
click at [610, 230] on textarea "**********" at bounding box center [672, 323] width 363 height 372
click at [654, 228] on textarea "**********" at bounding box center [672, 323] width 363 height 372
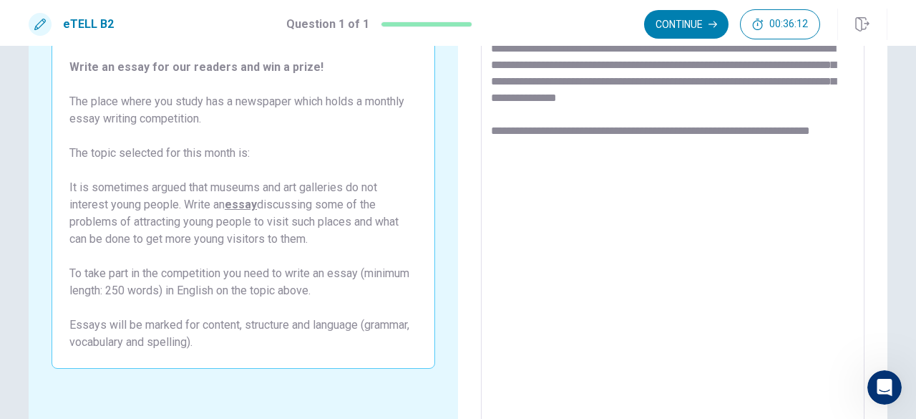
scroll to position [120, 0]
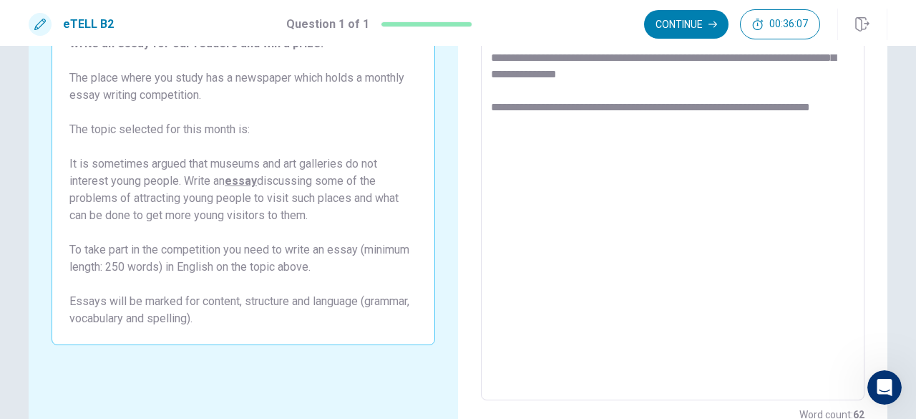
click at [513, 130] on textarea "**********" at bounding box center [672, 202] width 363 height 372
click at [815, 112] on textarea "**********" at bounding box center [672, 202] width 363 height 372
click at [522, 132] on textarea "**********" at bounding box center [672, 202] width 363 height 372
click at [752, 122] on textarea "**********" at bounding box center [672, 202] width 363 height 372
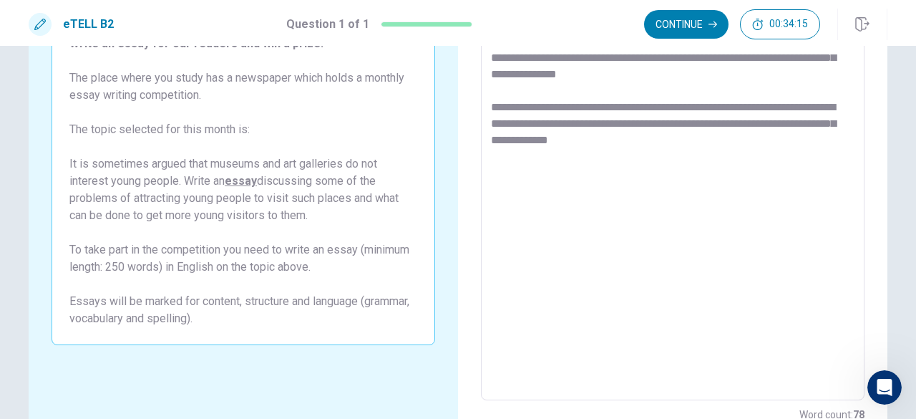
click at [618, 141] on textarea "**********" at bounding box center [672, 202] width 363 height 372
click at [675, 144] on textarea "**********" at bounding box center [672, 202] width 363 height 372
click at [720, 141] on textarea "**********" at bounding box center [672, 202] width 363 height 372
click at [797, 140] on textarea "**********" at bounding box center [672, 202] width 363 height 372
click at [839, 137] on textarea "**********" at bounding box center [672, 202] width 363 height 372
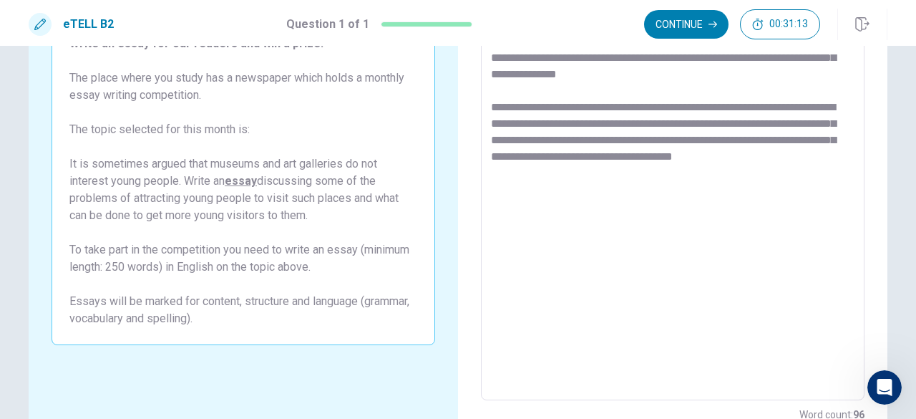
click at [491, 175] on textarea "**********" at bounding box center [672, 202] width 363 height 372
click at [492, 175] on textarea "**********" at bounding box center [672, 202] width 363 height 372
click at [562, 171] on textarea "**********" at bounding box center [672, 202] width 363 height 372
click at [604, 173] on textarea "**********" at bounding box center [672, 202] width 363 height 372
click at [601, 172] on textarea "**********" at bounding box center [672, 202] width 363 height 372
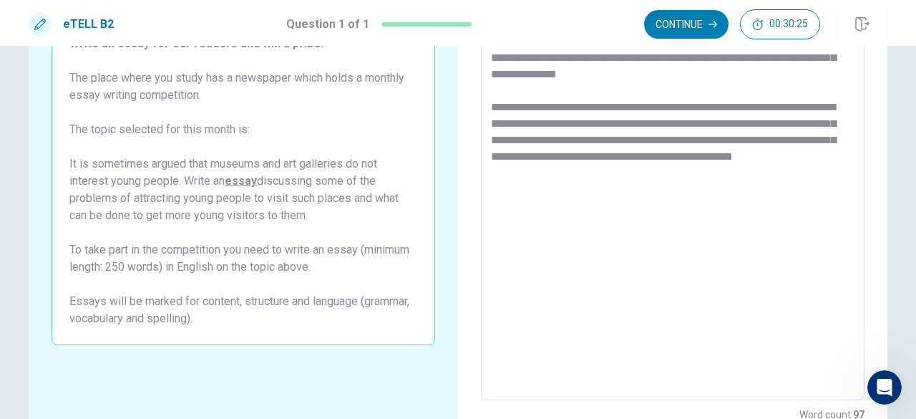
click at [663, 180] on textarea "**********" at bounding box center [672, 202] width 363 height 372
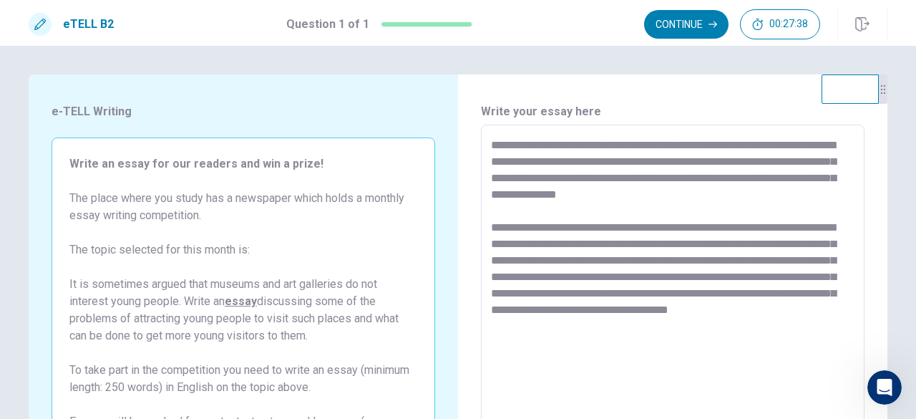
scroll to position [228, 0]
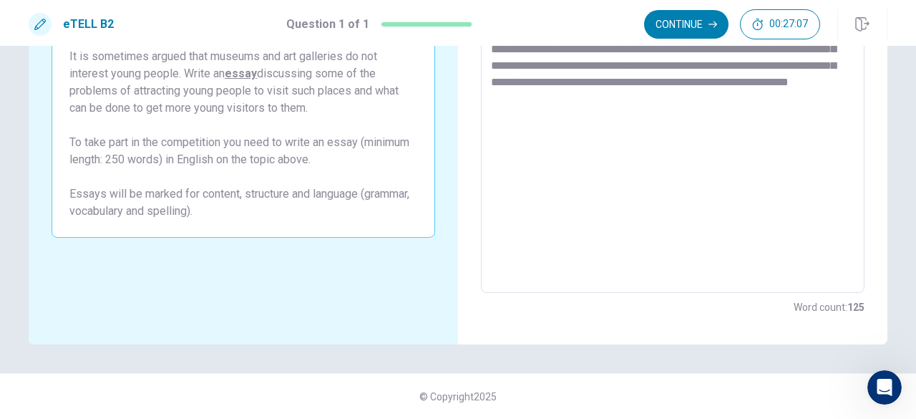
click at [713, 110] on textarea "**********" at bounding box center [672, 95] width 363 height 372
click at [854, 99] on div "**********" at bounding box center [672, 95] width 383 height 396
click at [835, 102] on textarea "**********" at bounding box center [672, 95] width 363 height 372
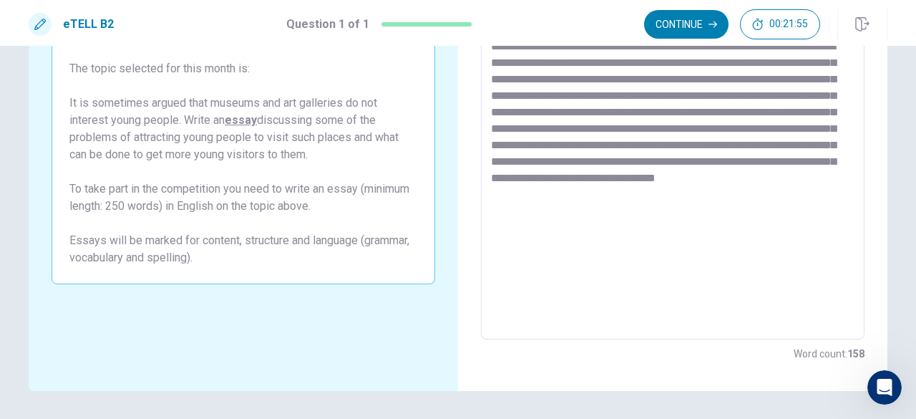
scroll to position [201, 0]
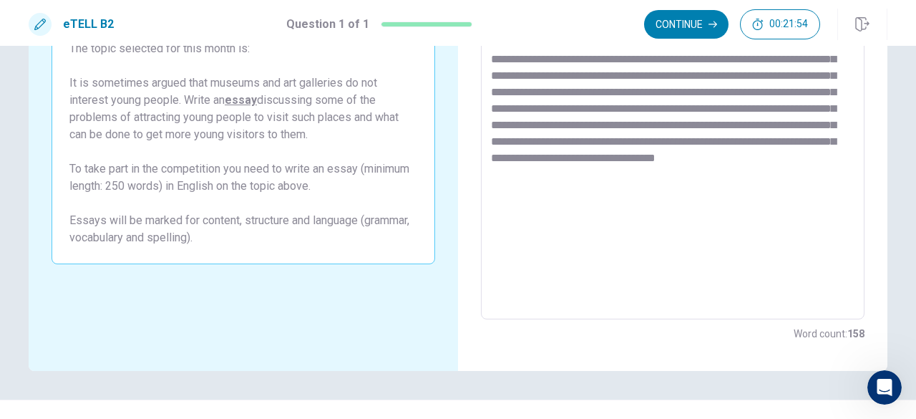
click at [854, 177] on div "**********" at bounding box center [672, 121] width 383 height 396
click at [503, 228] on textarea "**********" at bounding box center [672, 122] width 363 height 372
click at [643, 197] on textarea "**********" at bounding box center [672, 122] width 363 height 372
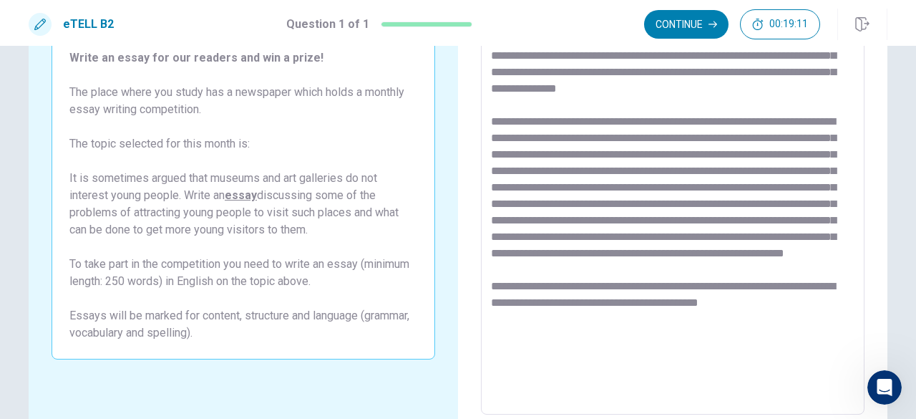
scroll to position [162, 0]
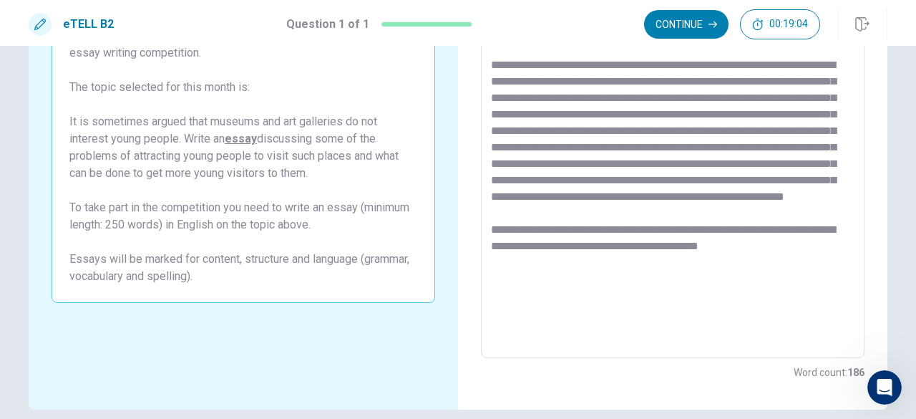
click at [625, 100] on textarea at bounding box center [672, 160] width 363 height 372
click at [798, 280] on textarea at bounding box center [672, 160] width 363 height 372
click at [740, 280] on textarea at bounding box center [672, 160] width 363 height 372
click at [743, 277] on textarea at bounding box center [672, 160] width 363 height 372
click at [779, 274] on textarea at bounding box center [672, 160] width 363 height 372
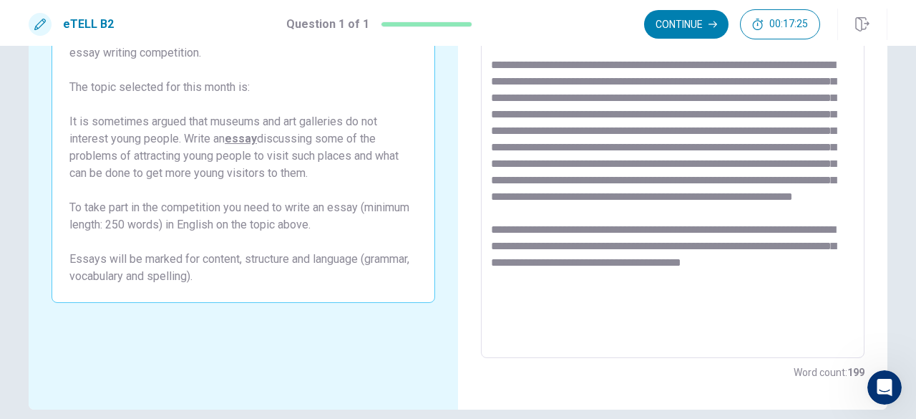
click at [577, 293] on textarea at bounding box center [672, 160] width 363 height 372
click at [668, 297] on textarea at bounding box center [672, 160] width 363 height 372
click at [687, 293] on textarea at bounding box center [672, 160] width 363 height 372
click at [728, 294] on textarea at bounding box center [672, 160] width 363 height 372
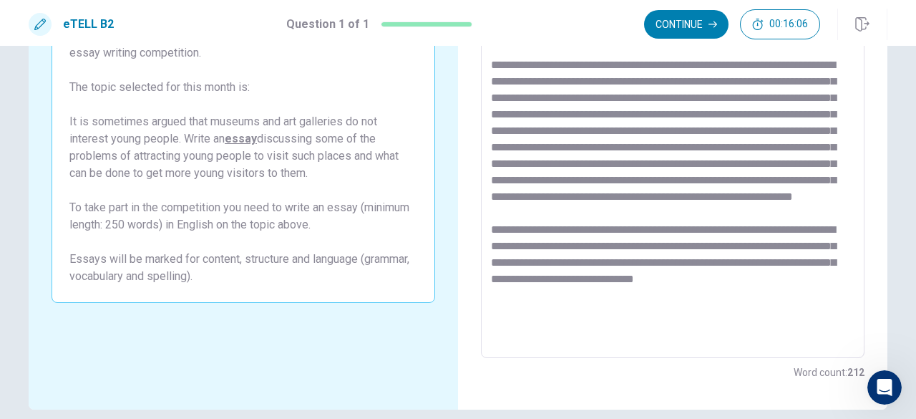
click at [600, 311] on textarea at bounding box center [672, 160] width 363 height 372
click at [606, 316] on textarea at bounding box center [672, 160] width 363 height 372
click at [818, 311] on textarea at bounding box center [672, 160] width 363 height 372
click at [840, 313] on textarea at bounding box center [672, 160] width 363 height 372
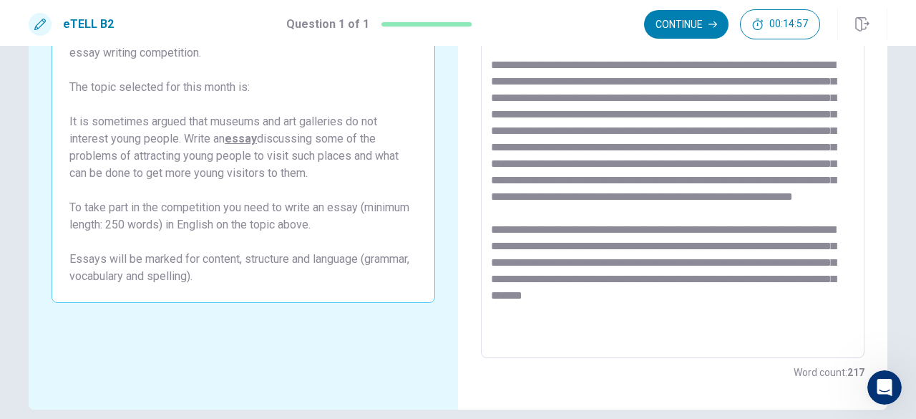
scroll to position [5, 0]
click at [811, 321] on textarea at bounding box center [672, 160] width 363 height 372
click at [519, 345] on textarea at bounding box center [672, 160] width 363 height 372
click at [487, 321] on div "* ​" at bounding box center [672, 160] width 383 height 396
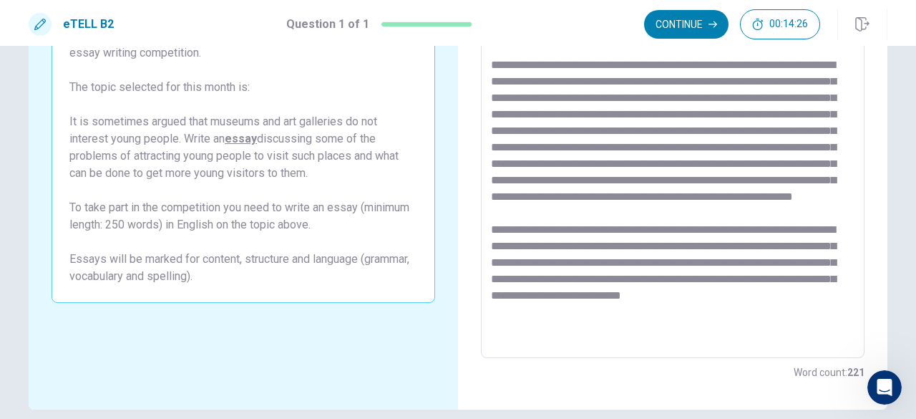
click at [525, 323] on textarea at bounding box center [672, 160] width 363 height 372
click at [530, 324] on textarea at bounding box center [672, 160] width 363 height 372
click at [590, 340] on textarea at bounding box center [672, 160] width 363 height 372
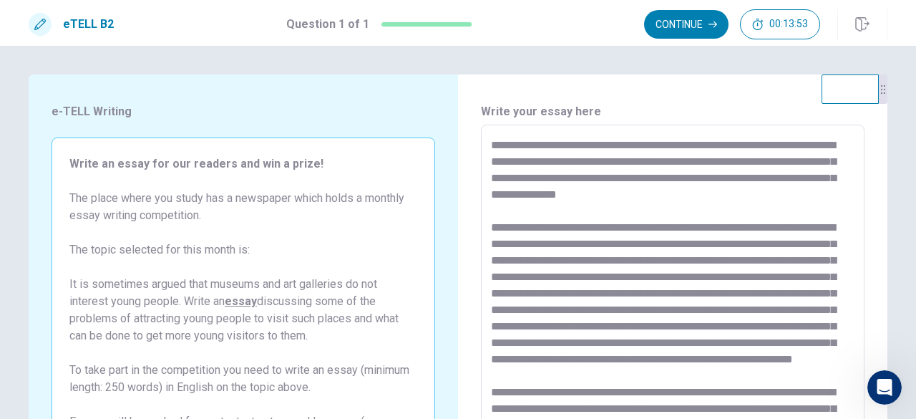
scroll to position [228, 0]
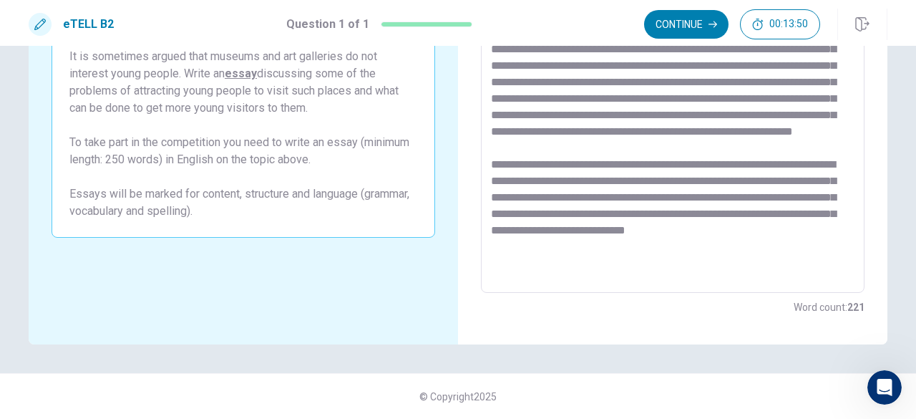
click at [598, 276] on textarea at bounding box center [672, 95] width 363 height 372
click at [567, 271] on textarea at bounding box center [672, 95] width 363 height 372
click at [600, 271] on textarea at bounding box center [672, 95] width 363 height 372
click at [793, 243] on textarea at bounding box center [672, 95] width 363 height 372
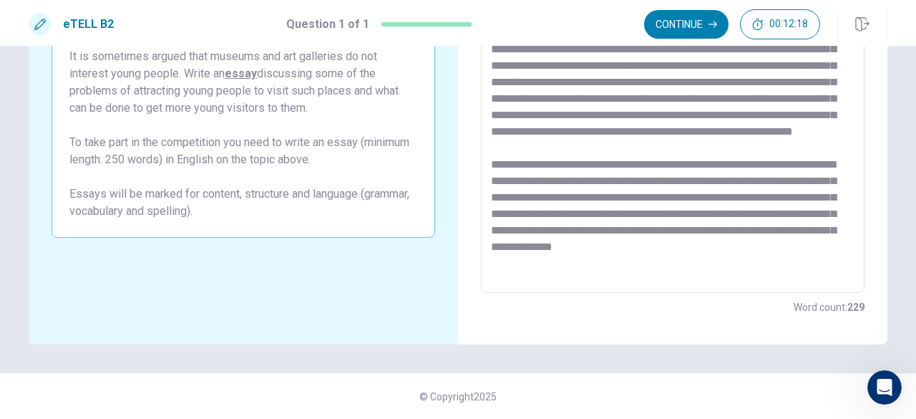
click at [568, 281] on div "* ​" at bounding box center [672, 95] width 383 height 396
click at [541, 281] on div "* ​" at bounding box center [672, 95] width 383 height 396
click at [562, 273] on textarea at bounding box center [672, 95] width 363 height 372
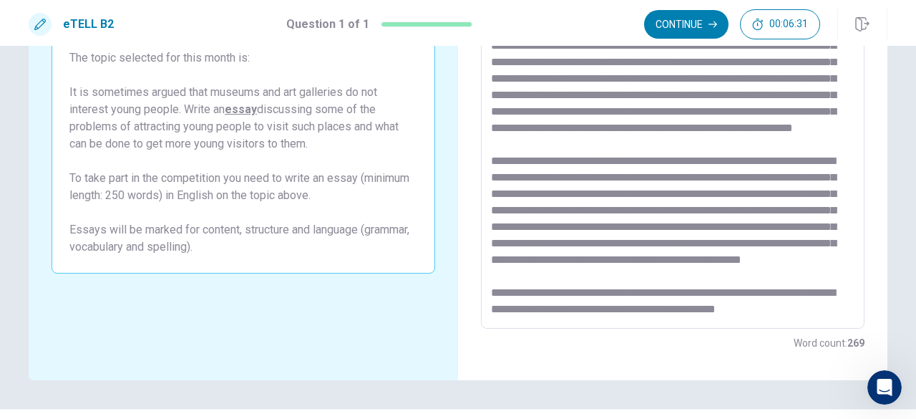
scroll to position [120, 0]
click at [826, 291] on textarea at bounding box center [672, 131] width 363 height 372
click at [605, 274] on textarea at bounding box center [672, 131] width 363 height 372
click at [595, 276] on textarea at bounding box center [672, 131] width 363 height 372
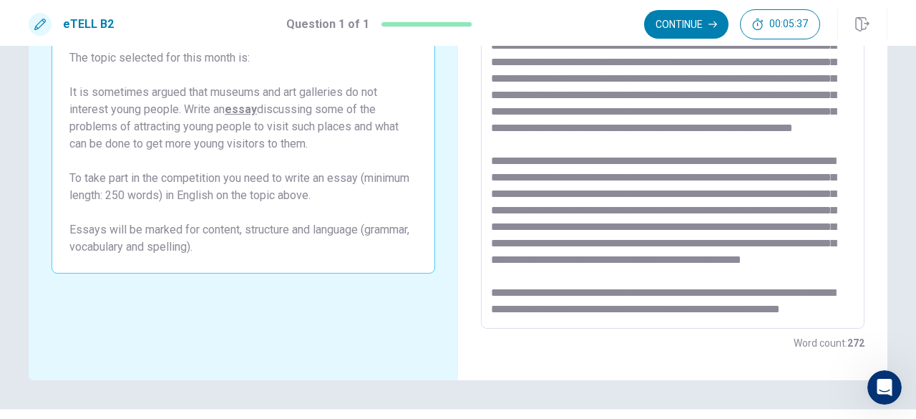
click at [820, 293] on textarea at bounding box center [672, 131] width 363 height 372
click at [625, 317] on div "* ​" at bounding box center [672, 131] width 383 height 396
click at [618, 304] on textarea at bounding box center [672, 131] width 363 height 372
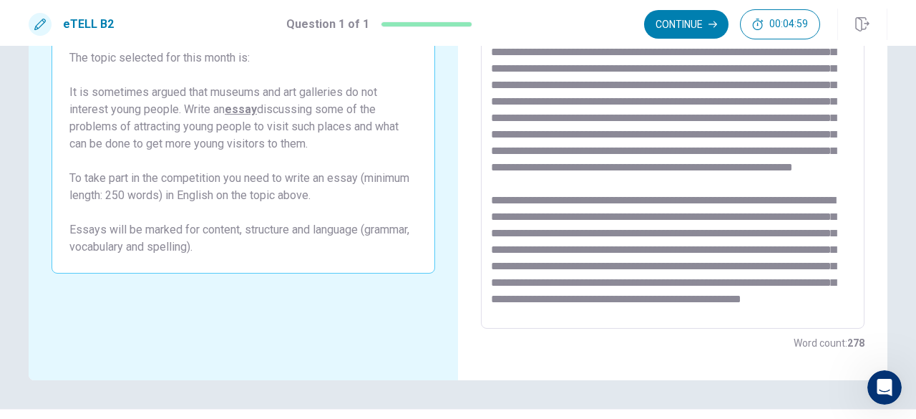
scroll to position [0, 0]
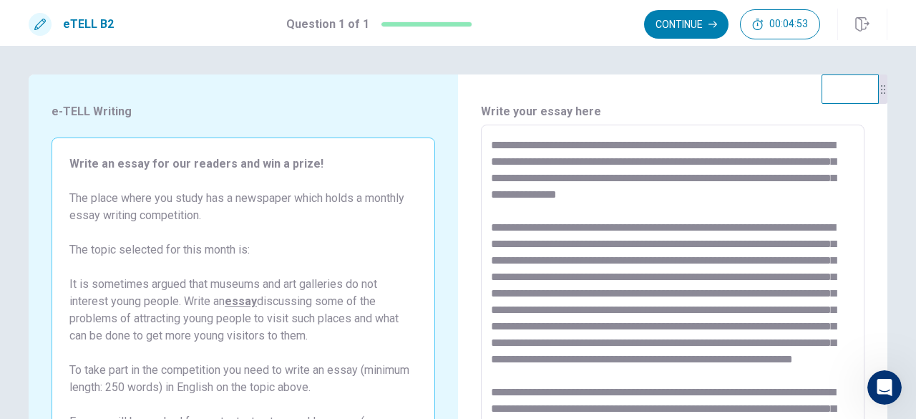
click at [680, 145] on textarea at bounding box center [672, 323] width 363 height 372
click at [768, 185] on textarea at bounding box center [672, 323] width 363 height 372
click at [791, 198] on textarea at bounding box center [672, 323] width 363 height 372
click at [674, 195] on textarea at bounding box center [672, 323] width 363 height 372
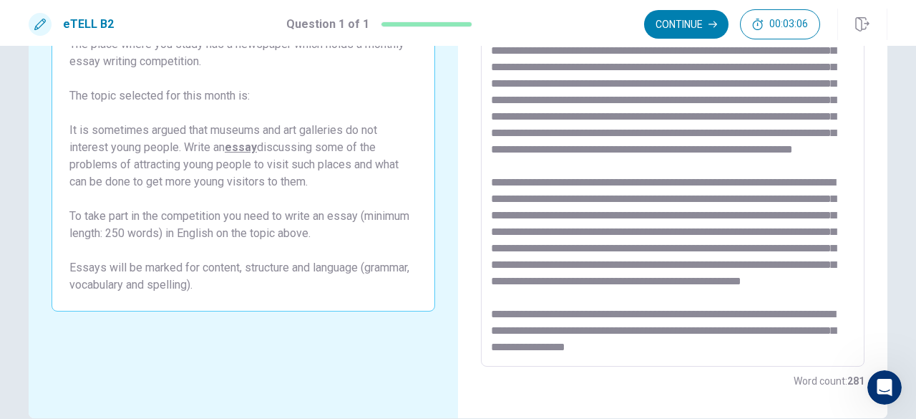
scroll to position [165, 0]
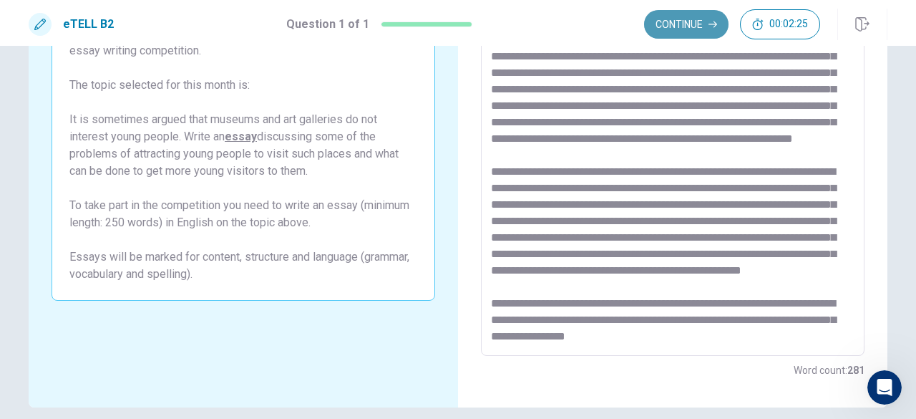
click at [695, 21] on button "Continue" at bounding box center [686, 24] width 84 height 29
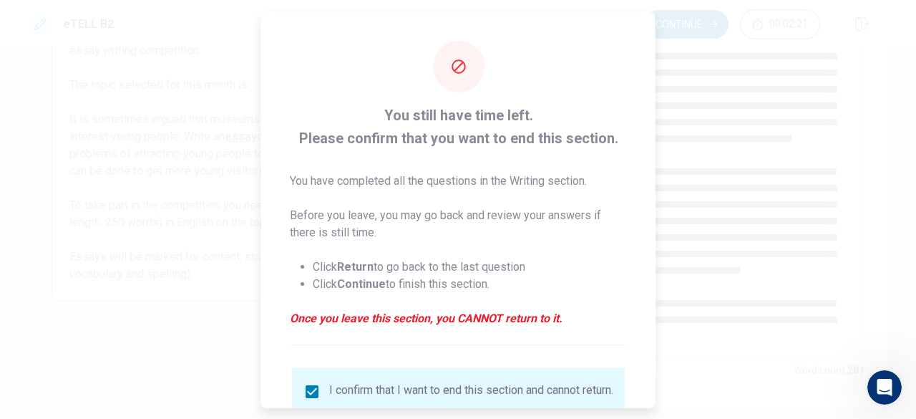
scroll to position [114, 0]
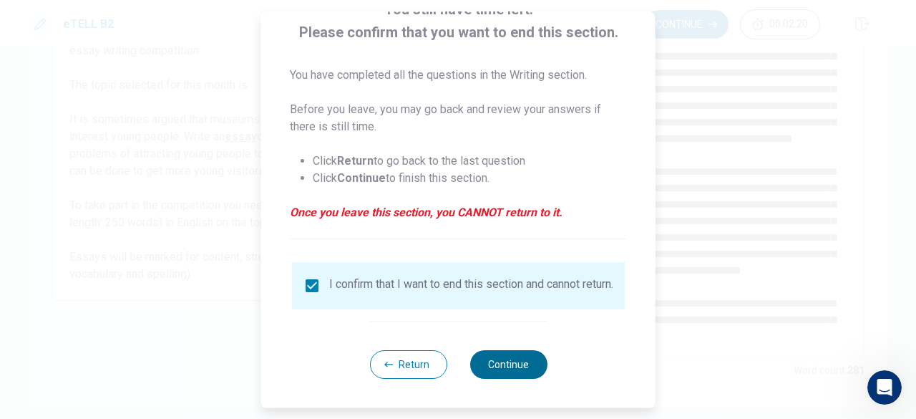
click at [503, 373] on button "Continue" at bounding box center [507, 364] width 77 height 29
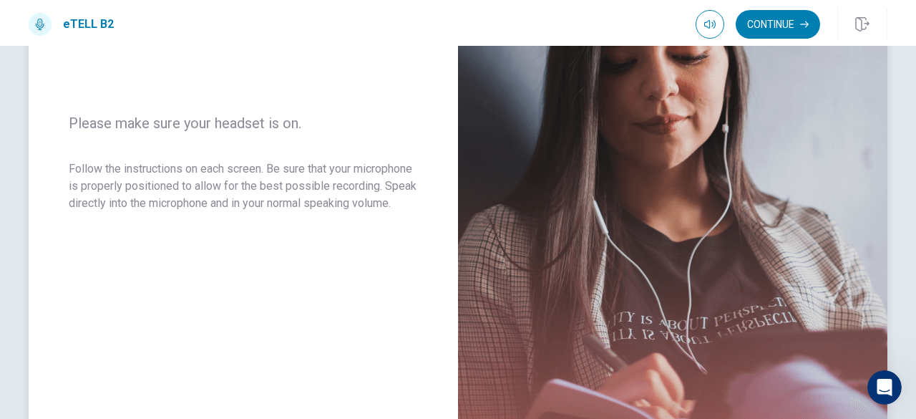
scroll to position [0, 0]
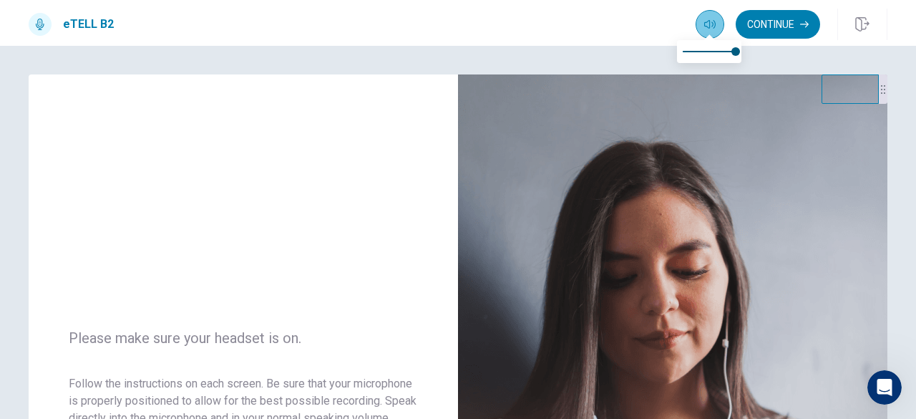
click at [709, 24] on icon "button" at bounding box center [709, 24] width 11 height 11
click at [713, 48] on span at bounding box center [709, 51] width 53 height 20
click at [714, 11] on button "button" at bounding box center [709, 24] width 29 height 29
click at [730, 52] on span at bounding box center [709, 51] width 53 height 20
click at [735, 51] on span at bounding box center [735, 51] width 9 height 9
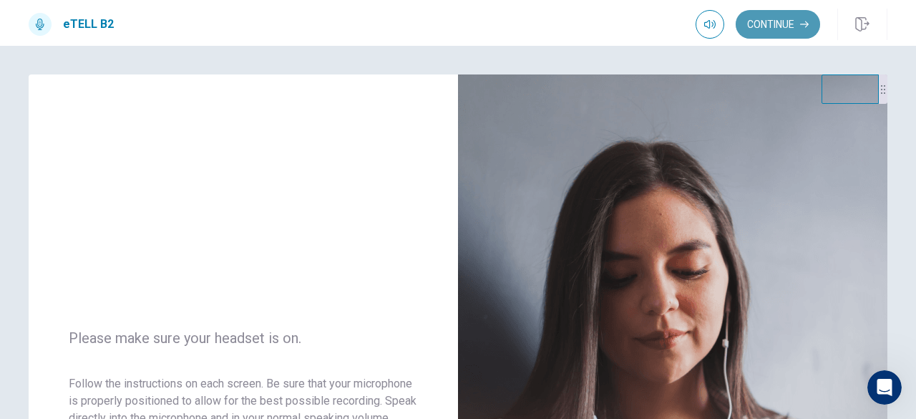
click at [772, 21] on button "Continue" at bounding box center [777, 24] width 84 height 29
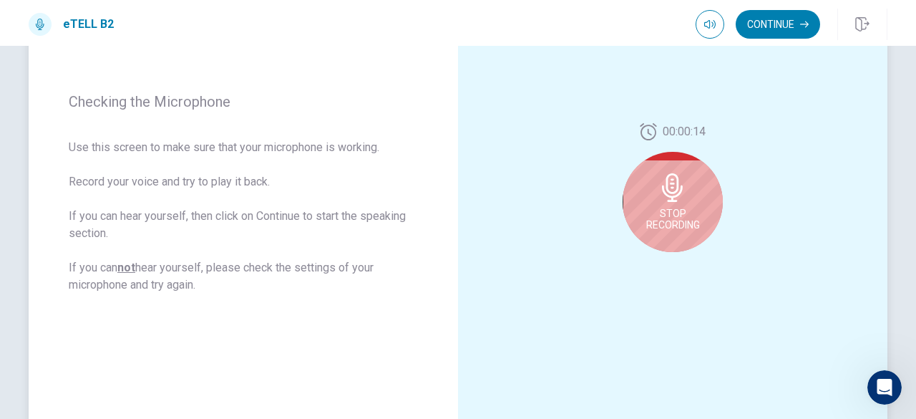
scroll to position [258, 0]
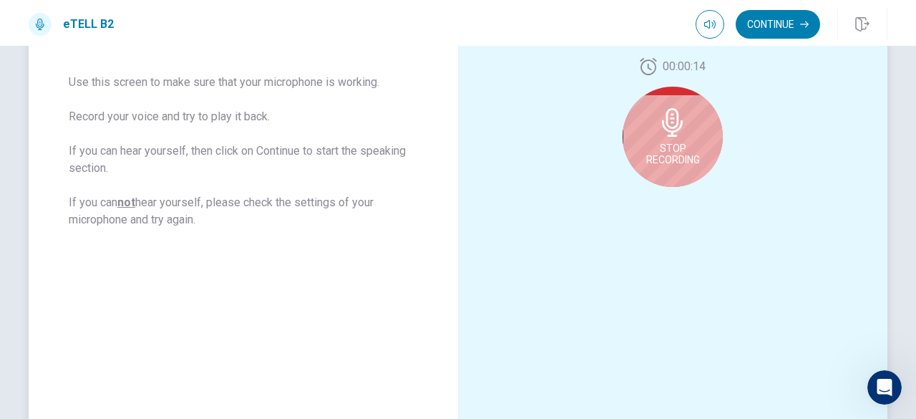
click at [654, 153] on span "Stop Recording" at bounding box center [673, 153] width 54 height 23
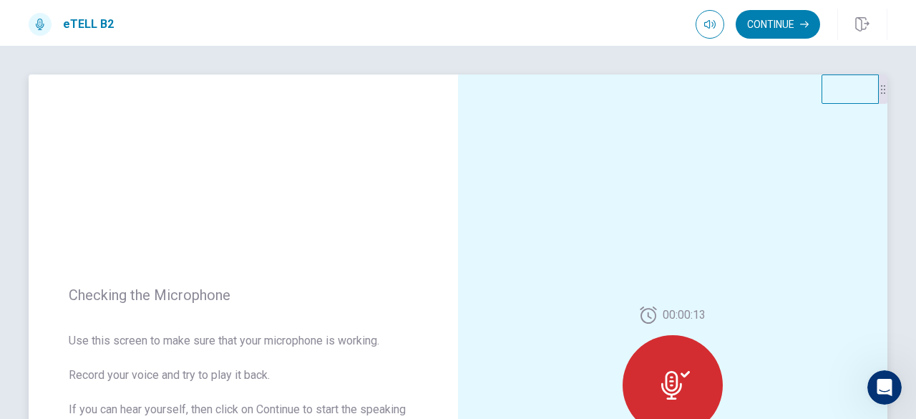
scroll to position [258, 0]
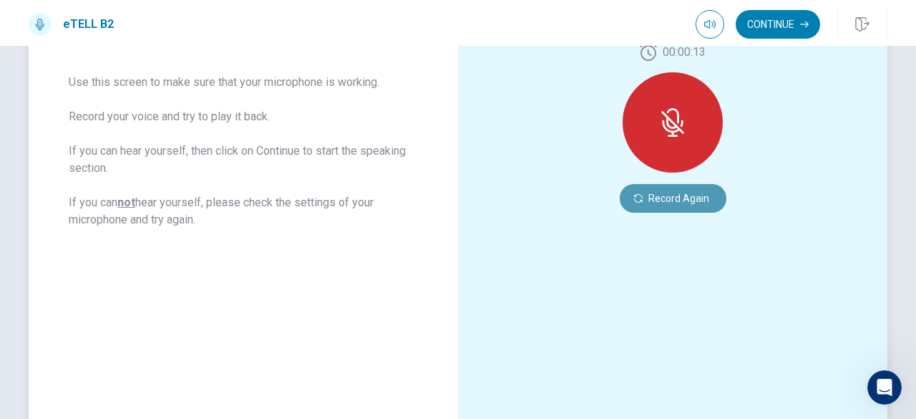
click at [652, 196] on button "Record Again" at bounding box center [673, 198] width 107 height 29
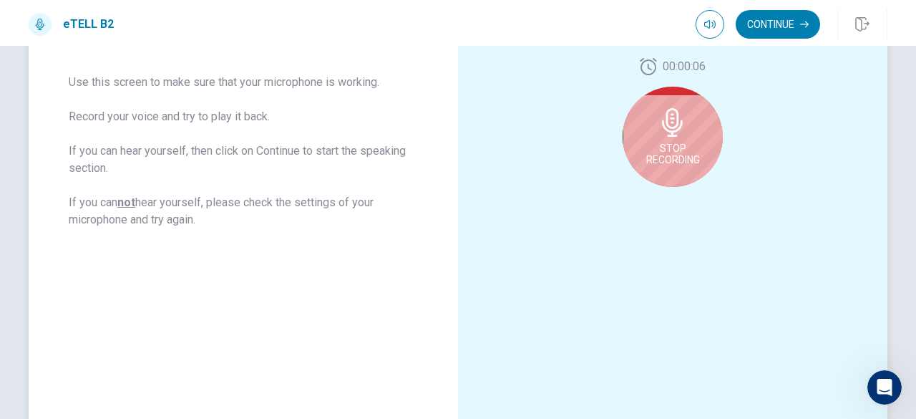
click at [673, 129] on icon at bounding box center [672, 122] width 21 height 29
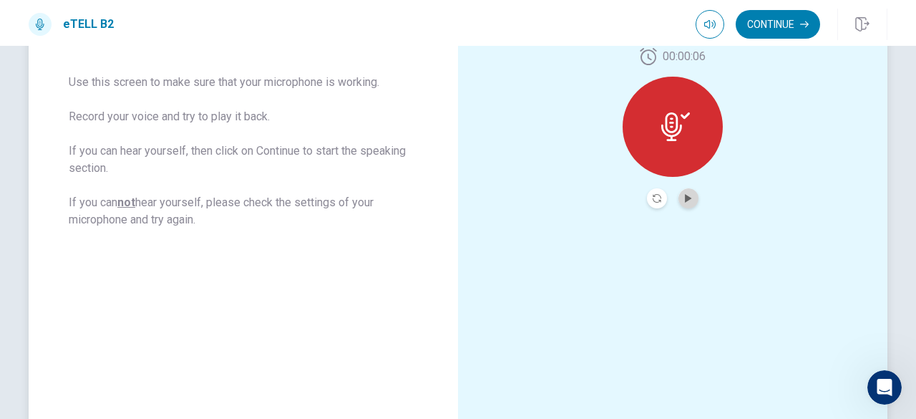
click at [683, 202] on button "Play Audio" at bounding box center [688, 198] width 20 height 20
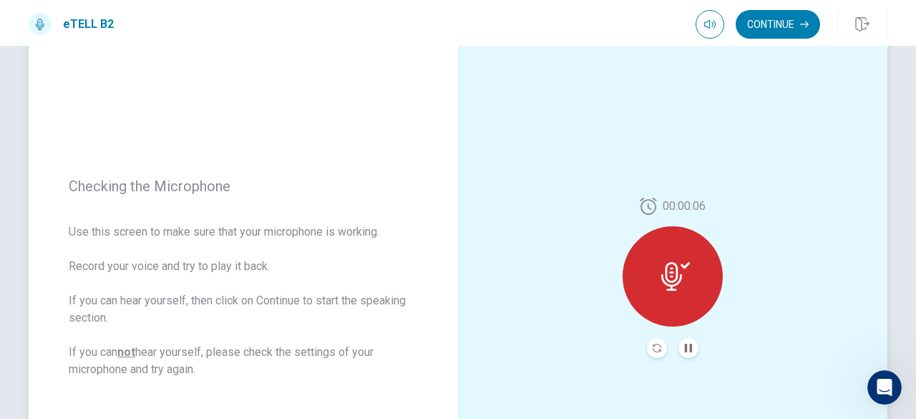
scroll to position [106, 0]
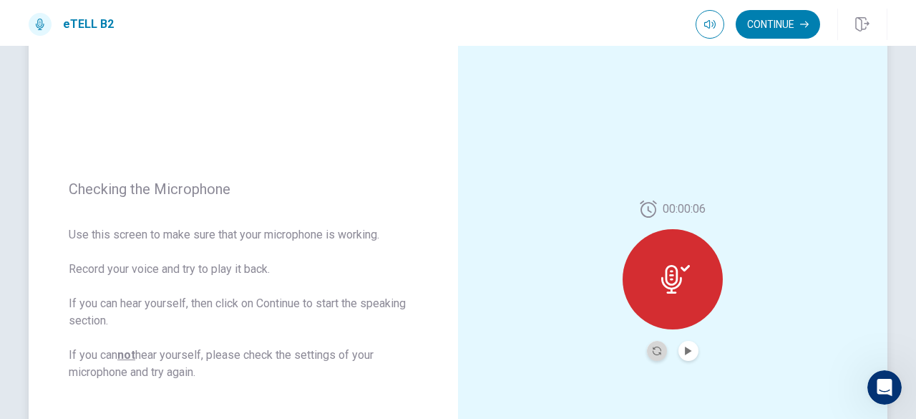
click at [654, 356] on button "Record Again" at bounding box center [657, 351] width 20 height 20
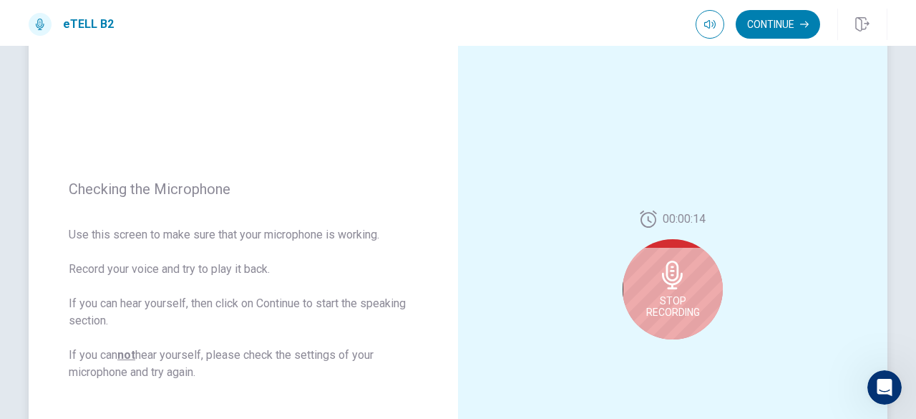
click at [683, 265] on icon at bounding box center [672, 274] width 29 height 29
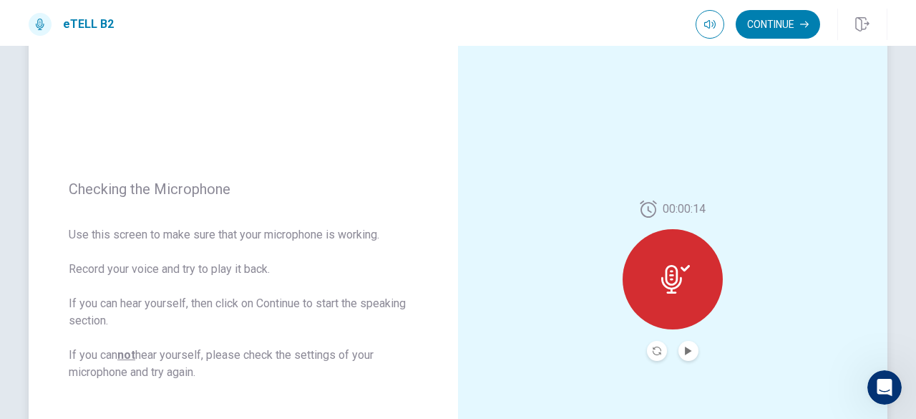
click at [681, 337] on div "00:00:14" at bounding box center [672, 280] width 100 height 160
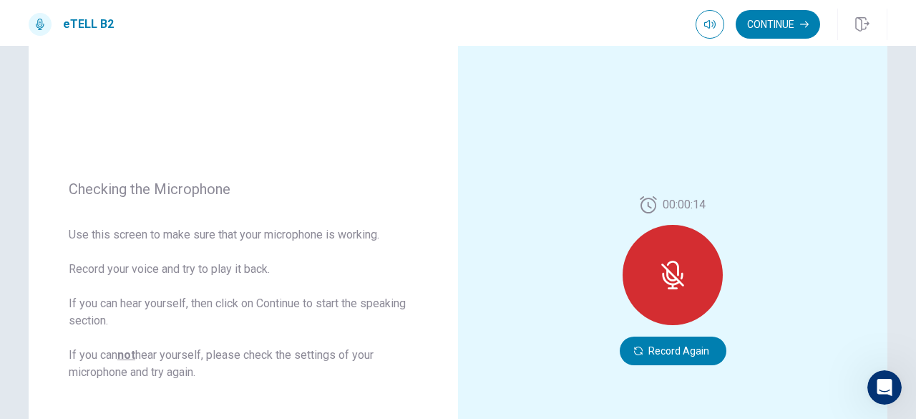
click at [683, 346] on button "Record Again" at bounding box center [673, 350] width 107 height 29
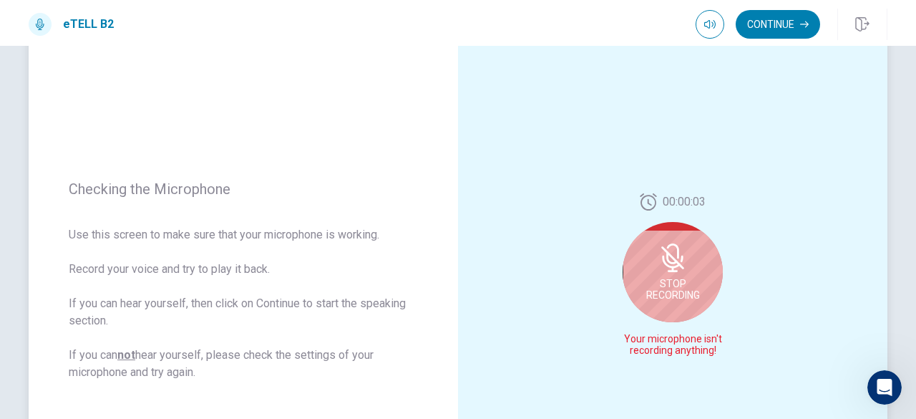
click at [690, 303] on div "Stop Recording" at bounding box center [672, 272] width 100 height 100
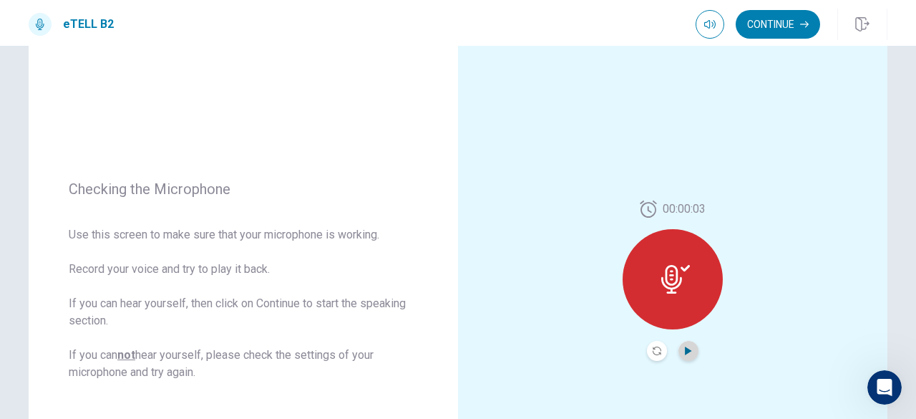
click at [687, 350] on icon "Play Audio" at bounding box center [688, 350] width 6 height 9
click at [652, 352] on icon "Record Again" at bounding box center [656, 350] width 9 height 9
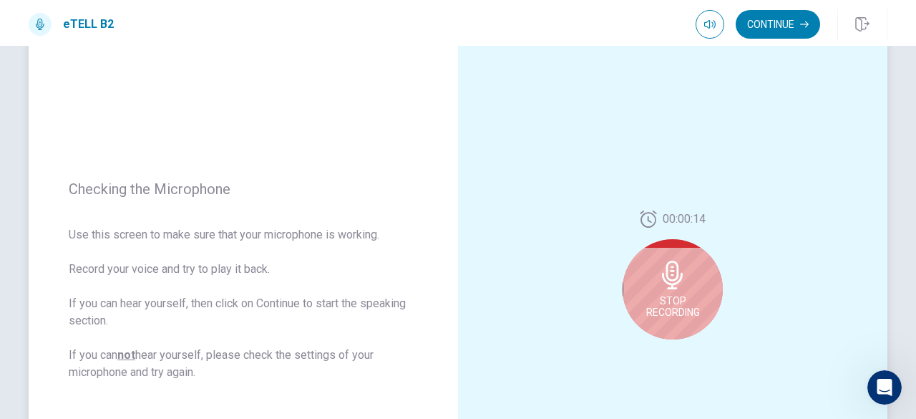
click at [669, 298] on span "Stop Recording" at bounding box center [673, 306] width 54 height 23
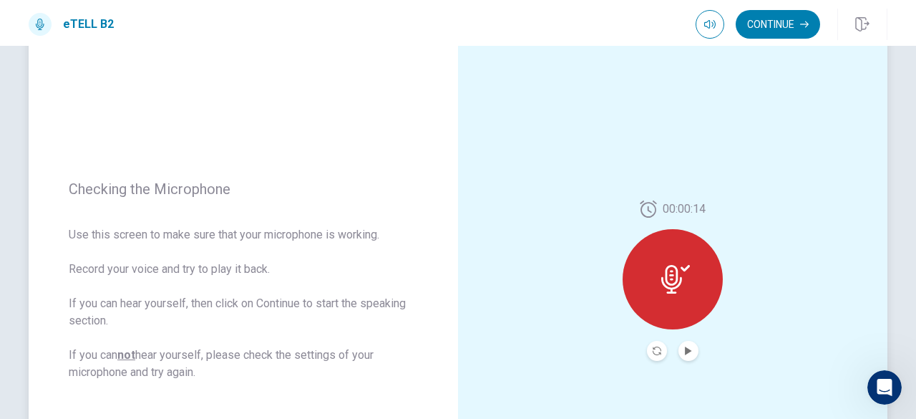
click at [685, 321] on div at bounding box center [672, 279] width 100 height 100
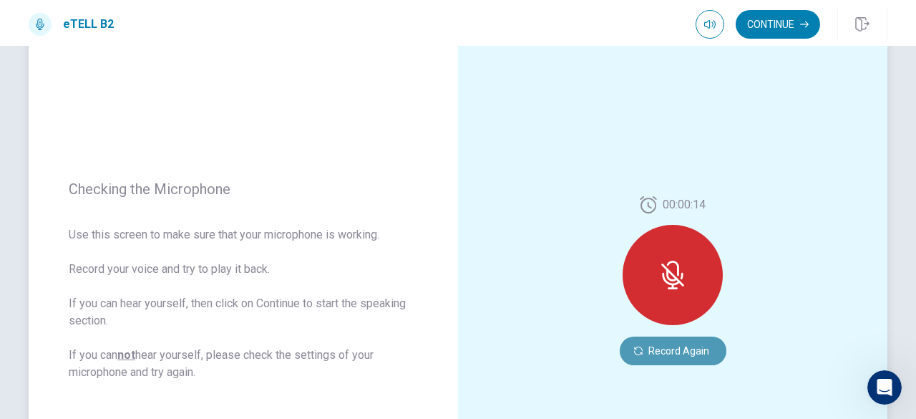
click at [685, 347] on button "Record Again" at bounding box center [673, 350] width 107 height 29
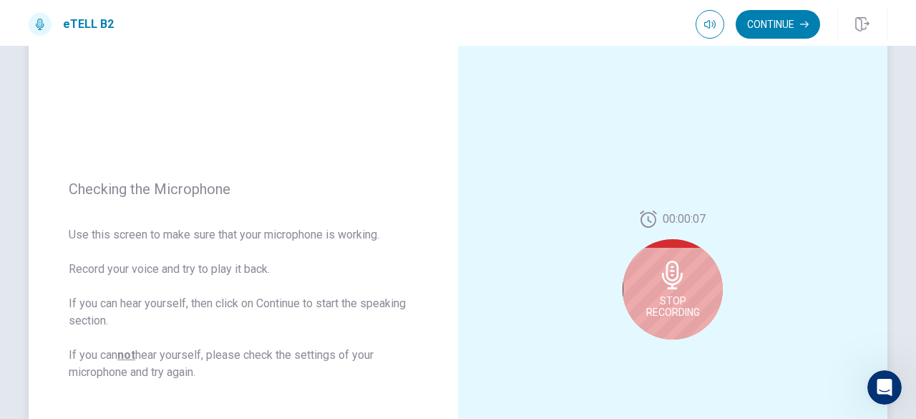
click at [687, 293] on div "Stop Recording" at bounding box center [672, 289] width 100 height 100
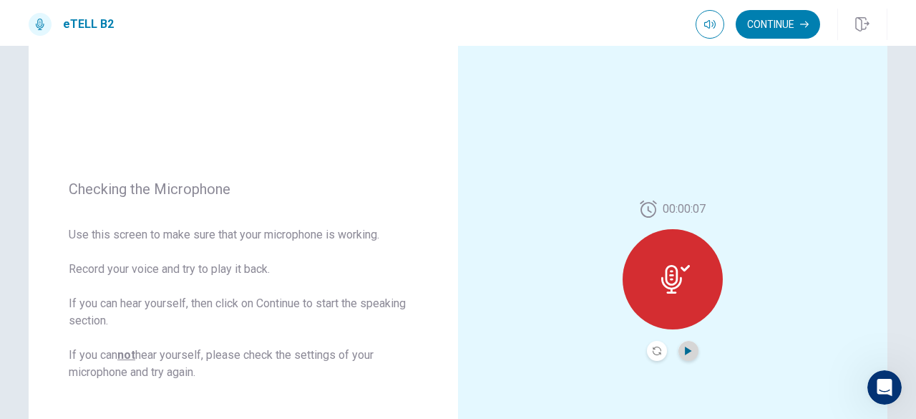
click at [685, 351] on icon "Play Audio" at bounding box center [688, 350] width 6 height 9
click at [655, 354] on icon "Record Again" at bounding box center [656, 350] width 9 height 9
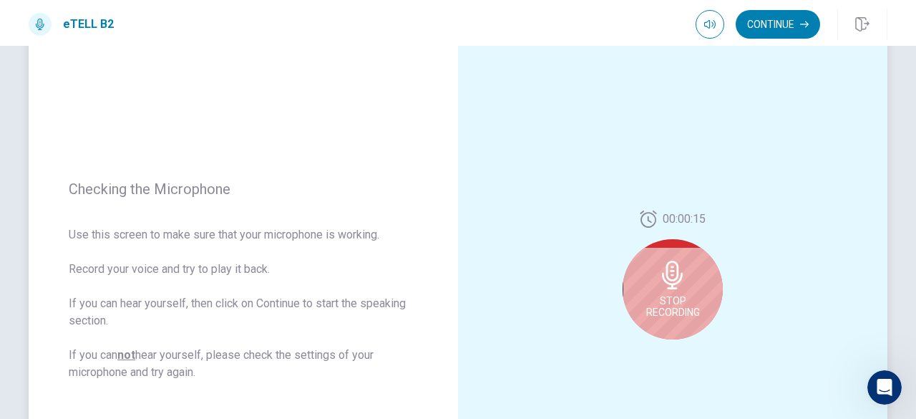
click at [664, 316] on span "Stop Recording" at bounding box center [673, 306] width 54 height 23
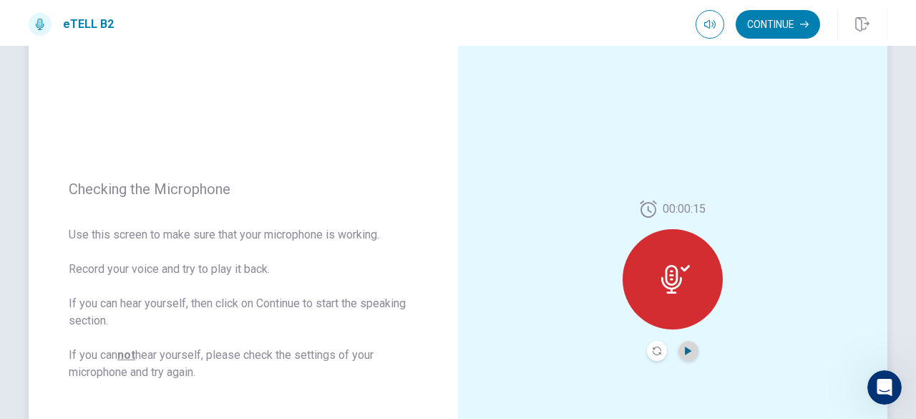
click at [685, 351] on icon "Play Audio" at bounding box center [688, 350] width 6 height 9
click at [684, 355] on button "Play Audio" at bounding box center [688, 351] width 20 height 20
click at [675, 279] on icon at bounding box center [671, 279] width 21 height 29
click at [655, 355] on button "Record Again" at bounding box center [657, 351] width 20 height 20
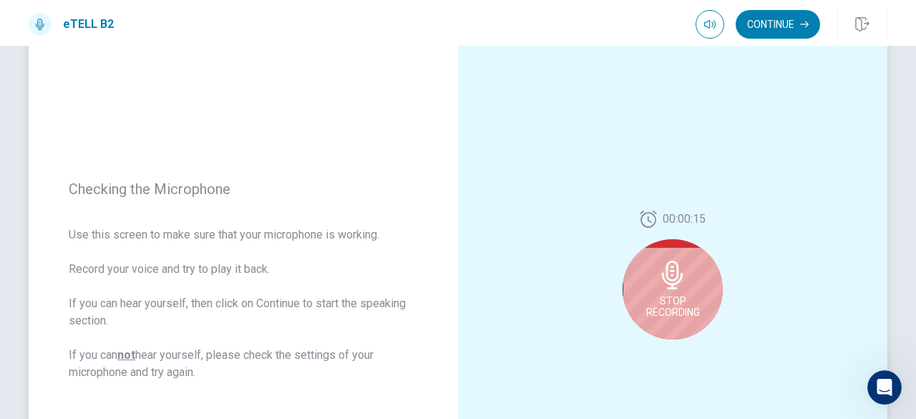
click at [667, 316] on span "Stop Recording" at bounding box center [673, 306] width 54 height 23
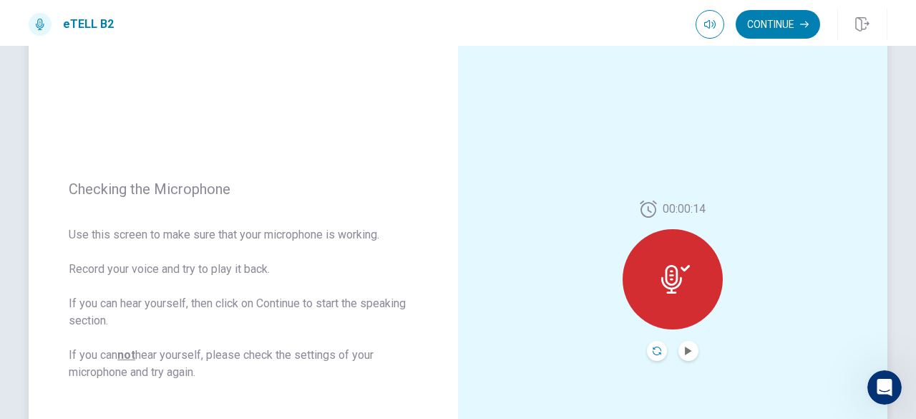
click at [654, 351] on icon "Record Again" at bounding box center [656, 350] width 9 height 9
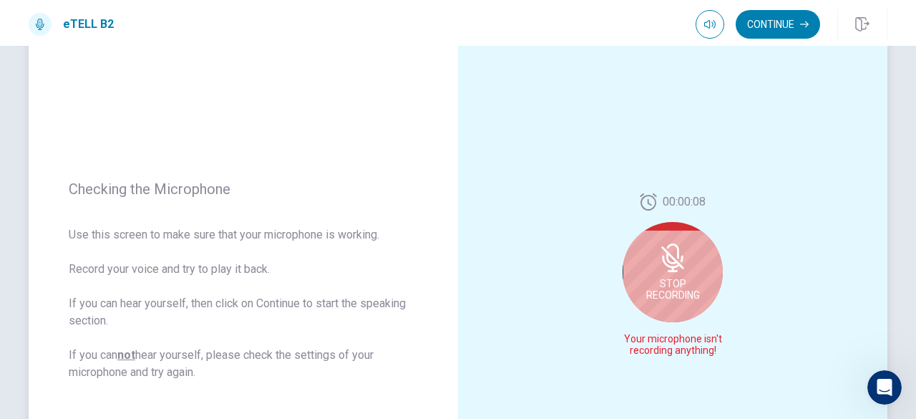
click at [665, 297] on span "Stop Recording" at bounding box center [673, 289] width 54 height 23
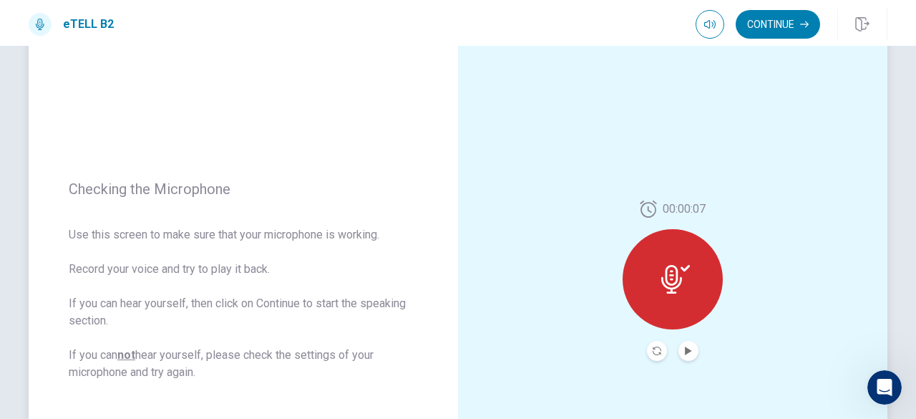
click at [647, 343] on button "Record Again" at bounding box center [657, 351] width 20 height 20
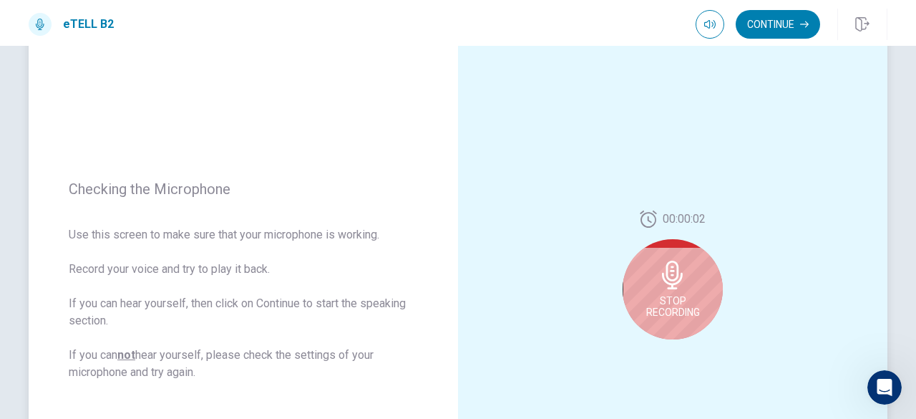
click at [690, 281] on div "Stop Recording" at bounding box center [672, 289] width 100 height 100
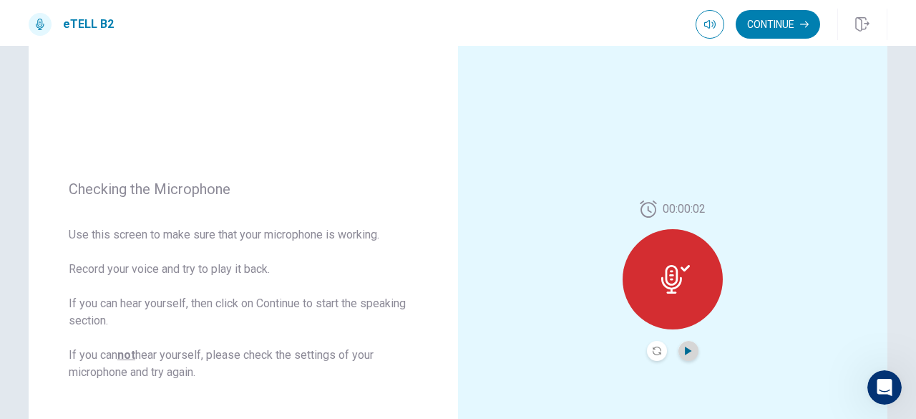
click at [685, 350] on icon "Play Audio" at bounding box center [688, 350] width 6 height 9
click at [650, 355] on button "Record Again" at bounding box center [657, 351] width 20 height 20
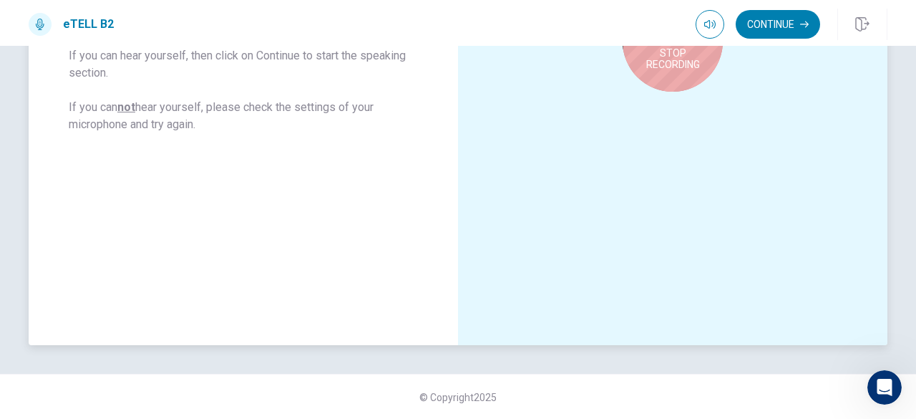
scroll to position [0, 0]
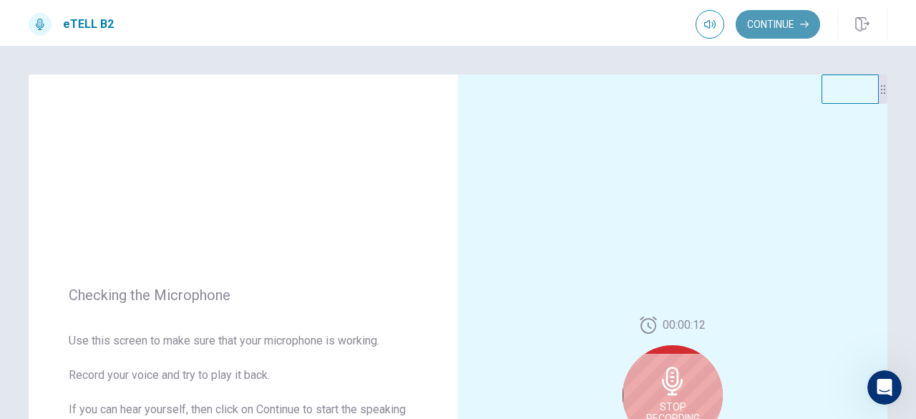
click at [793, 19] on button "Continue" at bounding box center [777, 24] width 84 height 29
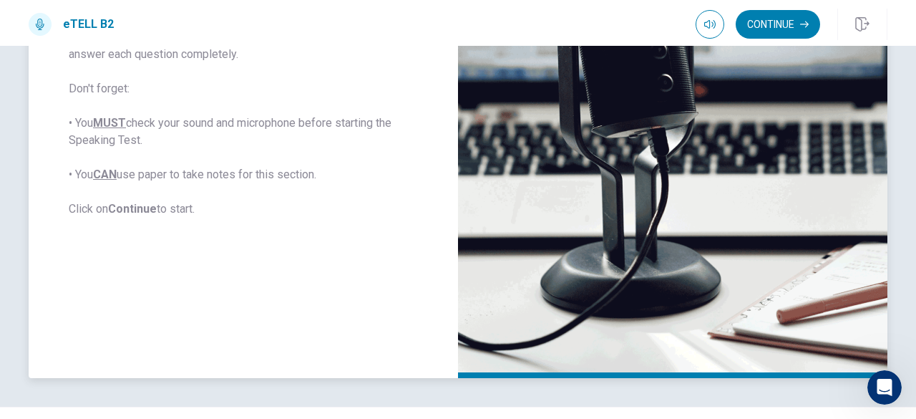
scroll to position [353, 0]
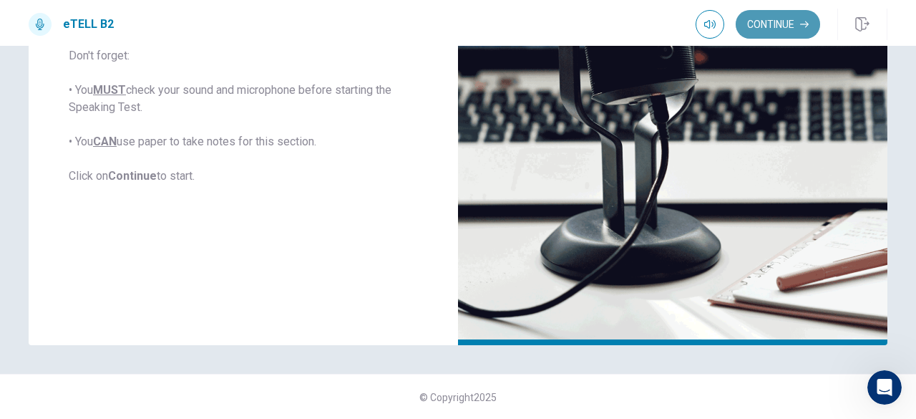
click at [774, 19] on button "Continue" at bounding box center [777, 24] width 84 height 29
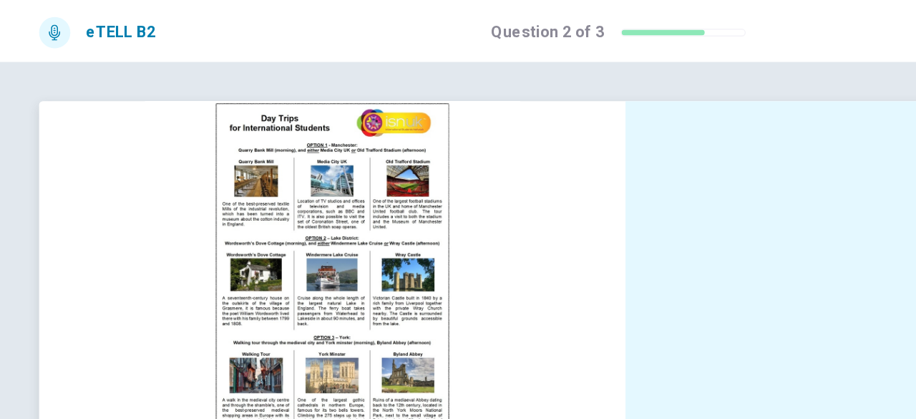
scroll to position [10, 0]
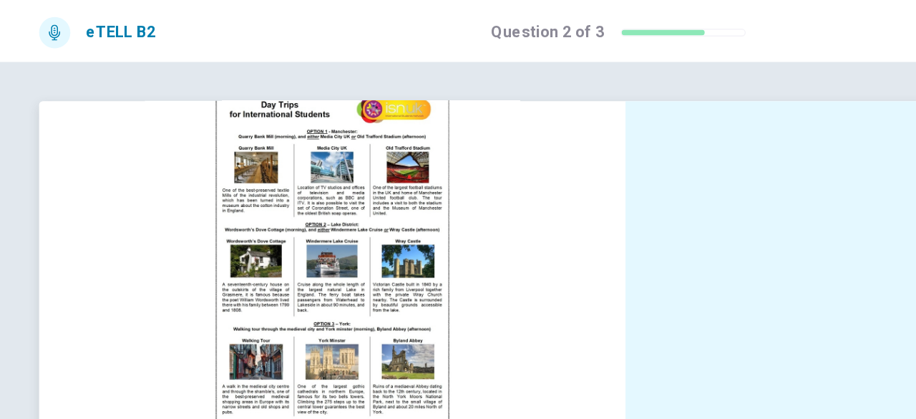
click at [244, 218] on img at bounding box center [243, 188] width 275 height 250
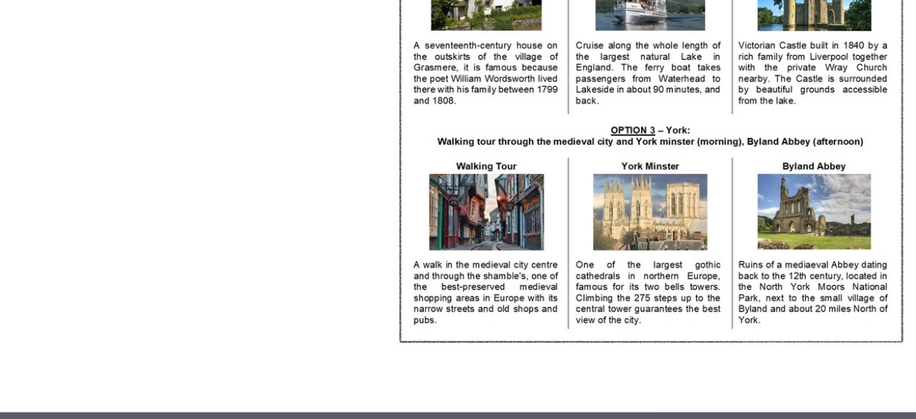
click at [432, 337] on img at bounding box center [458, 213] width 844 height 322
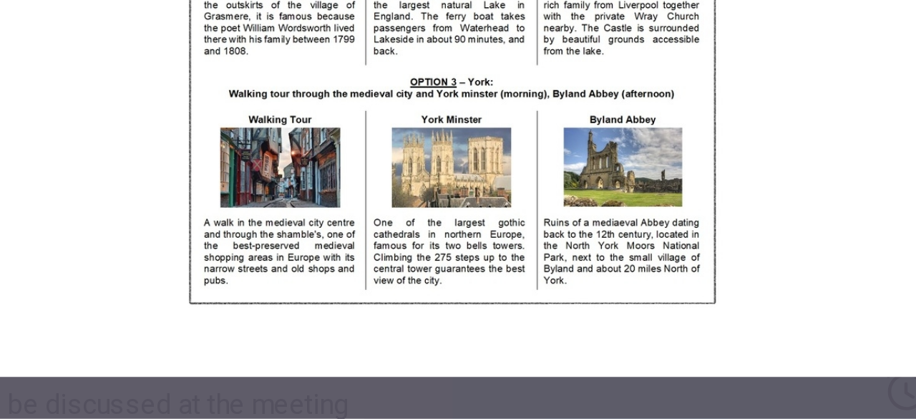
scroll to position [0, 0]
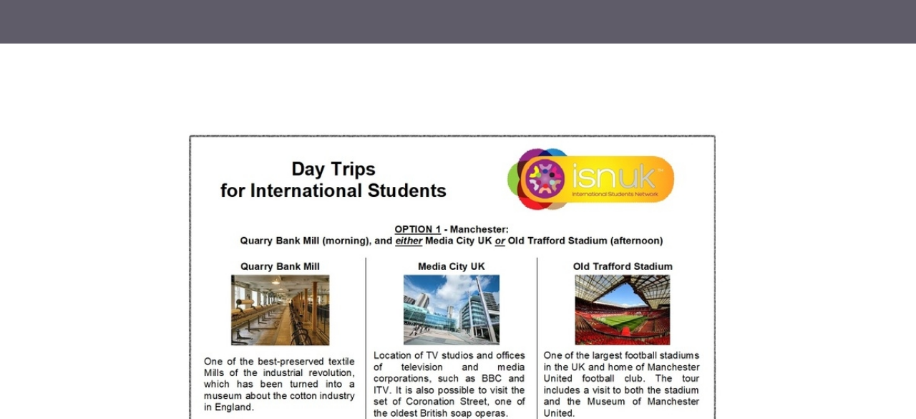
click at [578, 92] on img at bounding box center [458, 213] width 844 height 322
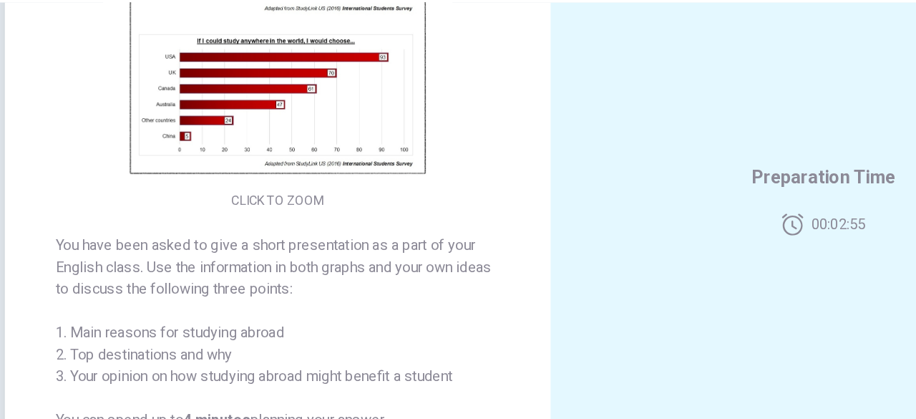
scroll to position [176, 0]
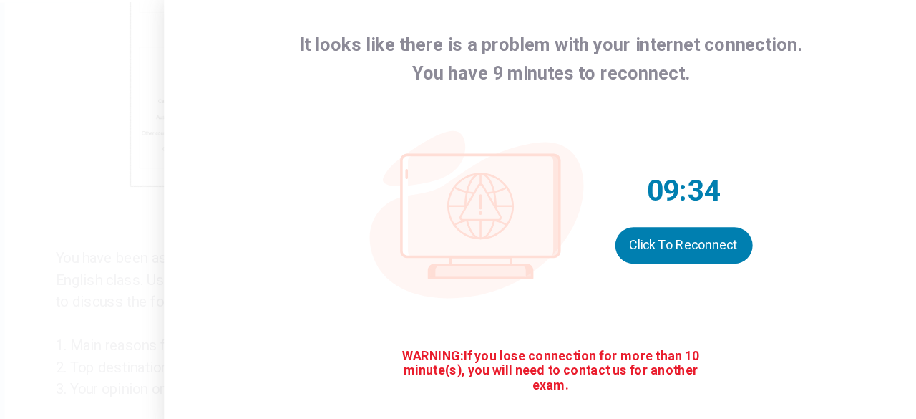
click at [366, 188] on icon at bounding box center [403, 206] width 124 height 80
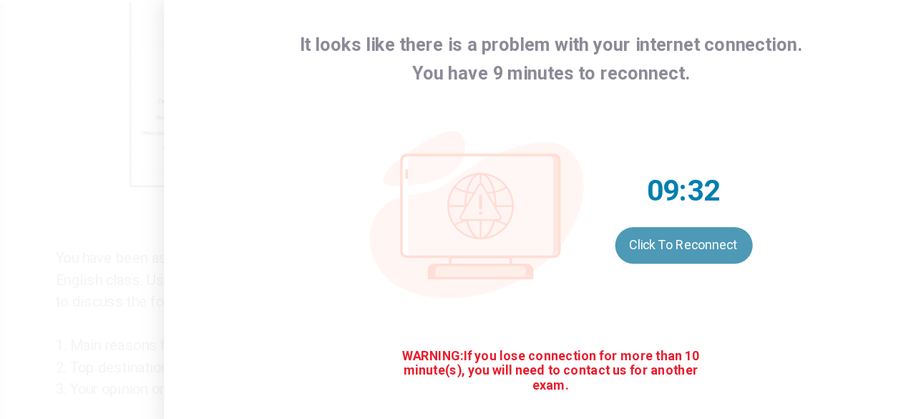
click at [532, 226] on button "Click to reconnect" at bounding box center [563, 237] width 108 height 29
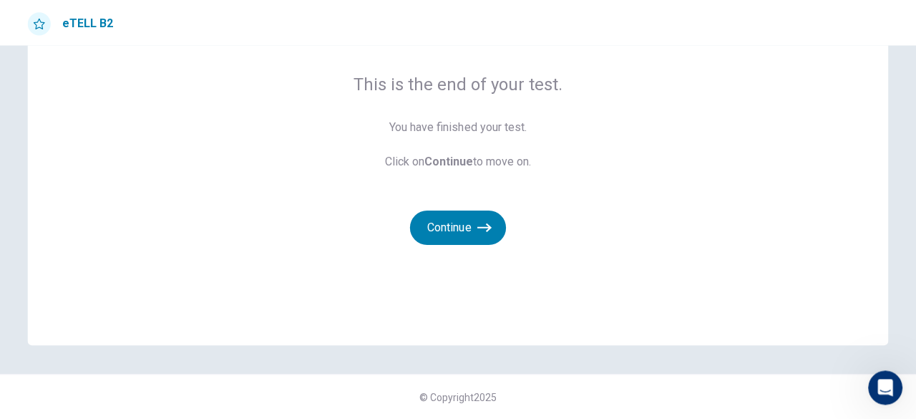
scroll to position [0, 0]
click at [455, 218] on button "Continue" at bounding box center [458, 227] width 96 height 34
